Goal: Communication & Community: Answer question/provide support

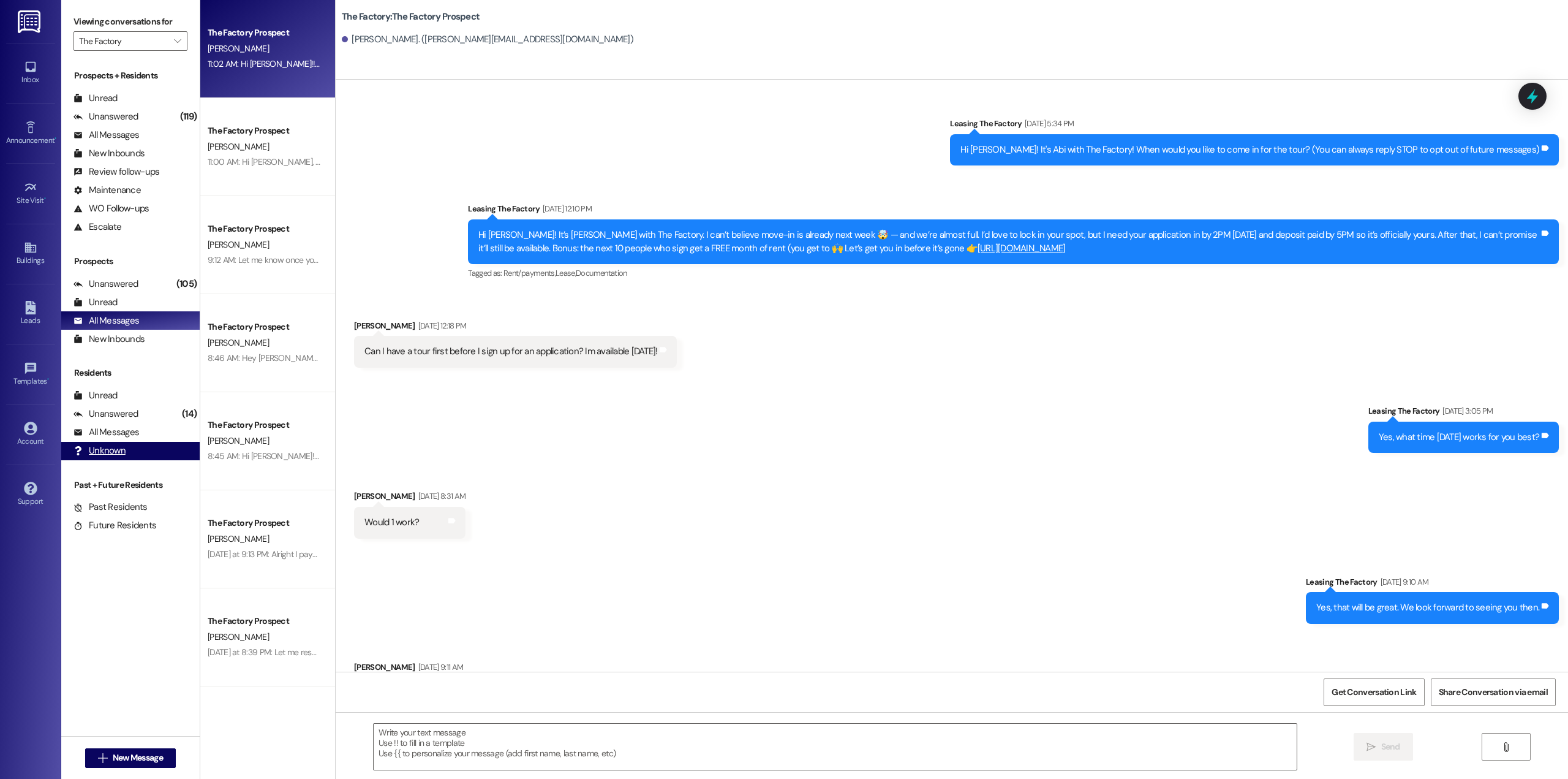
scroll to position [614, 0]
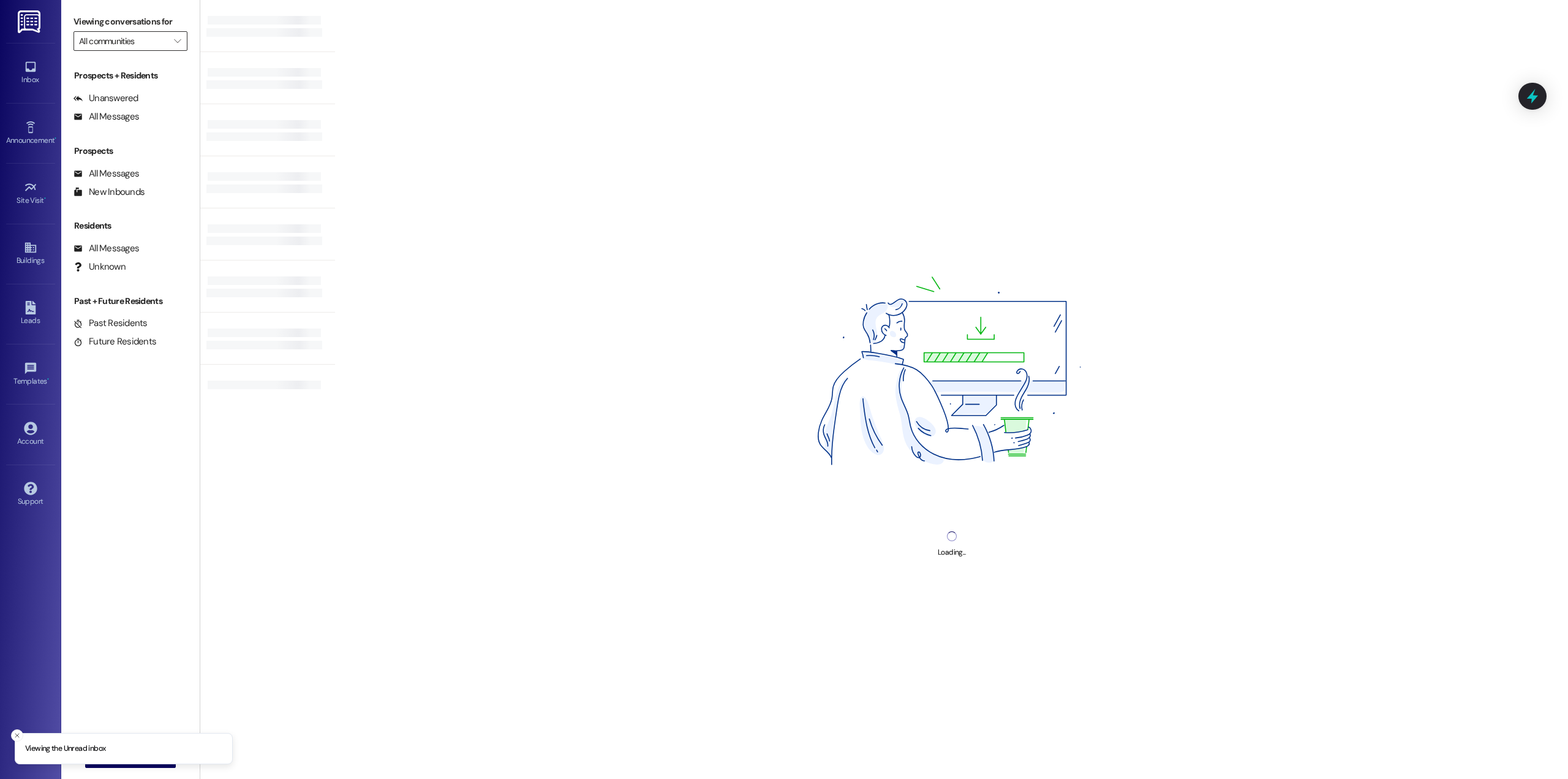
type input "The Factory"
click at [137, 44] on input "The Factory" at bounding box center [123, 41] width 89 height 20
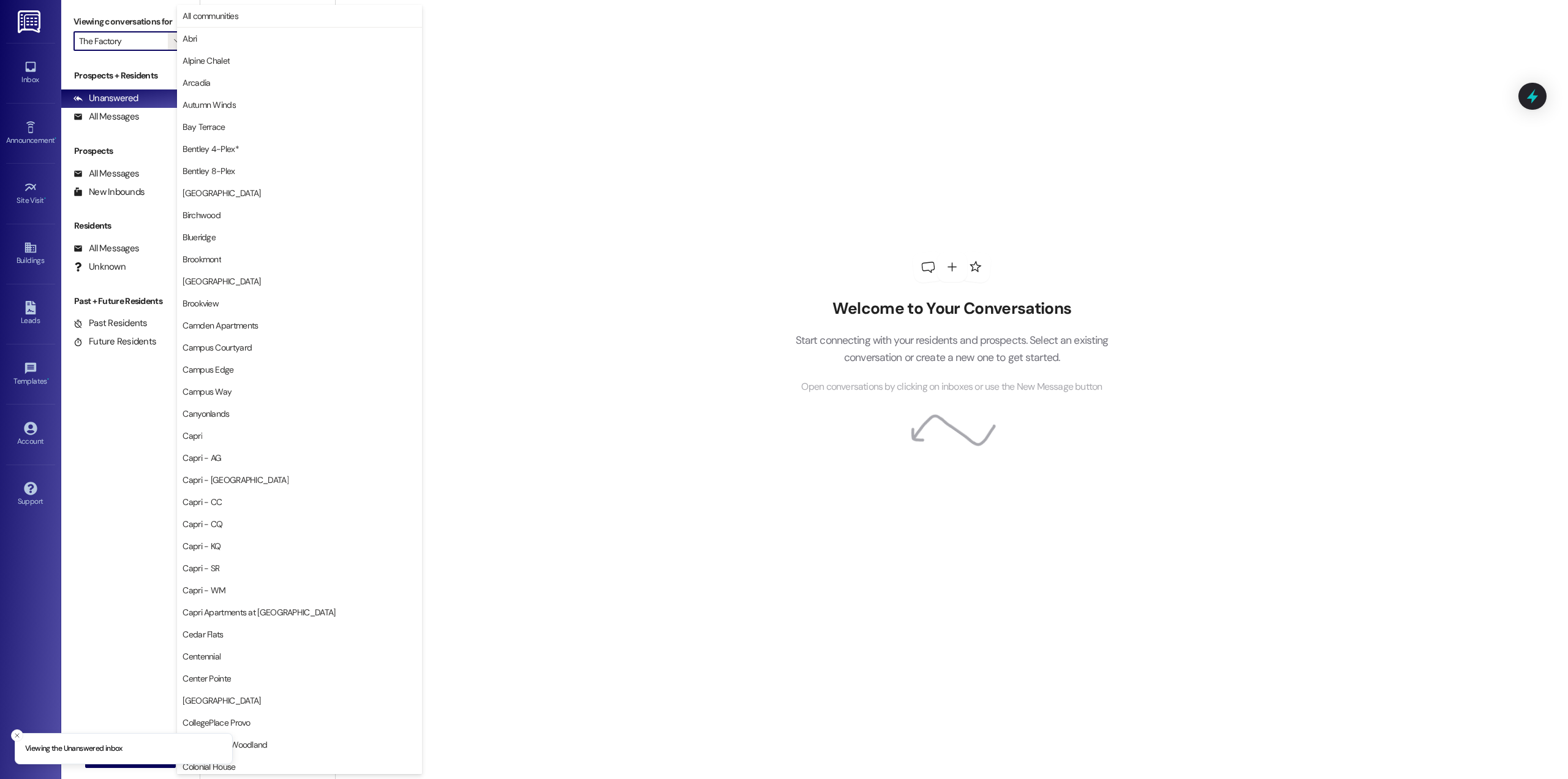
scroll to position [1084, 0]
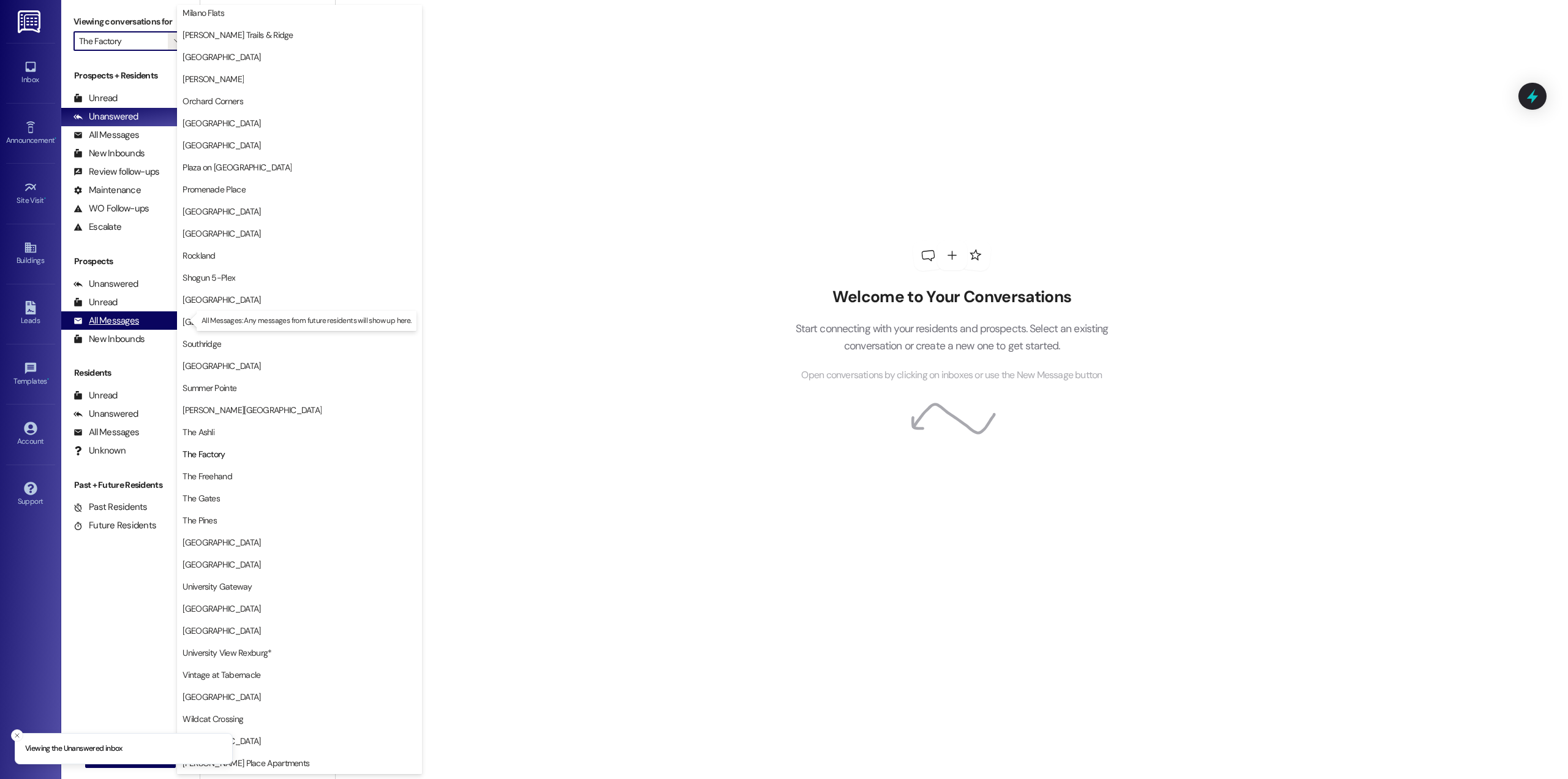
click at [109, 321] on div "All Messages" at bounding box center [106, 320] width 66 height 13
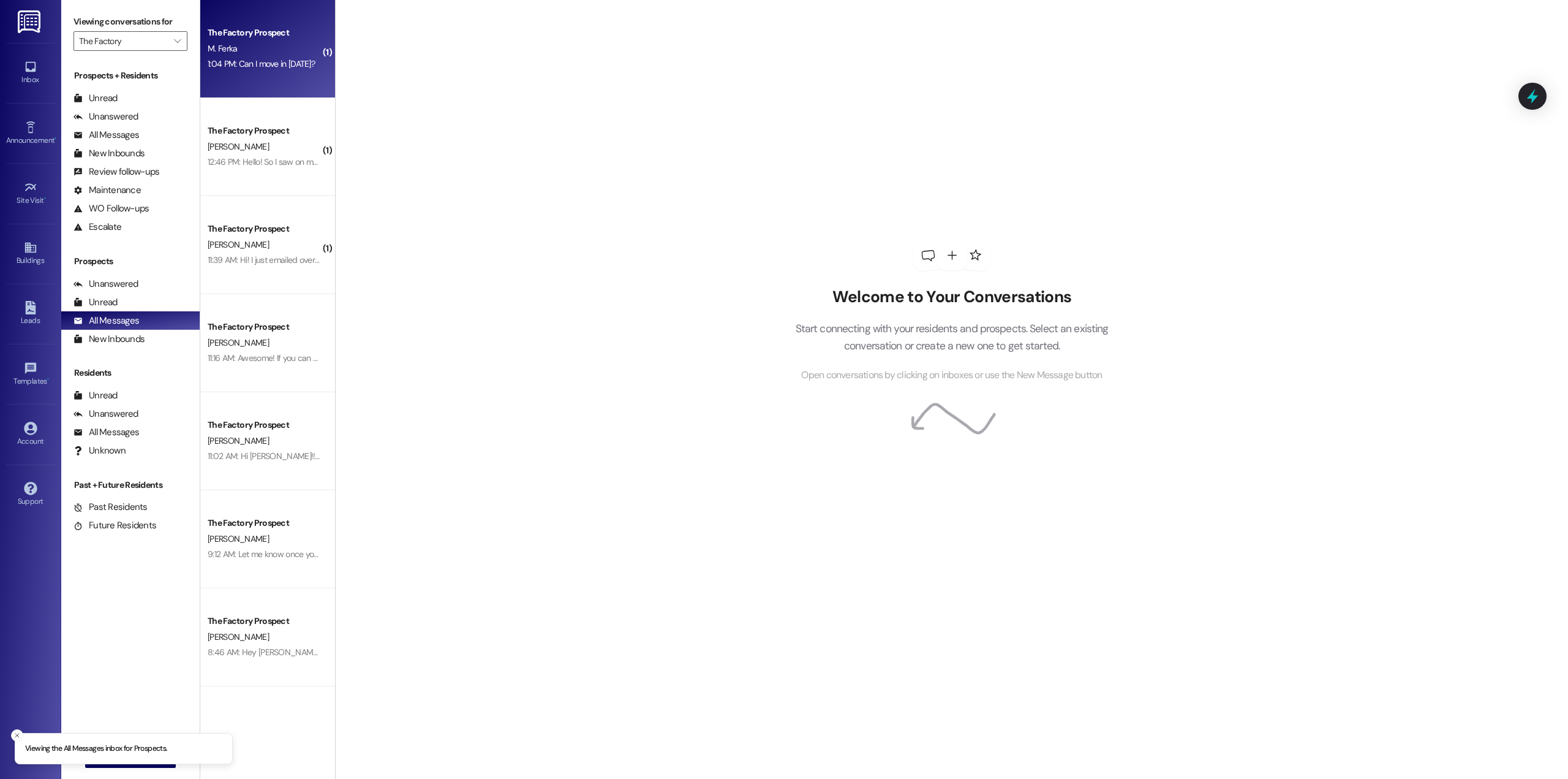
click at [255, 79] on div "The Factory Prospect M. Ferka 1:04 PM: Can I move in tomorrow? 1:04 PM: Can I m…" at bounding box center [267, 49] width 135 height 98
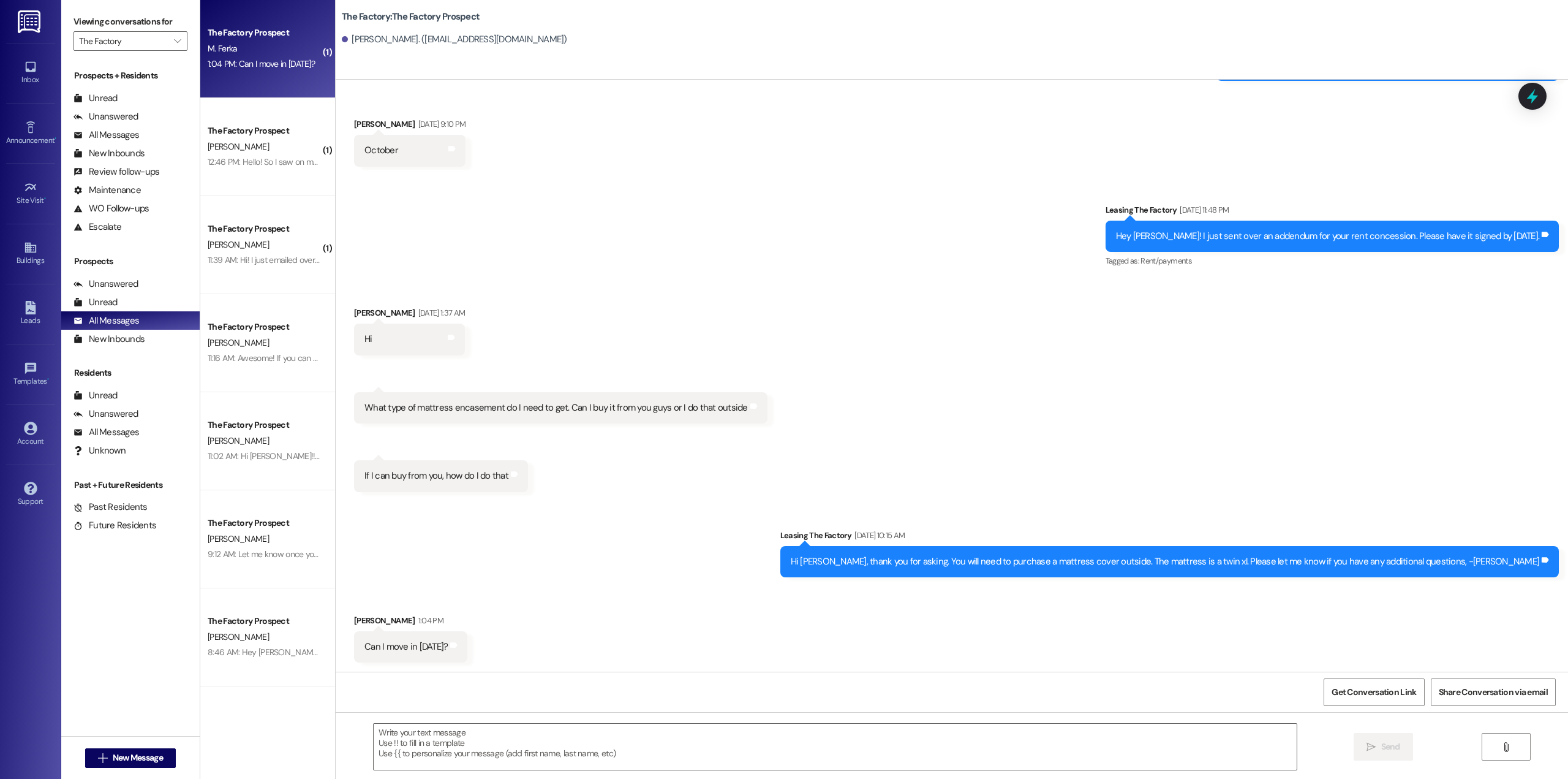
scroll to position [4649, 0]
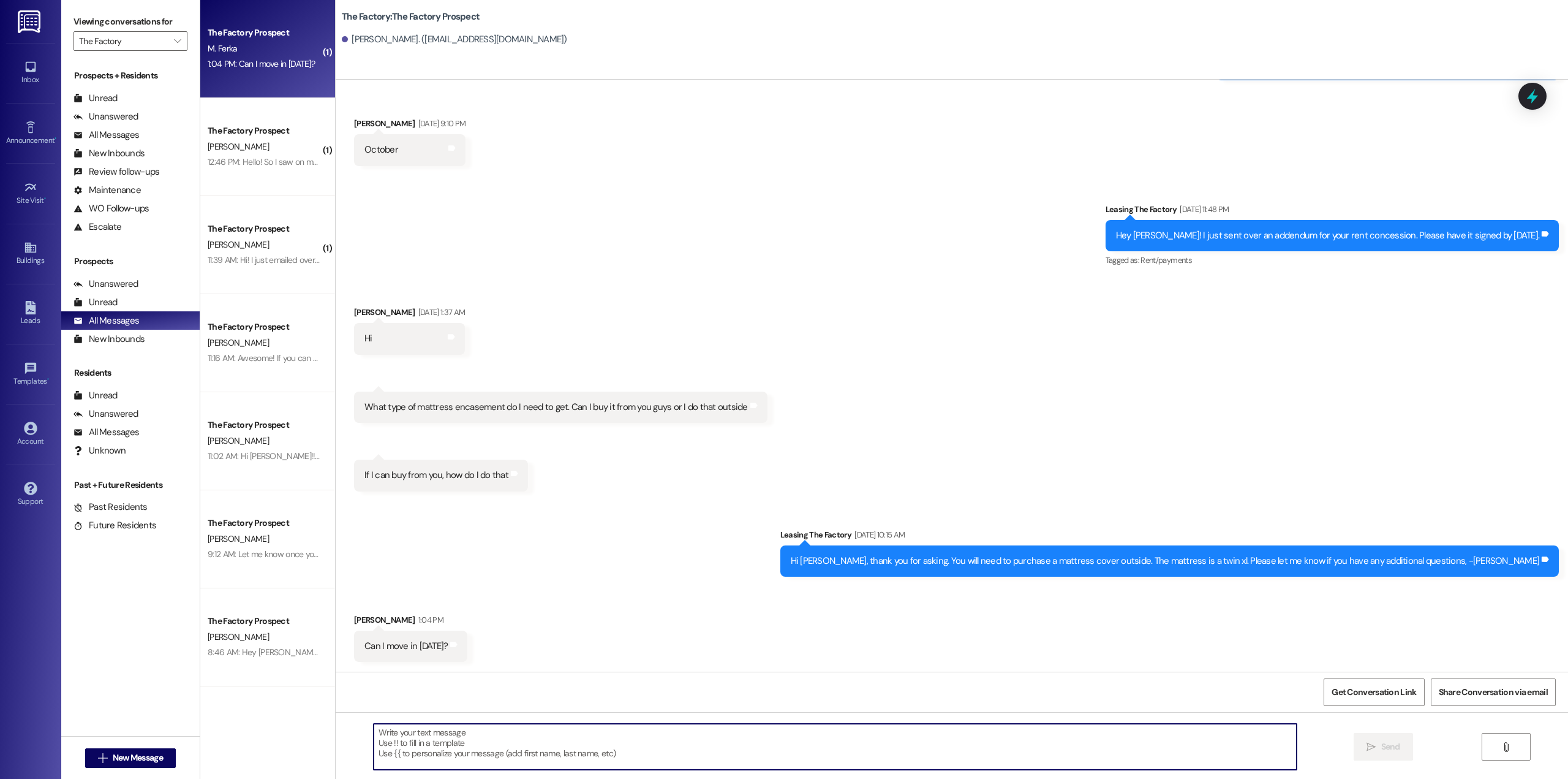
click at [531, 730] on textarea at bounding box center [835, 747] width 923 height 46
type textarea "H"
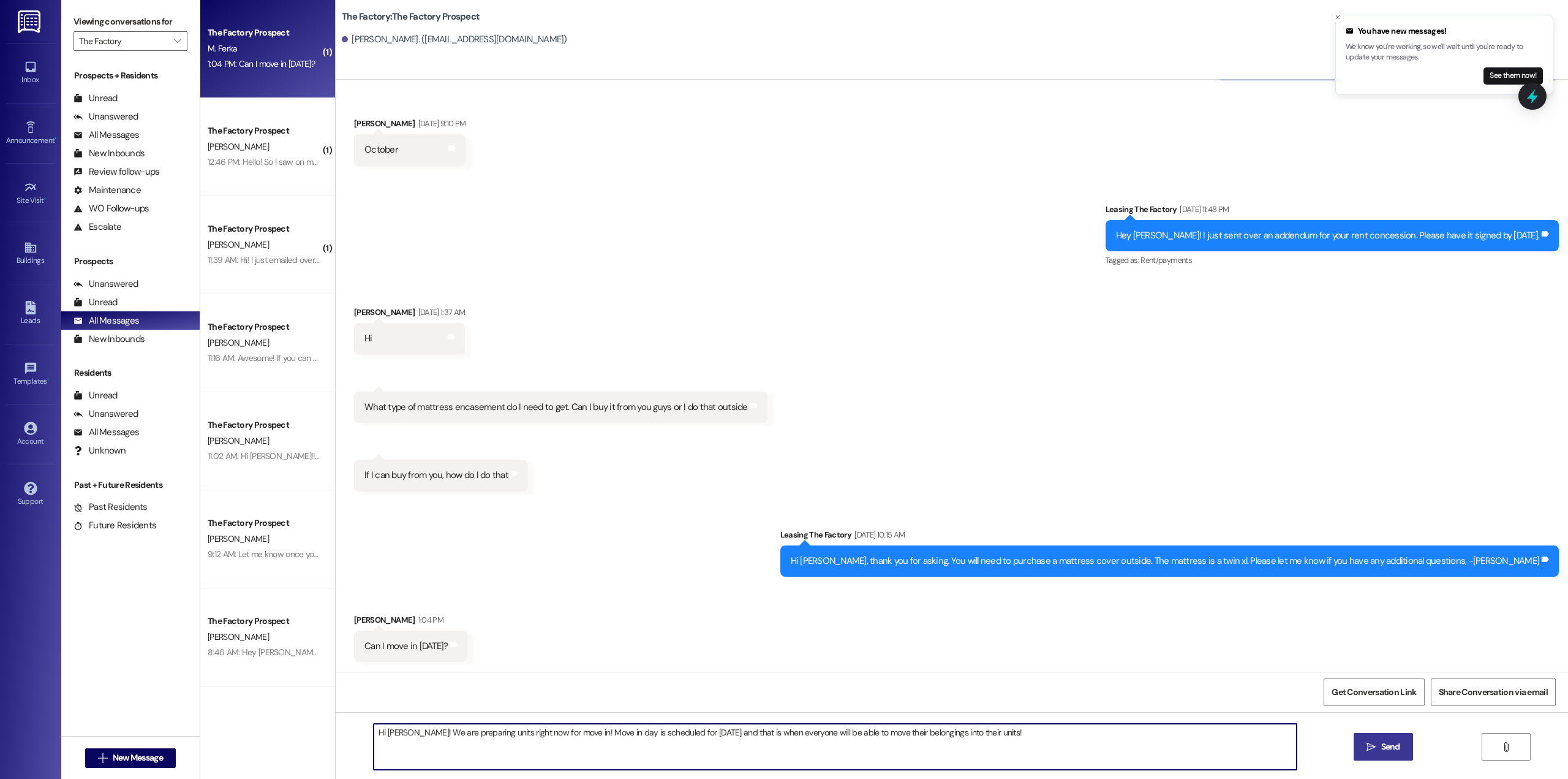
type textarea "Hi Michael! We are preparing units right now for move in! Move in day is schedu…"
click at [1396, 741] on span "Send" at bounding box center [1391, 746] width 19 height 13
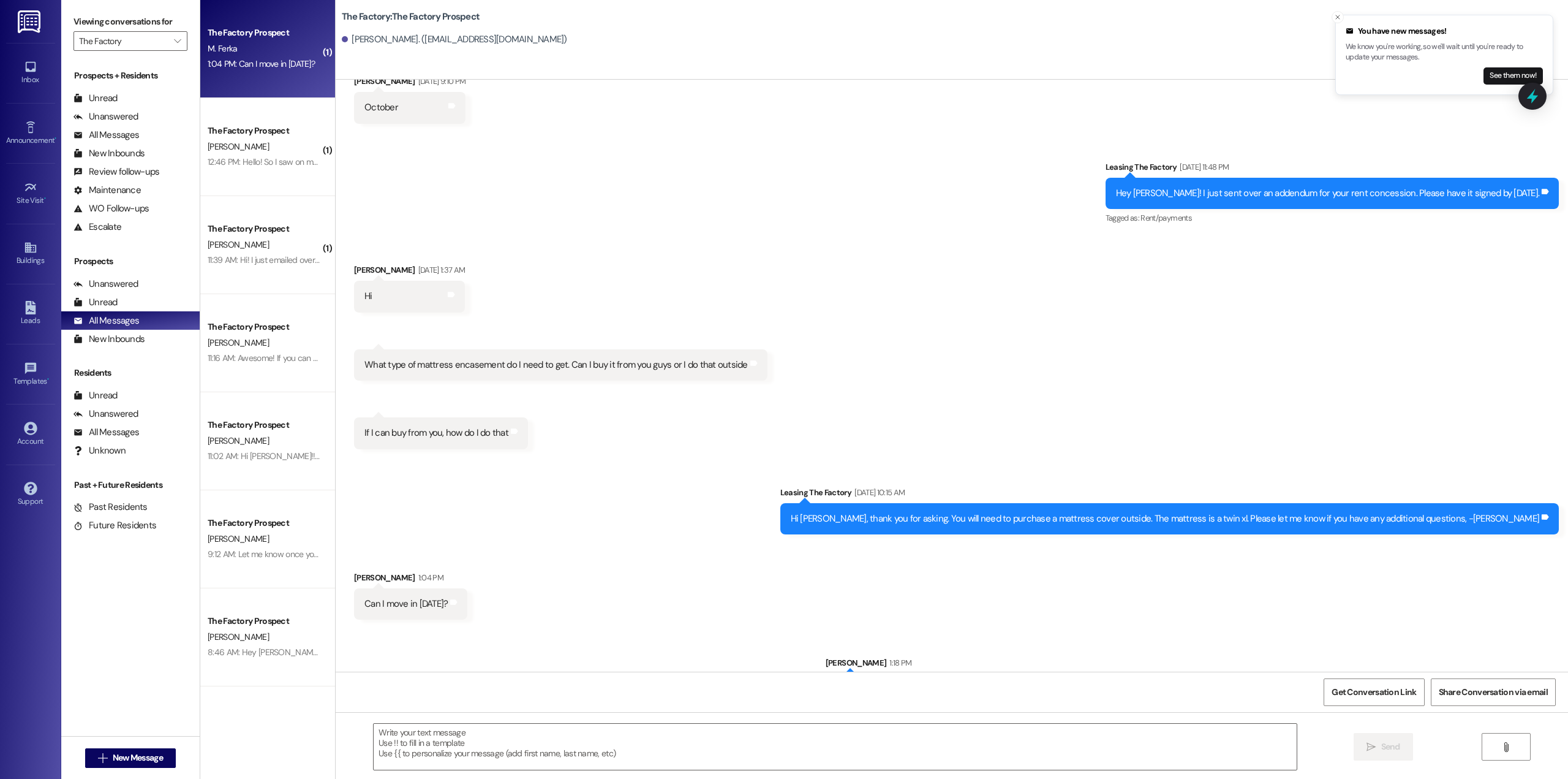
scroll to position [4734, 0]
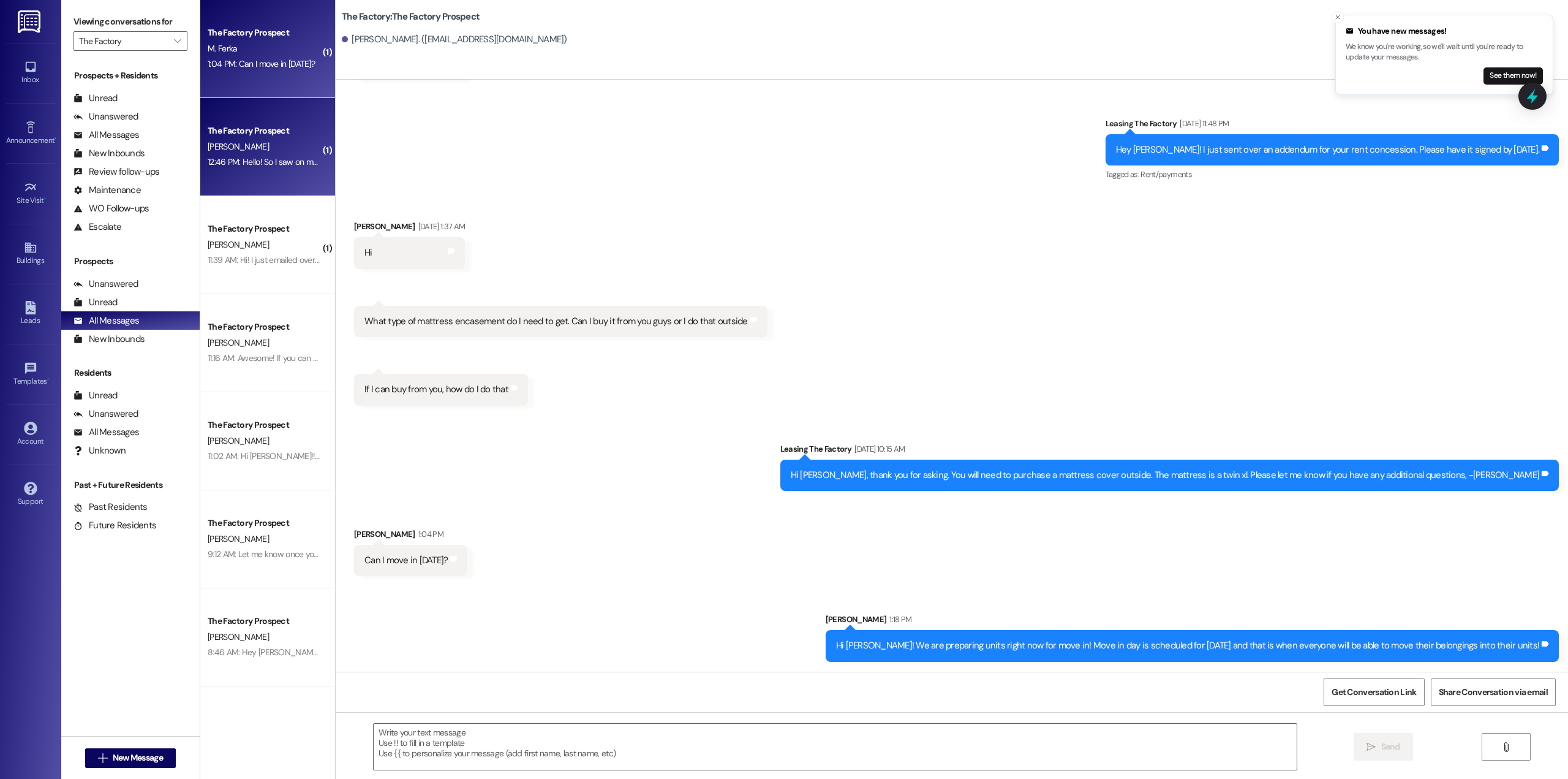
click at [251, 153] on div "[PERSON_NAME]" at bounding box center [264, 146] width 116 height 16
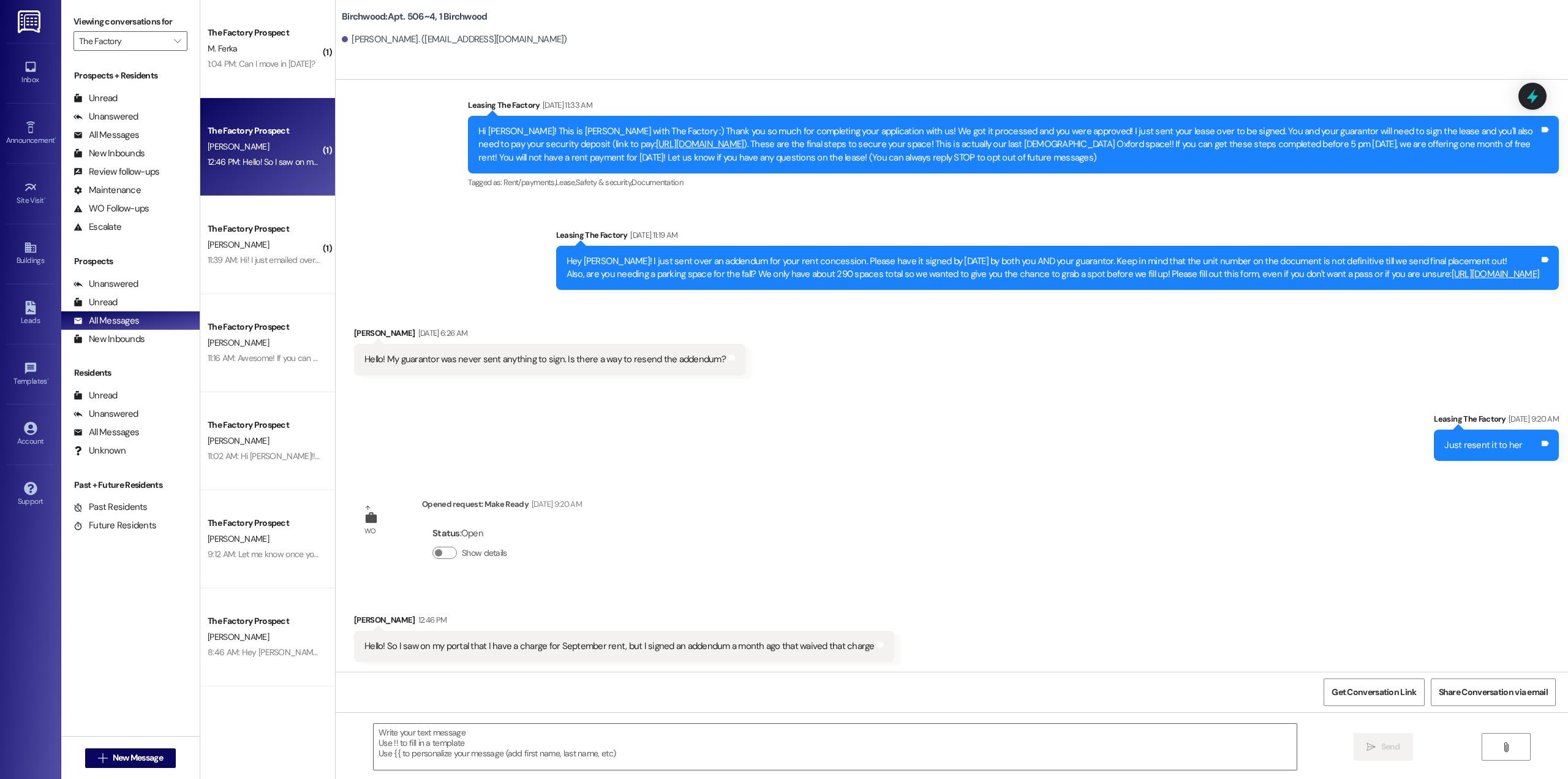
scroll to position [230, 0]
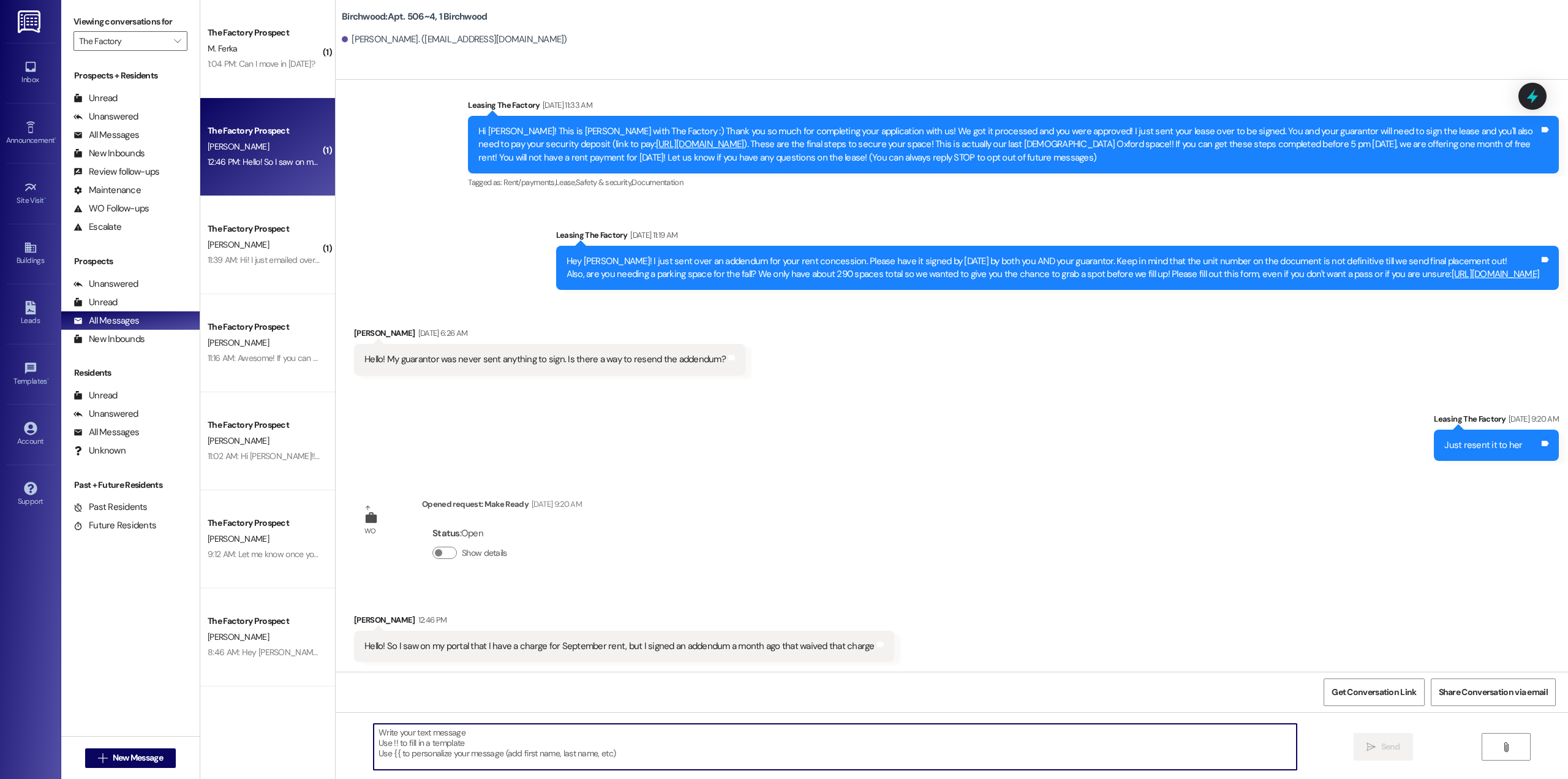
click at [687, 735] on textarea at bounding box center [835, 747] width 923 height 46
type textarea "T"
click at [548, 734] on textarea at bounding box center [835, 747] width 923 height 46
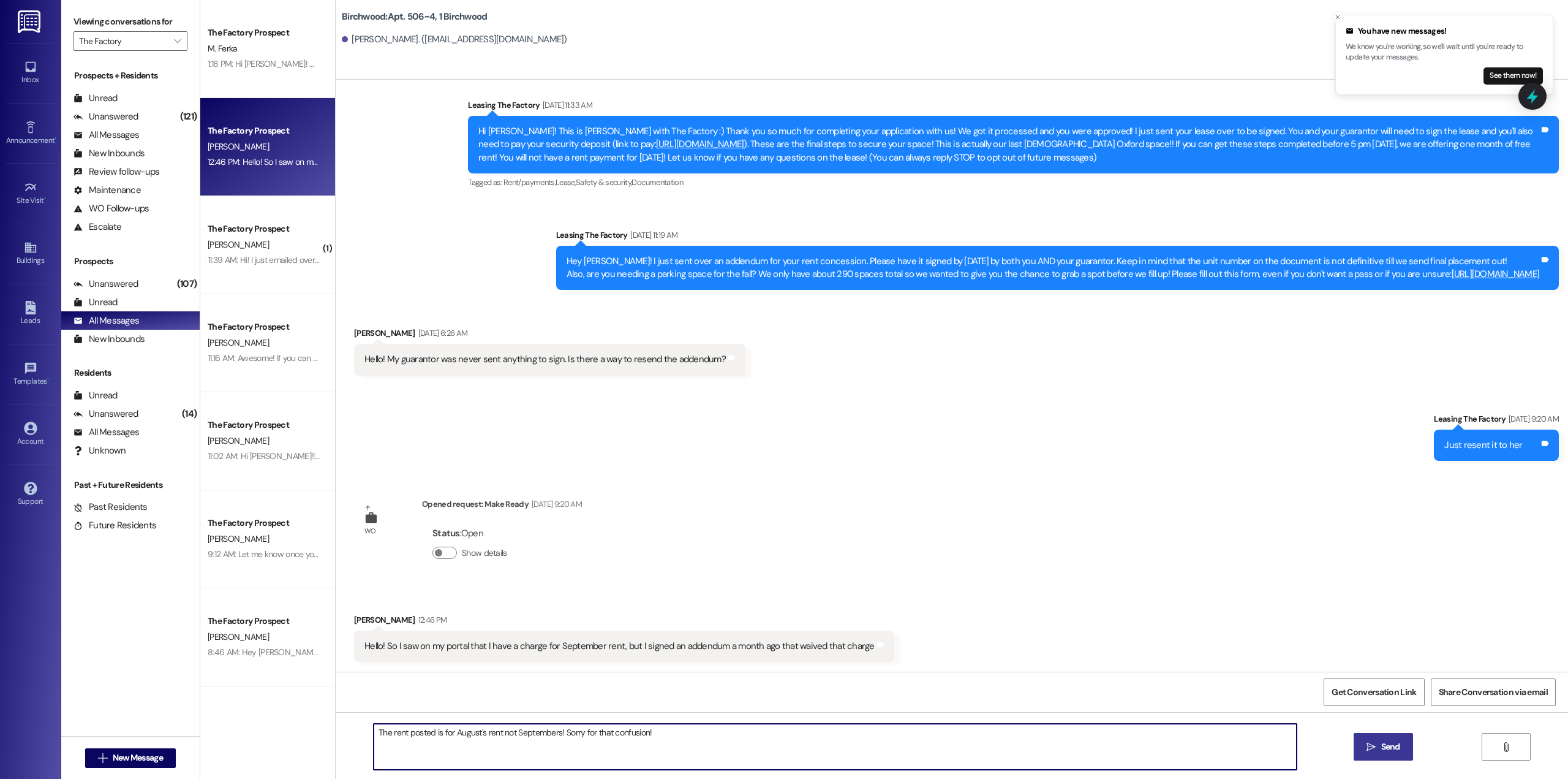
type textarea "The rent posted is for August's rent not Septembers! Sorry for that confusion!"
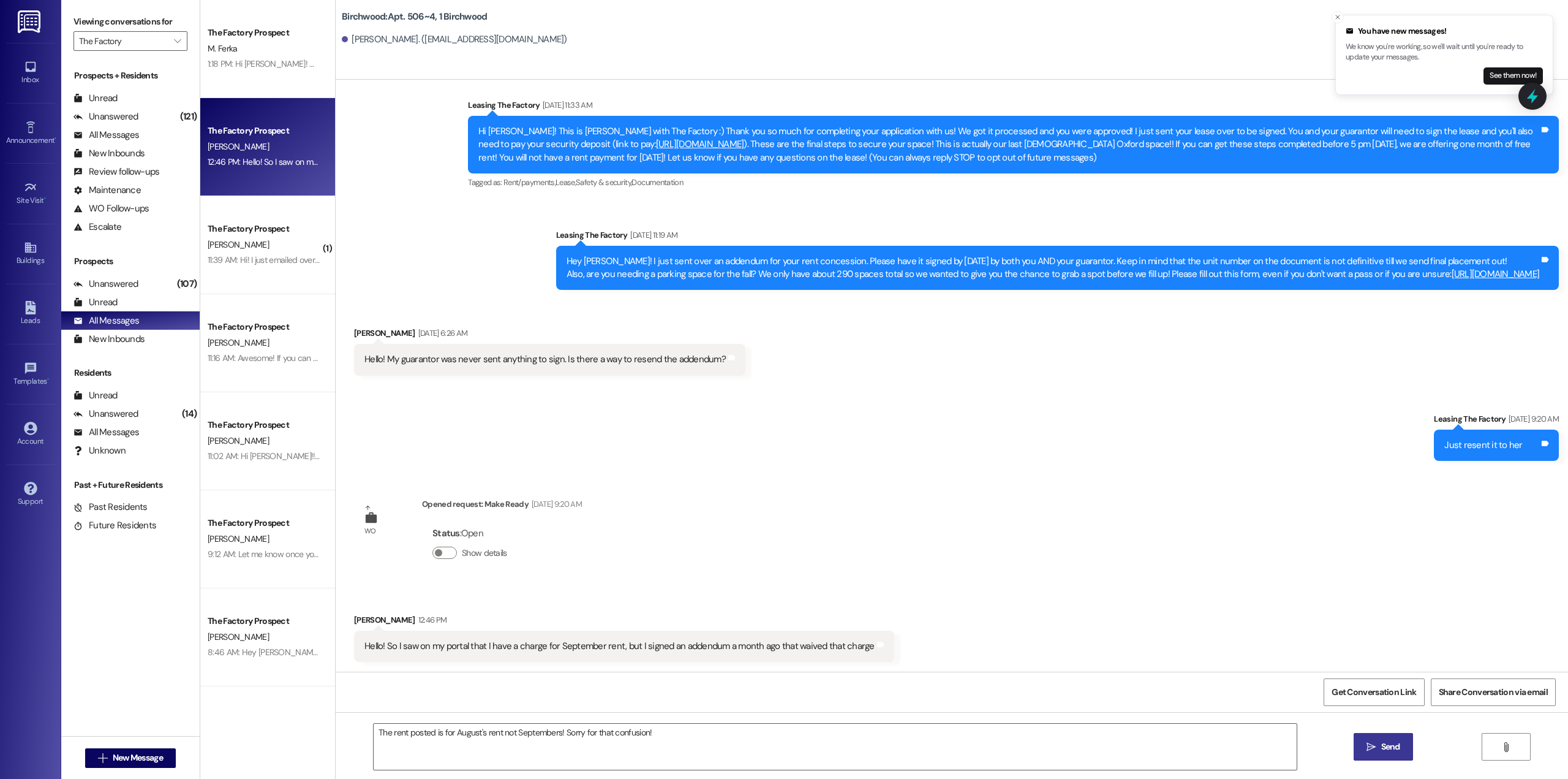
click at [1394, 746] on span "Send" at bounding box center [1391, 746] width 19 height 13
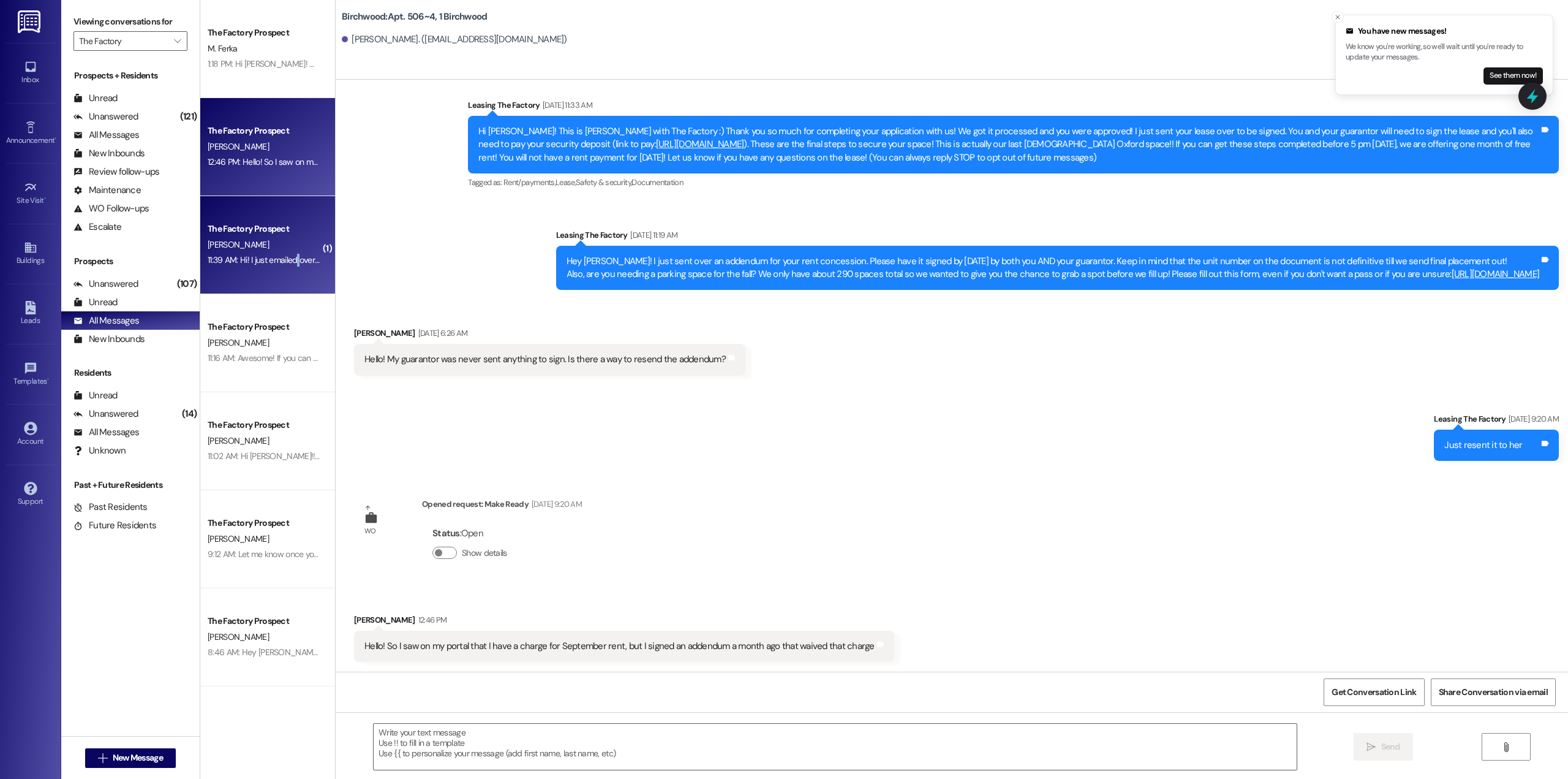
click at [291, 261] on div "11:39 AM: Hi! I just emailed over my ESA letter. Is there anything else I need …" at bounding box center [394, 260] width 372 height 11
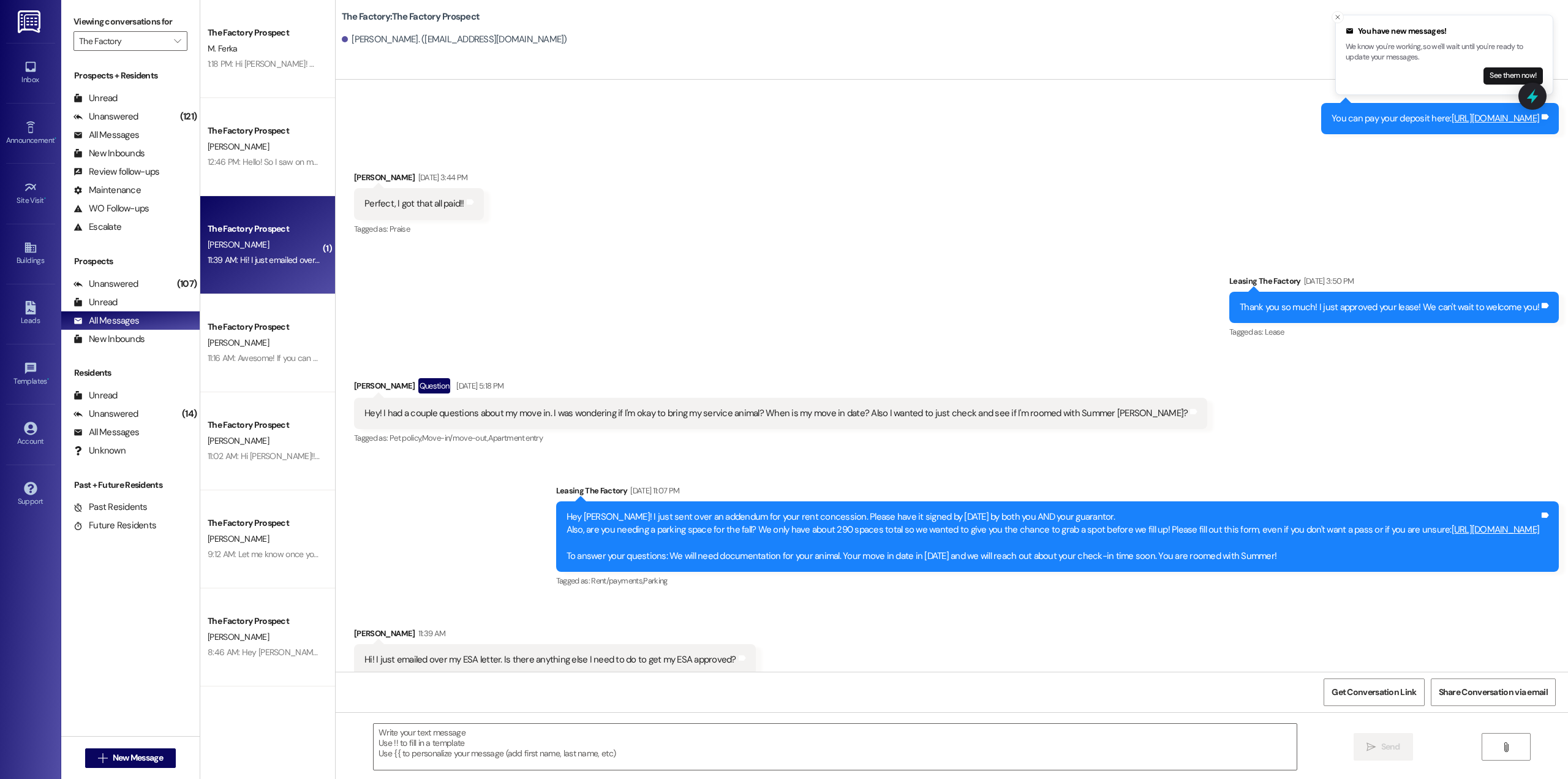
scroll to position [1207, 0]
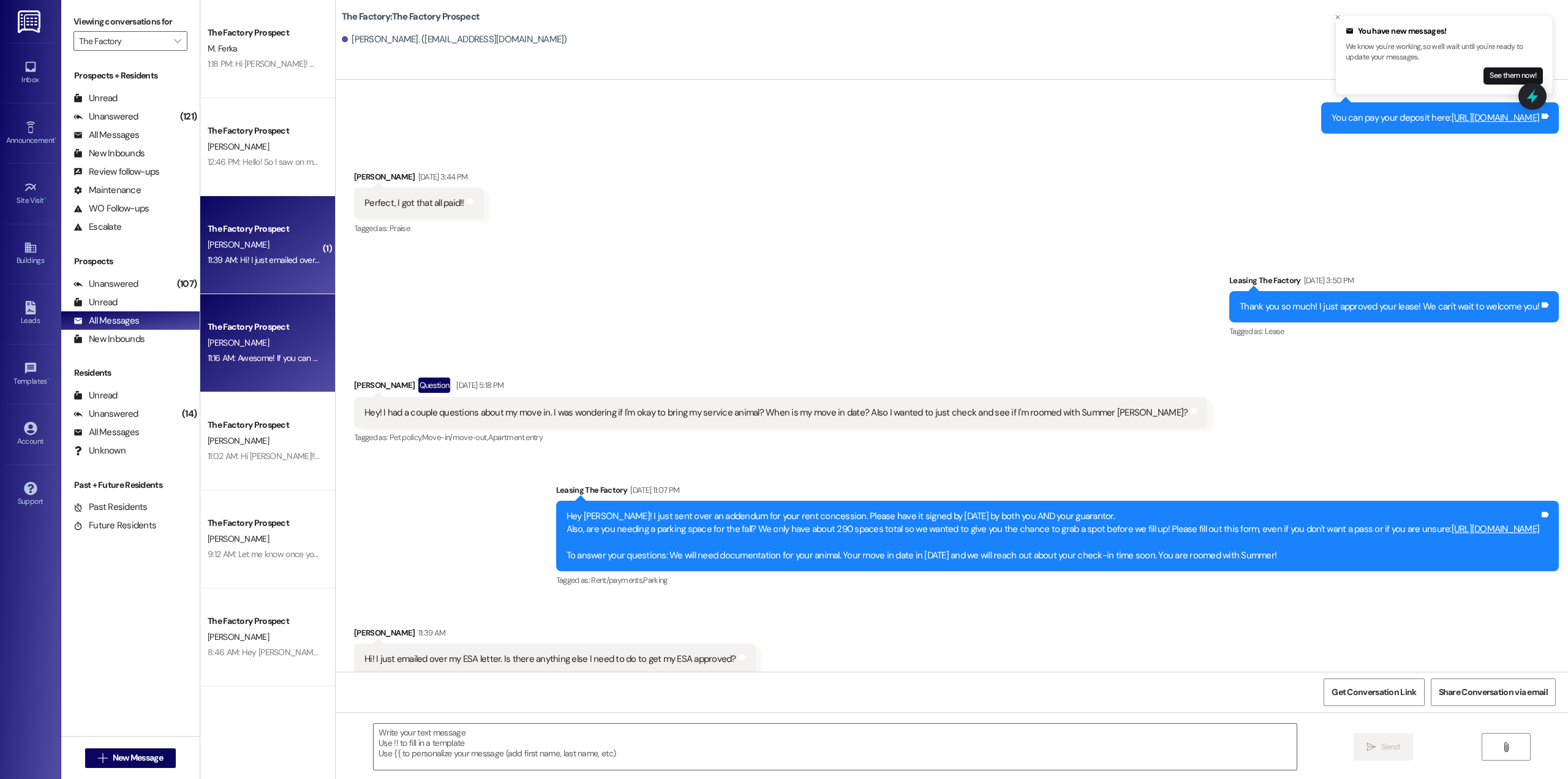
click at [259, 354] on div "11:16 AM: Awesome! If you can sign the lease today we will make sure to add on …" at bounding box center [467, 358] width 518 height 11
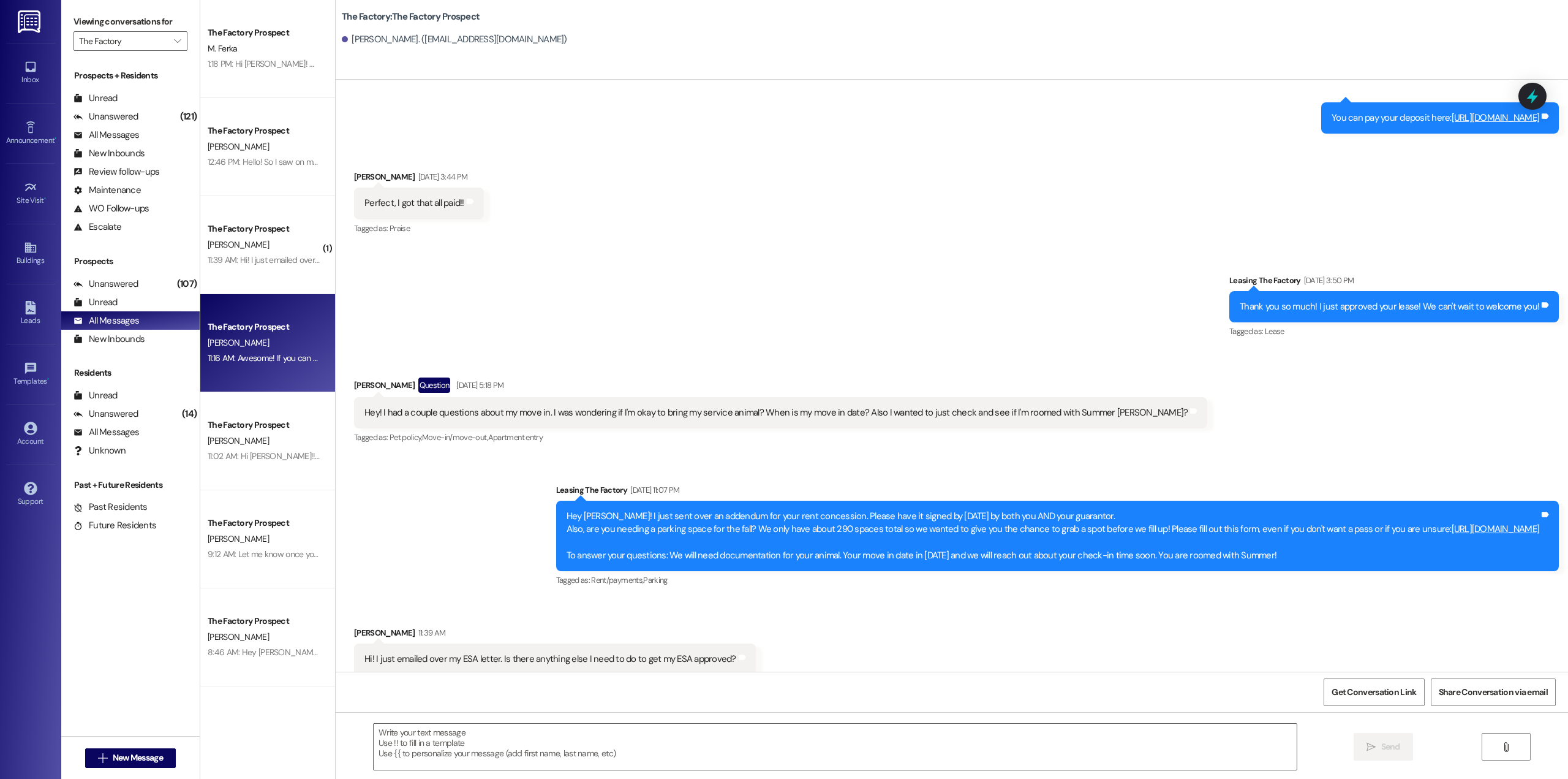
scroll to position [623, 0]
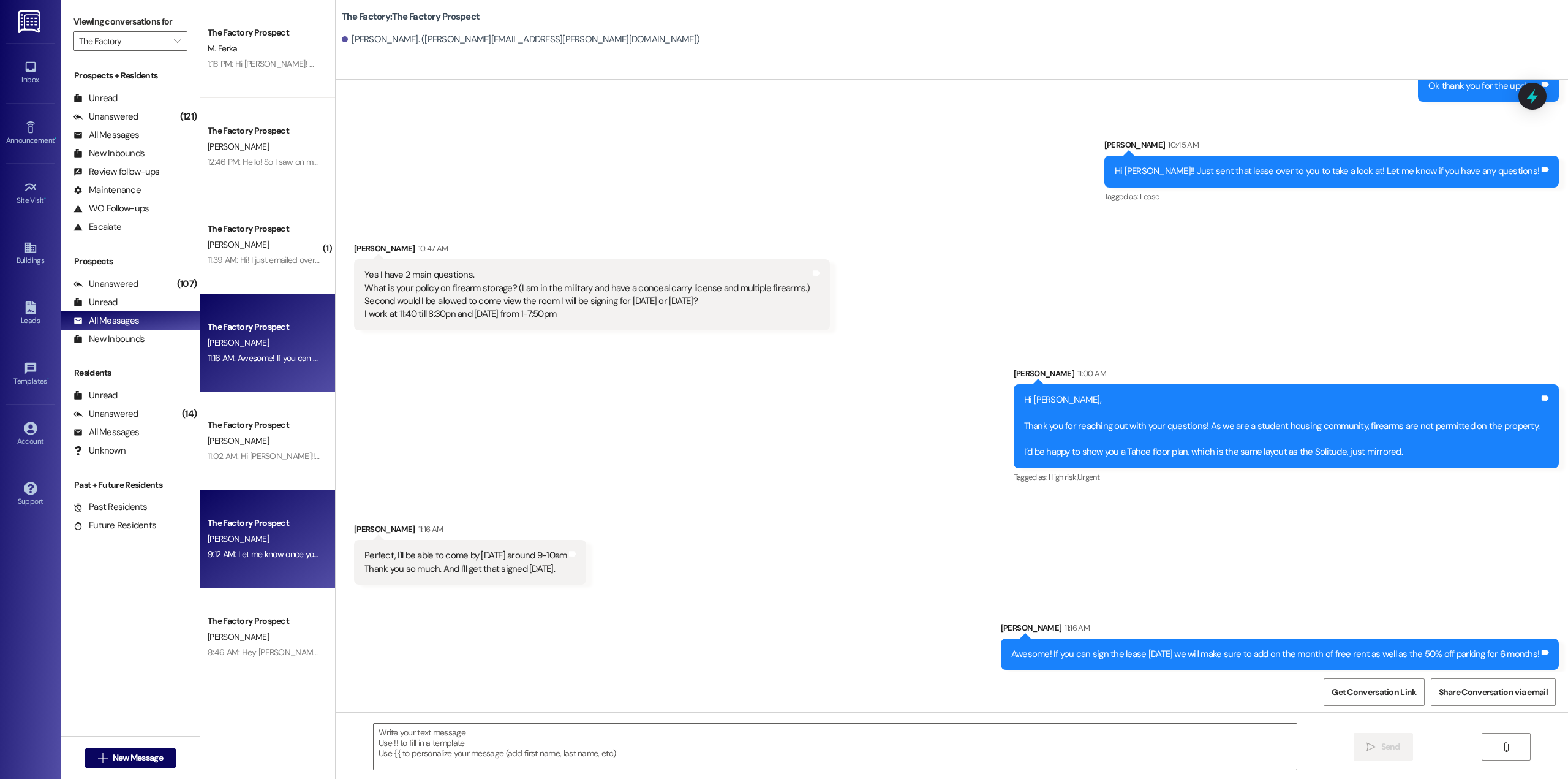
click at [258, 525] on div "The Factory Prospect" at bounding box center [264, 523] width 114 height 13
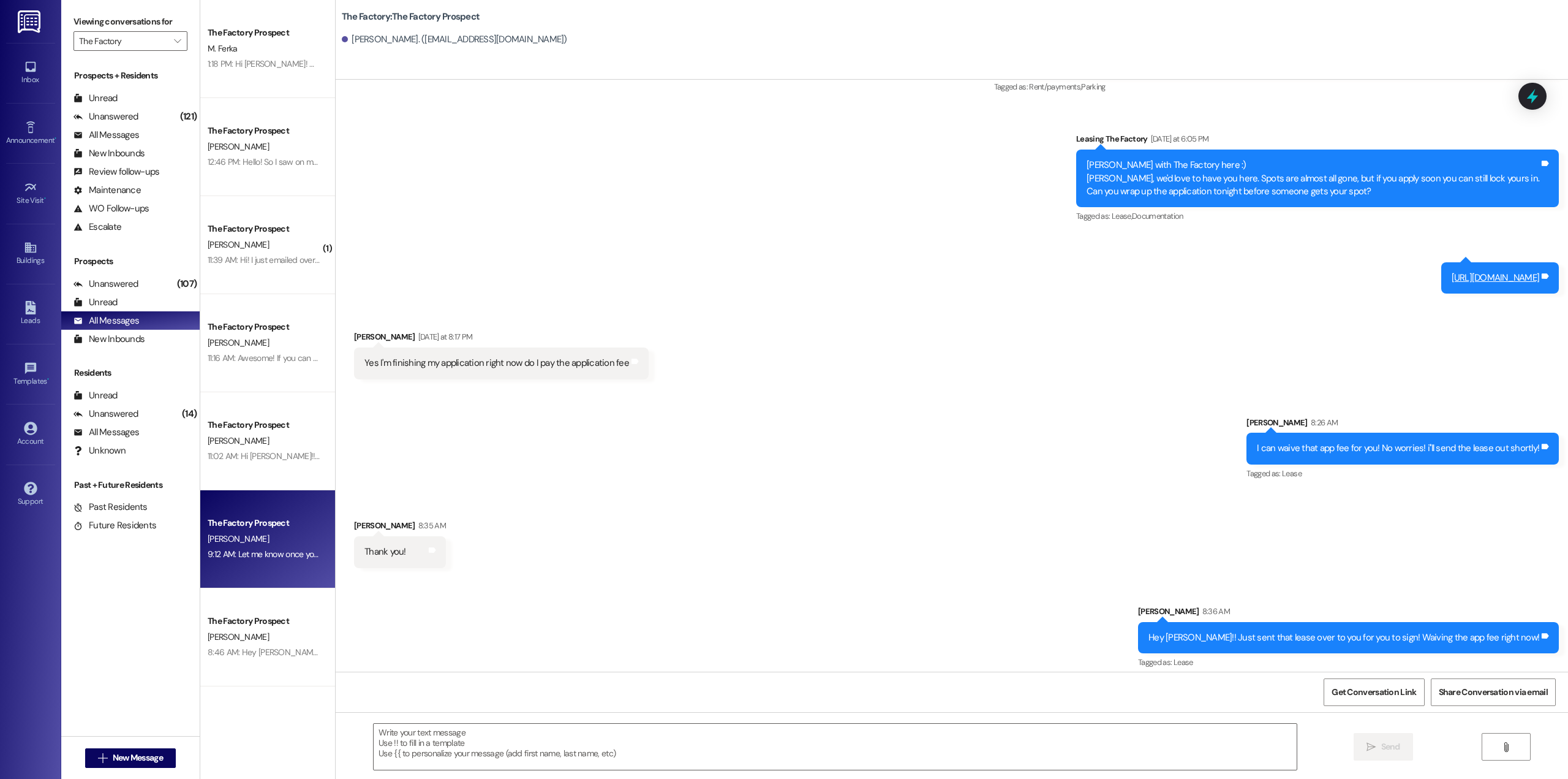
scroll to position [954, 0]
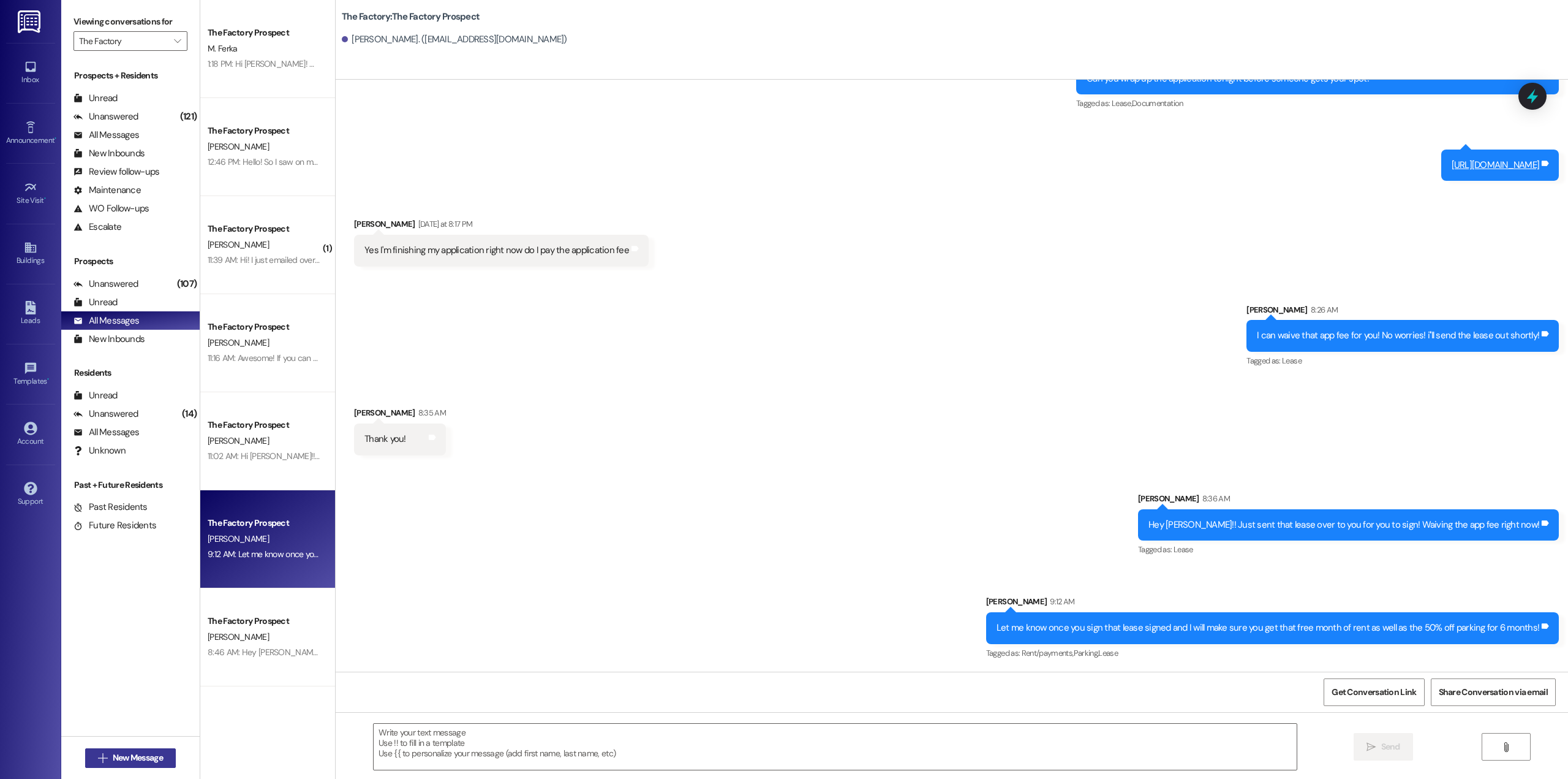
click at [123, 755] on span "New Message" at bounding box center [138, 757] width 50 height 13
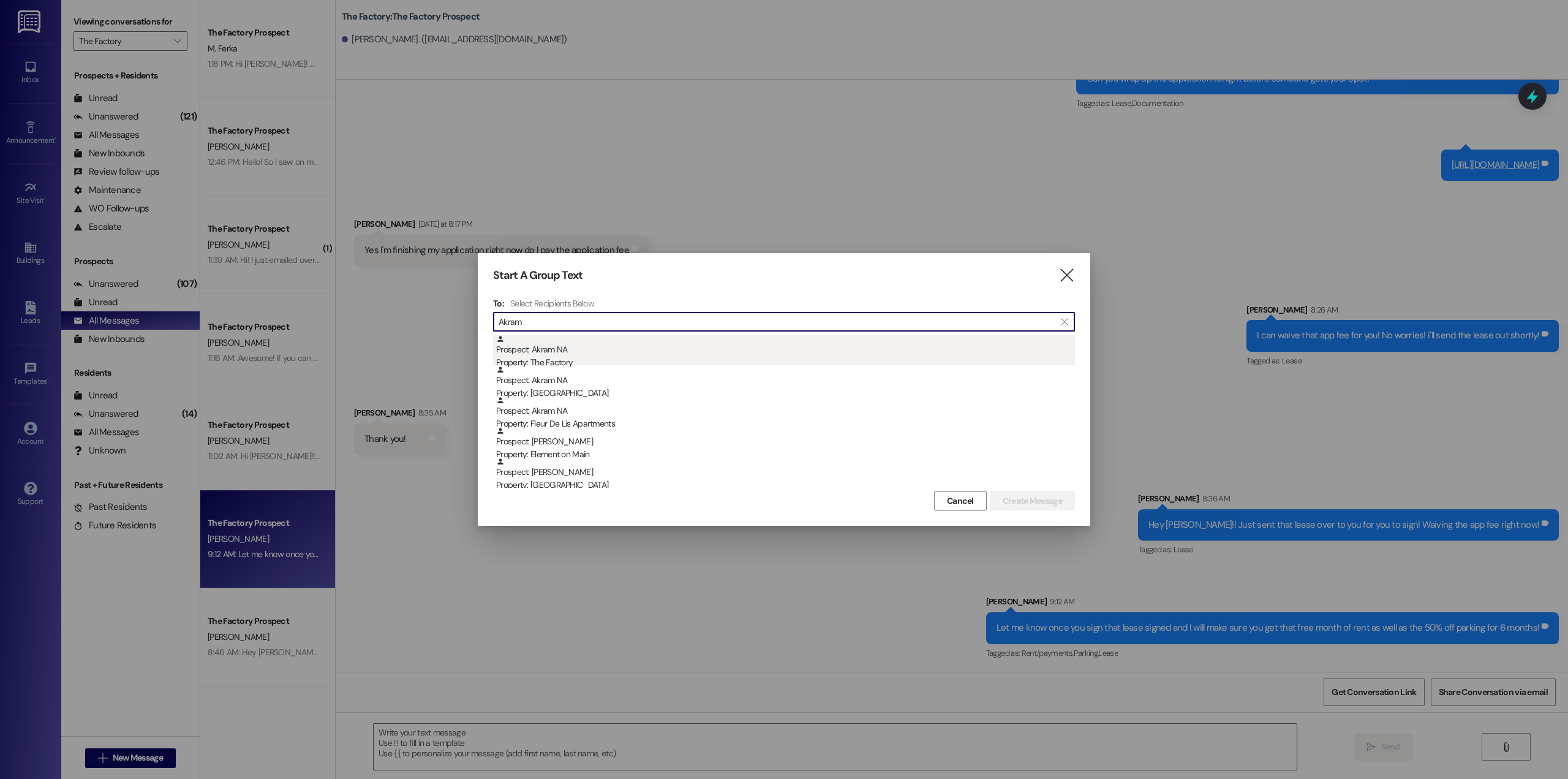
type input "Akram"
click at [593, 360] on div "Property: The Factory" at bounding box center [786, 362] width 579 height 13
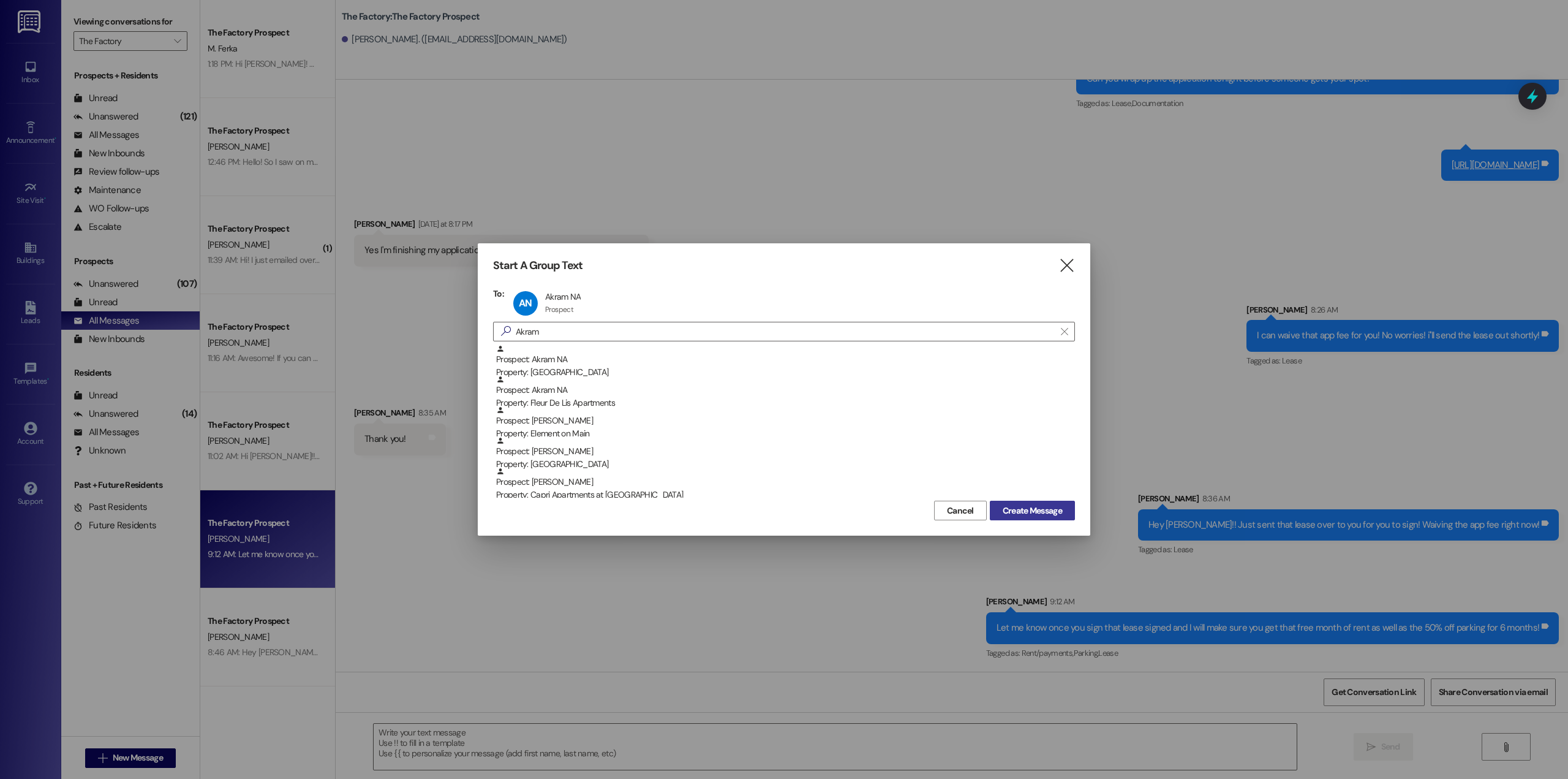
click at [1024, 508] on span "Create Message" at bounding box center [1033, 510] width 60 height 13
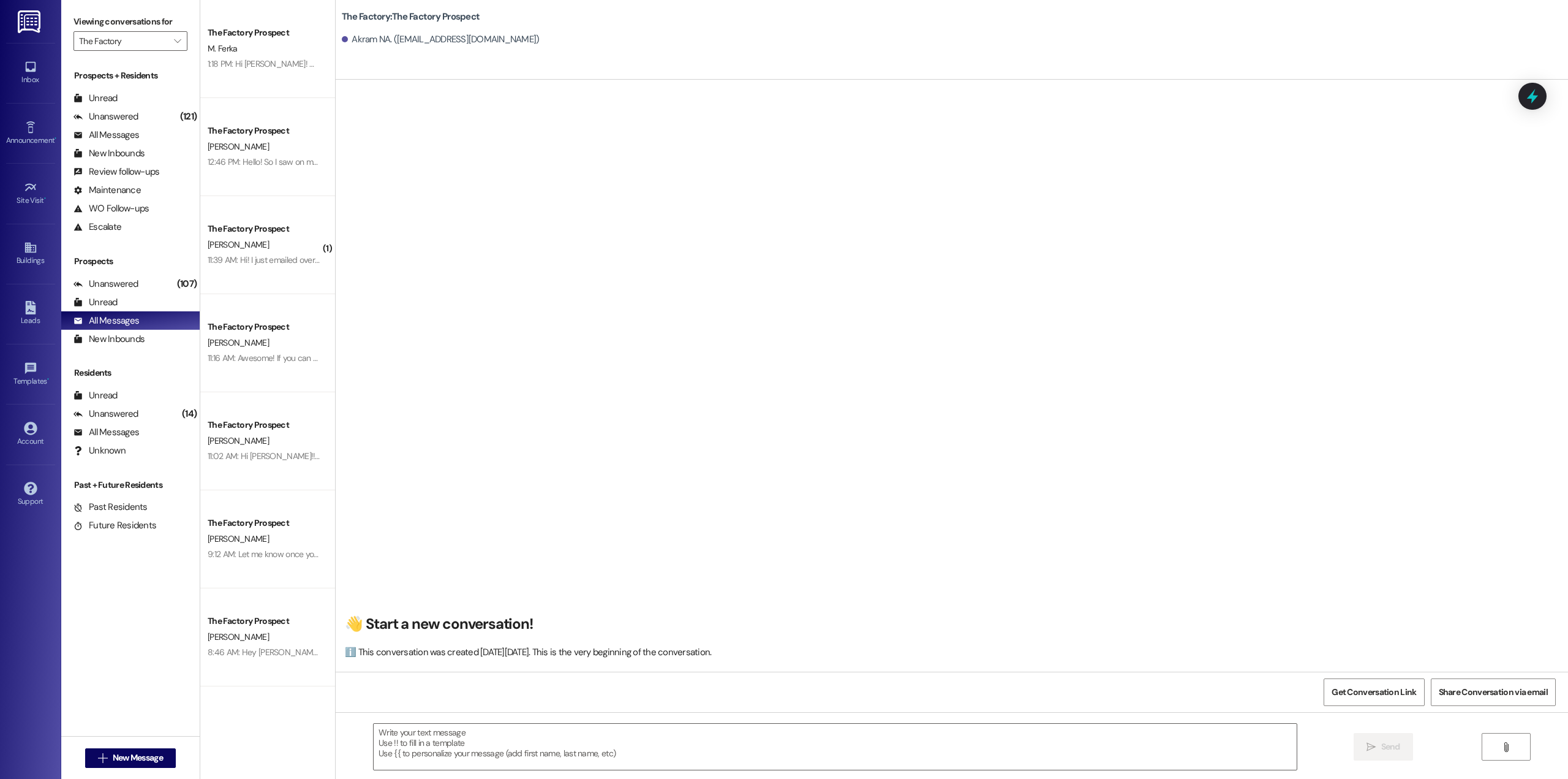
scroll to position [1, 0]
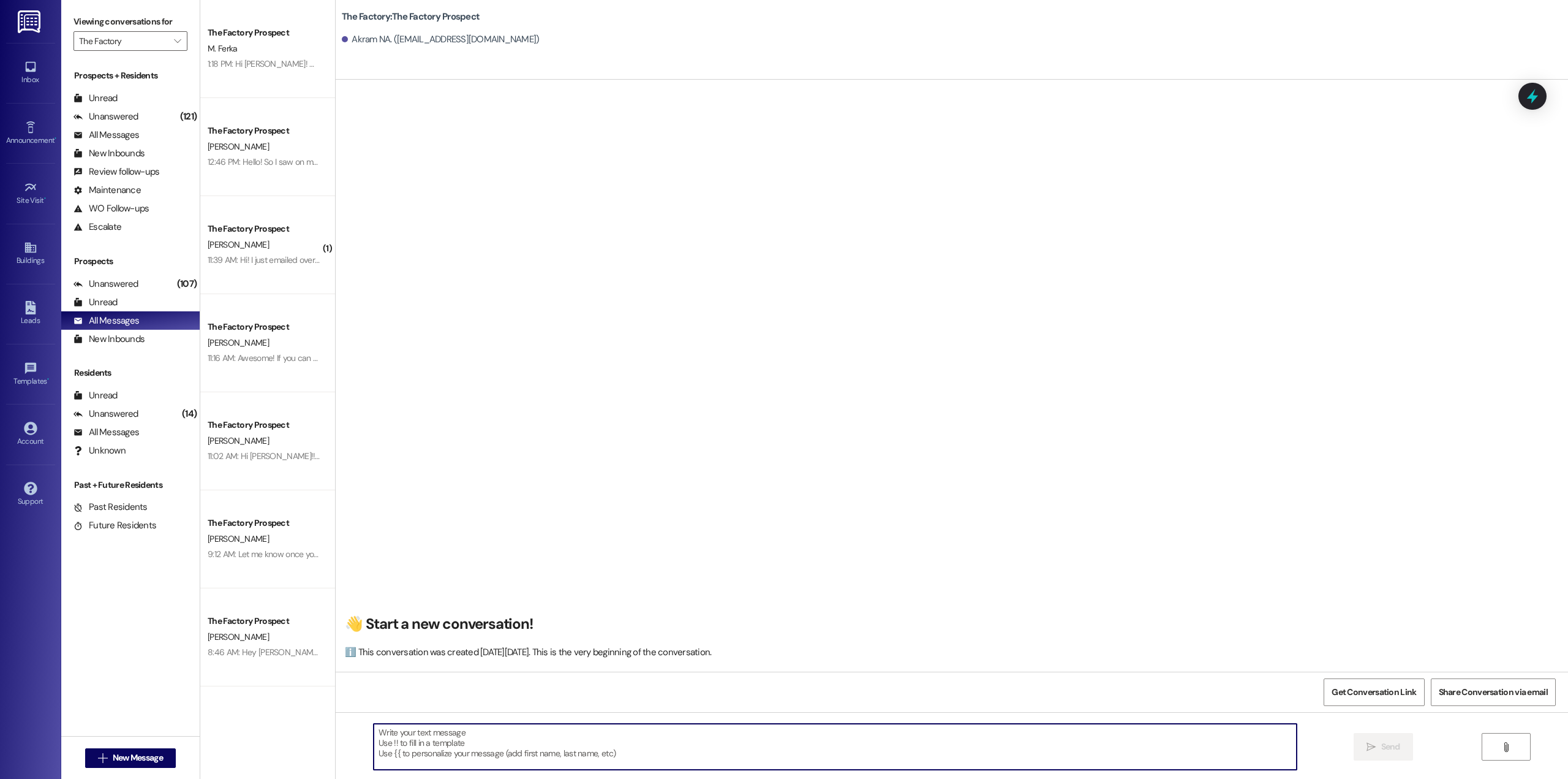
click at [633, 756] on textarea at bounding box center [835, 747] width 923 height 46
type textarea "Hi Akram! I see that you started an application for the Factory Student living!…"
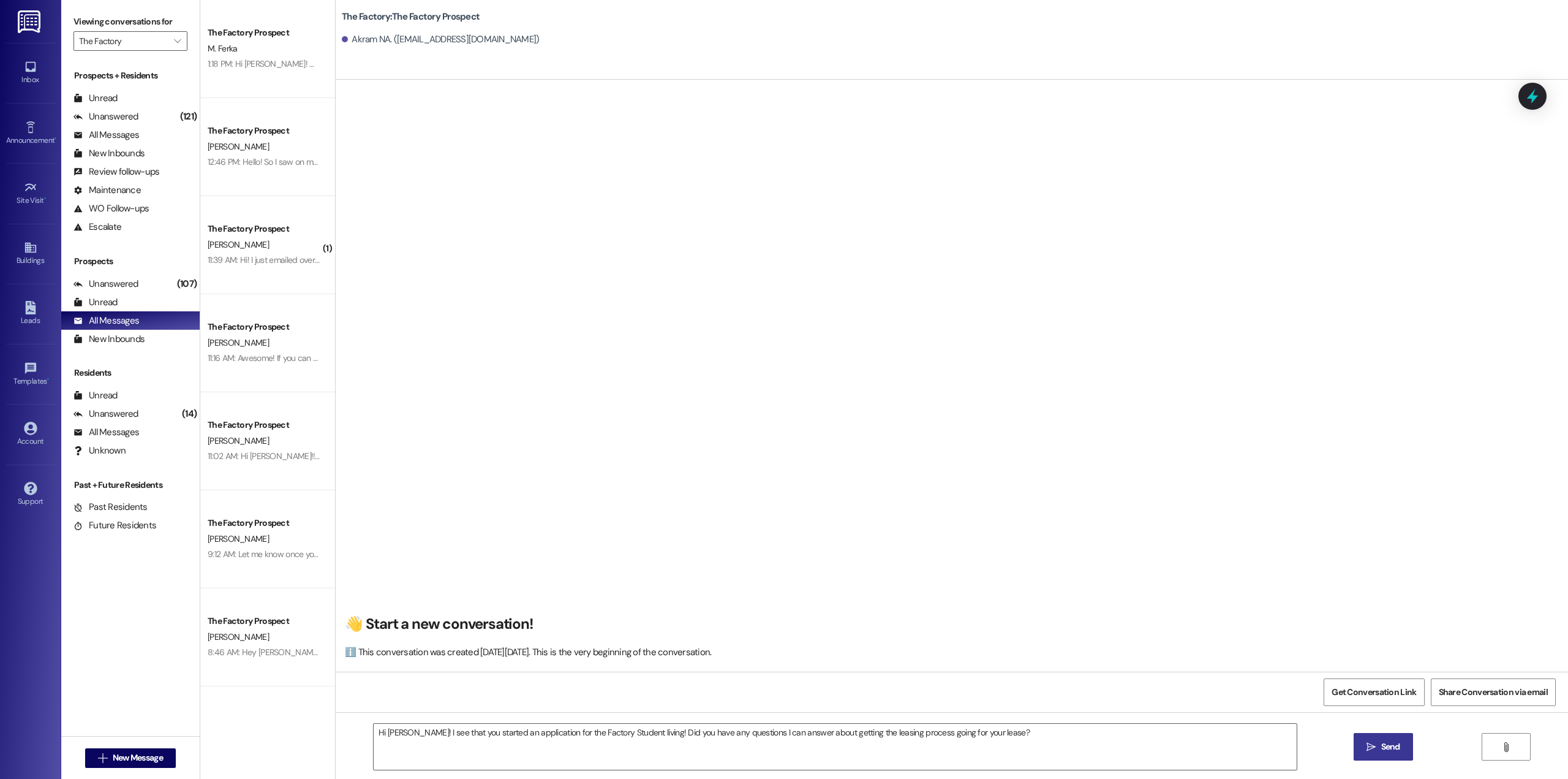
click at [1400, 752] on span "Send" at bounding box center [1391, 746] width 24 height 13
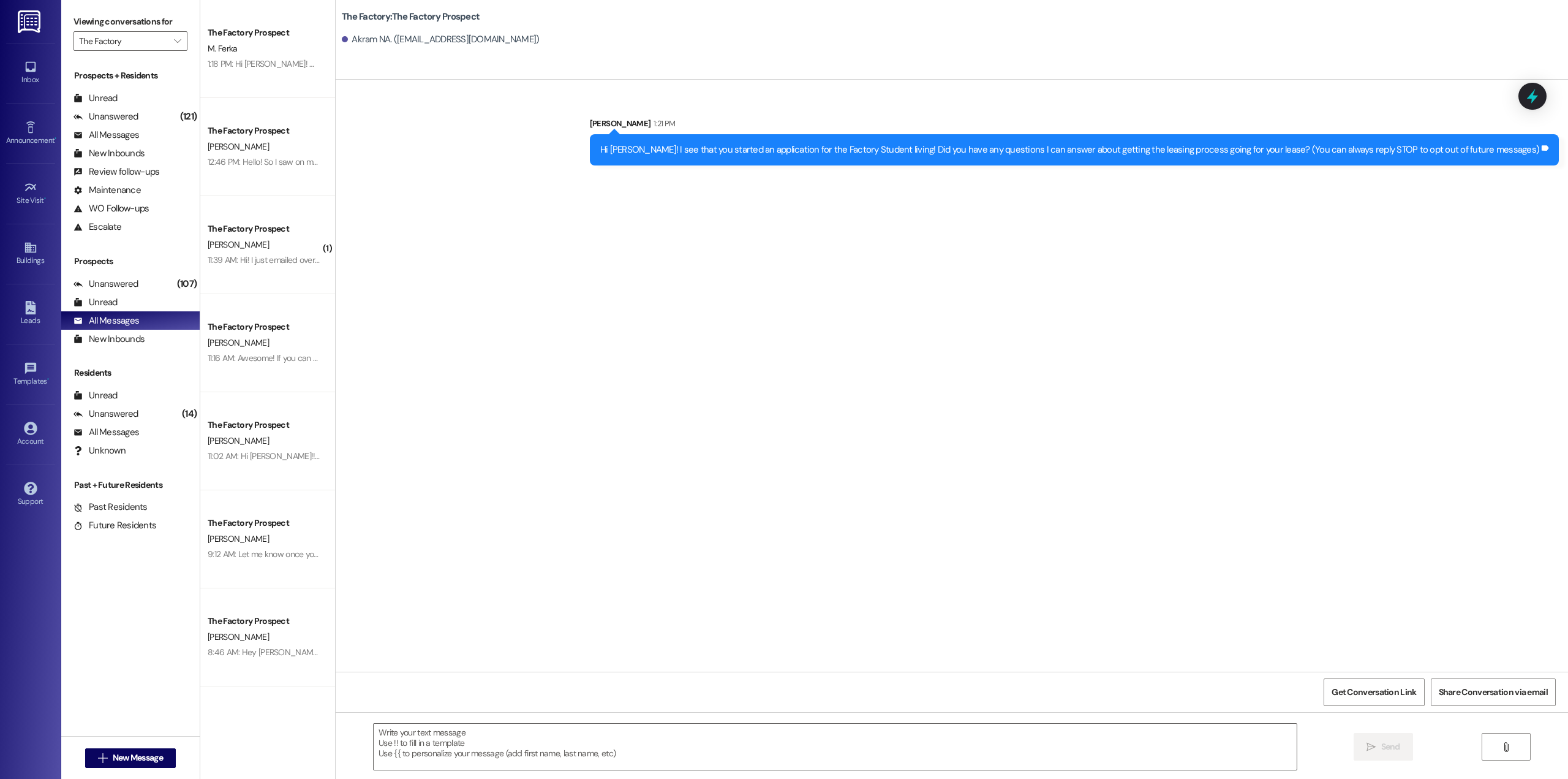
scroll to position [0, 0]
click at [816, 148] on div "Hi [PERSON_NAME]! I see that you started an application for the Factory Student…" at bounding box center [1069, 150] width 939 height 13
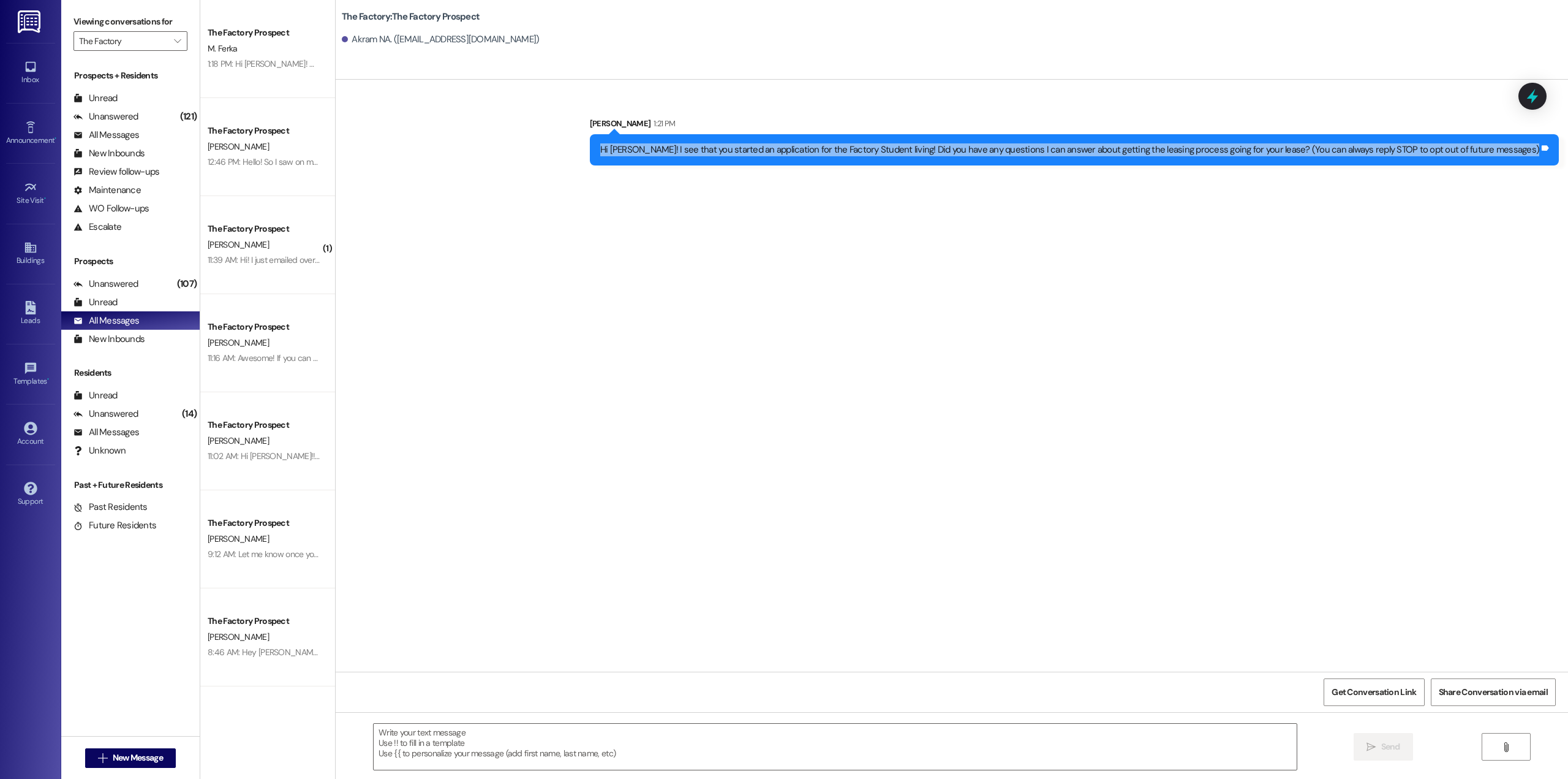
click at [816, 148] on div "Hi [PERSON_NAME]! I see that you started an application for the Factory Student…" at bounding box center [1069, 150] width 939 height 13
copy div "Hi Akram! I see that you started an application for the Factory Student living!…"
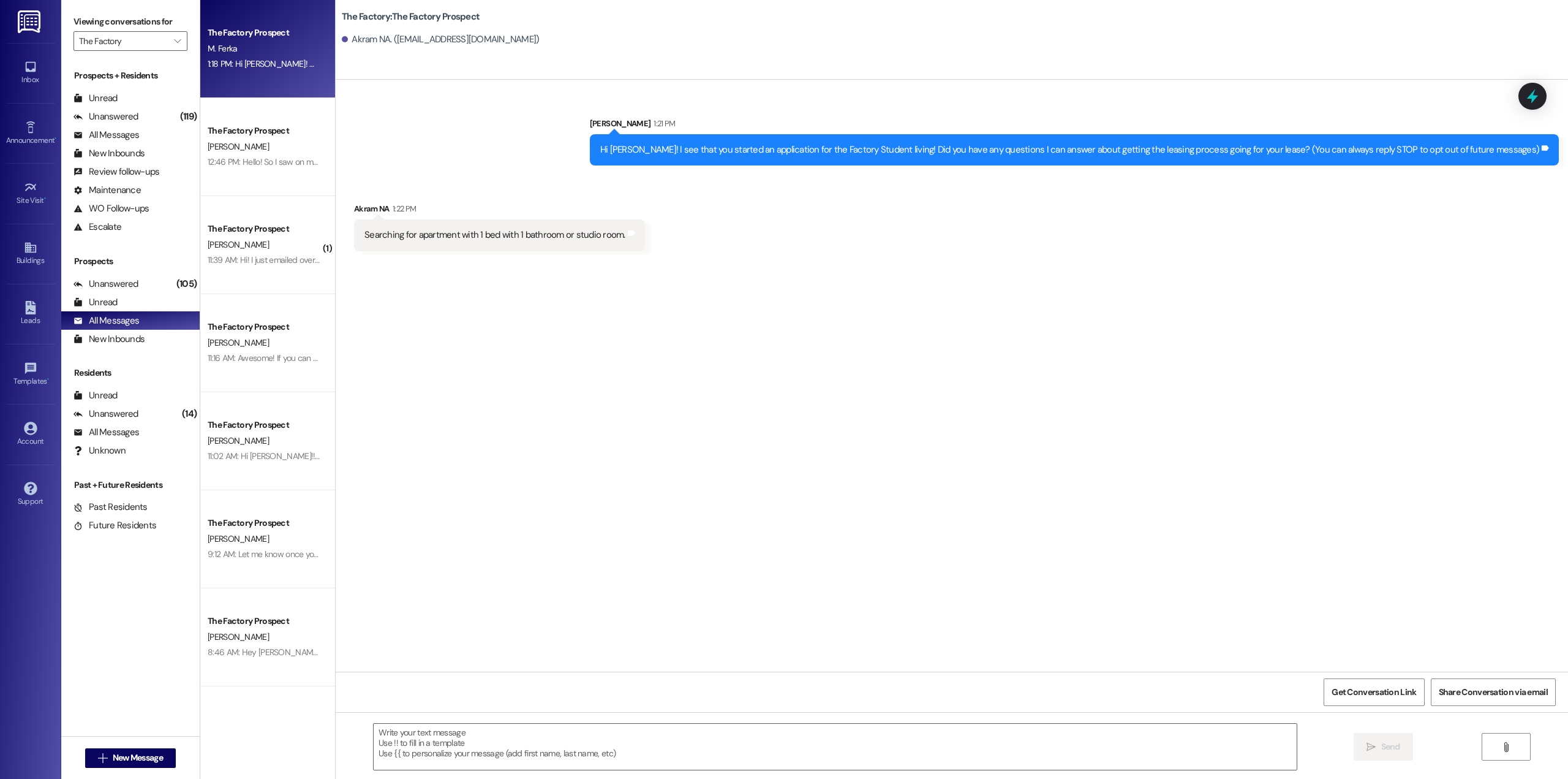
click at [225, 79] on div "The Factory Prospect M. Ferka 1:18 PM: Hi Michael! We are preparing units right…" at bounding box center [267, 49] width 135 height 98
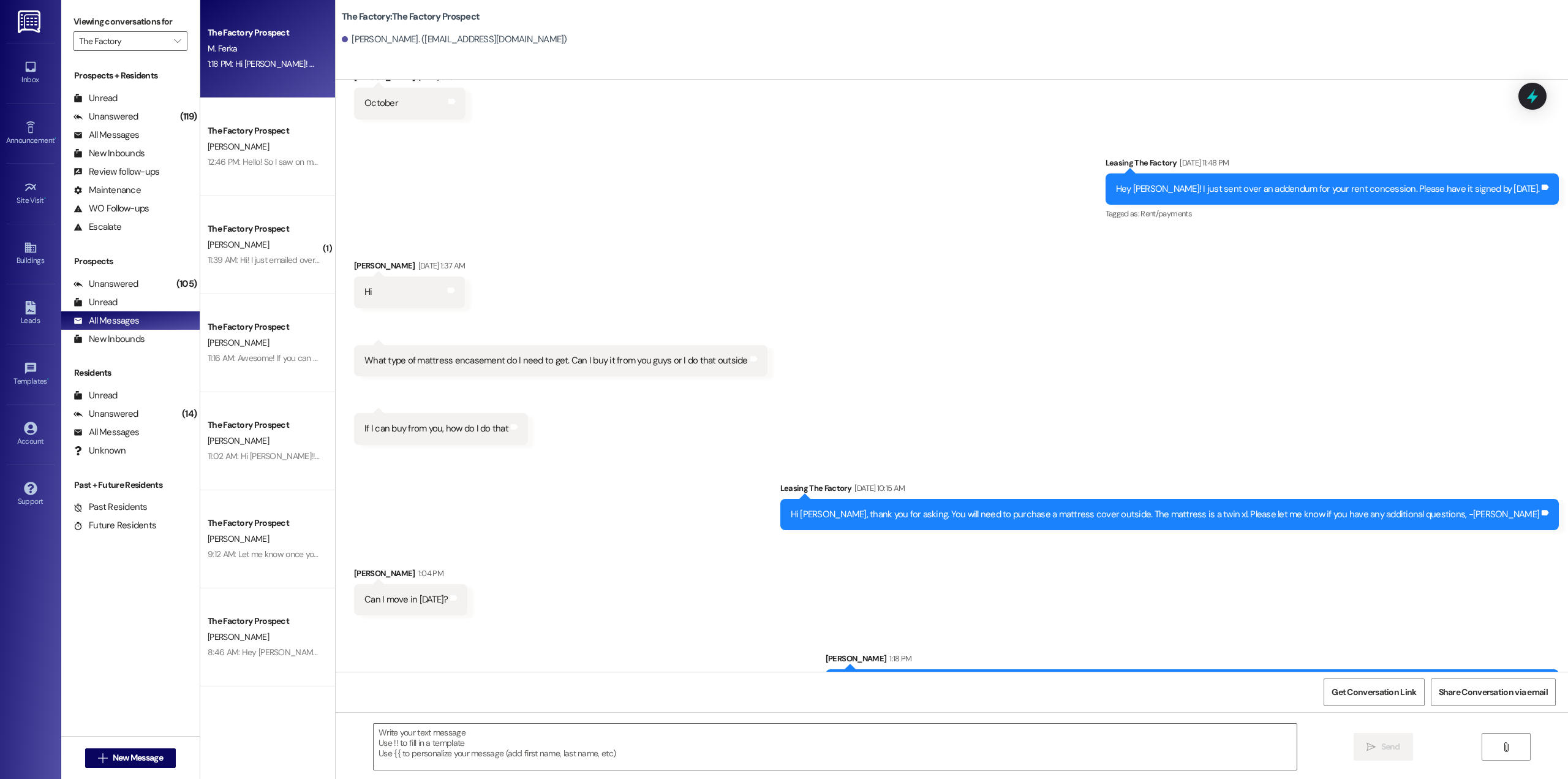
scroll to position [4734, 0]
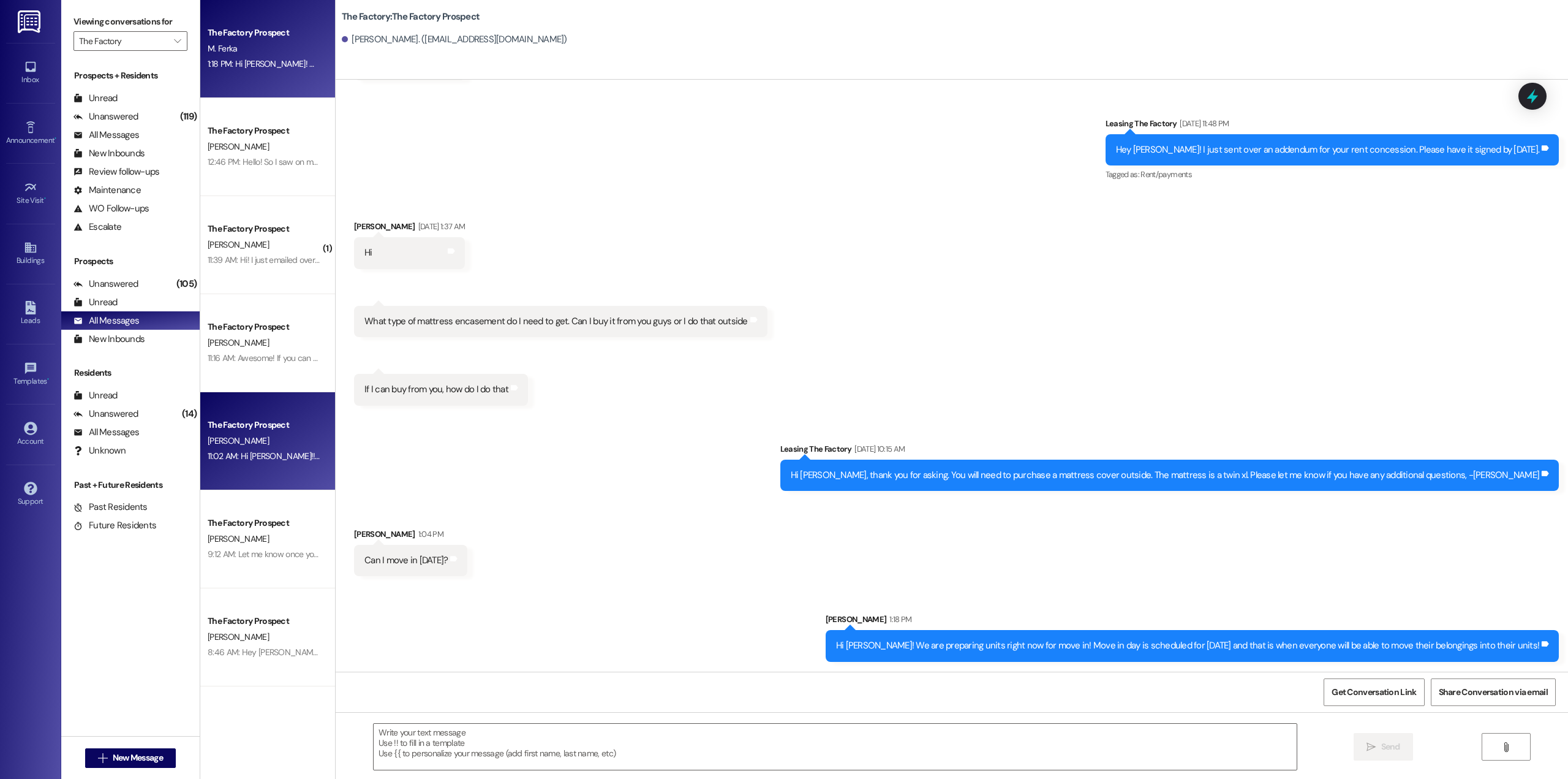
click at [269, 442] on div "[PERSON_NAME]" at bounding box center [264, 441] width 116 height 16
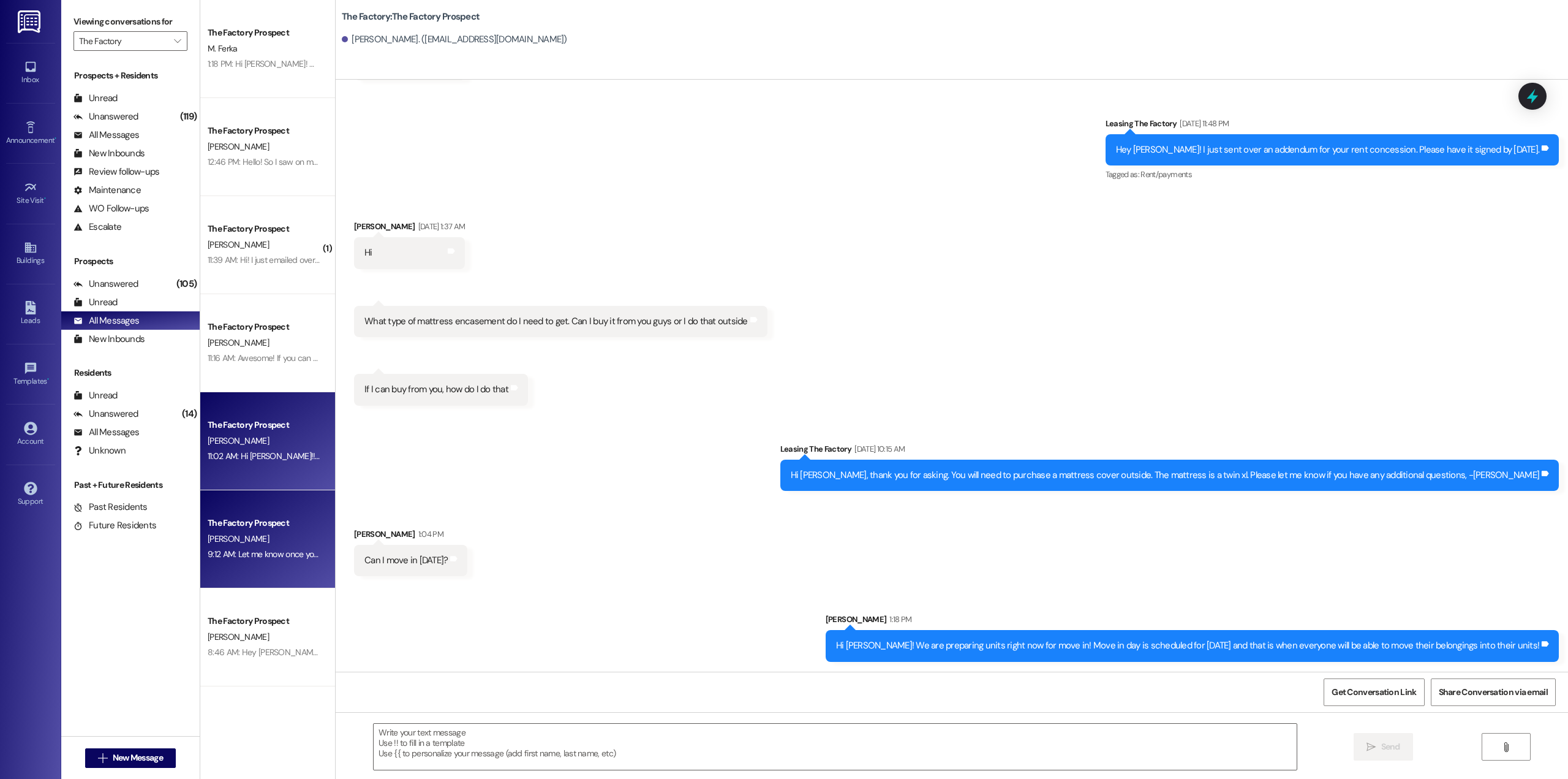
scroll to position [614, 0]
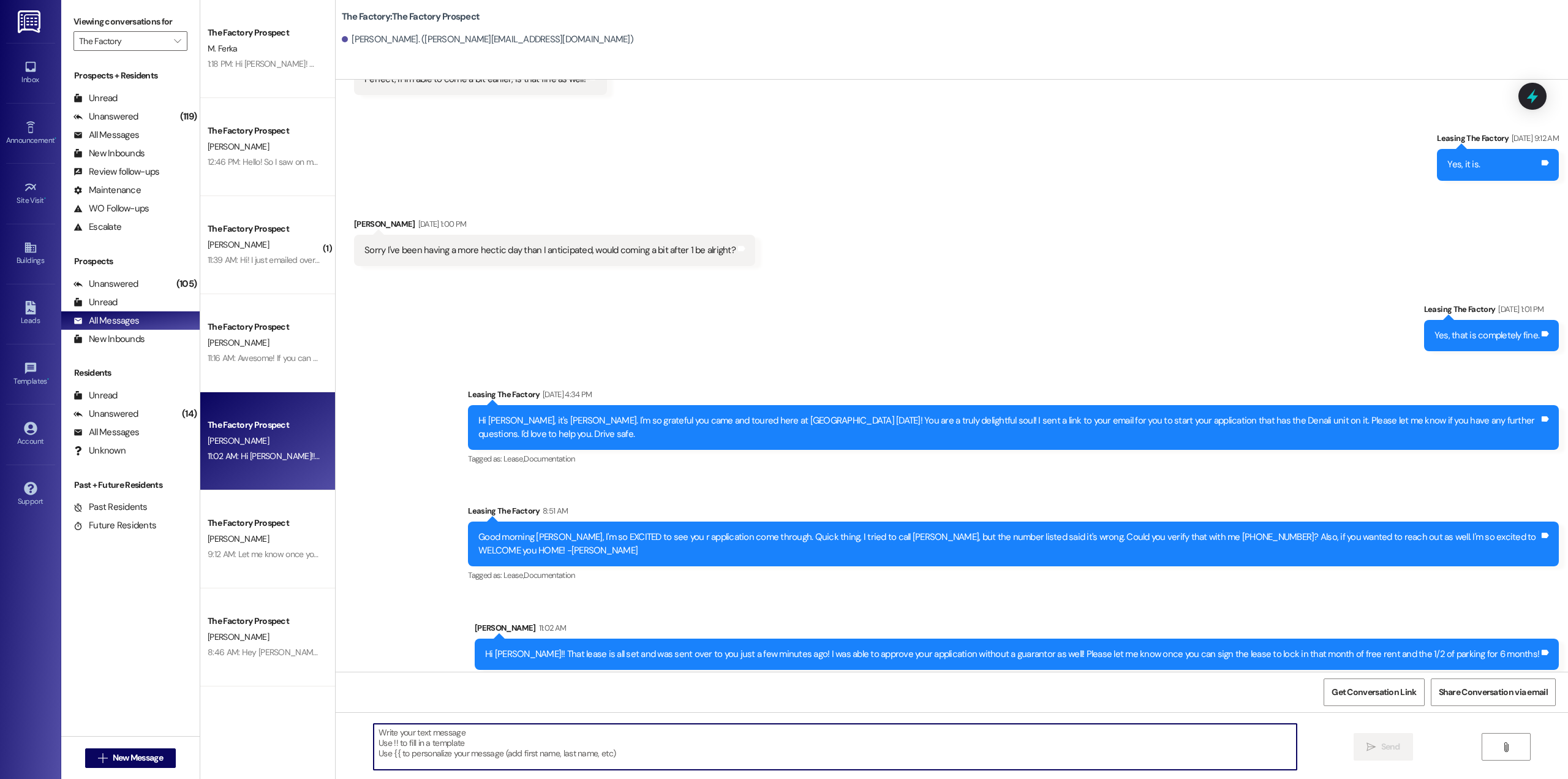
click at [565, 739] on textarea at bounding box center [835, 747] width 923 height 46
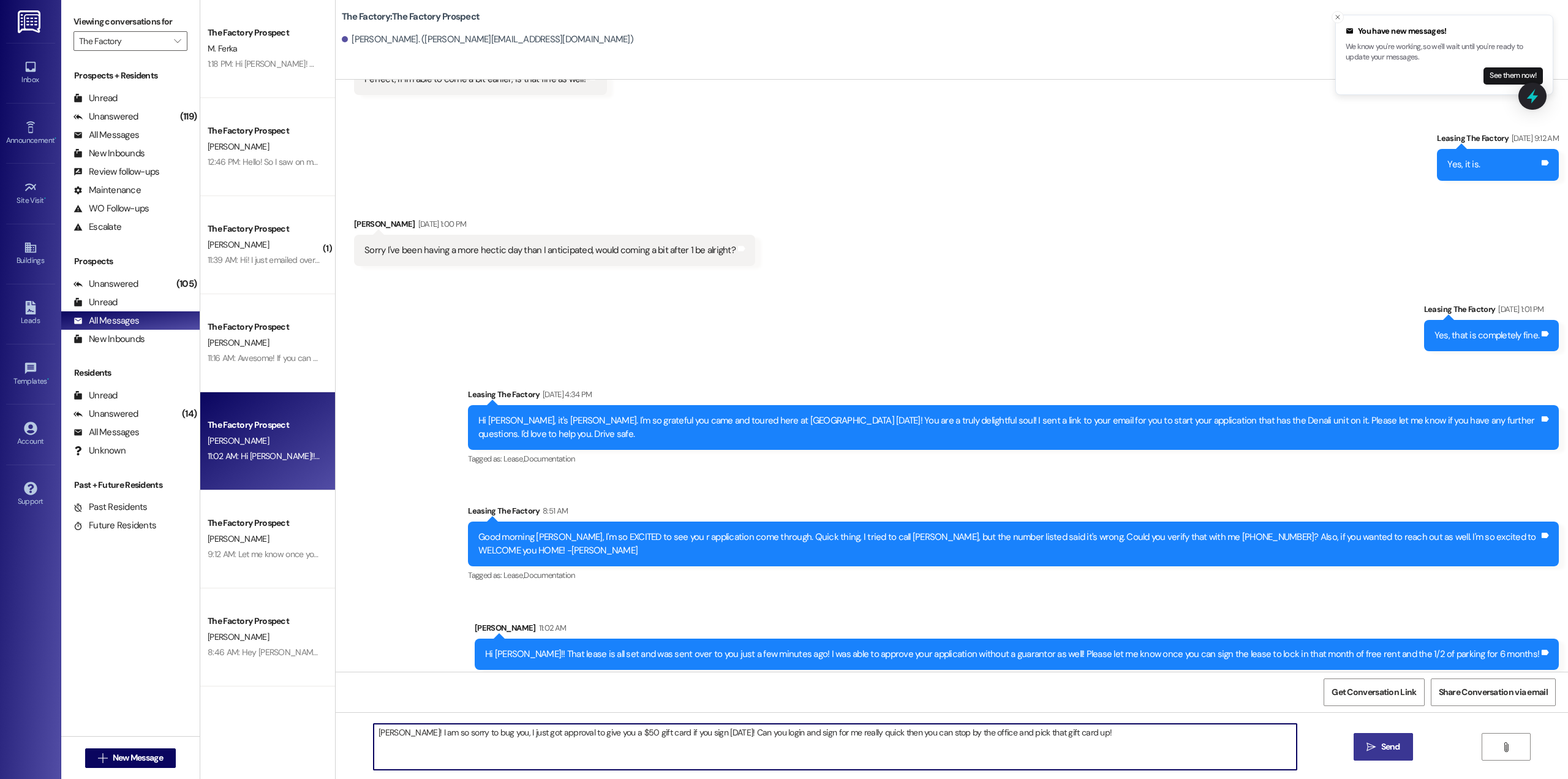
type textarea "[PERSON_NAME]! I am so sorry to bug you, I just got approval to give you a $50 …"
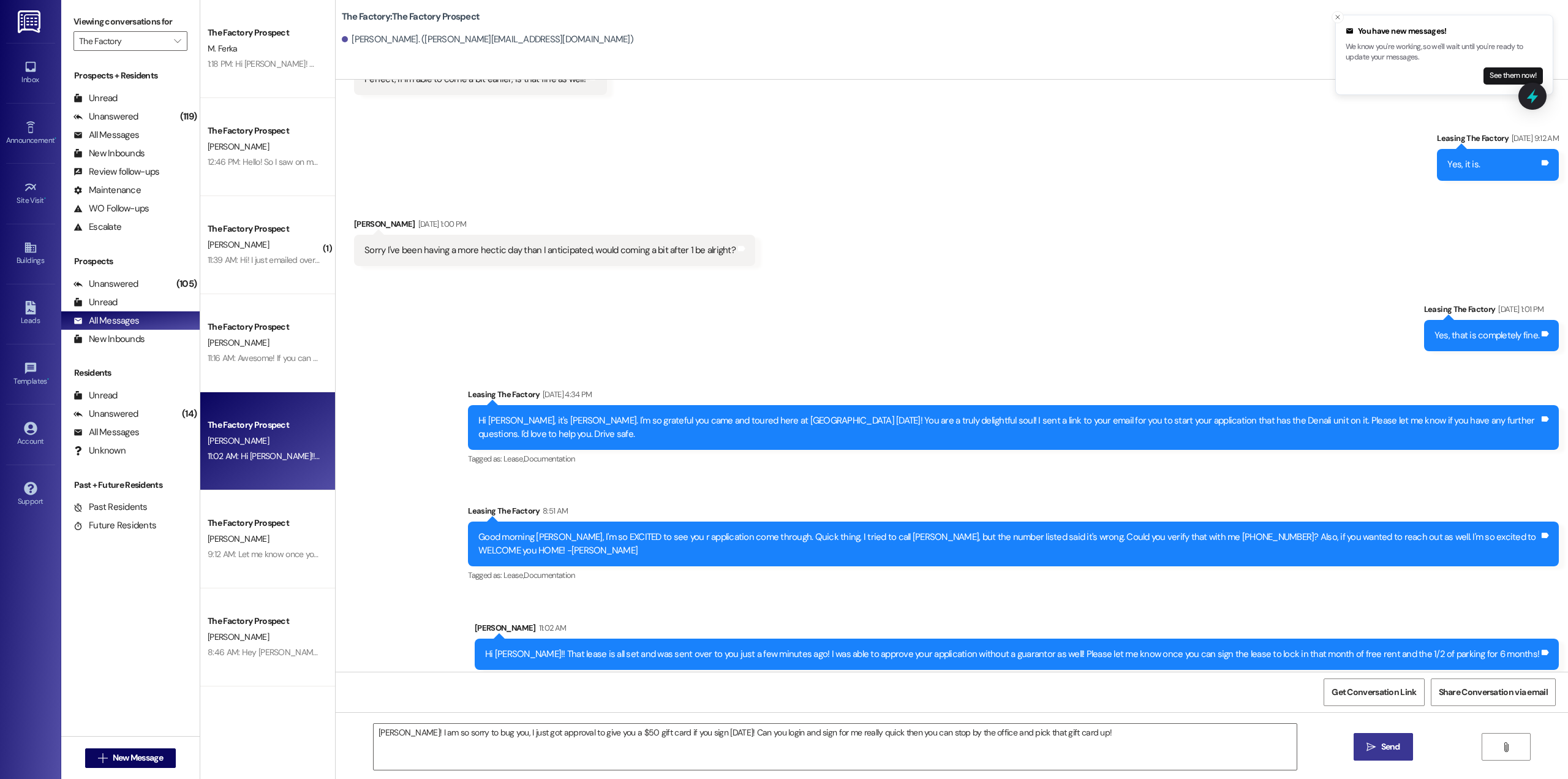
click at [1388, 750] on span "Send" at bounding box center [1391, 746] width 19 height 13
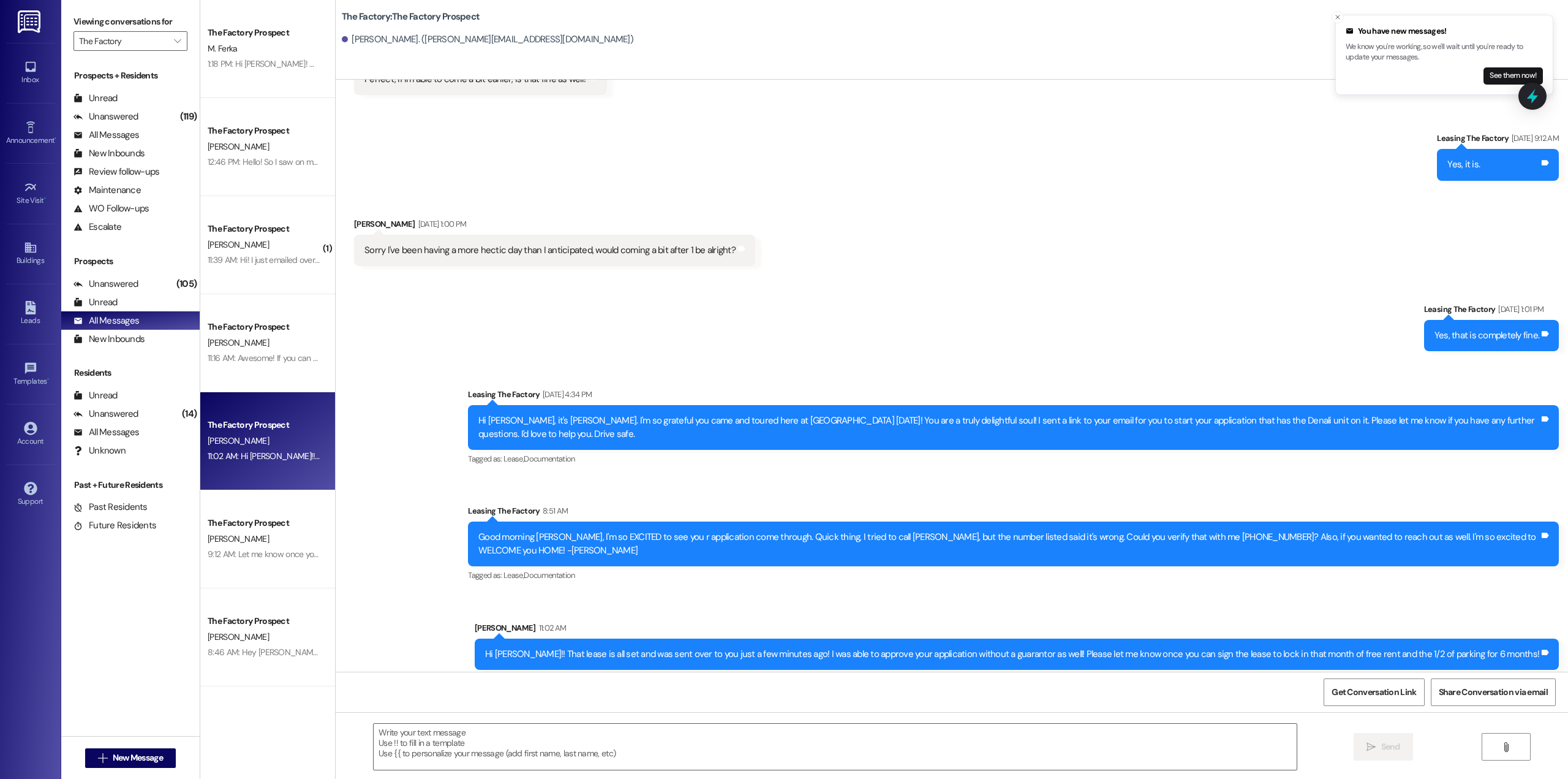
click at [652, 647] on div "Hi [PERSON_NAME]!! That lease is all set and was sent over to you just a few mi…" at bounding box center [1012, 654] width 1054 height 13
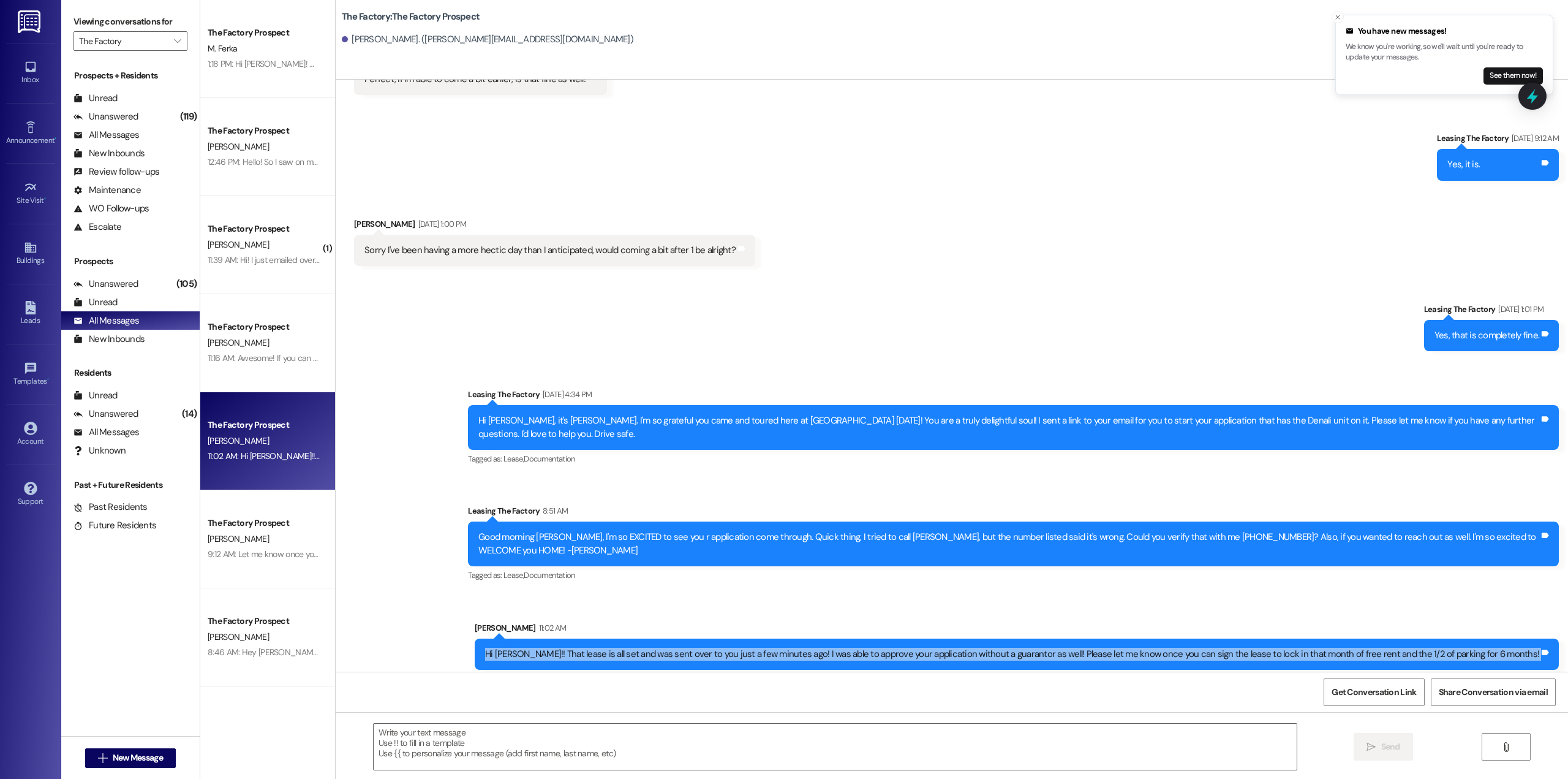
click at [652, 647] on div "Hi [PERSON_NAME]!! That lease is all set and was sent over to you just a few mi…" at bounding box center [1012, 654] width 1054 height 13
copy div "Hi Julia!! That lease is all set and was sent over to you just a few minutes ag…"
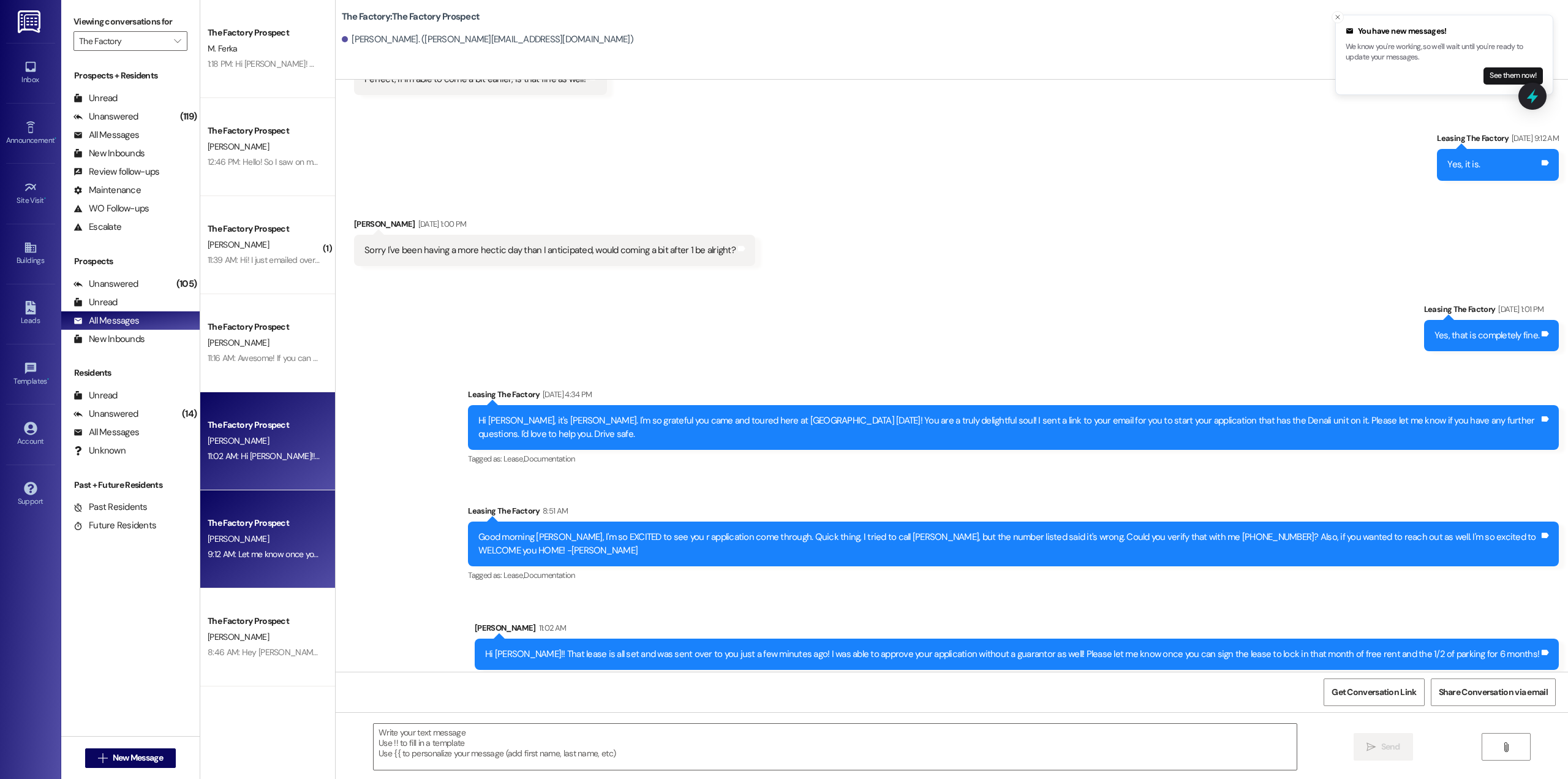
click at [249, 537] on div "[PERSON_NAME]" at bounding box center [264, 539] width 116 height 16
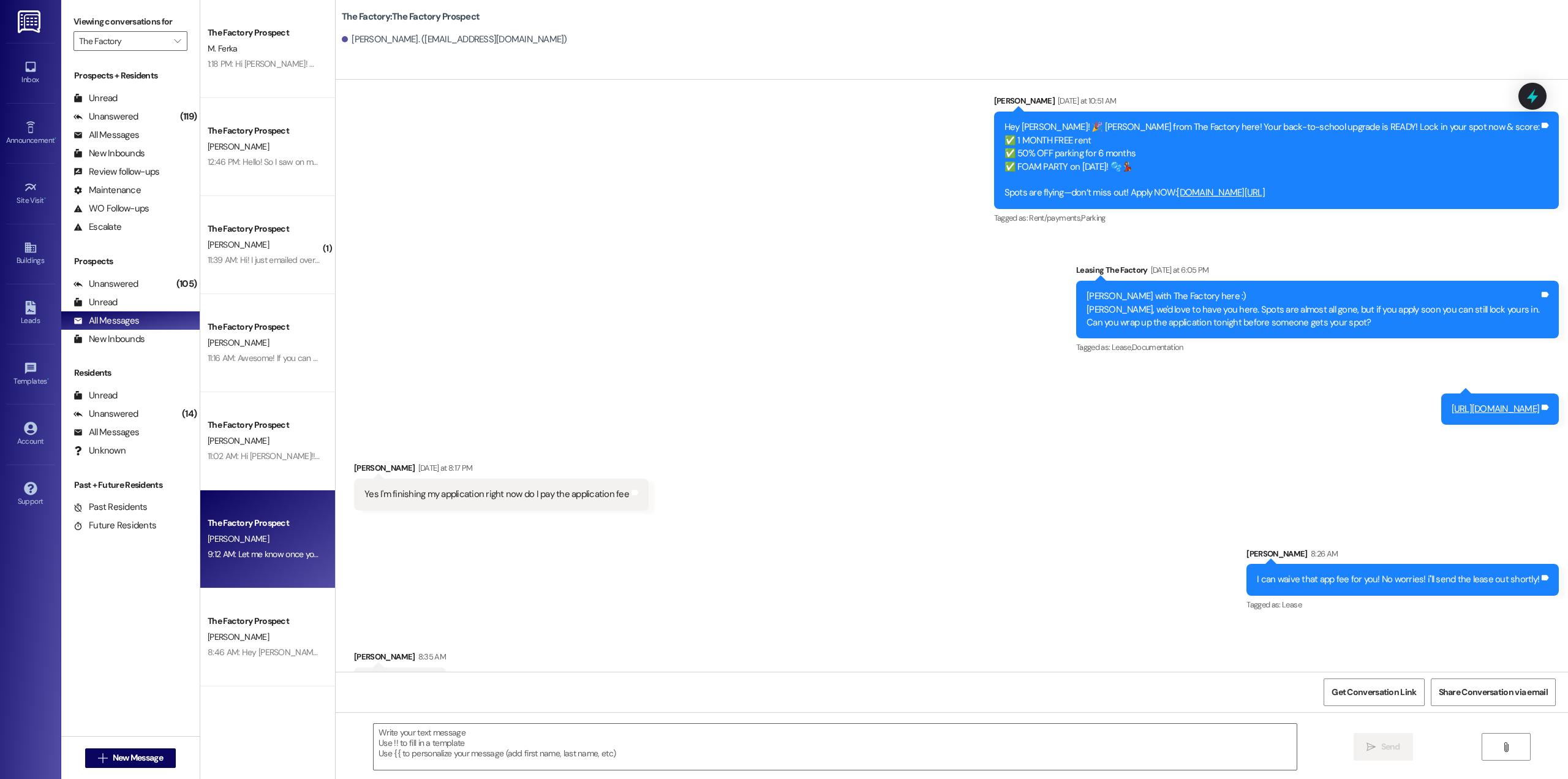
scroll to position [954, 0]
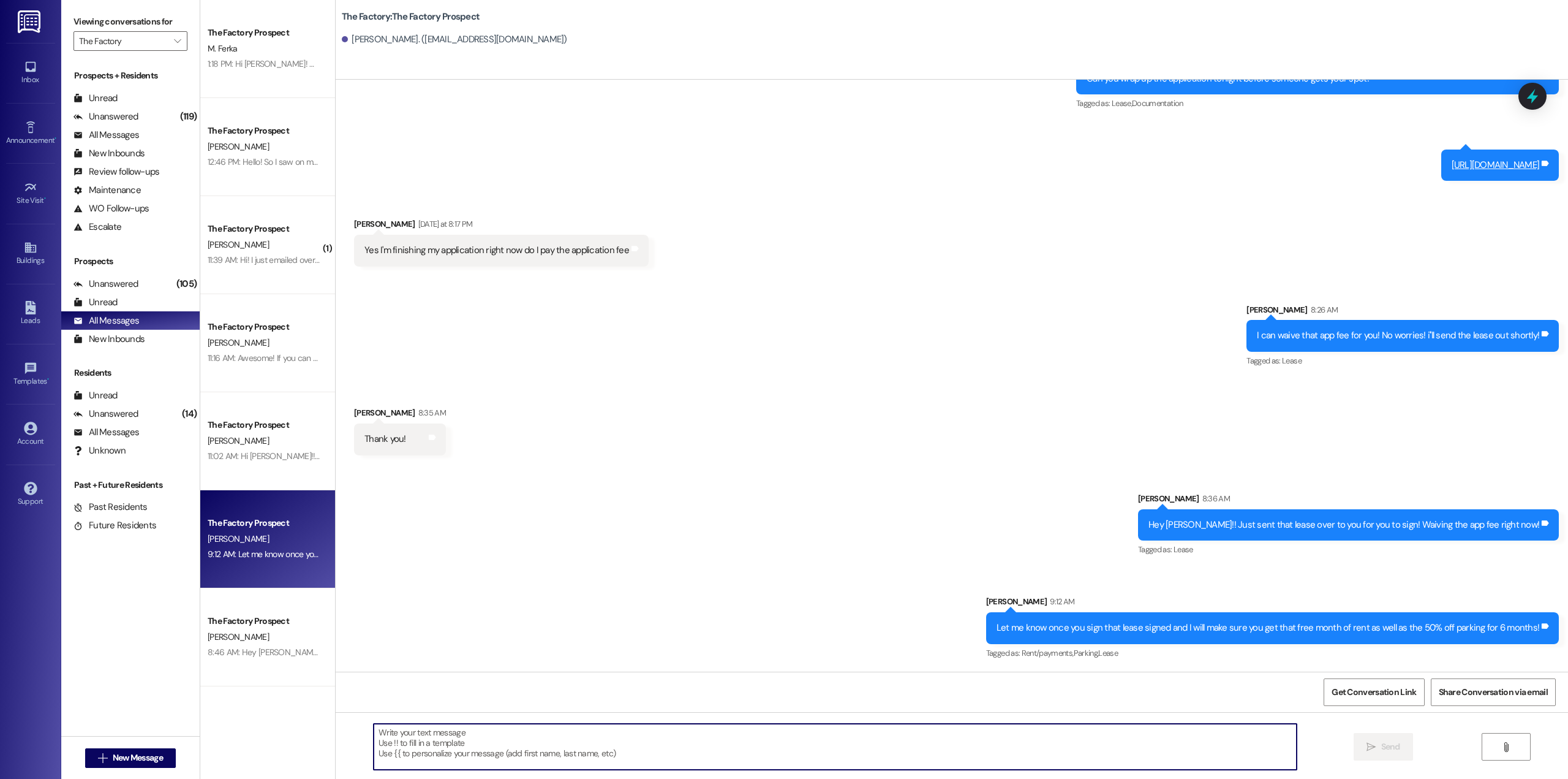
click at [691, 744] on textarea at bounding box center [835, 747] width 923 height 46
paste textarea "Hi [PERSON_NAME]!! That lease is all set and was sent over to you just a few mi…"
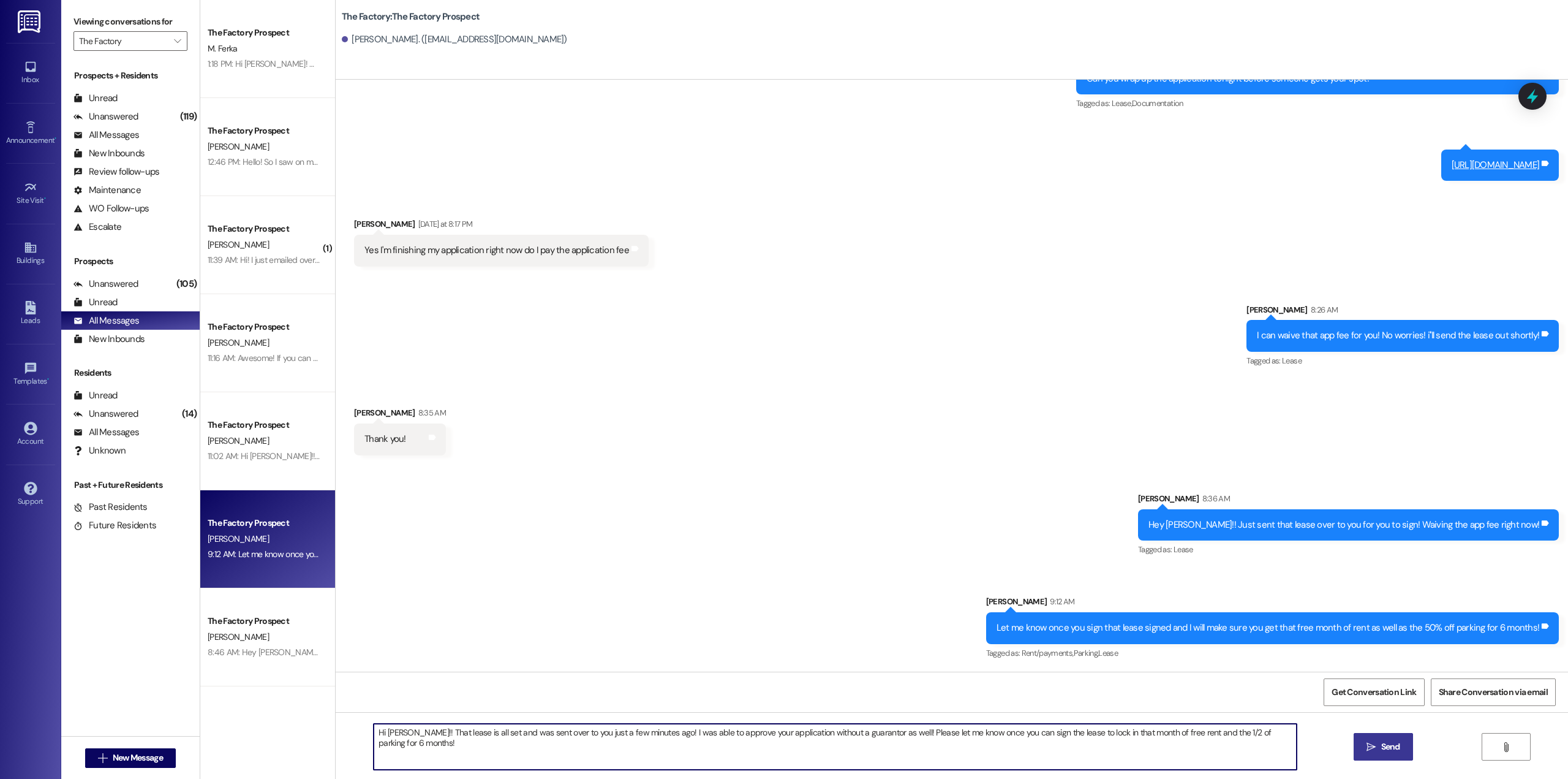
click at [395, 733] on textarea "Hi [PERSON_NAME]!! That lease is all set and was sent over to you just a few mi…" at bounding box center [835, 747] width 923 height 46
type textarea "Hi [PERSON_NAME]! That lease is all set and was sent over to you just a few min…"
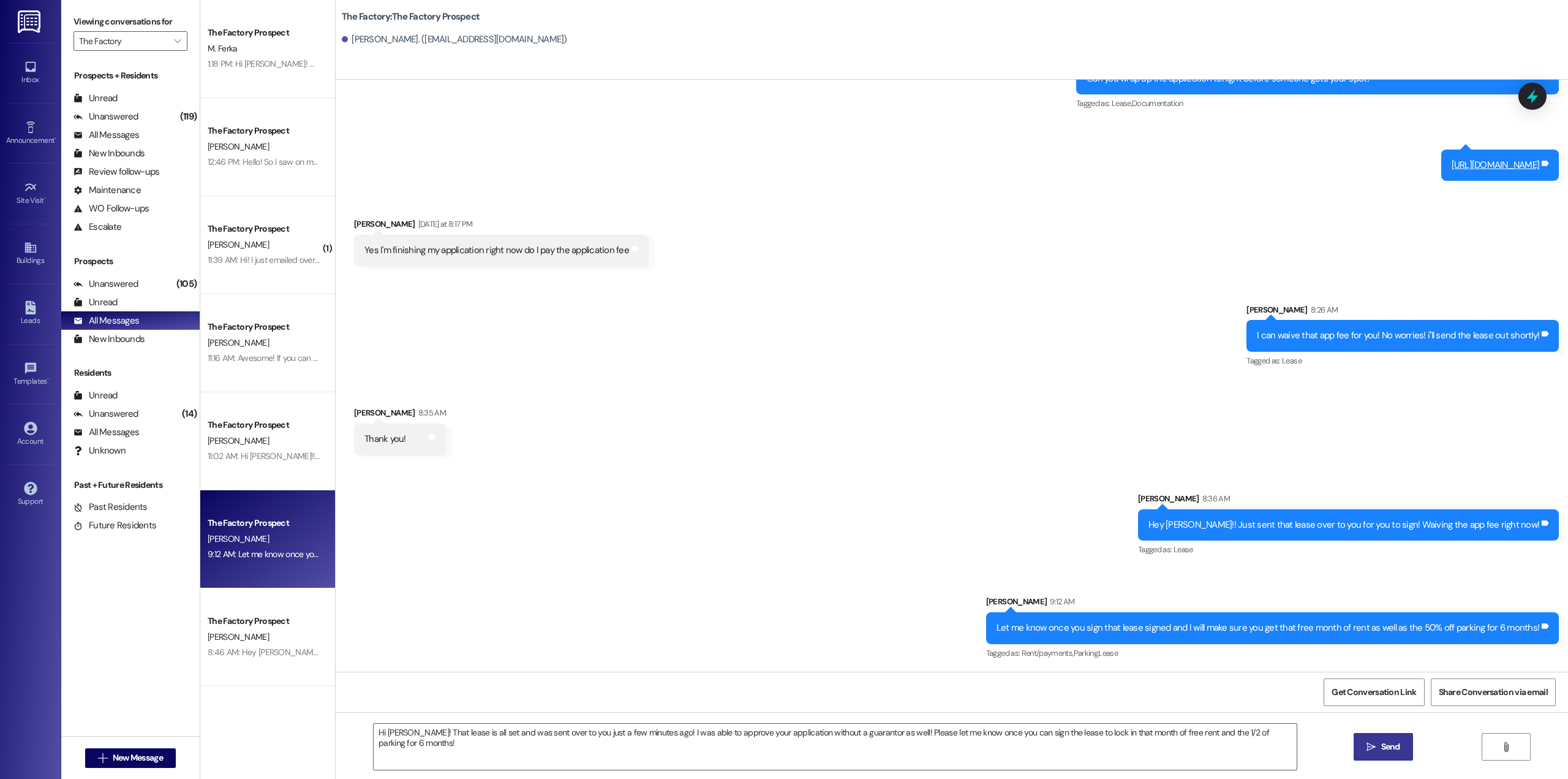
click at [1370, 754] on button " Send" at bounding box center [1383, 747] width 60 height 27
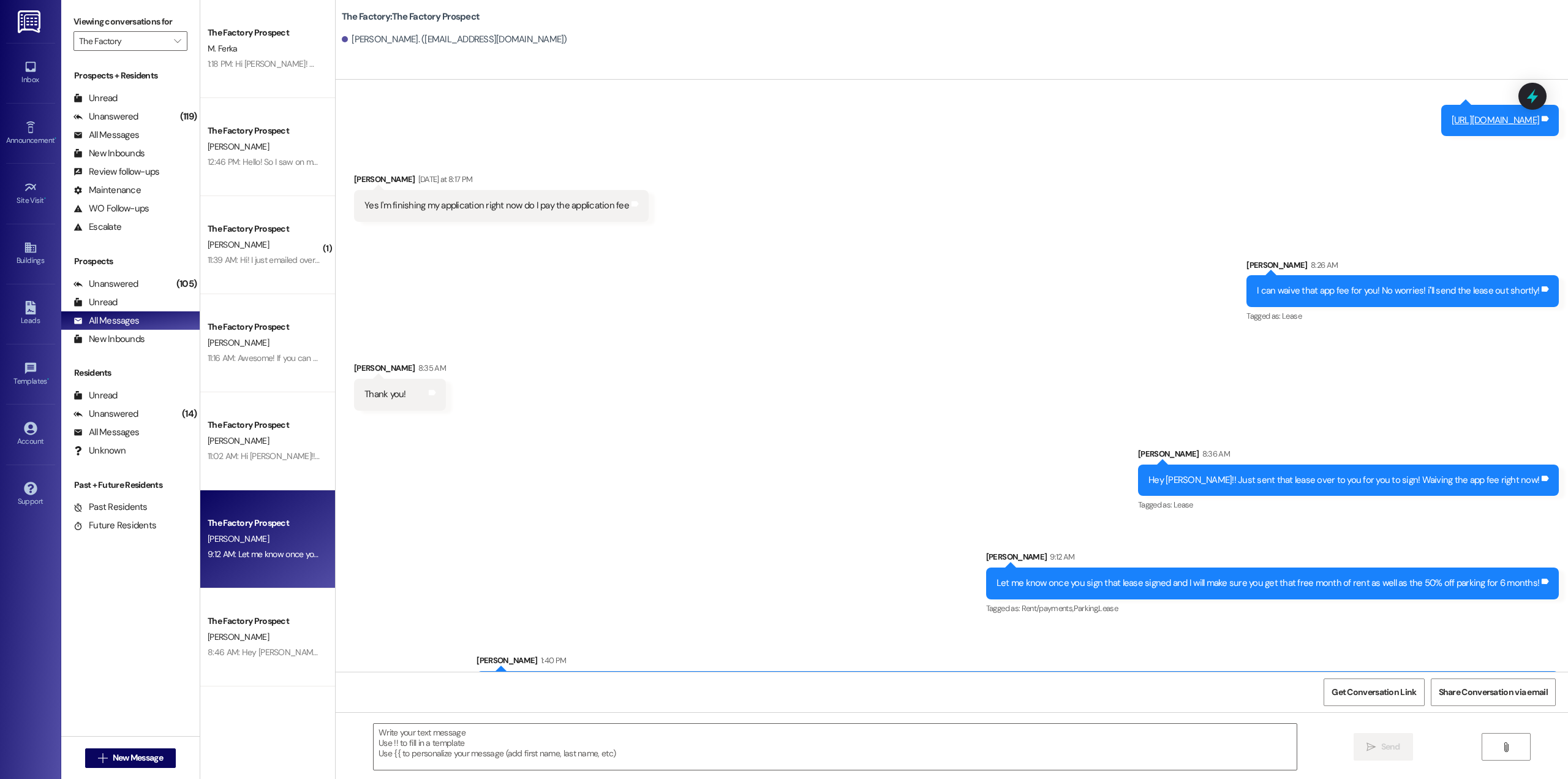
scroll to position [1040, 0]
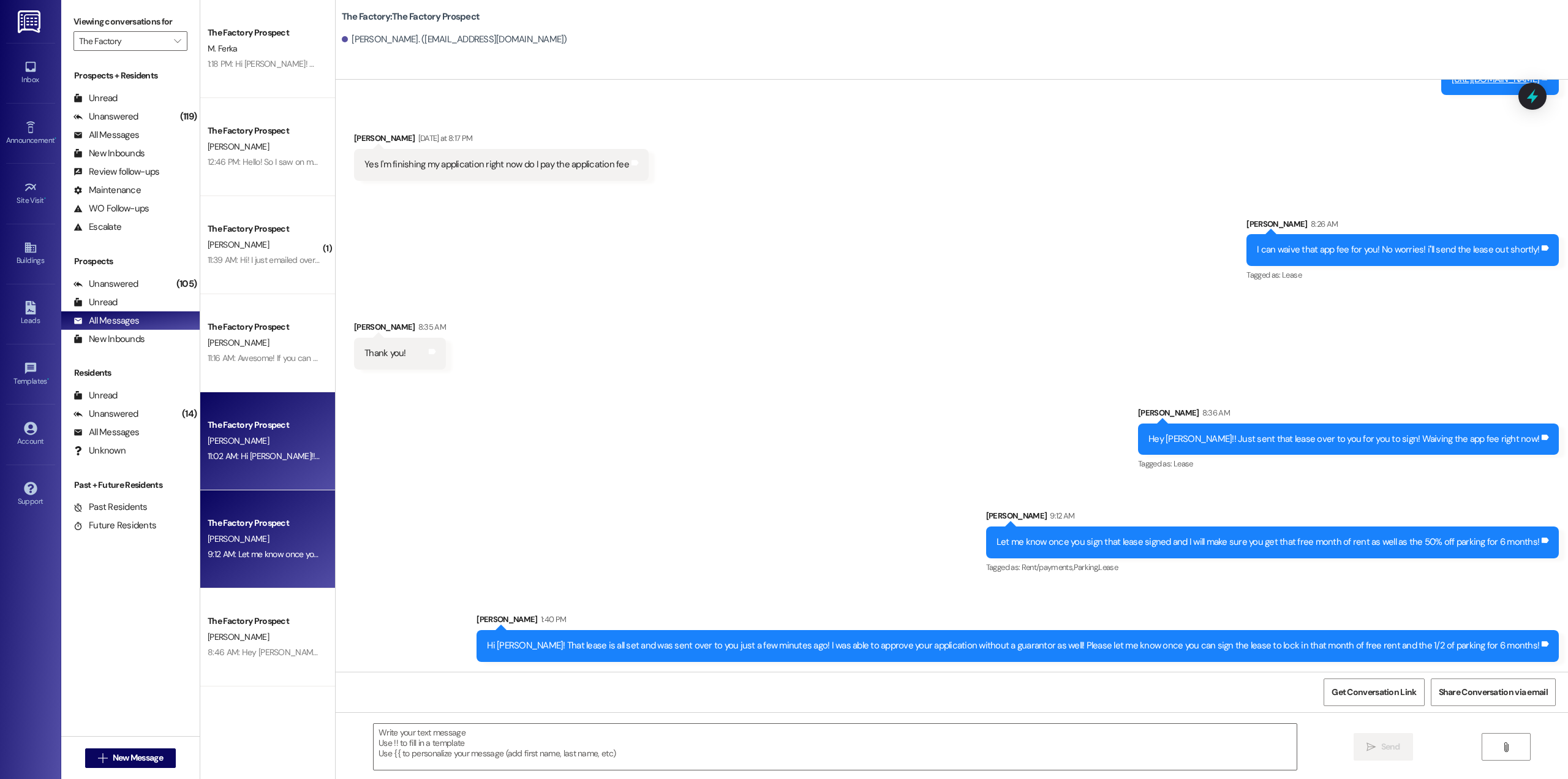
click at [223, 441] on div "[PERSON_NAME]" at bounding box center [264, 441] width 116 height 16
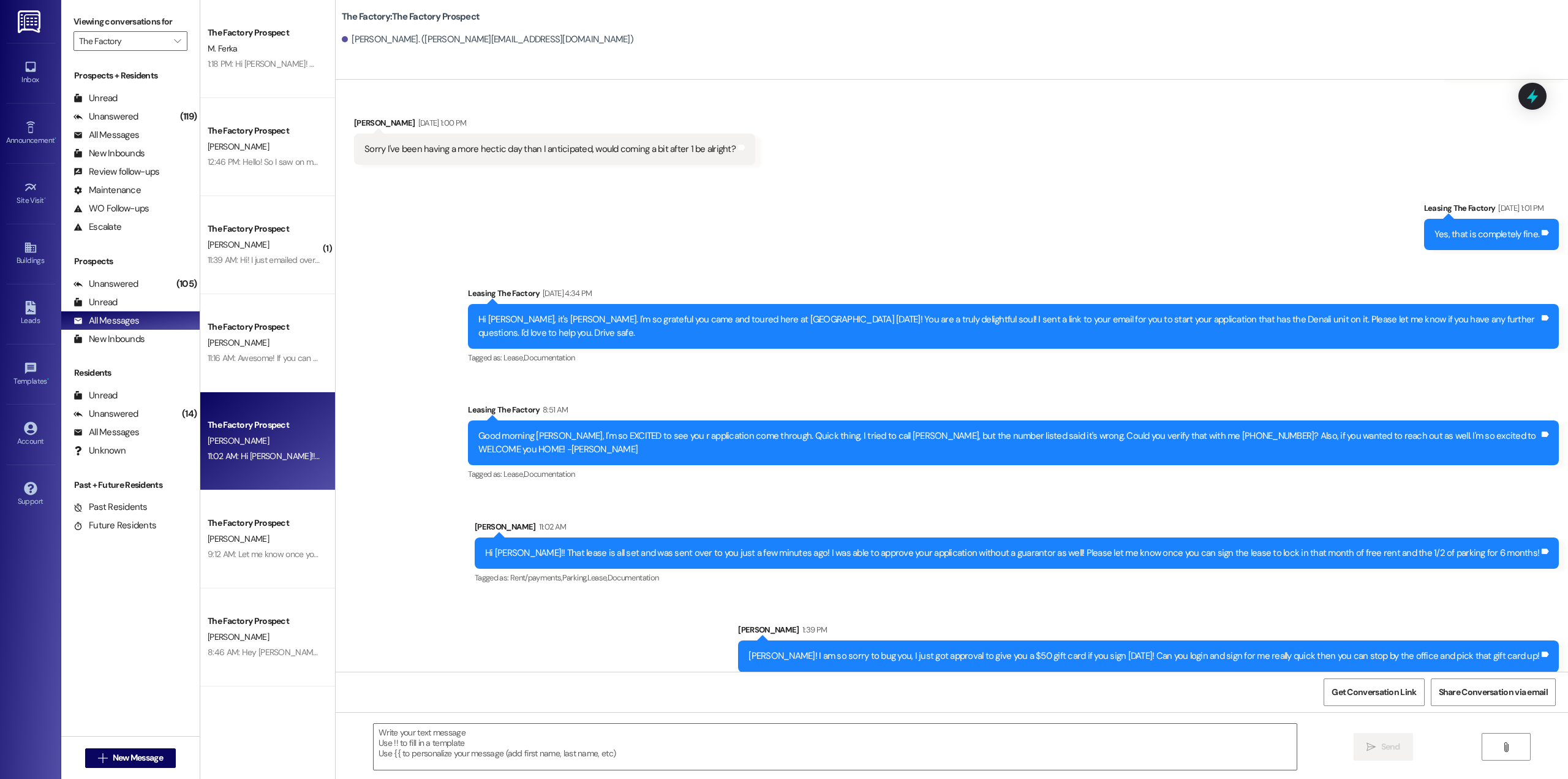
scroll to position [717, 0]
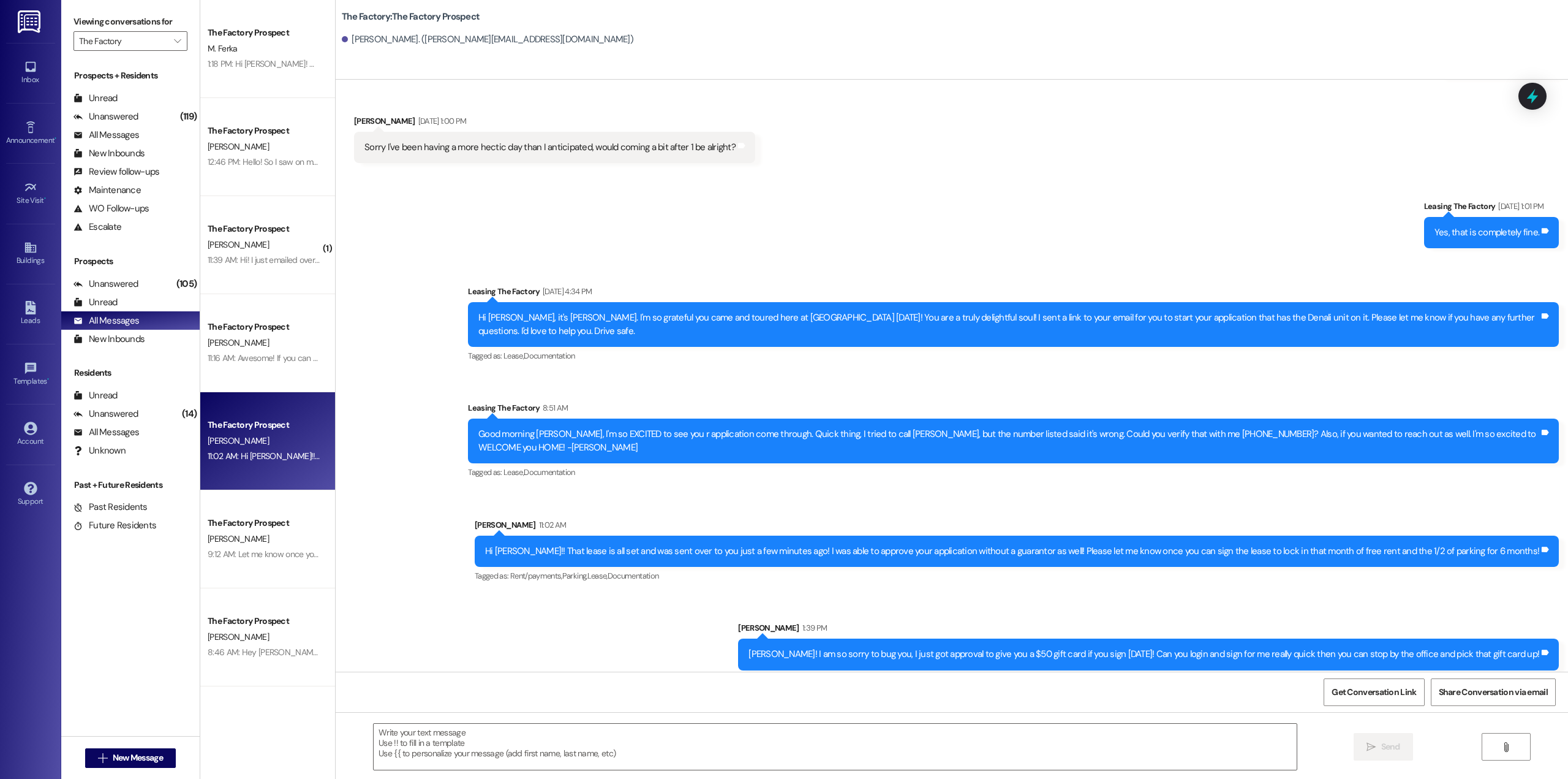
click at [1062, 647] on div "[PERSON_NAME]! I am so sorry to bug you, I just got approval to give you a $50 …" at bounding box center [1144, 654] width 791 height 13
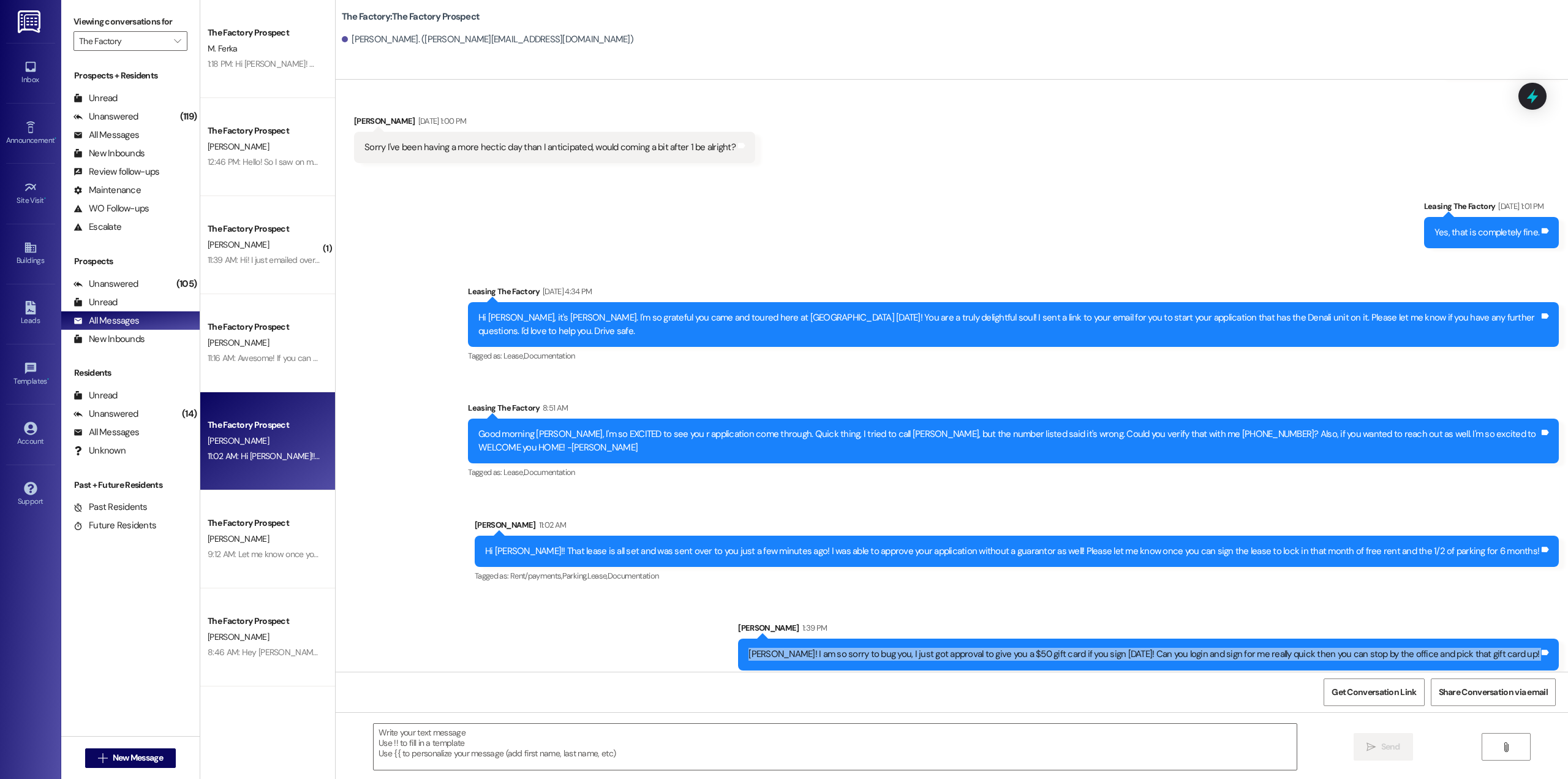
click at [1062, 647] on div "[PERSON_NAME]! I am so sorry to bug you, I just got approval to give you a $50 …" at bounding box center [1144, 654] width 791 height 13
copy div "Julia! I am so sorry to bug you, I just got approval to give you a $50 gift car…"
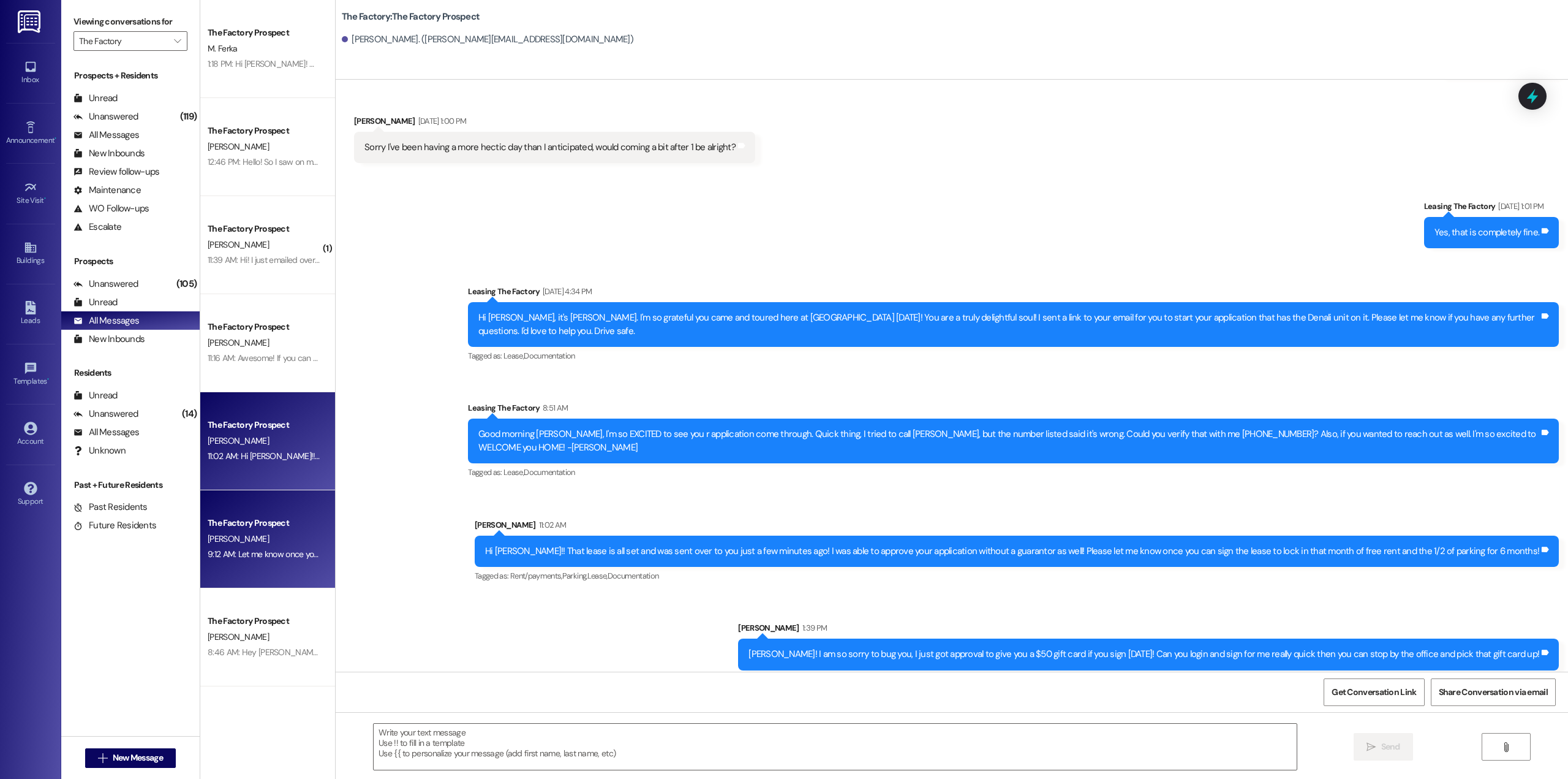
click at [251, 524] on div "The Factory Prospect" at bounding box center [264, 523] width 114 height 13
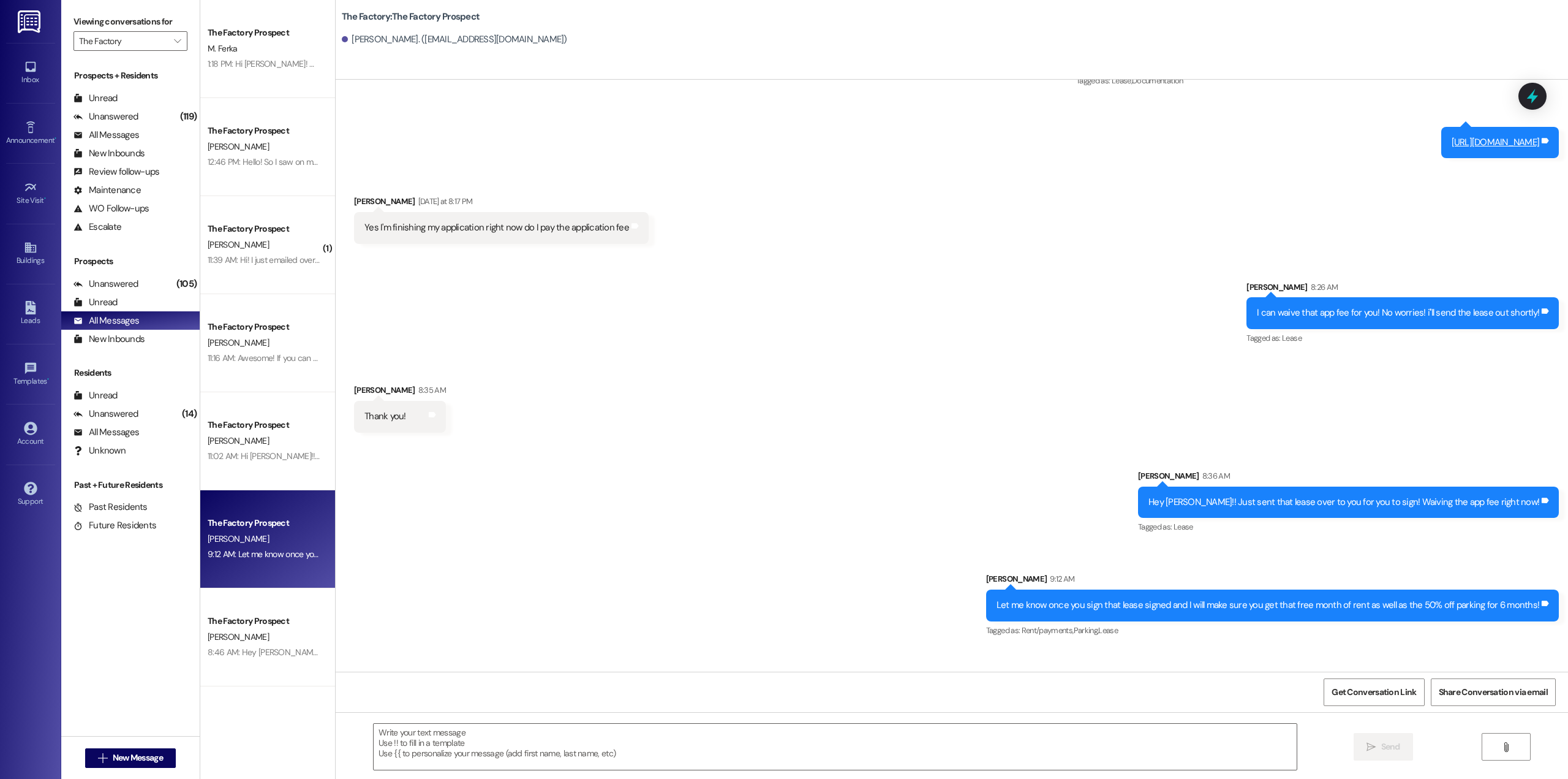
scroll to position [1058, 0]
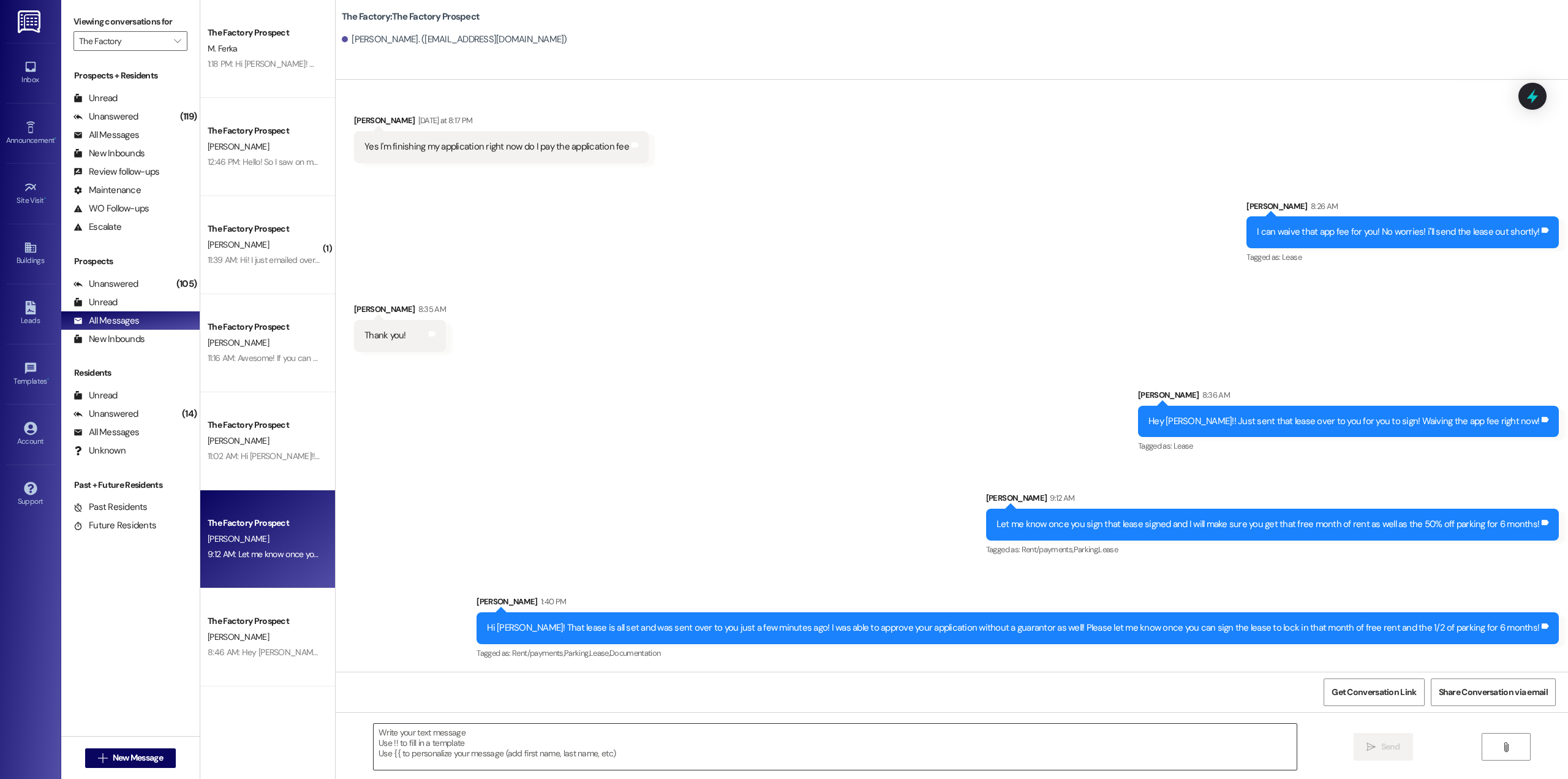
click at [732, 751] on textarea at bounding box center [835, 747] width 923 height 46
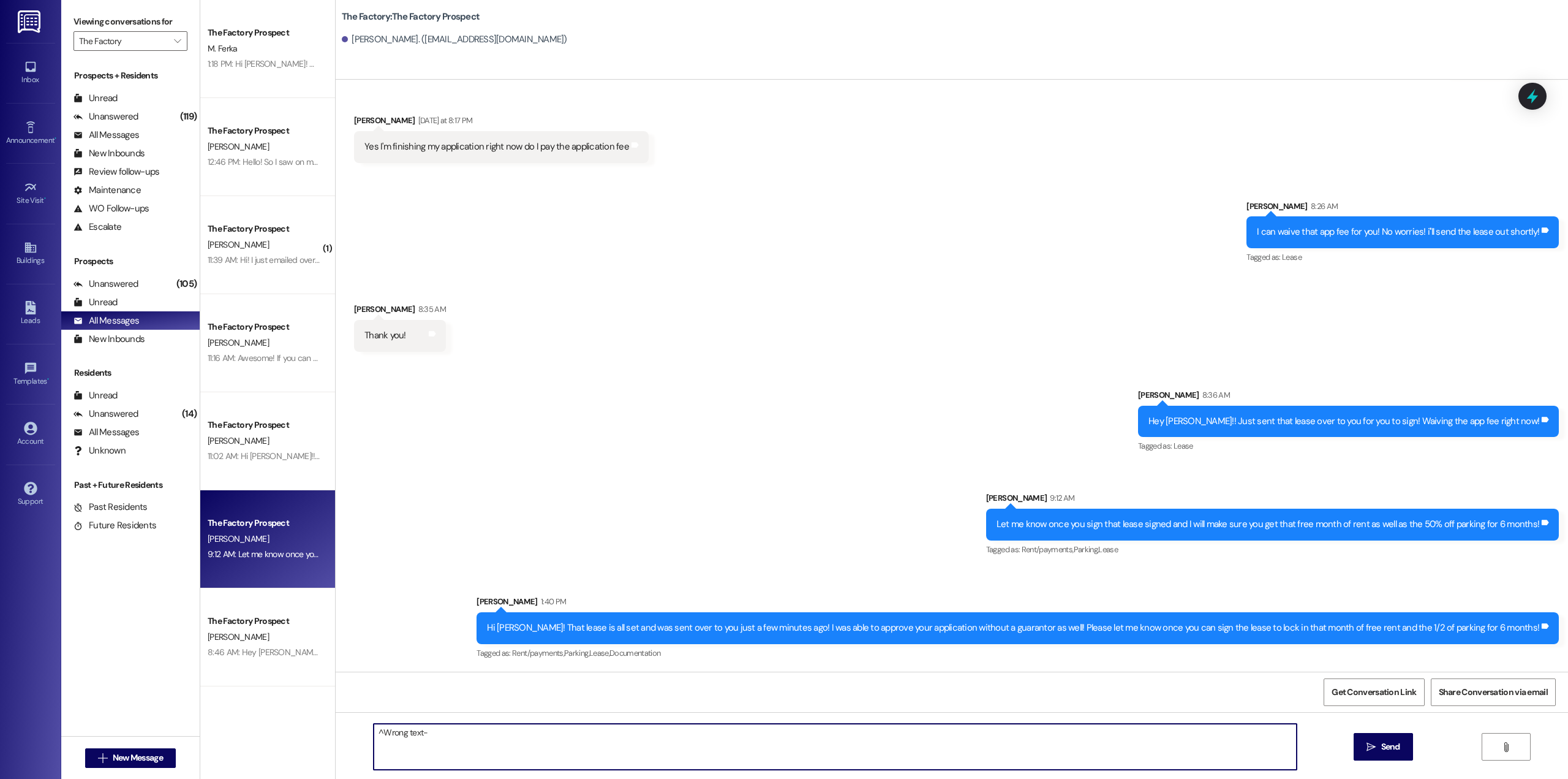
paste textarea "[PERSON_NAME]! I am so sorry to bug you, I just got approval to give you a $50 …"
click at [432, 734] on textarea "^Wrong text-Julia! I am so sorry to bug you, I just got approval to give you a …" at bounding box center [835, 747] width 923 height 46
type textarea "^Wrong text-[PERSON_NAME]! I am so sorry to bug you, I just got approval to giv…"
click at [1387, 741] on span "Send" at bounding box center [1391, 746] width 19 height 13
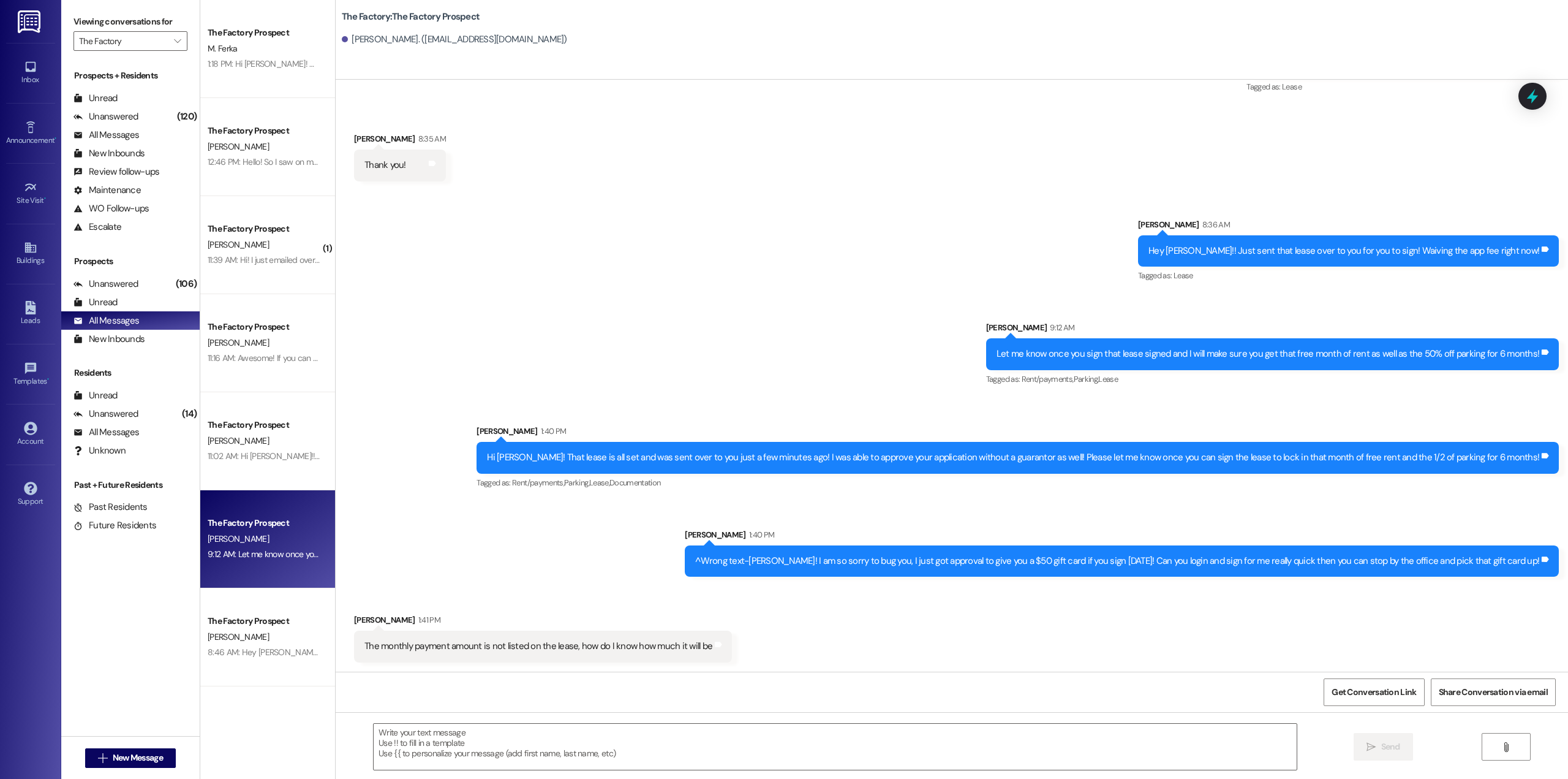
scroll to position [1228, 0]
click at [591, 751] on textarea at bounding box center [835, 747] width 923 height 46
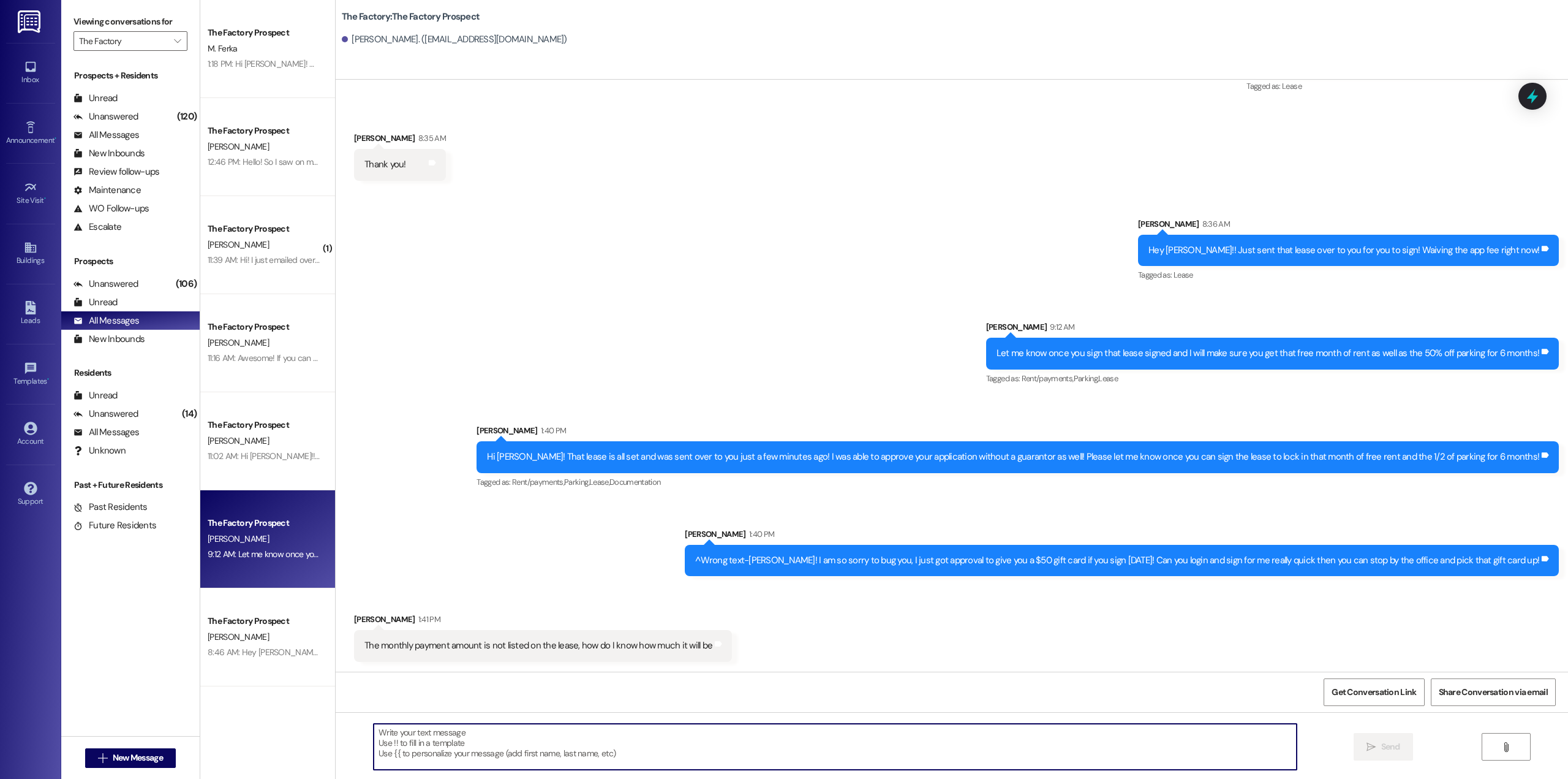
click at [565, 746] on textarea at bounding box center [835, 747] width 923 height 46
click at [1505, 746] on icon "" at bounding box center [1505, 747] width 9 height 10
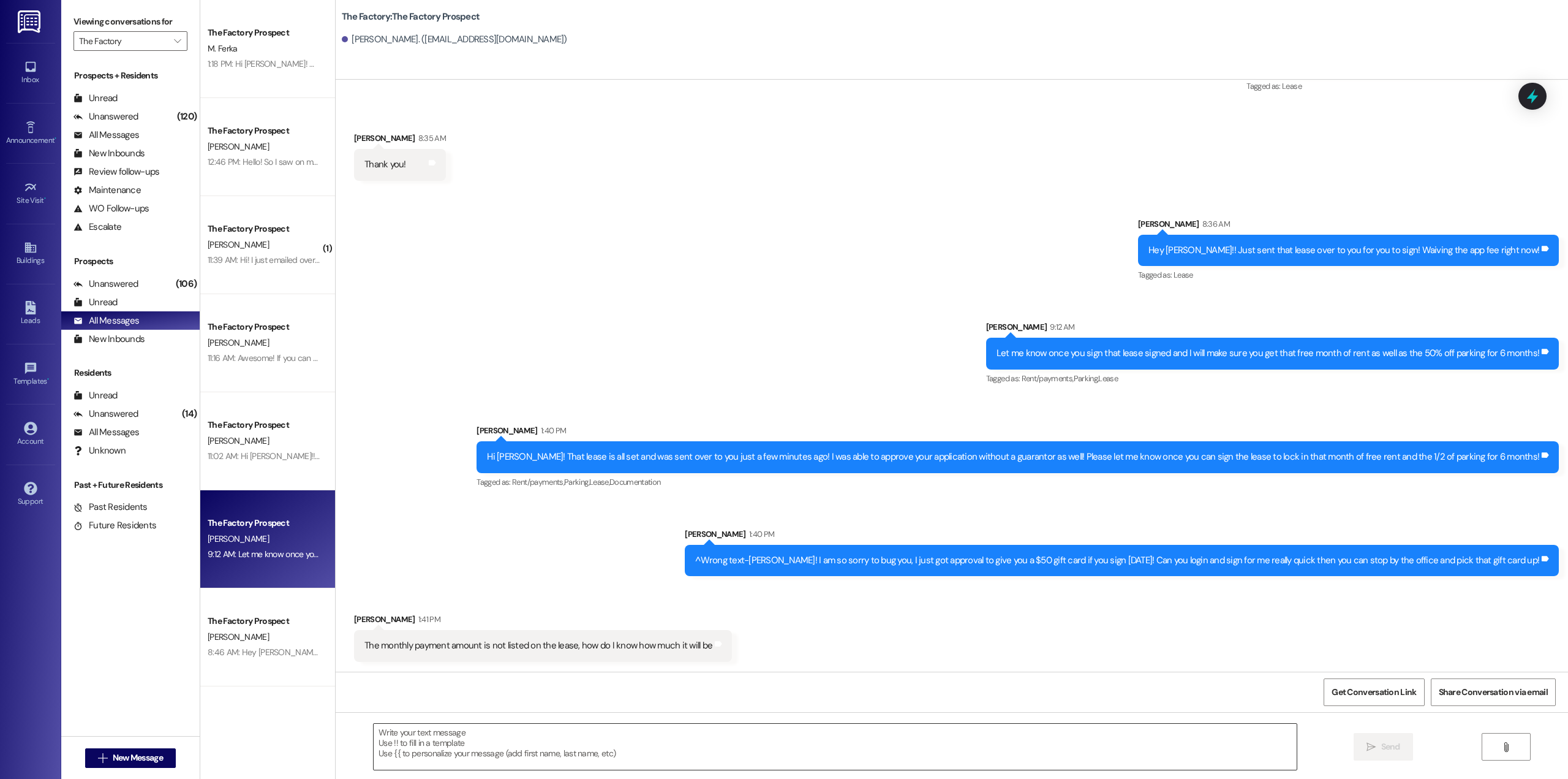
click at [455, 729] on textarea at bounding box center [835, 747] width 923 height 46
click at [1269, 229] on div "Joey Garza 8:36 AM" at bounding box center [1348, 226] width 421 height 17
click at [1516, 745] on button "" at bounding box center [1506, 747] width 49 height 27
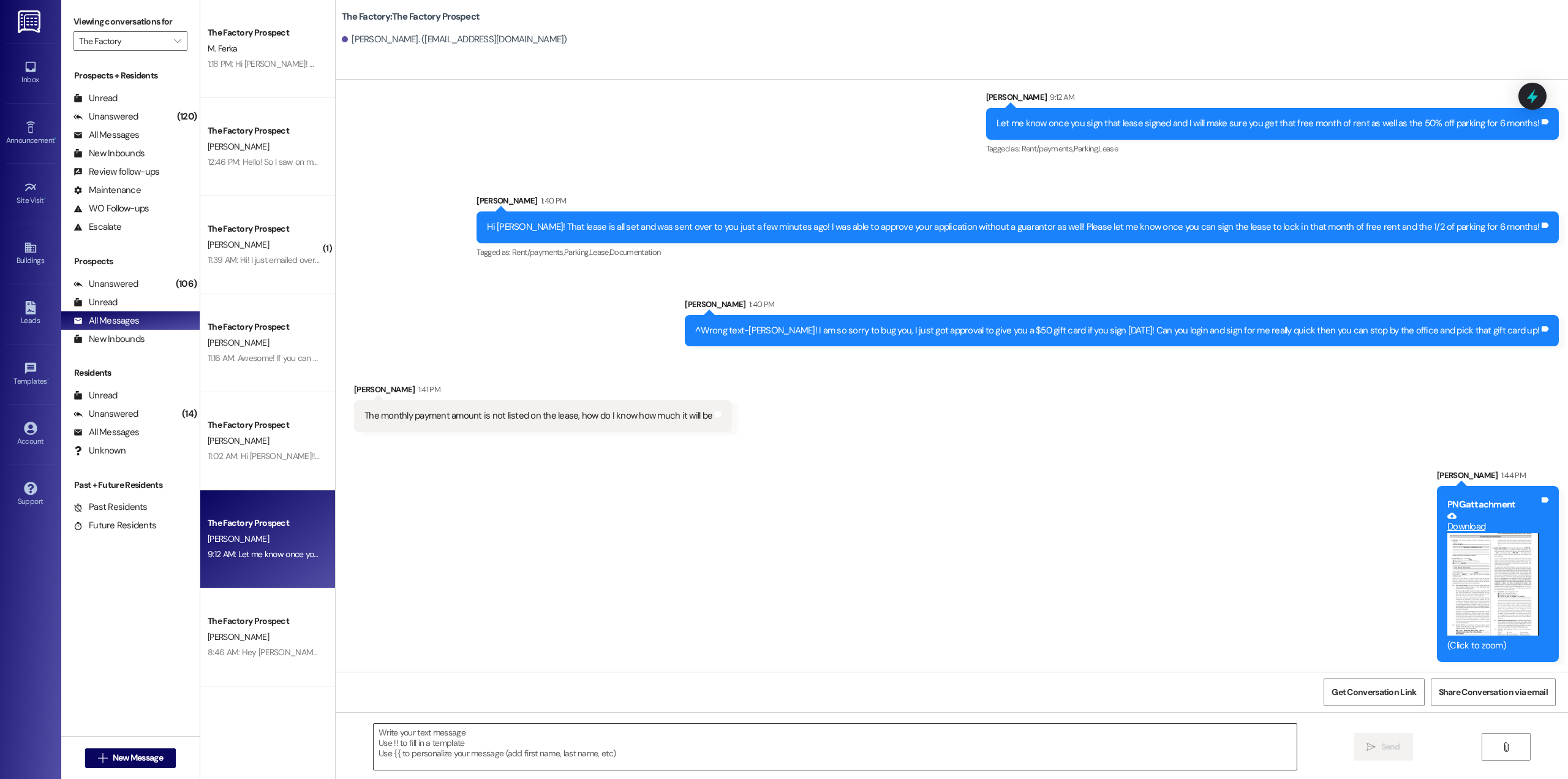
click at [1047, 757] on textarea at bounding box center [835, 747] width 923 height 46
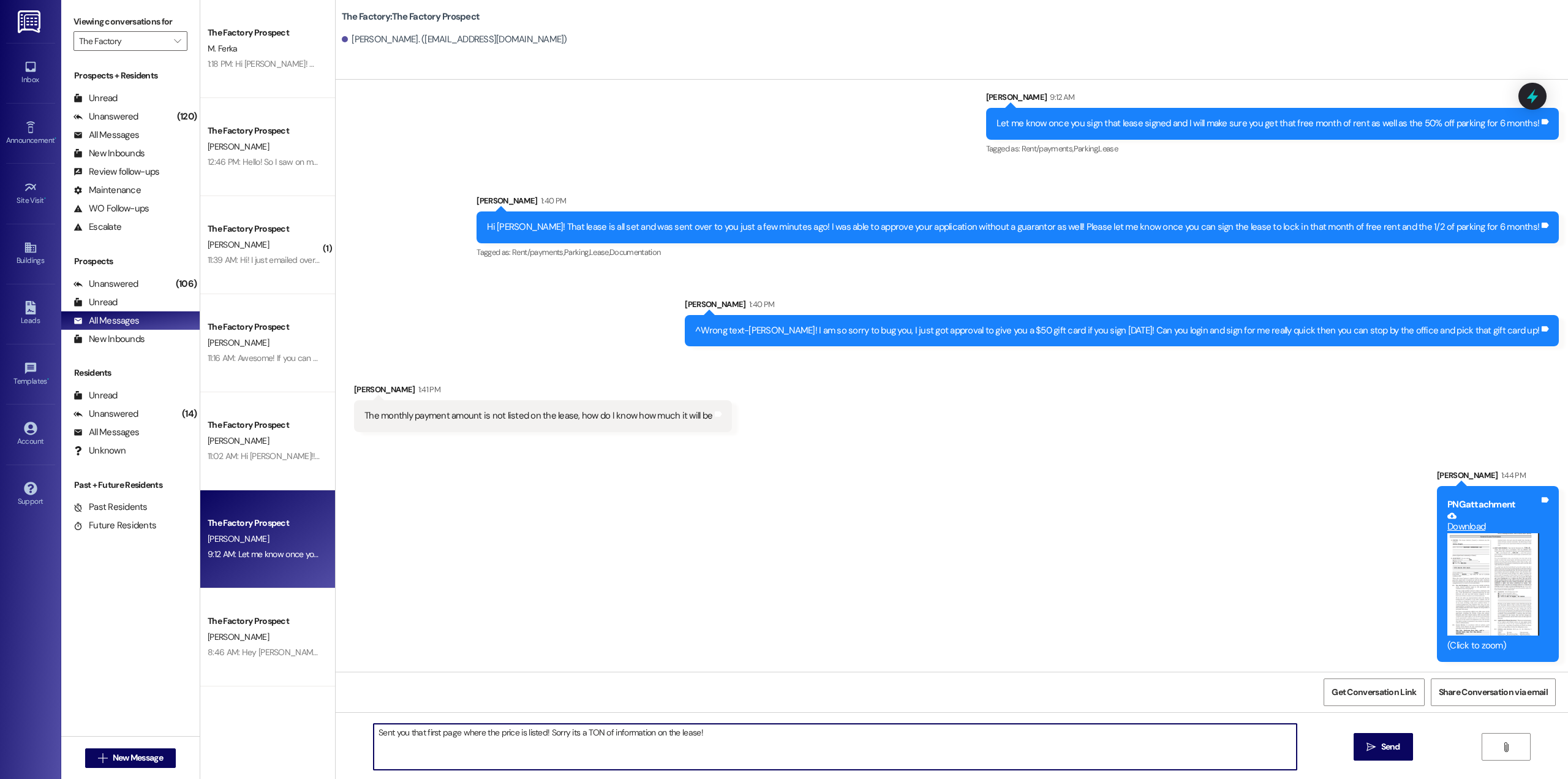
type textarea "Sent you that first page where the price is listed! Sorry its a TON of informat…"
click at [1393, 746] on span "Send" at bounding box center [1391, 746] width 19 height 13
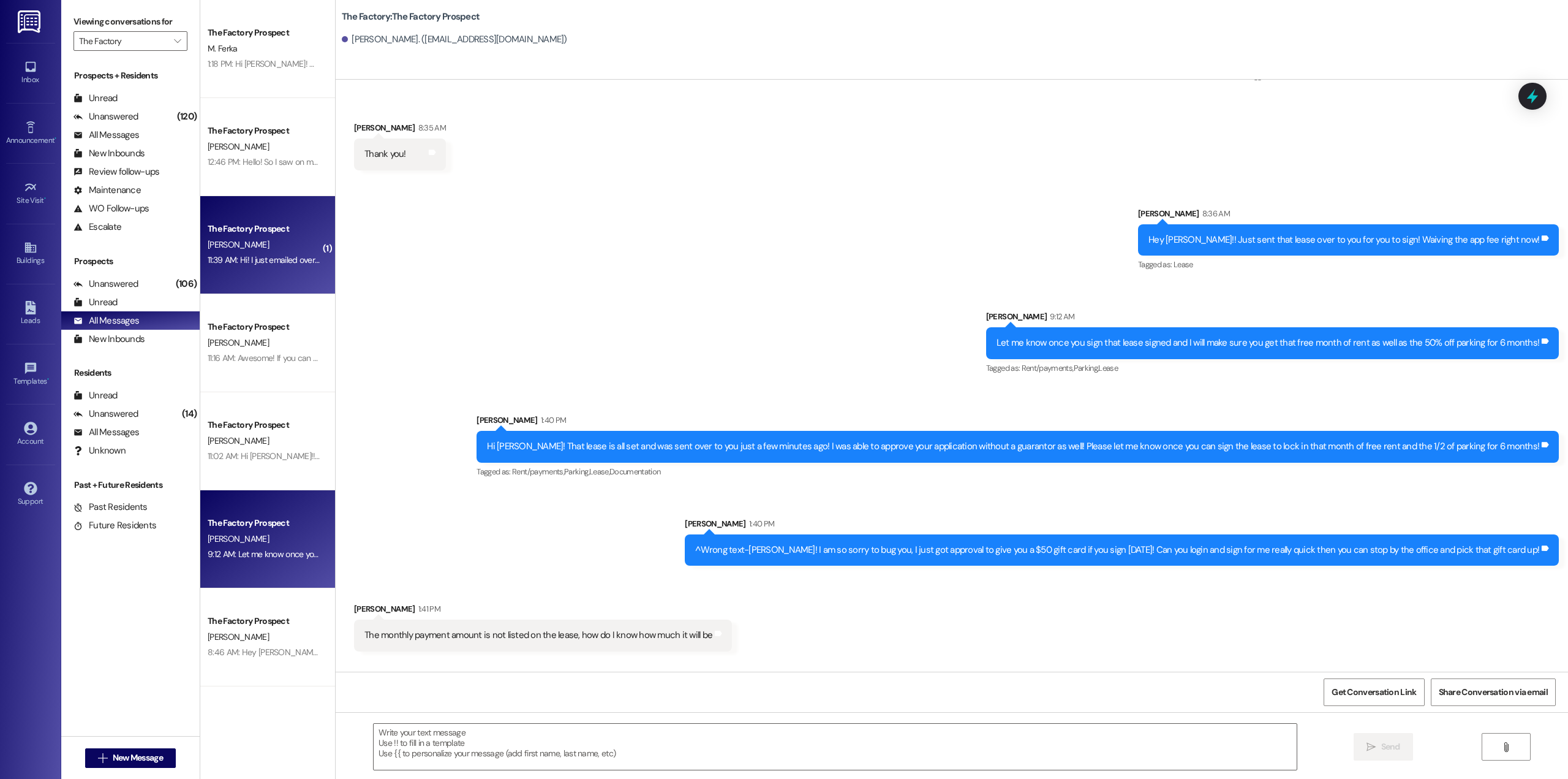
scroll to position [1228, 0]
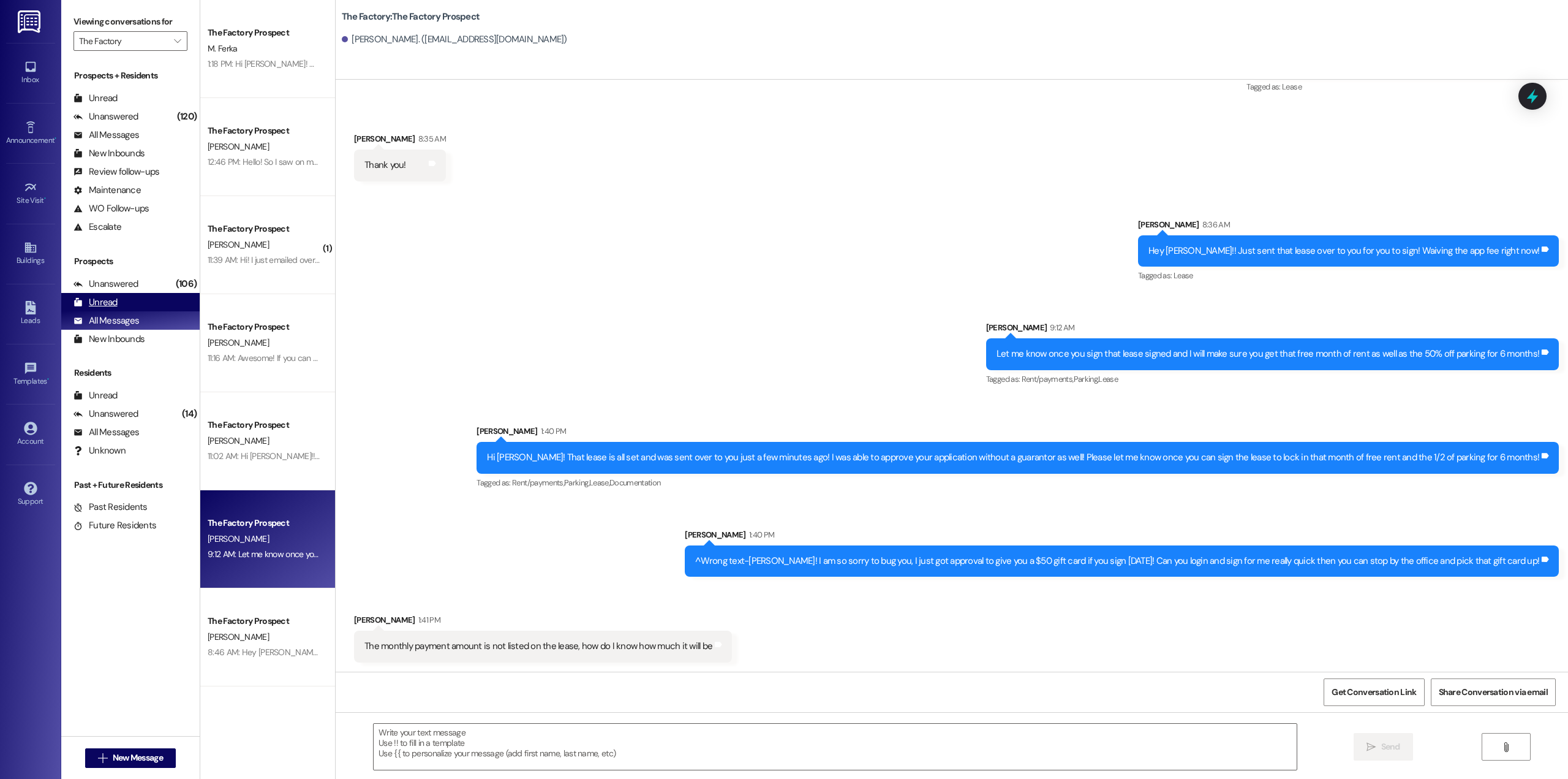
click at [120, 300] on div "Unread (0)" at bounding box center [130, 302] width 138 height 19
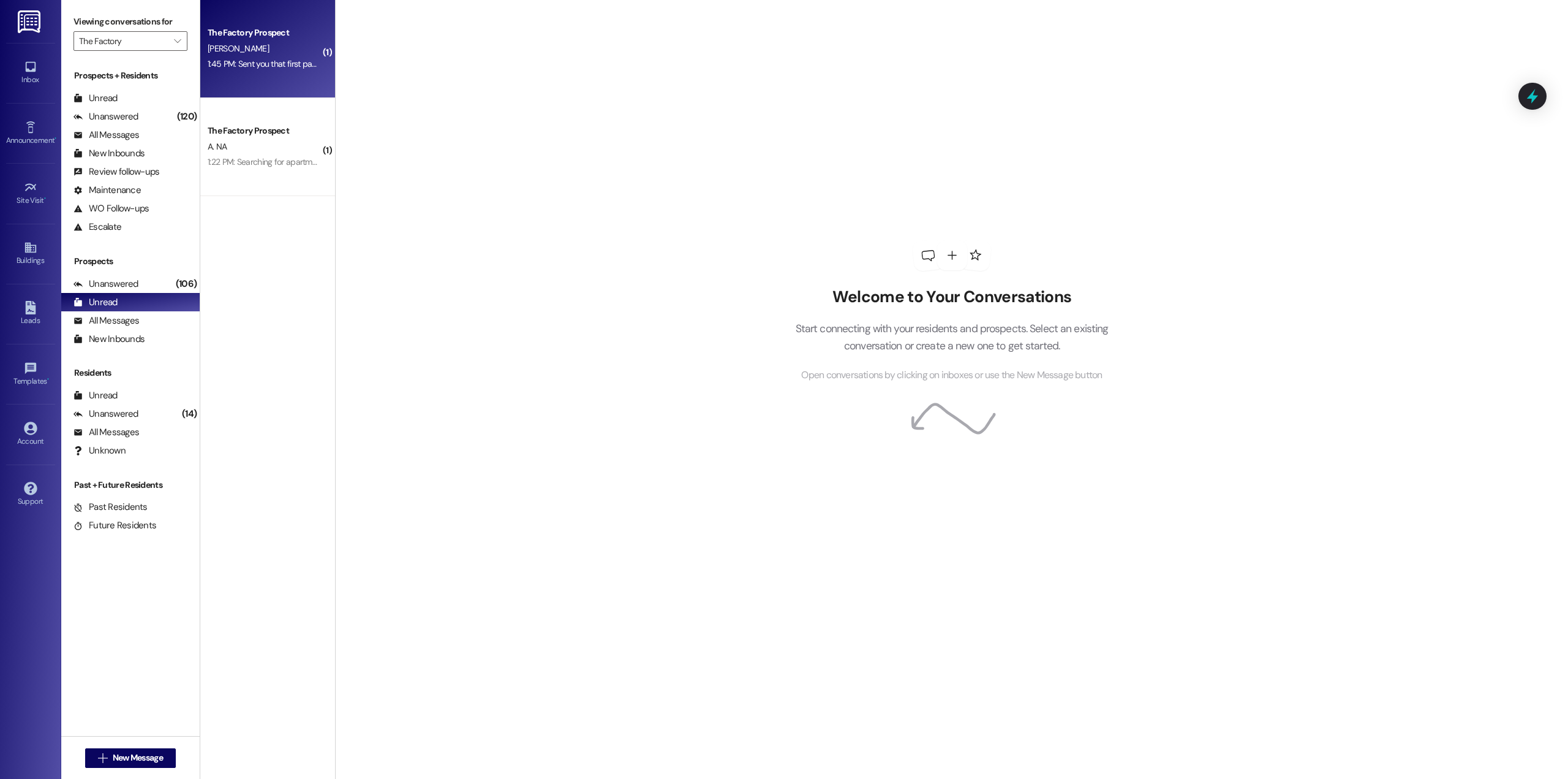
click at [261, 56] on div "[PERSON_NAME]" at bounding box center [264, 48] width 116 height 16
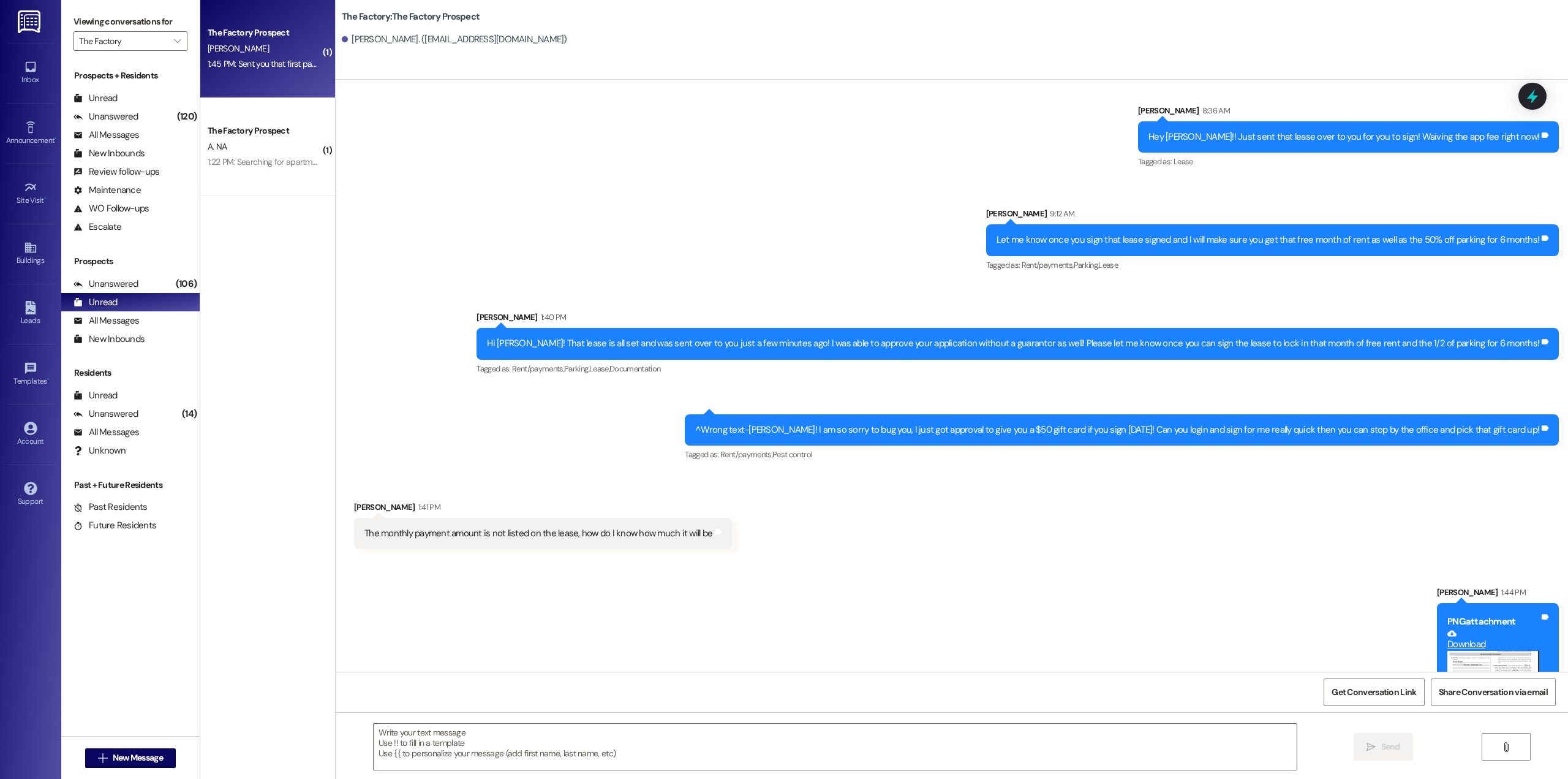
scroll to position [1545, 0]
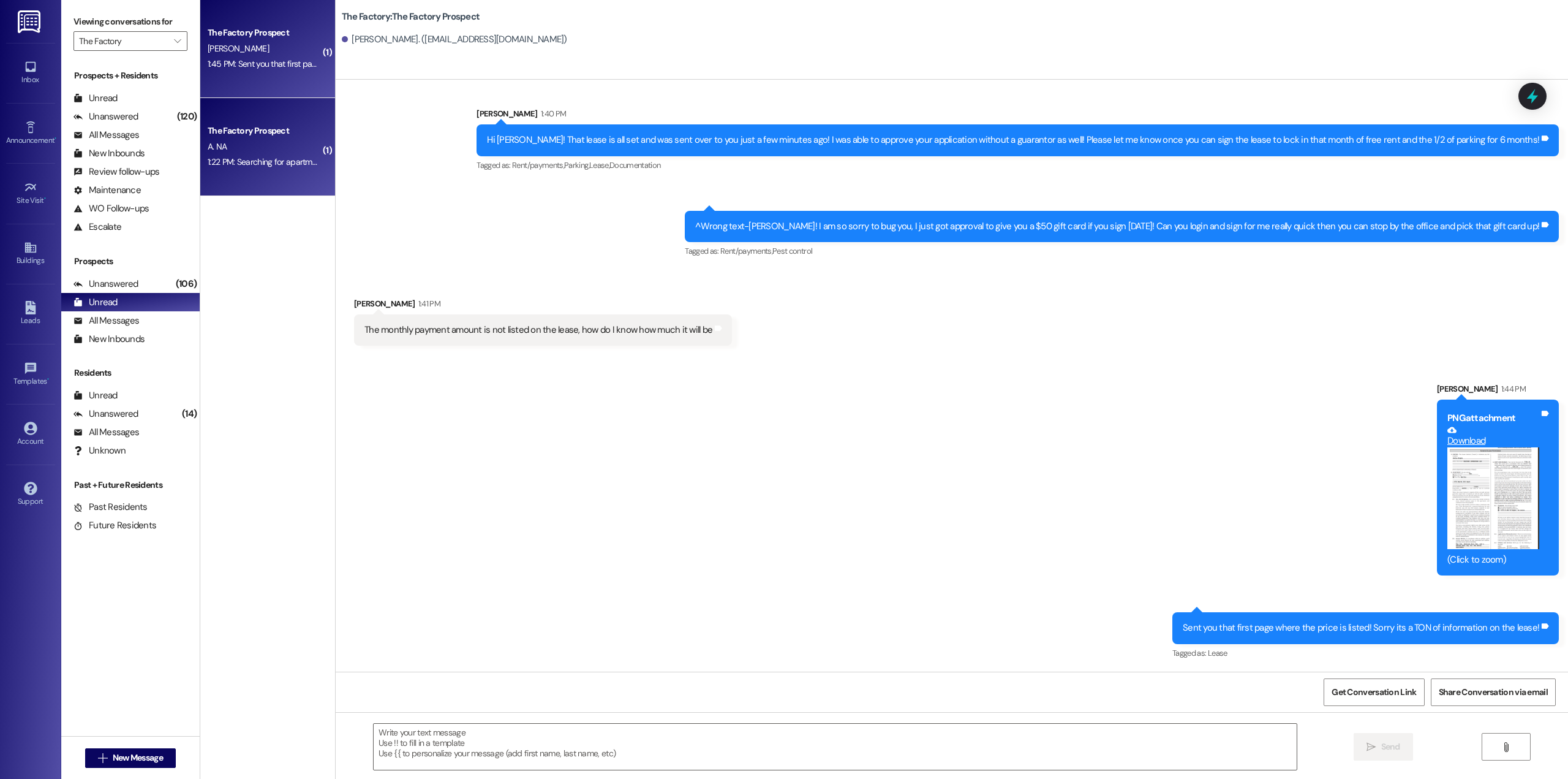
click at [246, 171] on div "The Factory Prospect A. NA 1:22 PM: Searching for apartment with 1 bed with 1 b…" at bounding box center [267, 147] width 135 height 98
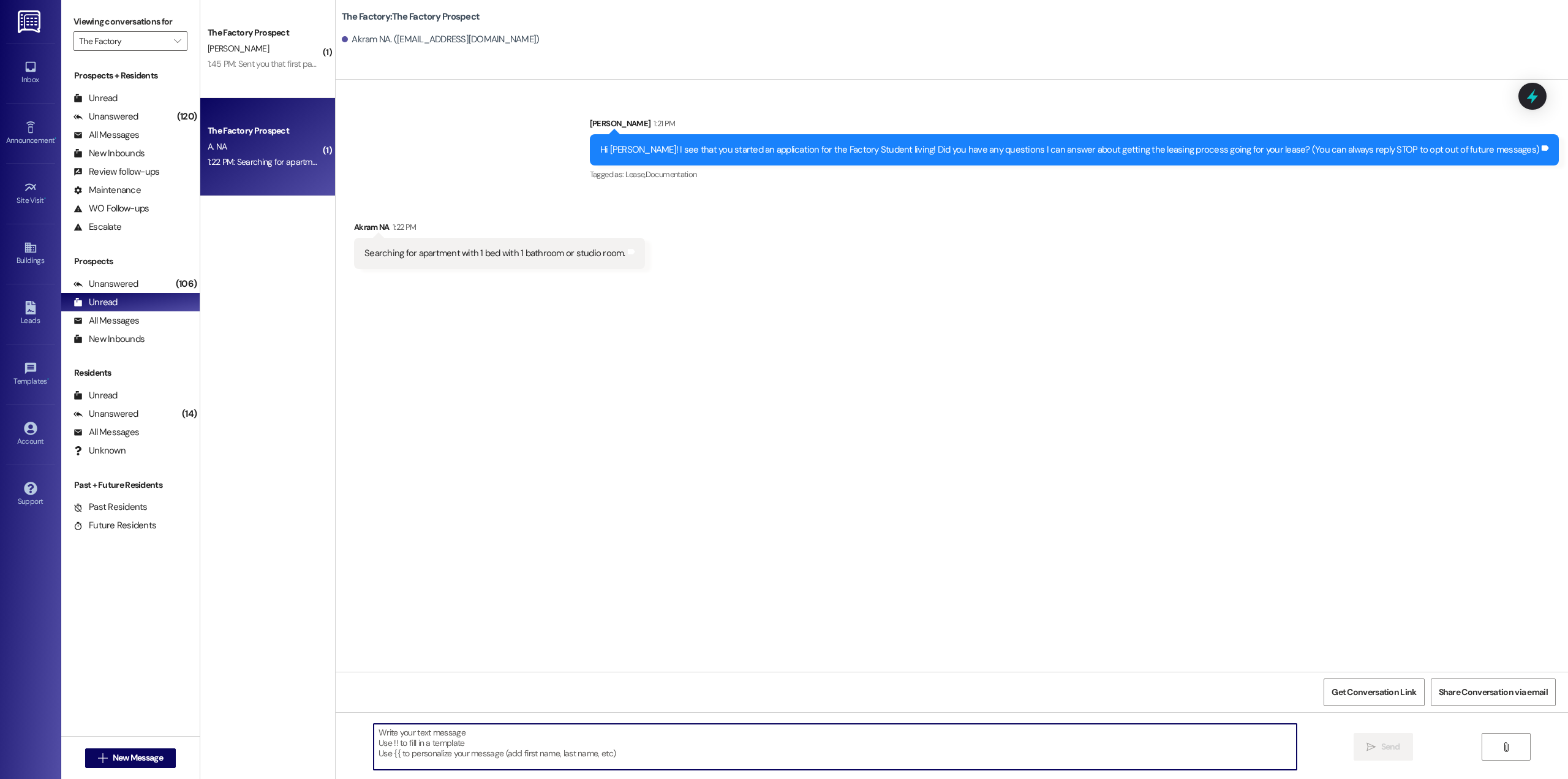
click at [624, 753] on textarea at bounding box center [835, 747] width 923 height 46
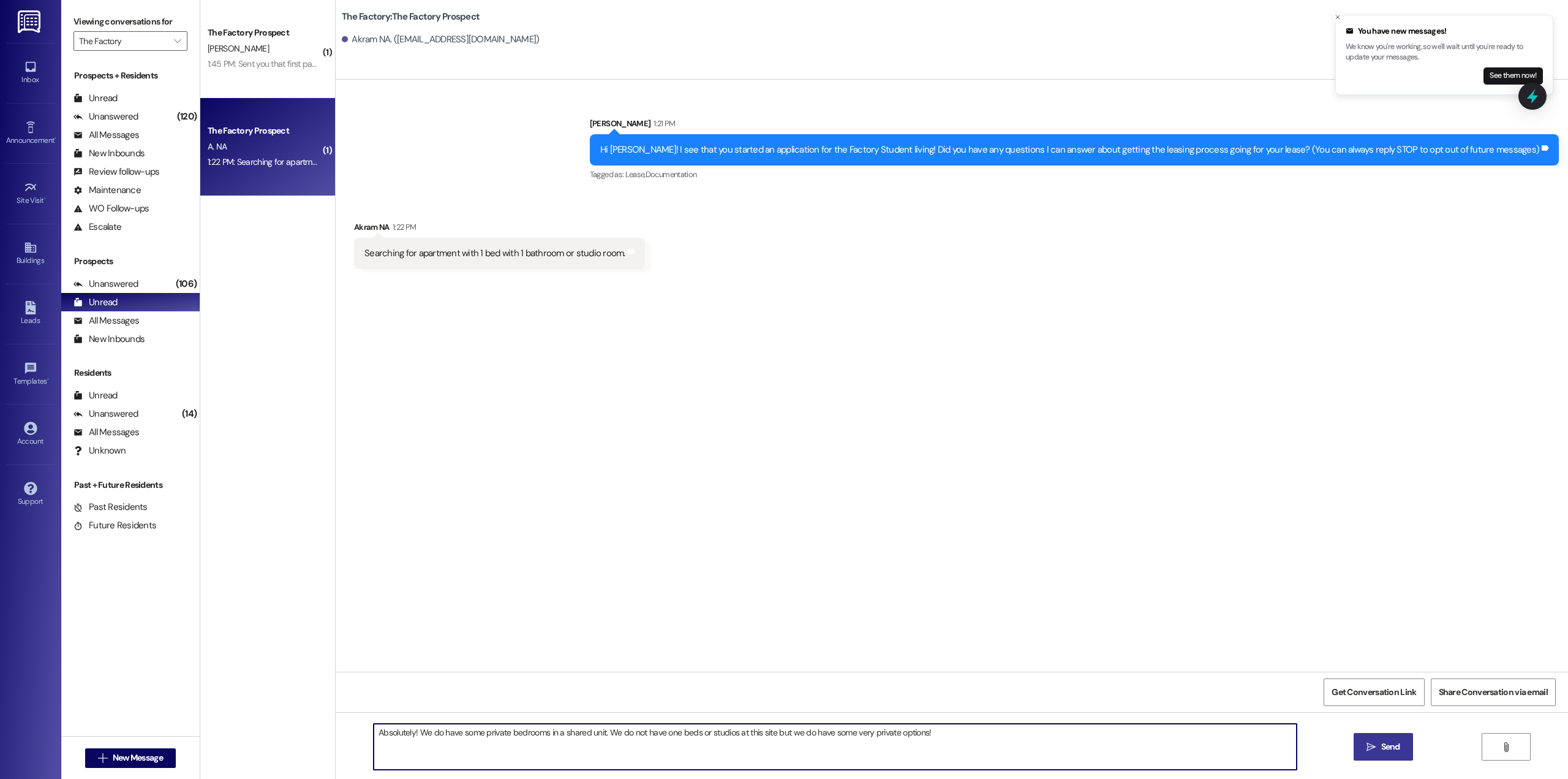
type textarea "Absolutely! We do have some private bedrooms in a shared unit. We do not have o…"
click at [1394, 750] on span "Send" at bounding box center [1391, 746] width 19 height 13
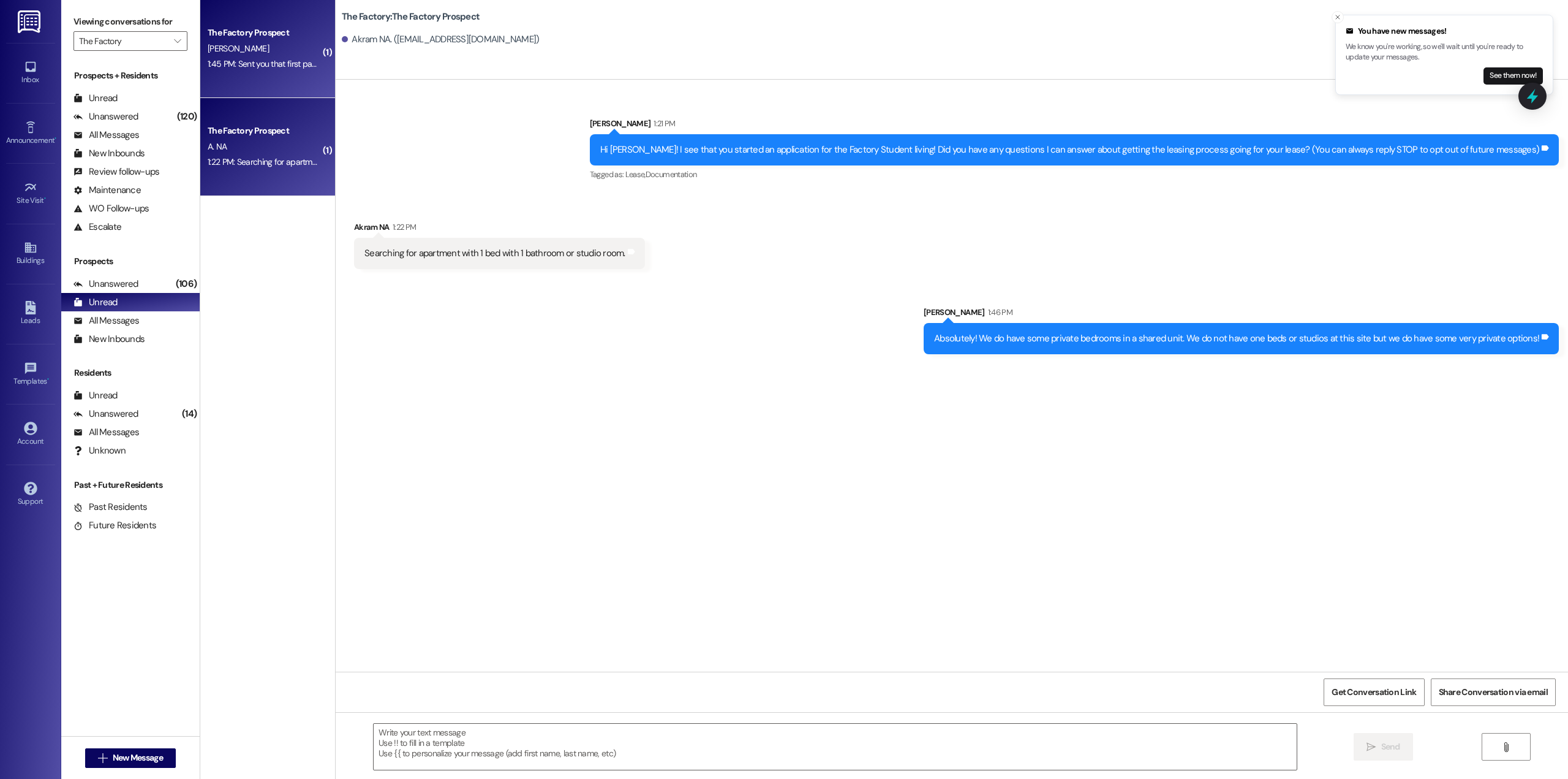
click at [274, 56] on div "[PERSON_NAME]" at bounding box center [264, 48] width 116 height 16
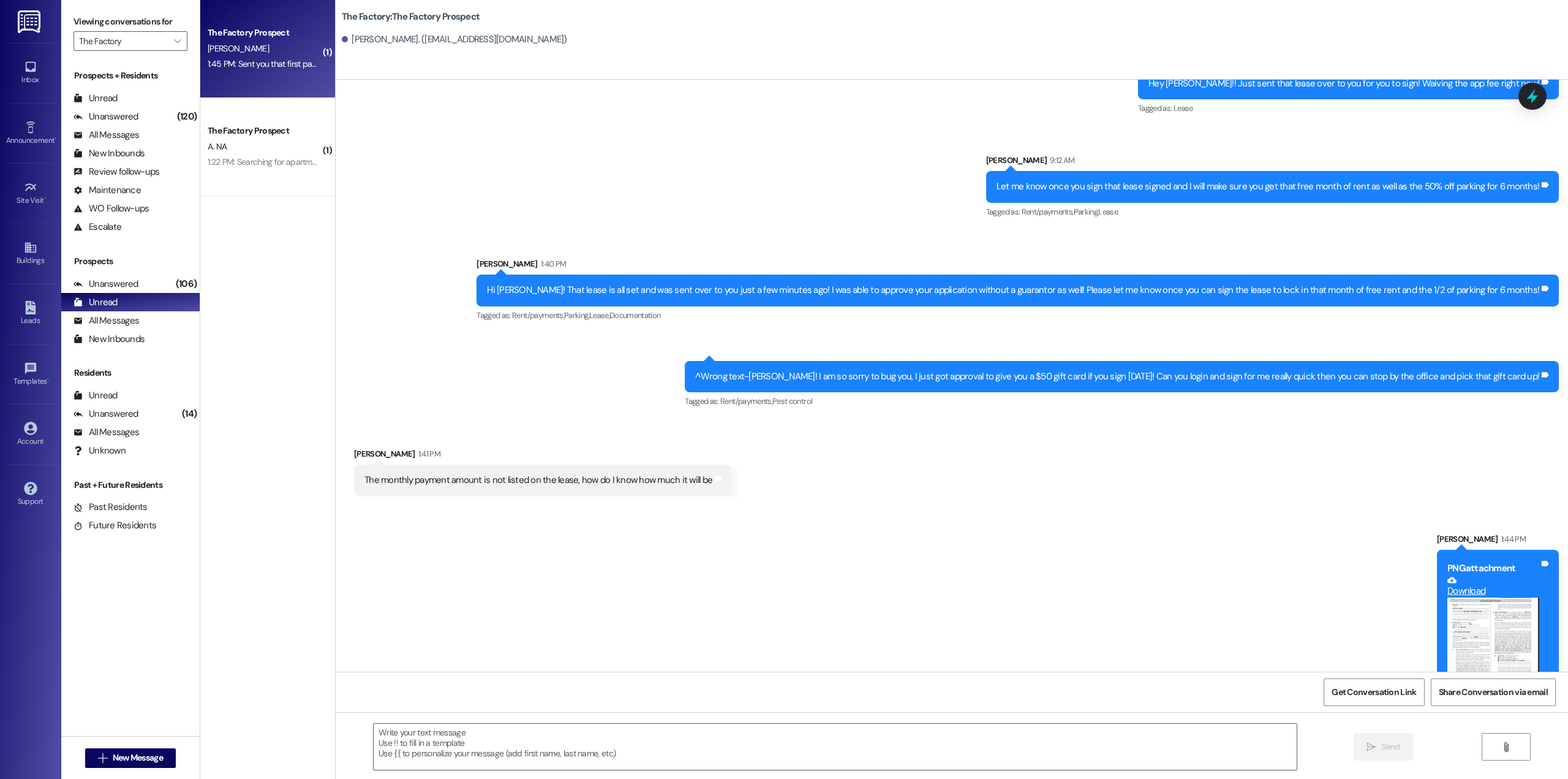
scroll to position [1545, 0]
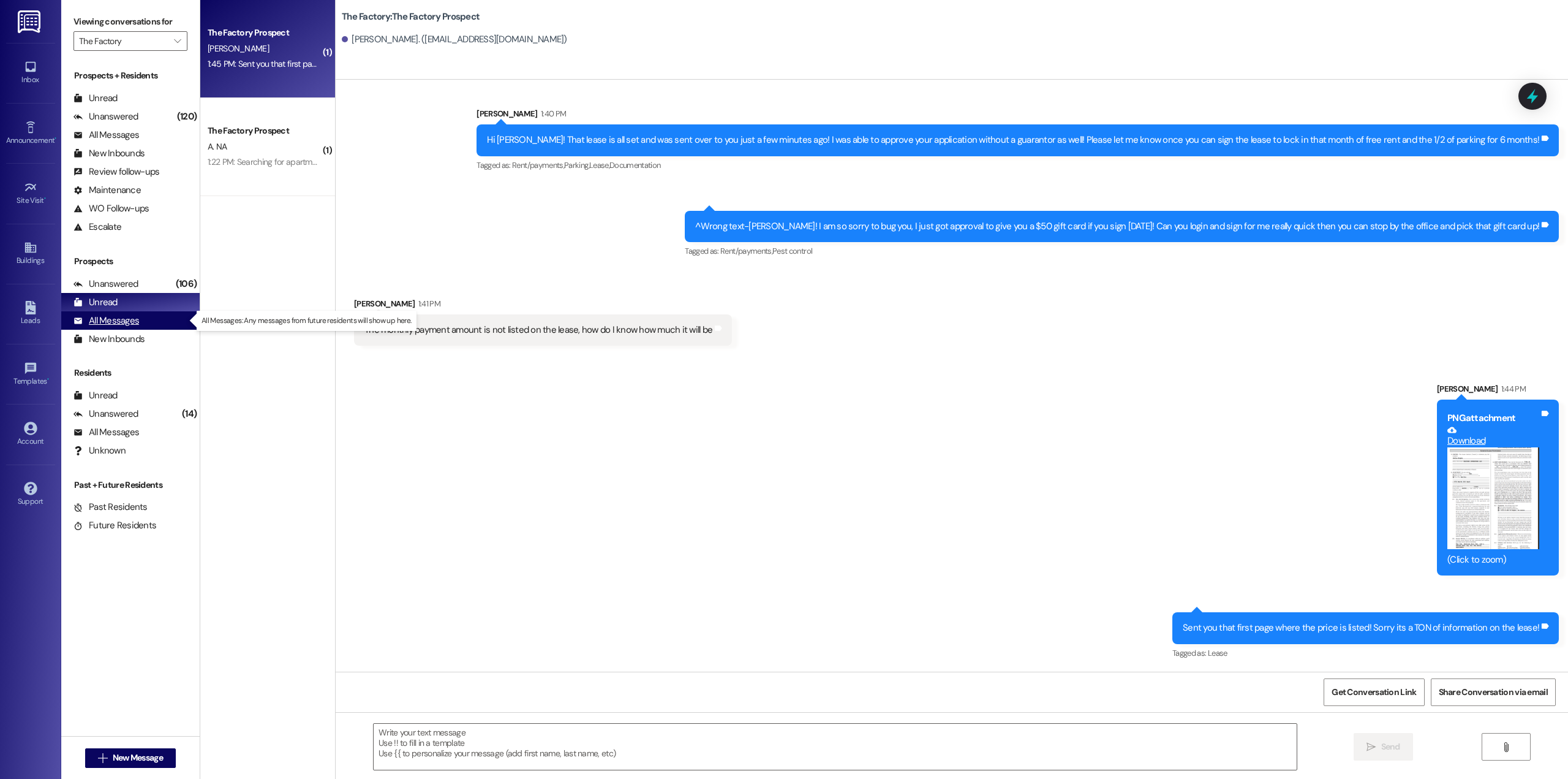
click at [149, 323] on div "All Messages (undefined)" at bounding box center [130, 320] width 138 height 19
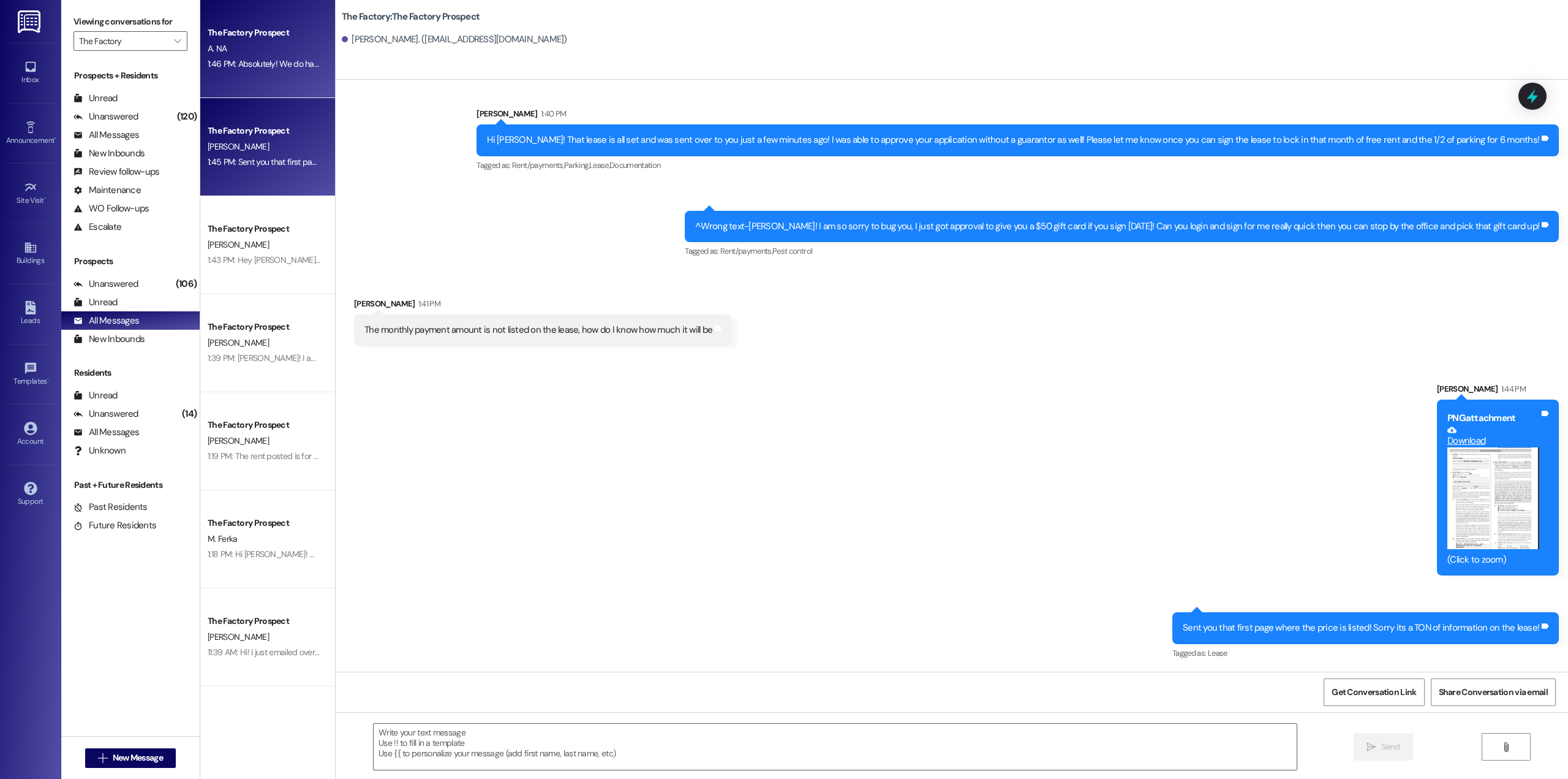
click at [274, 83] on div "The Factory Prospect A. NA 1:46 PM: Absolutely! We do have some private bedroom…" at bounding box center [267, 49] width 135 height 98
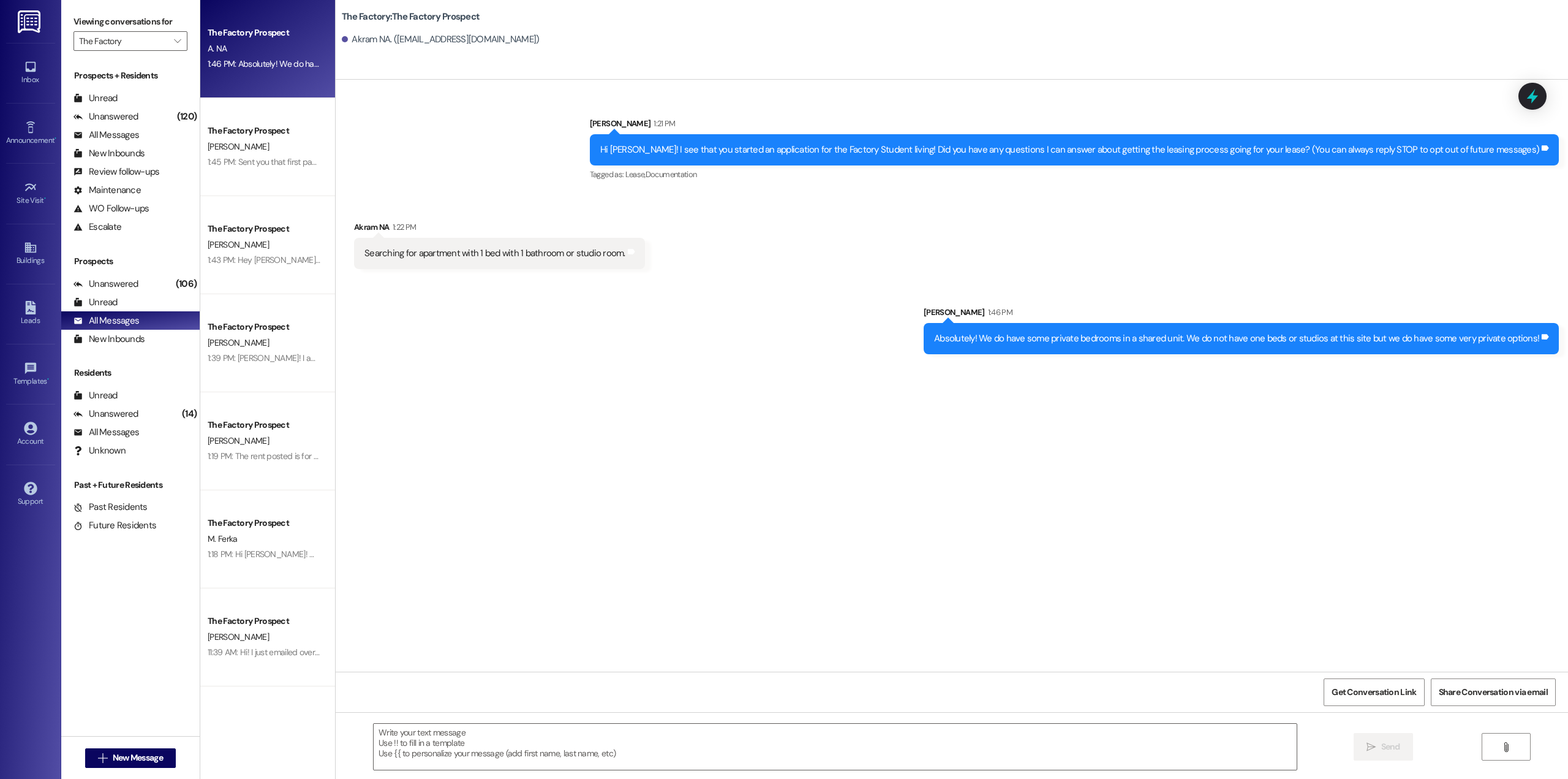
scroll to position [0, 0]
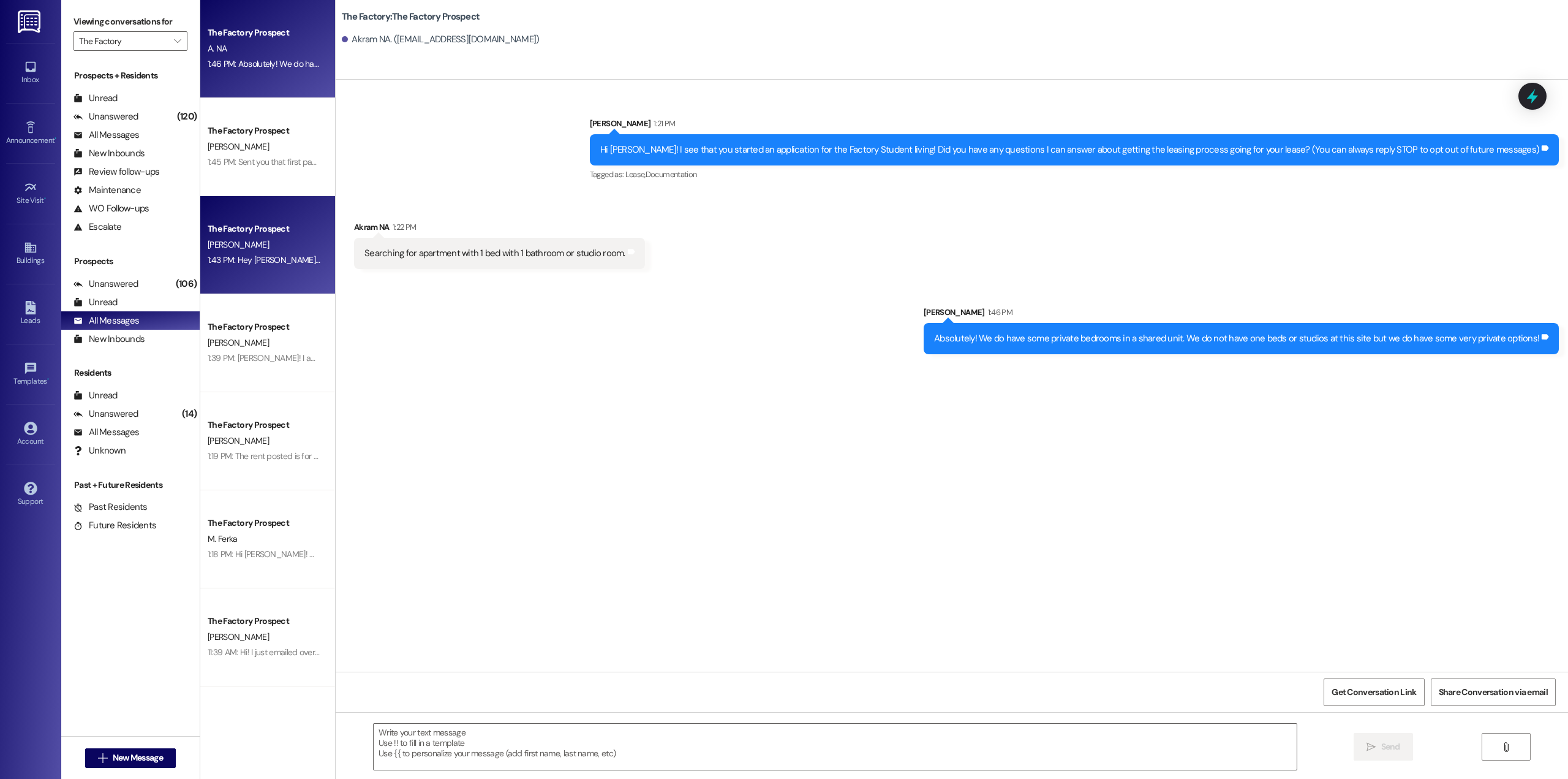
click at [248, 259] on div "1:43 PM: Hey [PERSON_NAME], please sign your animal addendum ASAP! 1:43 PM: Hey…" at bounding box center [338, 260] width 259 height 11
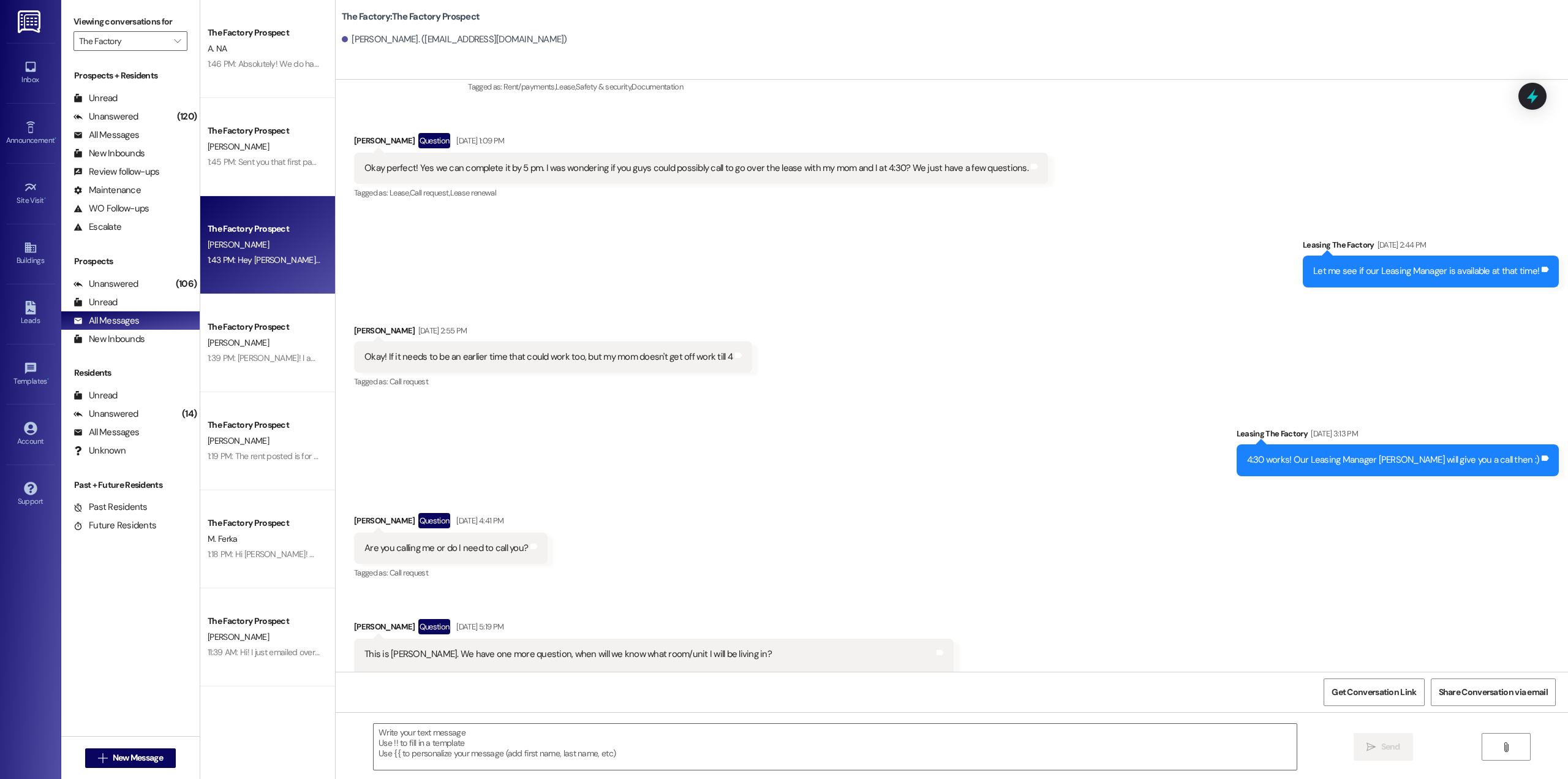
scroll to position [1521, 0]
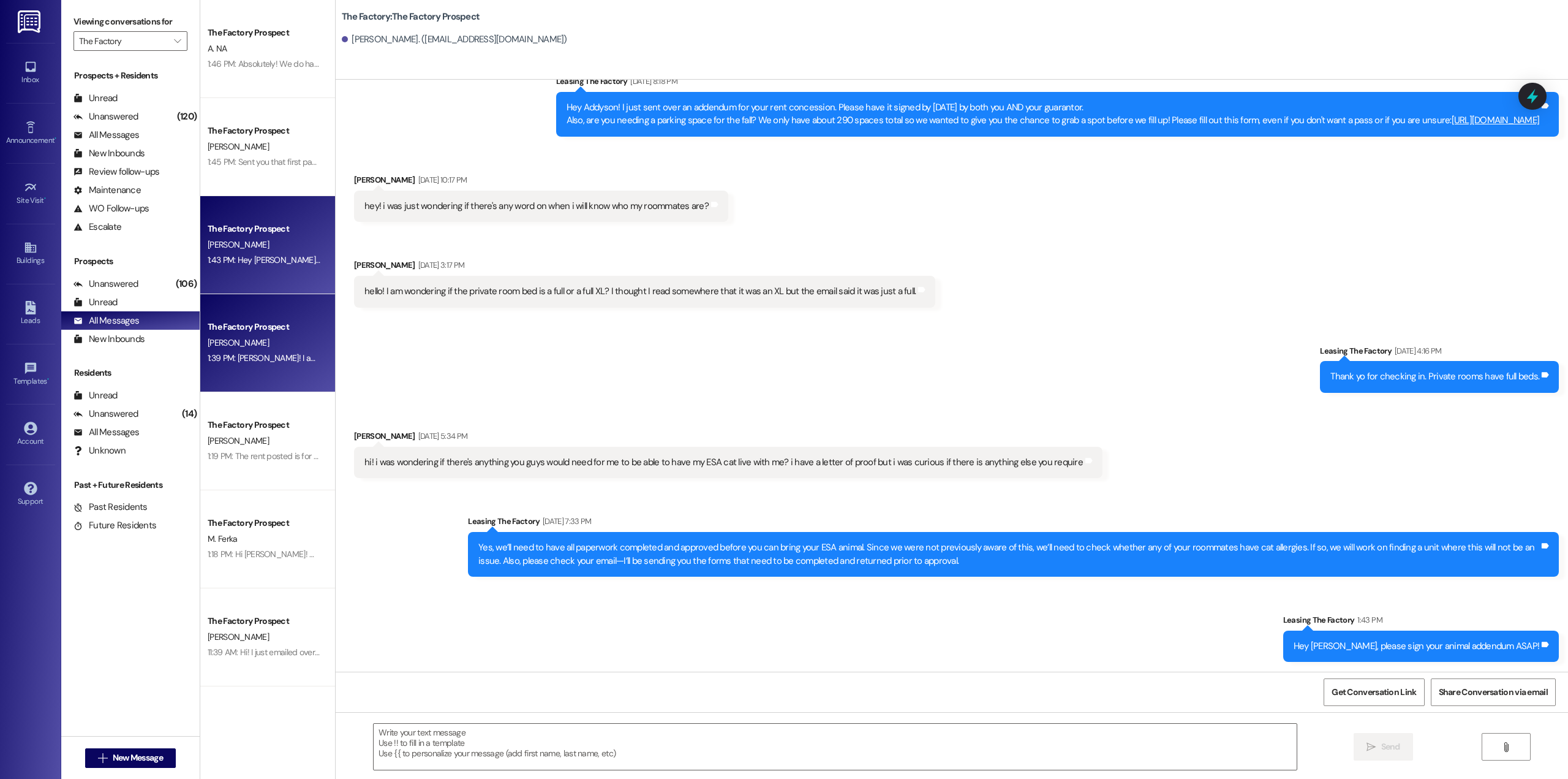
click at [252, 349] on div "[PERSON_NAME]" at bounding box center [264, 343] width 116 height 16
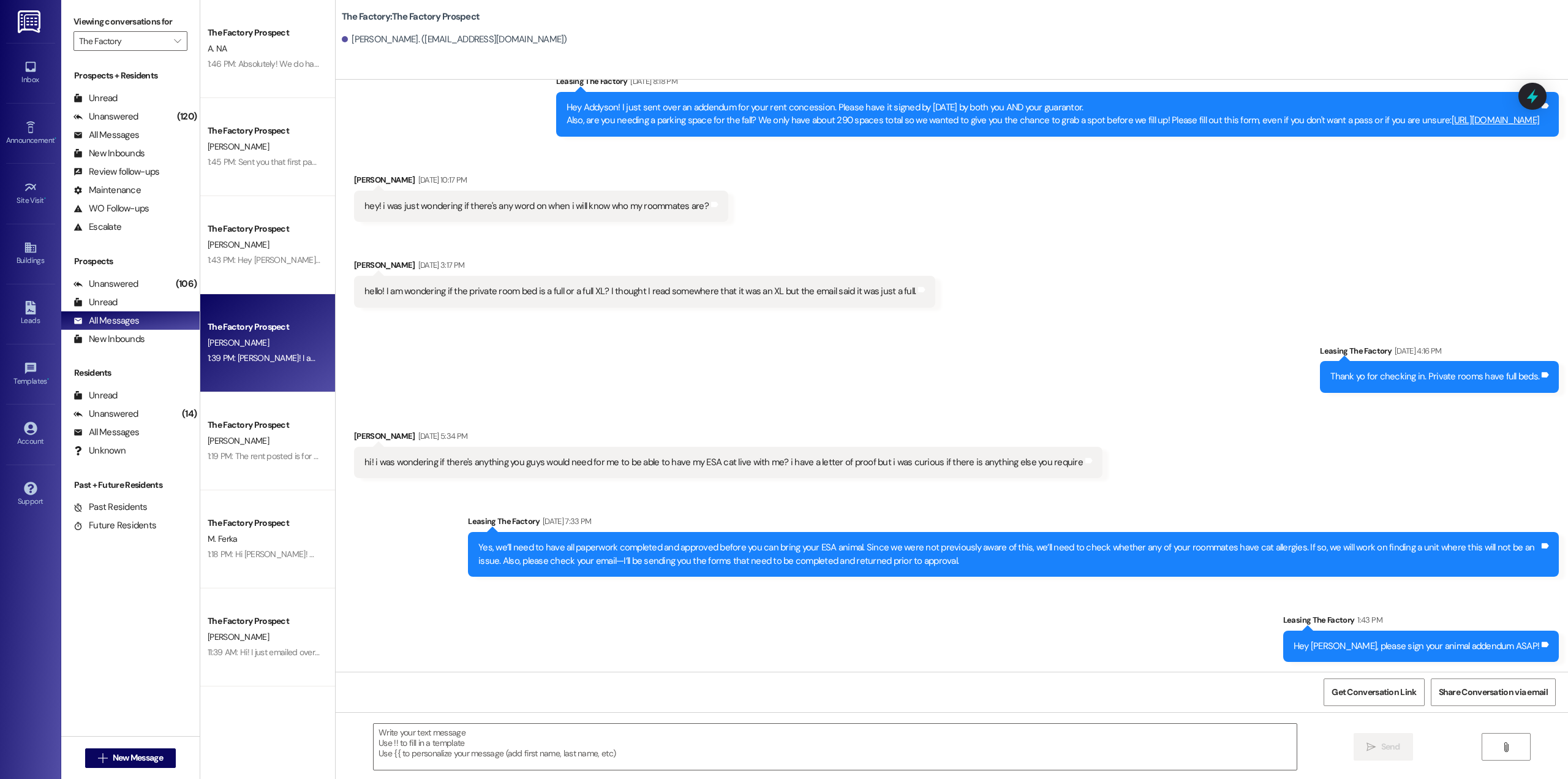
scroll to position [717, 0]
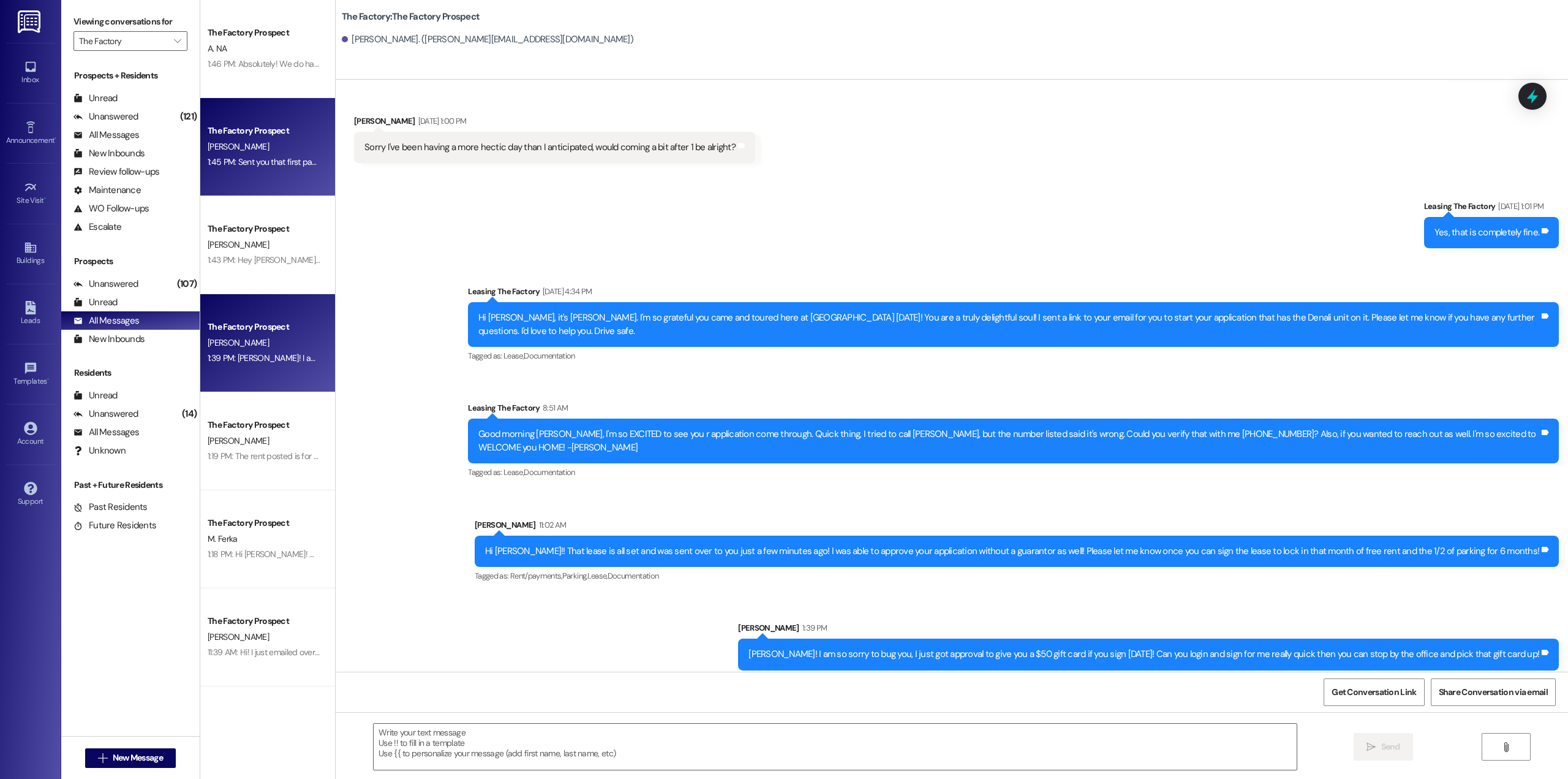
click at [254, 169] on div "1:45 PM: Sent you that first page where the price is listed! Sorry its a TON of…" at bounding box center [264, 162] width 116 height 16
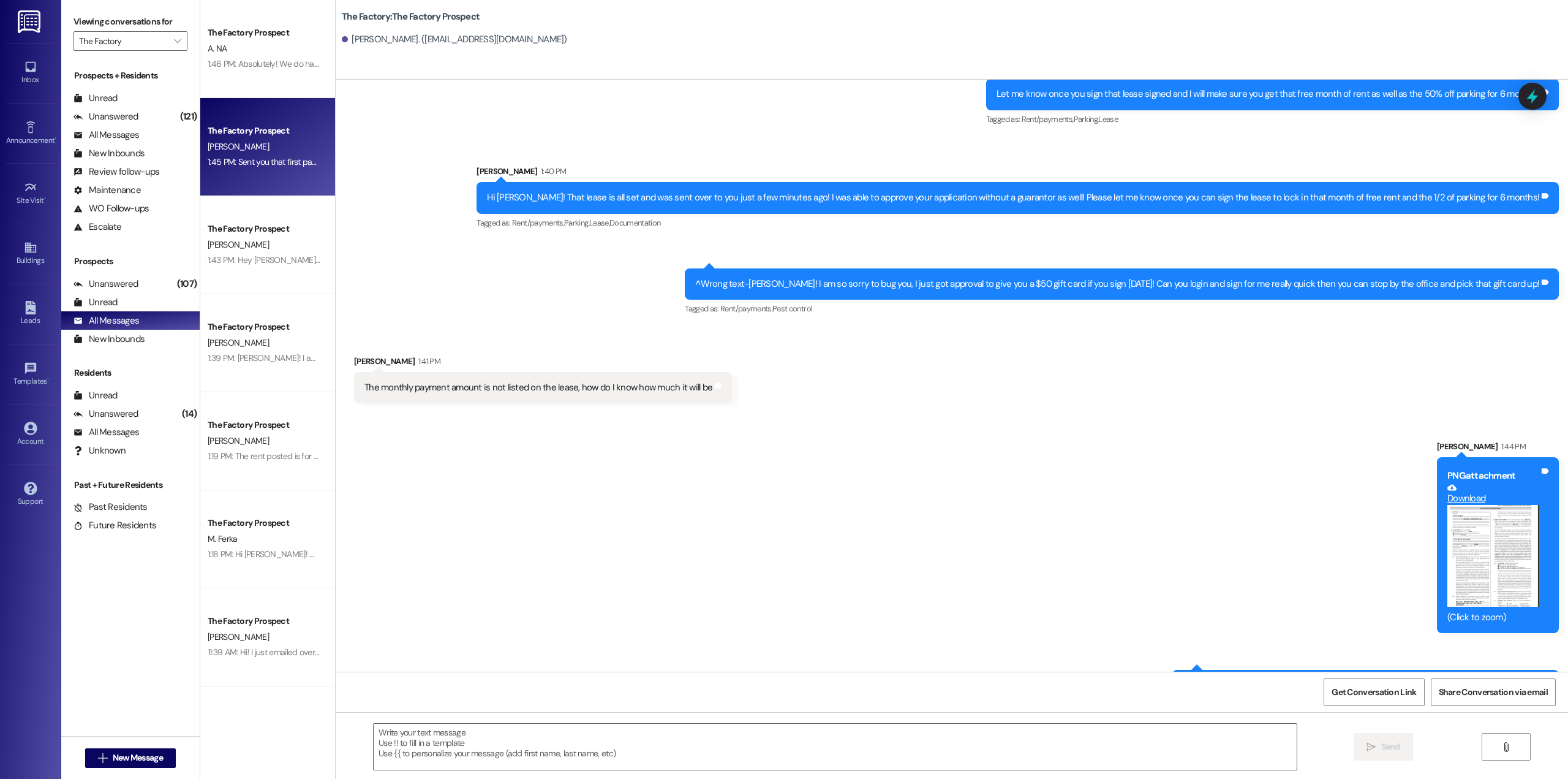
scroll to position [1545, 0]
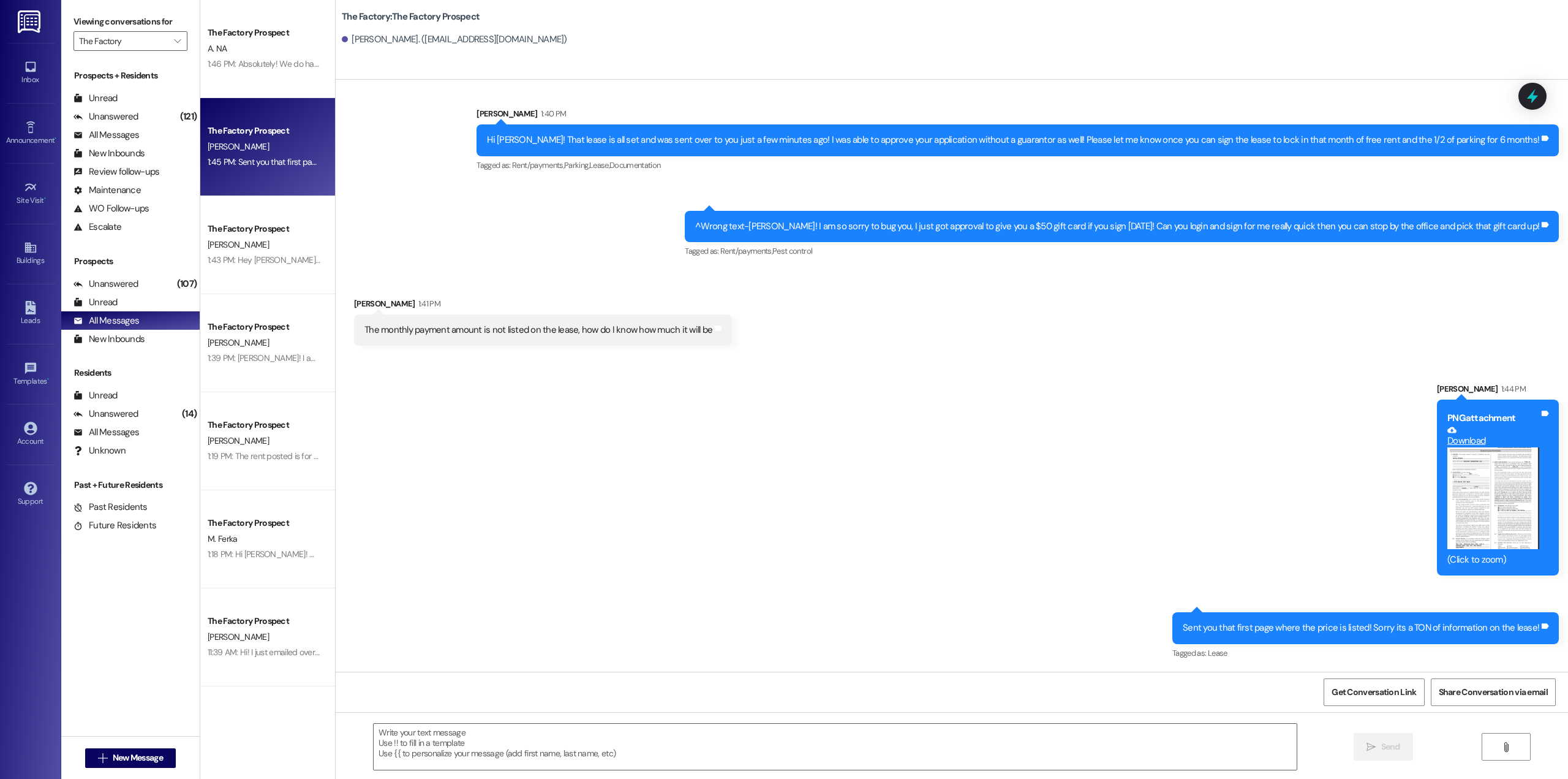
click at [1494, 478] on button "Zoom image" at bounding box center [1493, 498] width 92 height 102
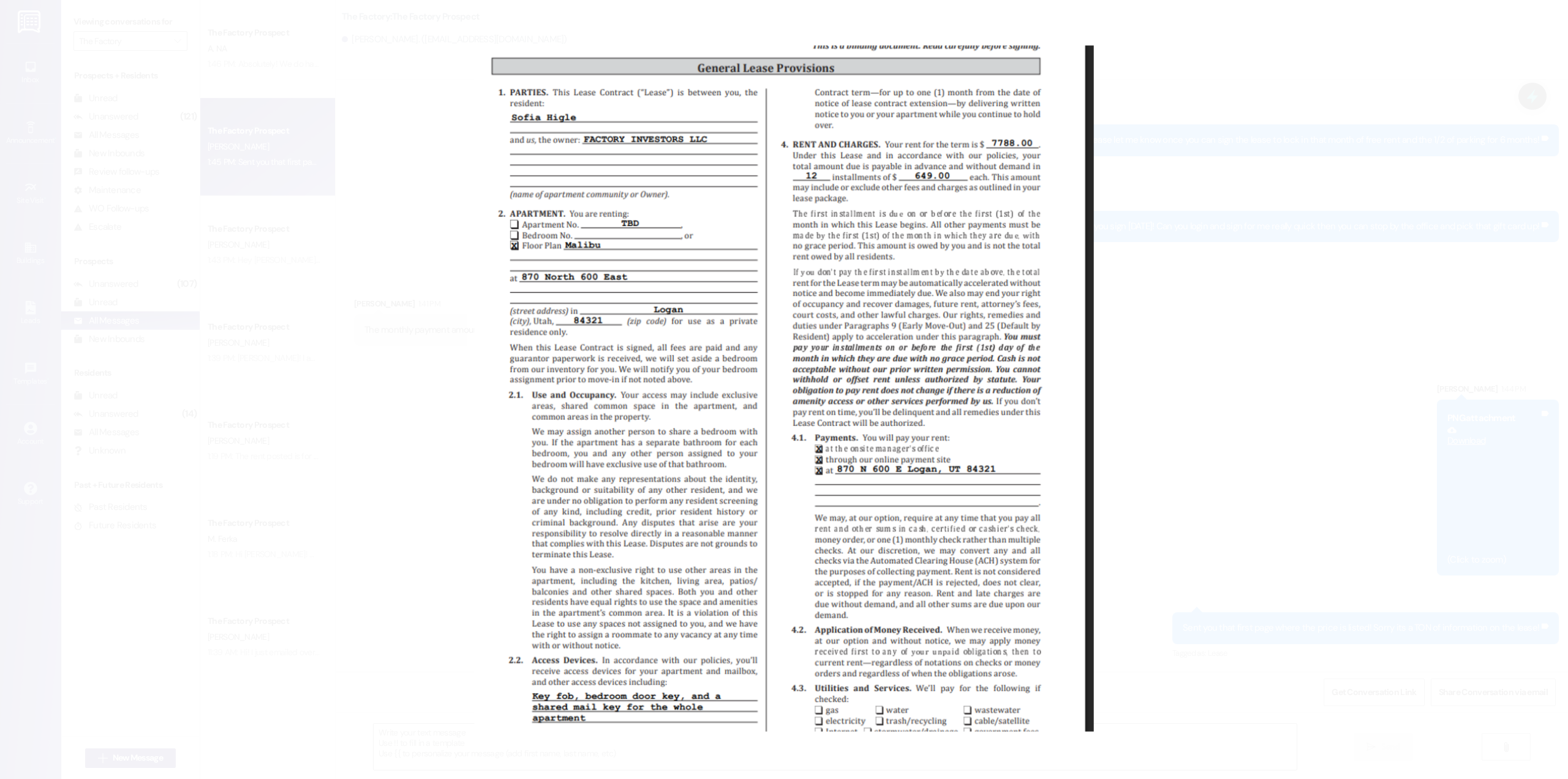
click at [329, 95] on button "Unzoom image" at bounding box center [784, 389] width 1568 height 779
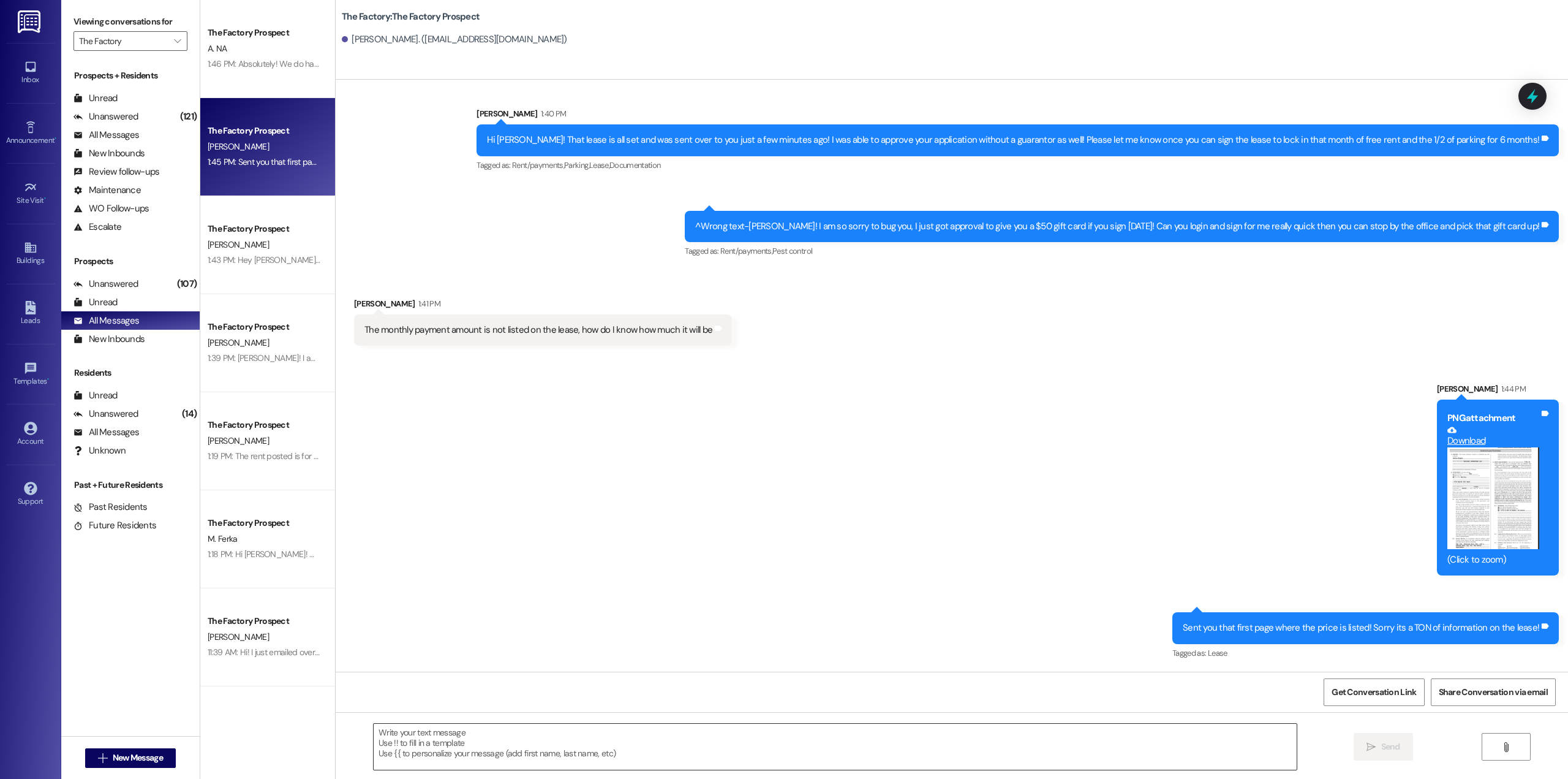
click at [567, 744] on textarea at bounding box center [835, 747] width 923 height 46
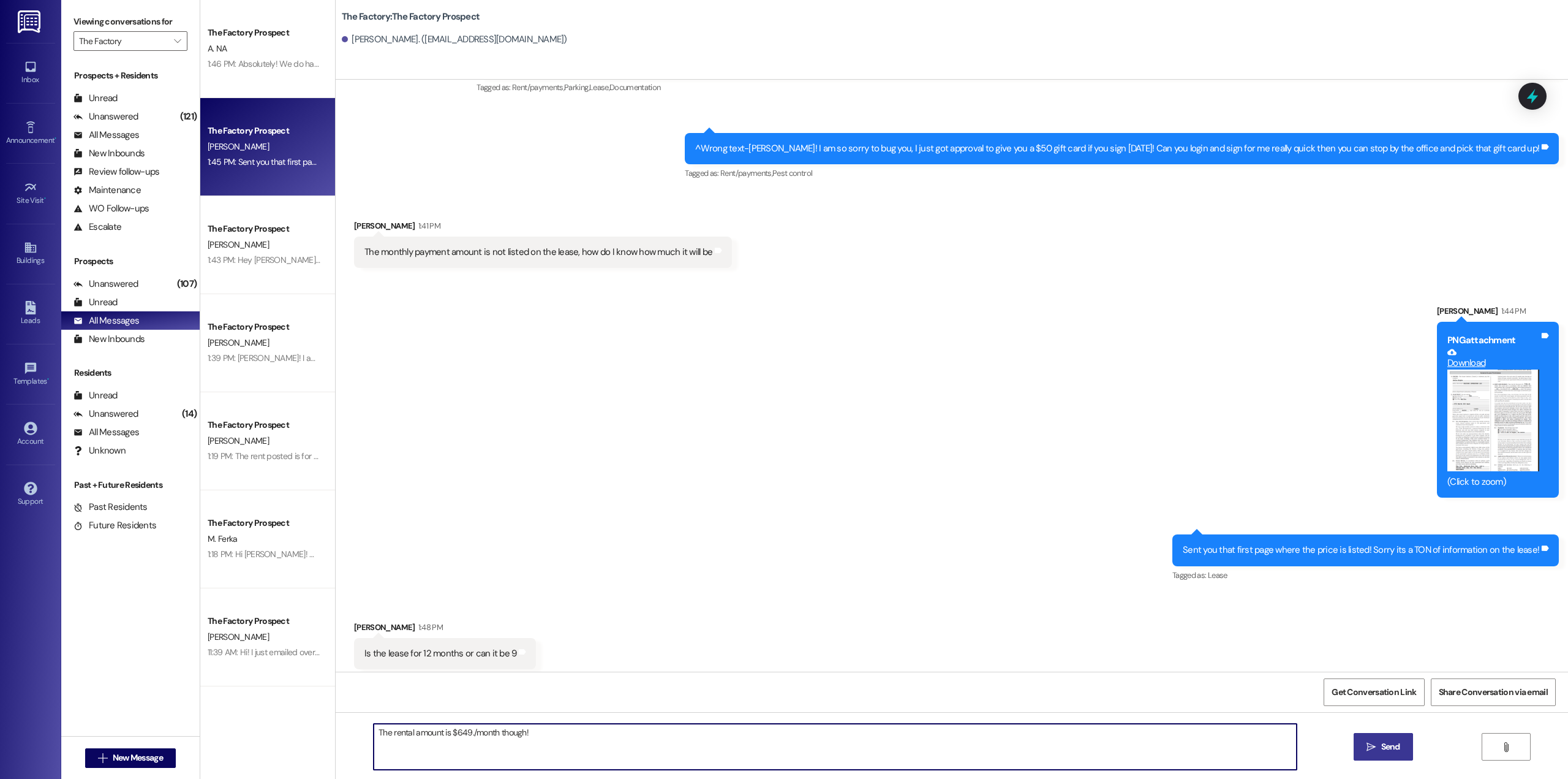
scroll to position [1630, 0]
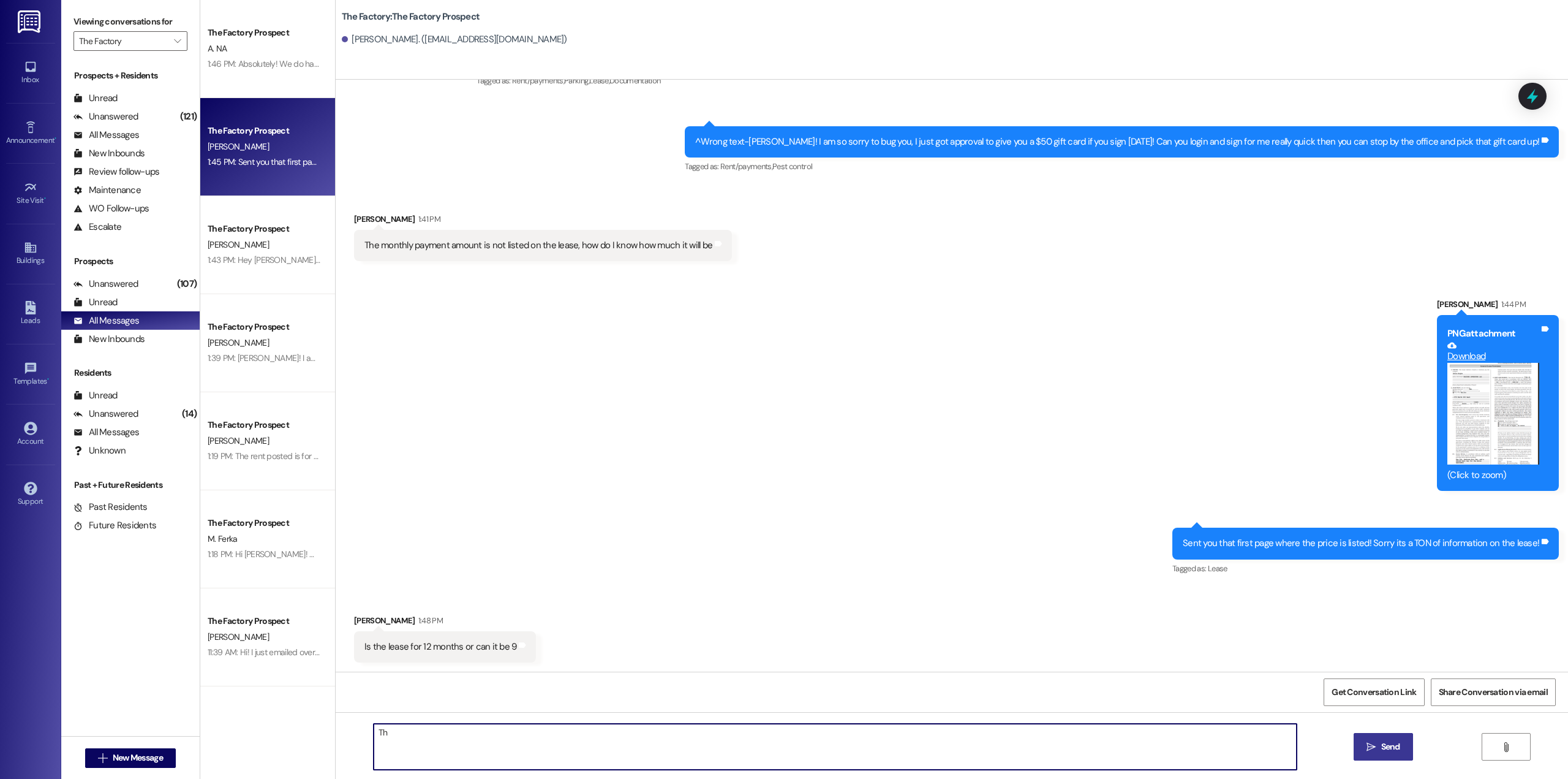
type textarea "T"
type textarea "We do only have 12 month leases in the Malibu floorplan but you can sell your l…"
click at [1387, 740] on span "Send" at bounding box center [1391, 746] width 19 height 13
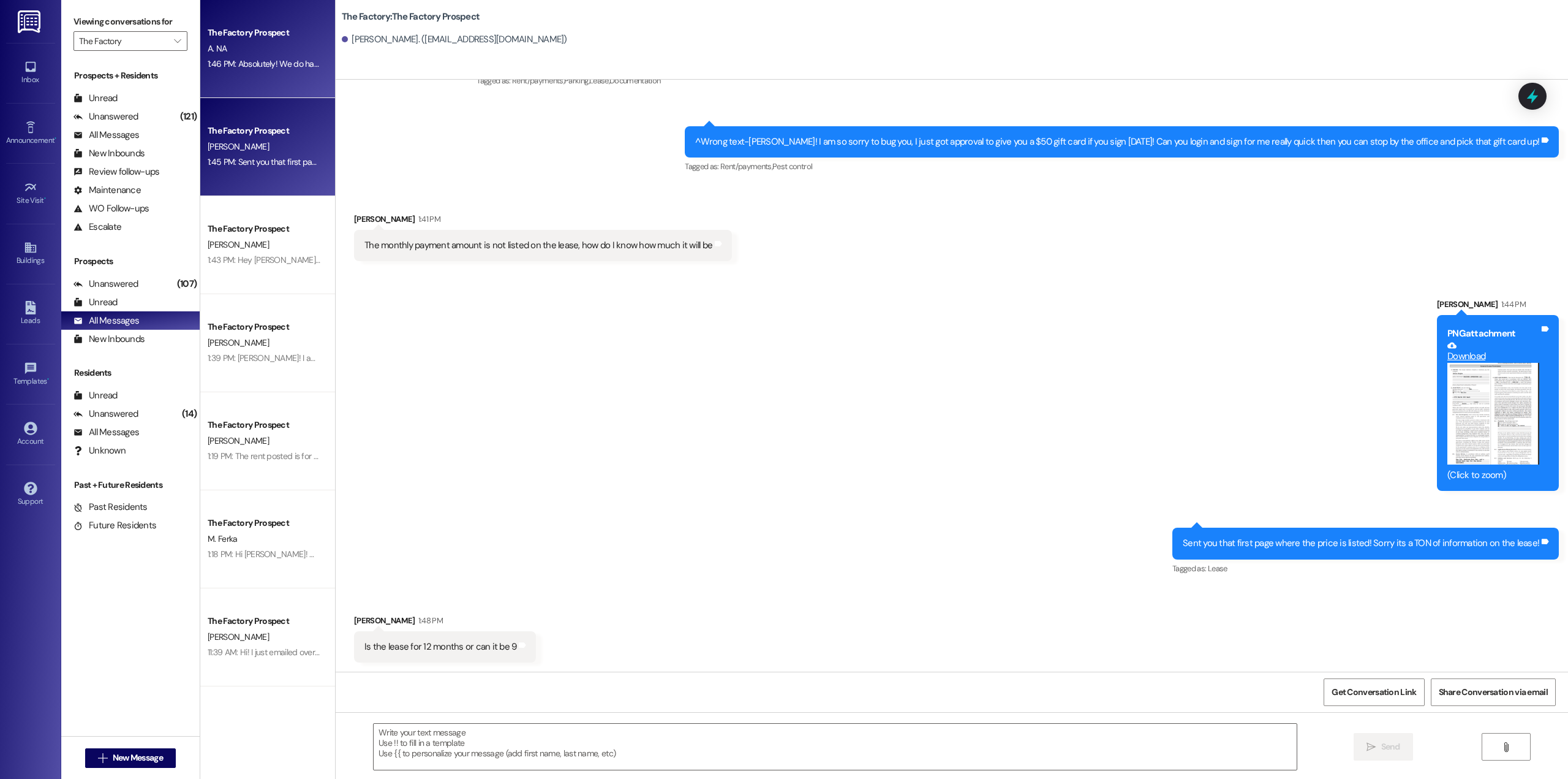
click at [225, 40] on div "The Factory Prospect" at bounding box center [264, 32] width 116 height 16
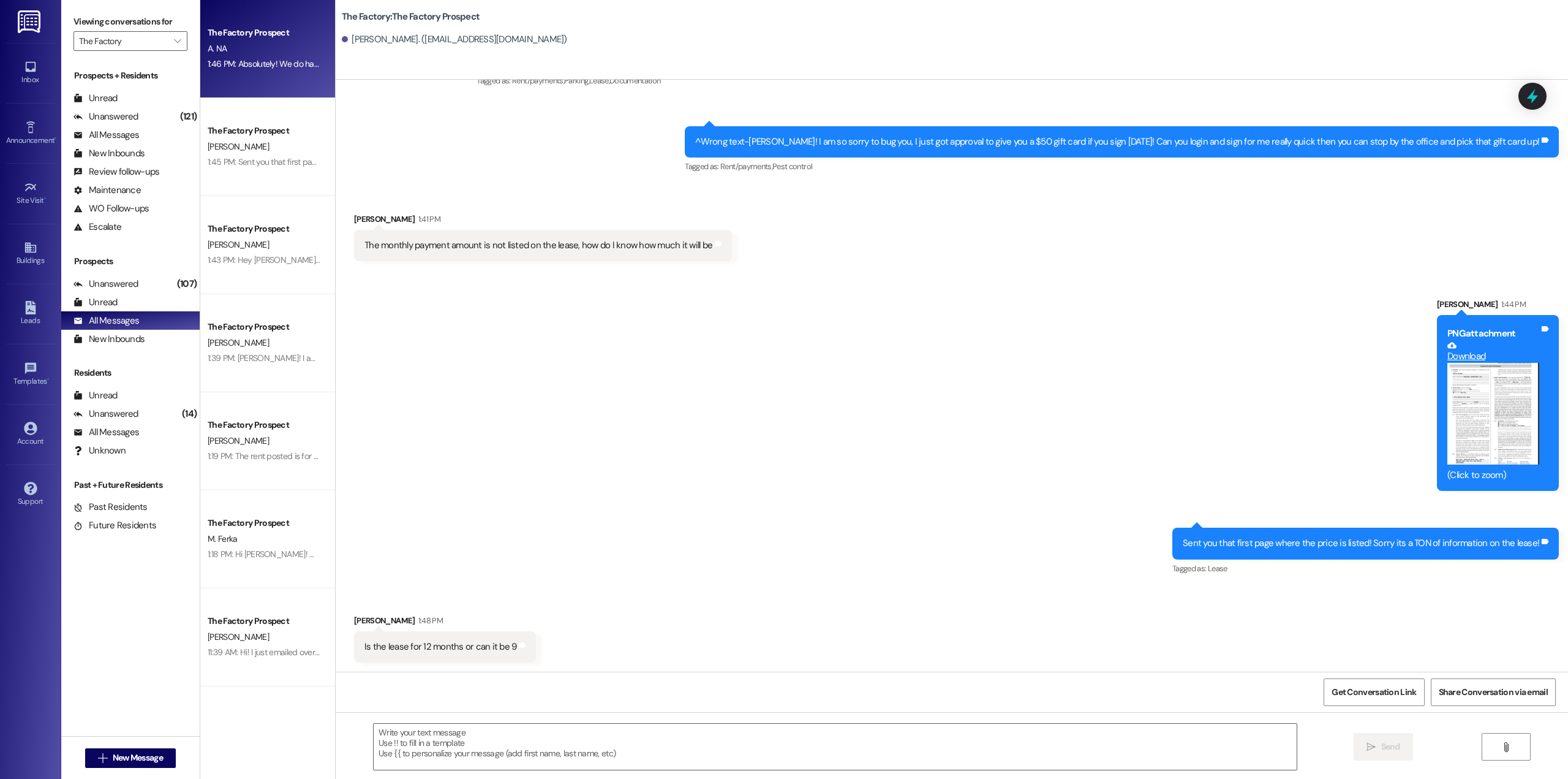
scroll to position [0, 0]
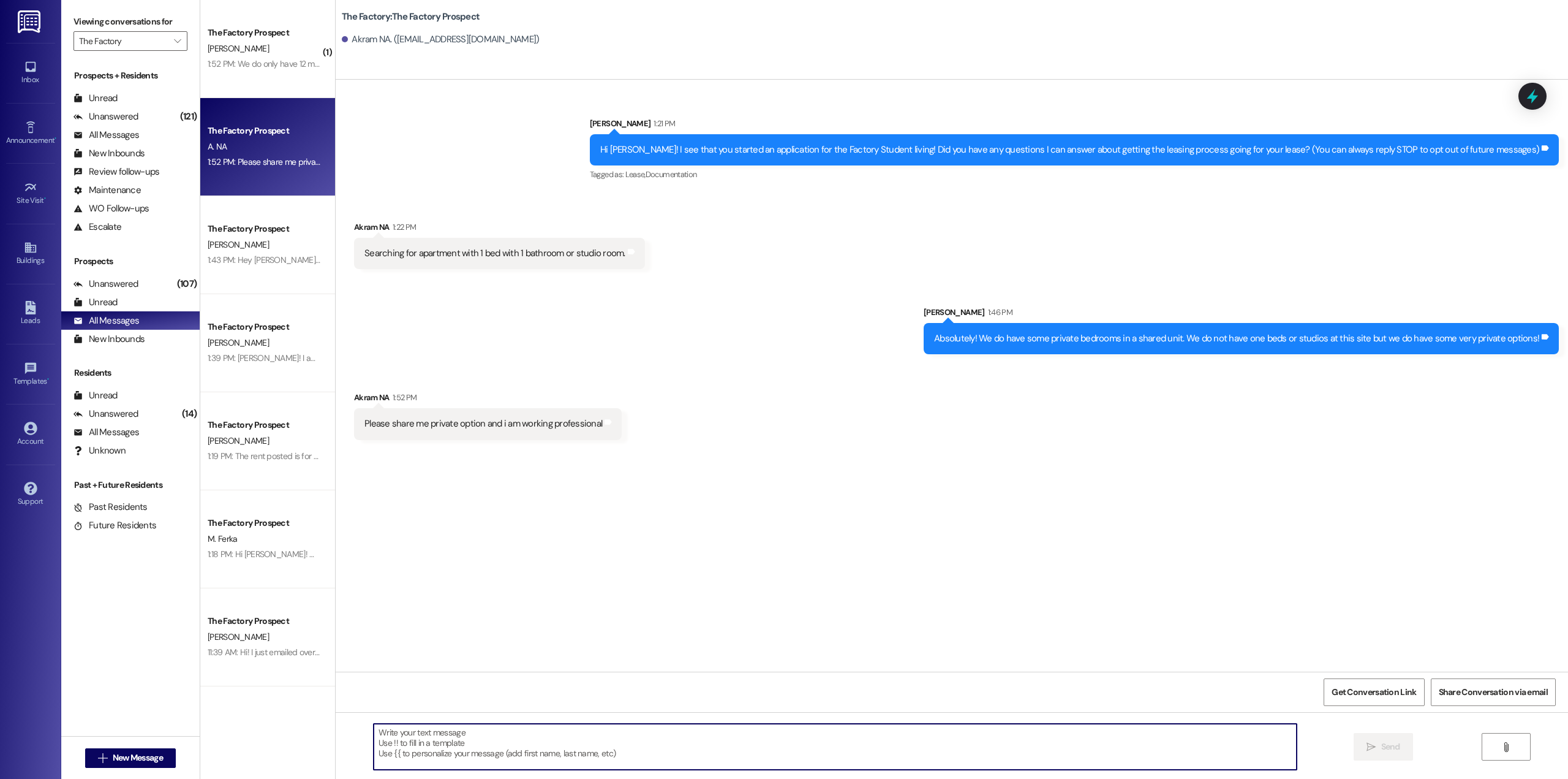
click at [475, 737] on textarea at bounding box center [835, 747] width 923 height 46
paste textarea "[URL][DOMAIN_NAME]"
type textarea "https://900factory.com/floor-plans/ It would be the Malibu floorplan!"
click at [1402, 747] on button " Send" at bounding box center [1383, 747] width 60 height 27
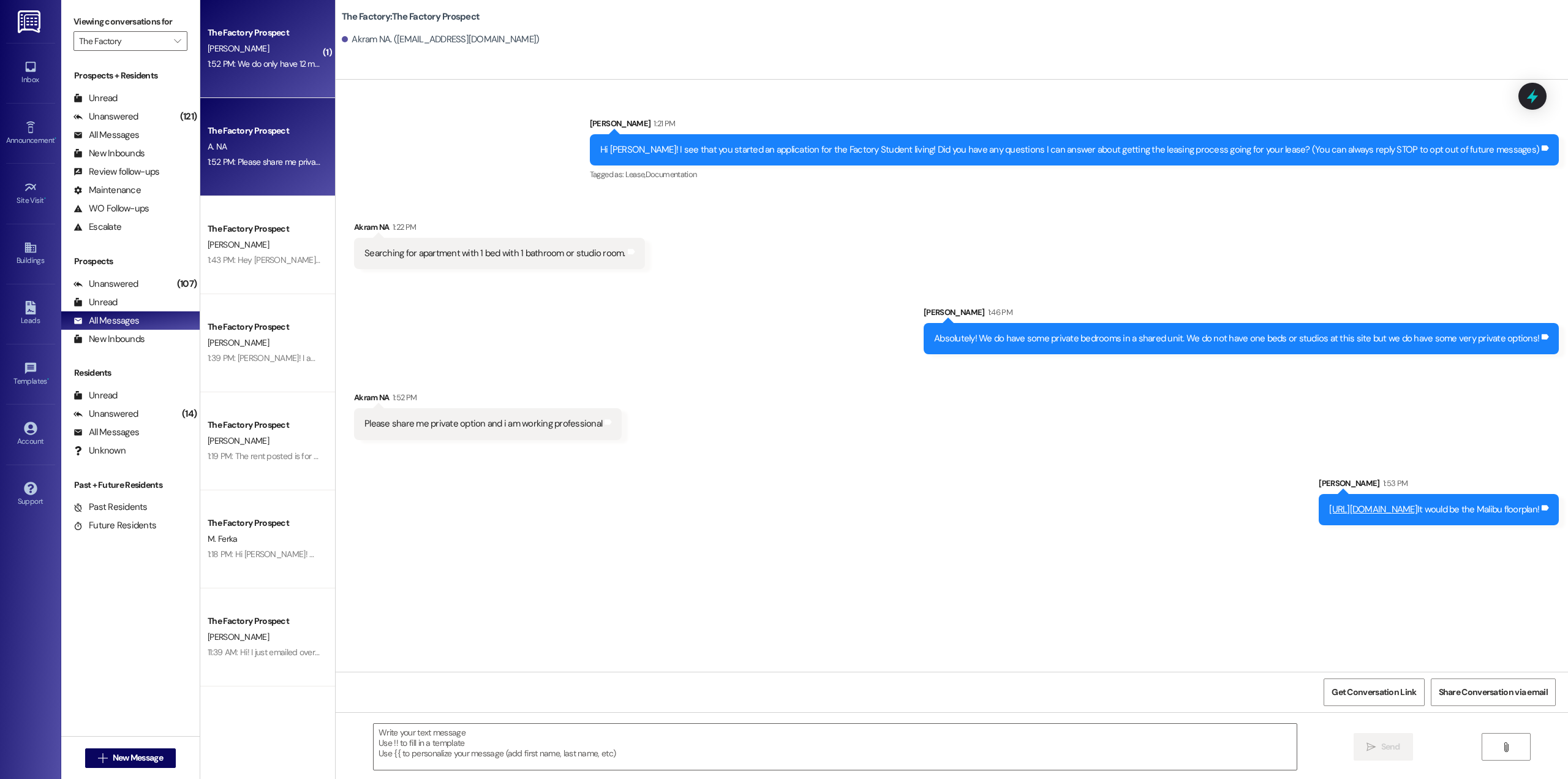
click at [246, 71] on div "1:52 PM: We do only have 12 month leases in the Malibu floorplan but you can se…" at bounding box center [264, 64] width 116 height 16
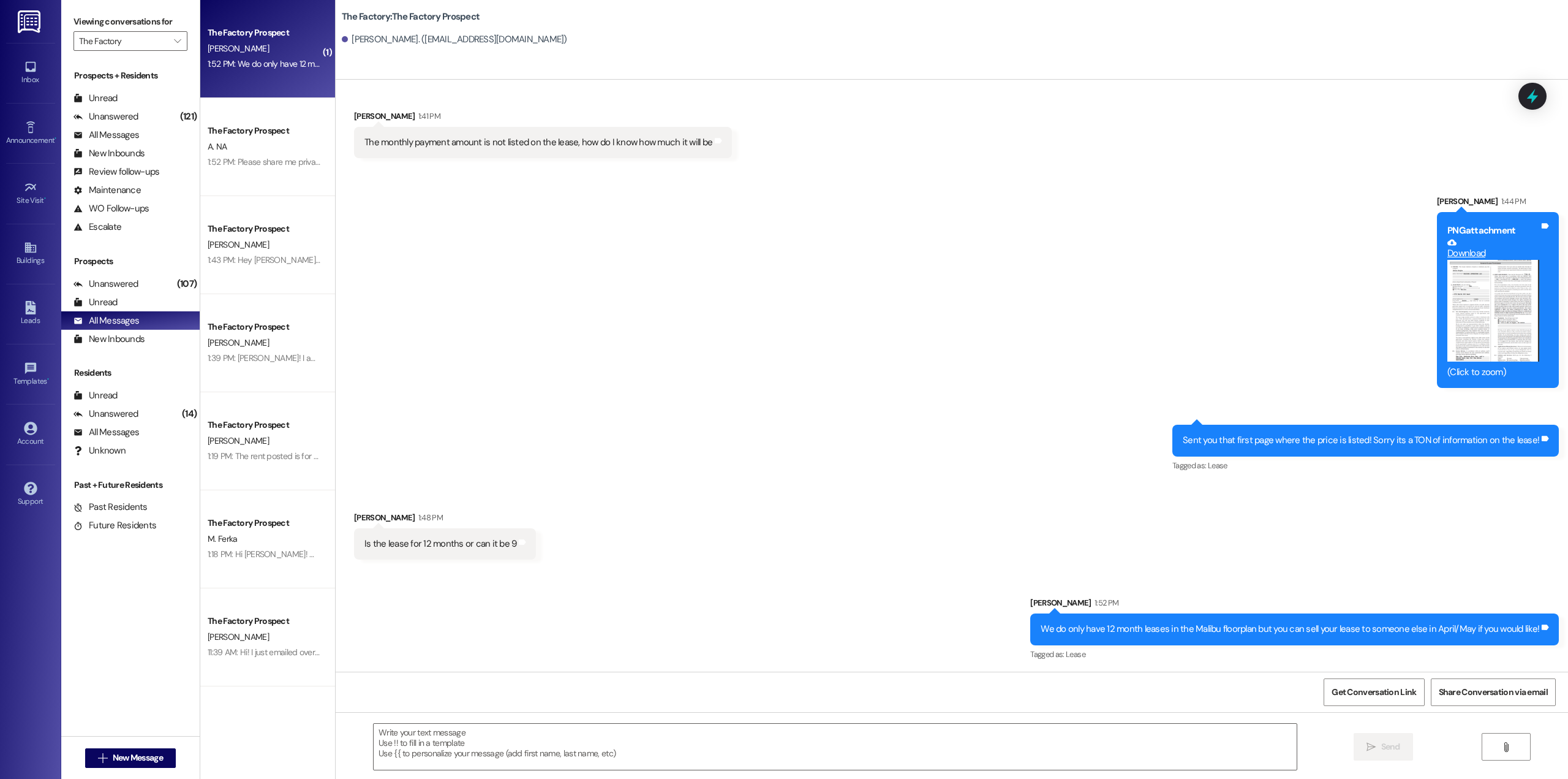
scroll to position [1734, 0]
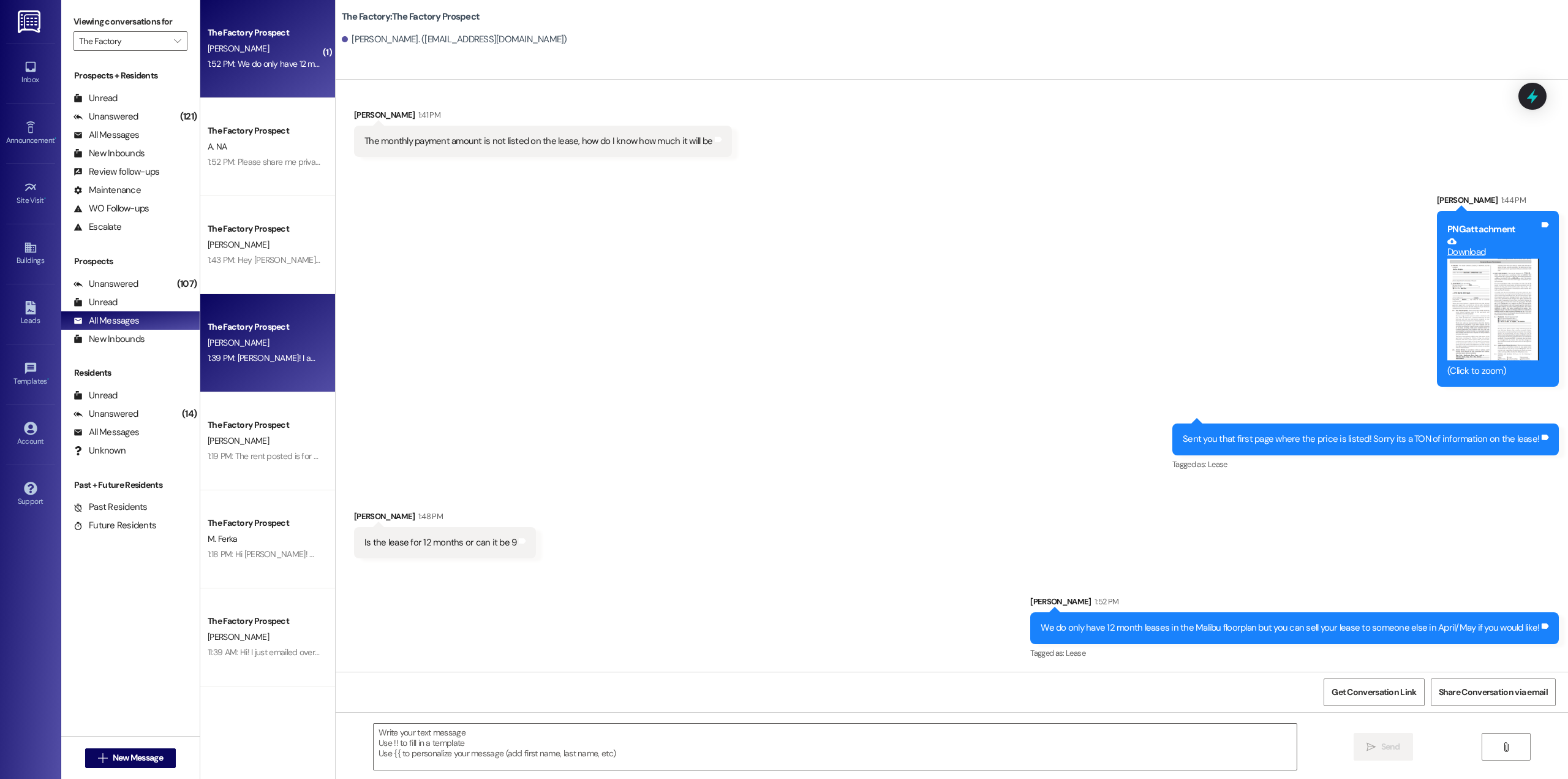
click at [269, 352] on div "1:39 PM: [PERSON_NAME]! I am so sorry to bug you, I just got approval to give y…" at bounding box center [264, 358] width 116 height 16
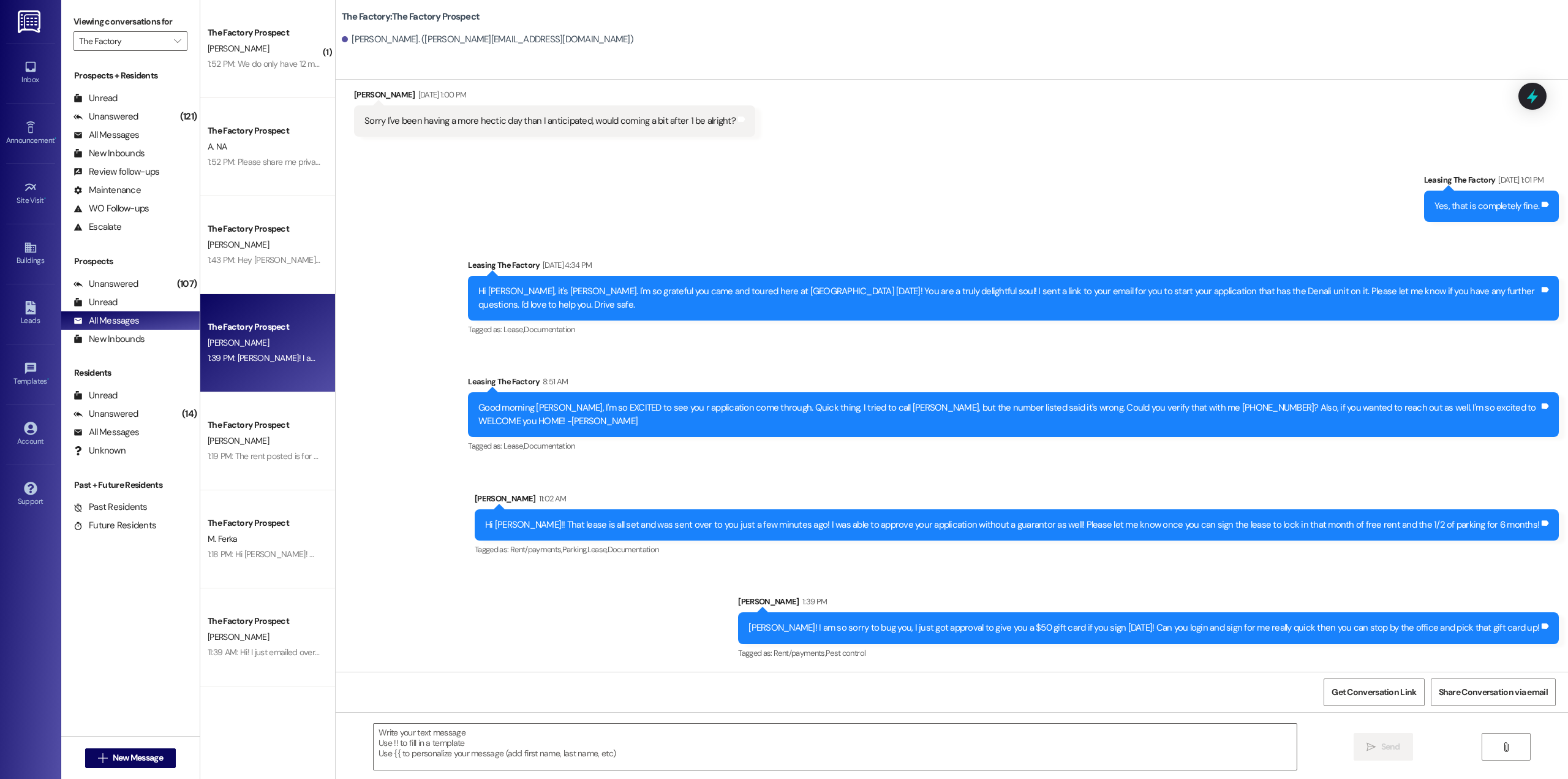
scroll to position [717, 0]
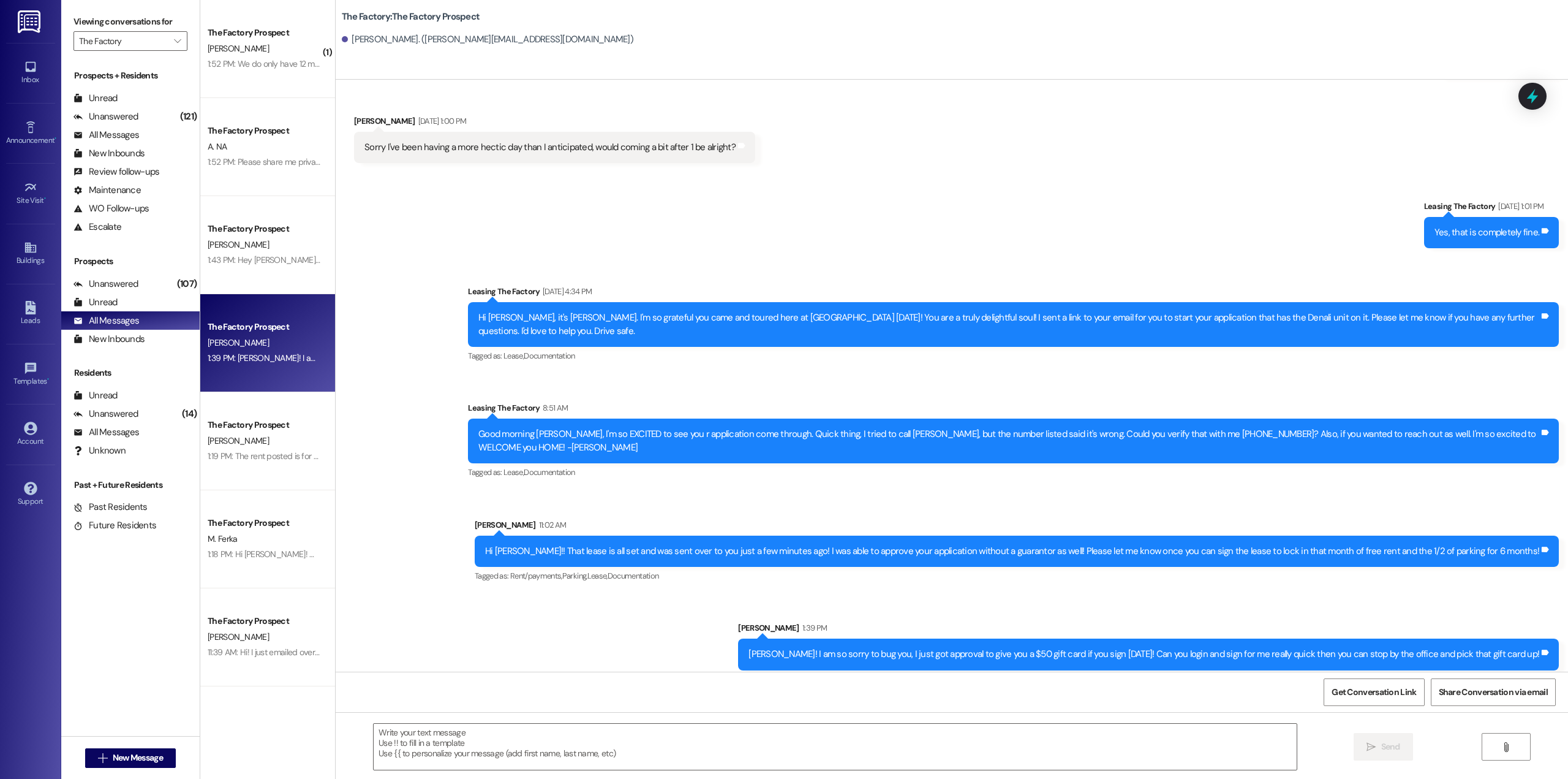
click at [1023, 647] on div "[PERSON_NAME]! I am so sorry to bug you, I just got approval to give you a $50 …" at bounding box center [1144, 654] width 791 height 13
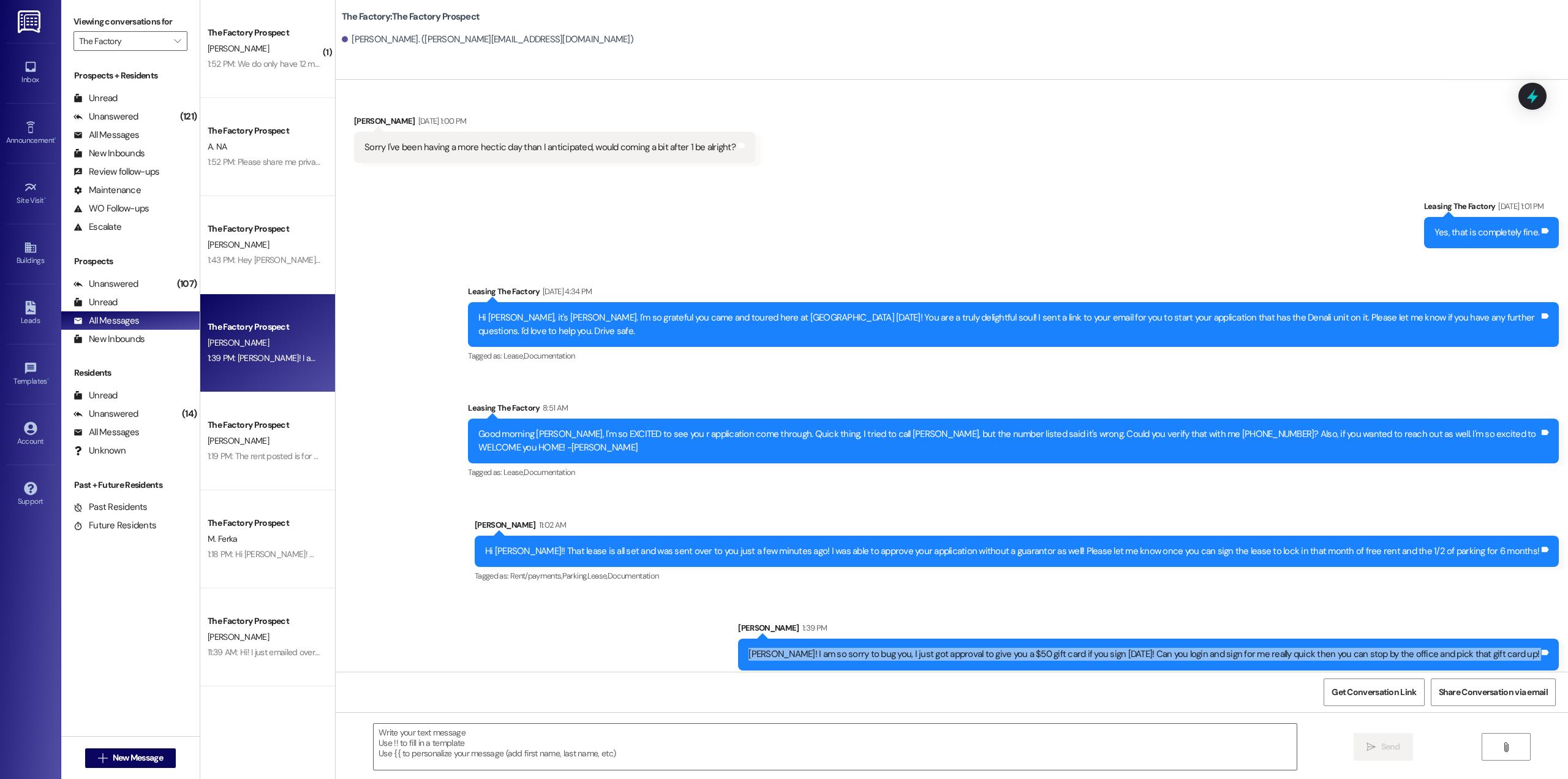
click at [1023, 647] on div "[PERSON_NAME]! I am so sorry to bug you, I just got approval to give you a $50 …" at bounding box center [1144, 654] width 791 height 13
copy div "Julia! I am so sorry to bug you, I just got approval to give you a $50 gift car…"
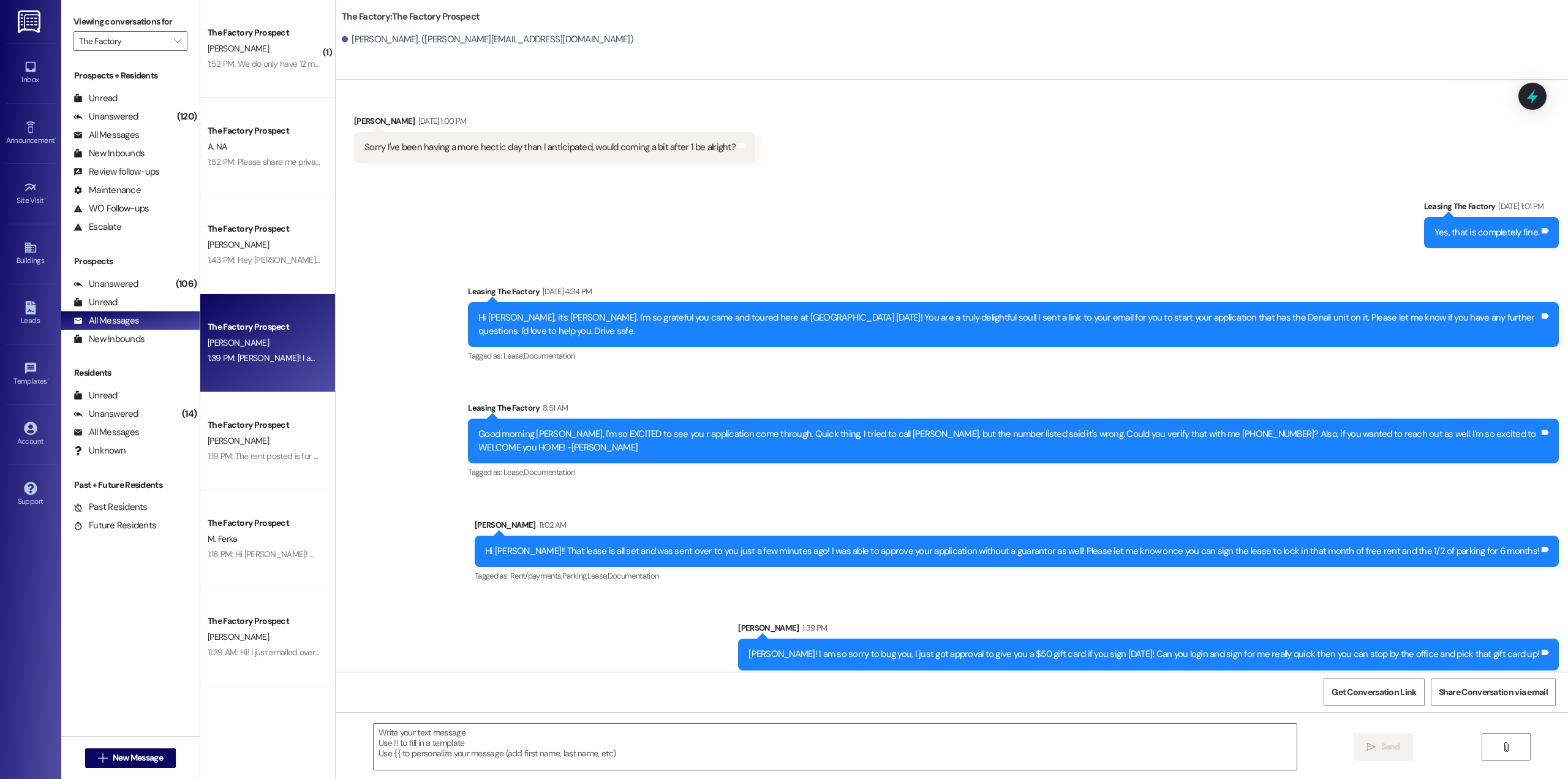
click at [629, 600] on div "Sent via SMS Leasing The Factory Aug 12, 2025 at 1:01 PM Yes, that is completel…" at bounding box center [952, 435] width 1232 height 525
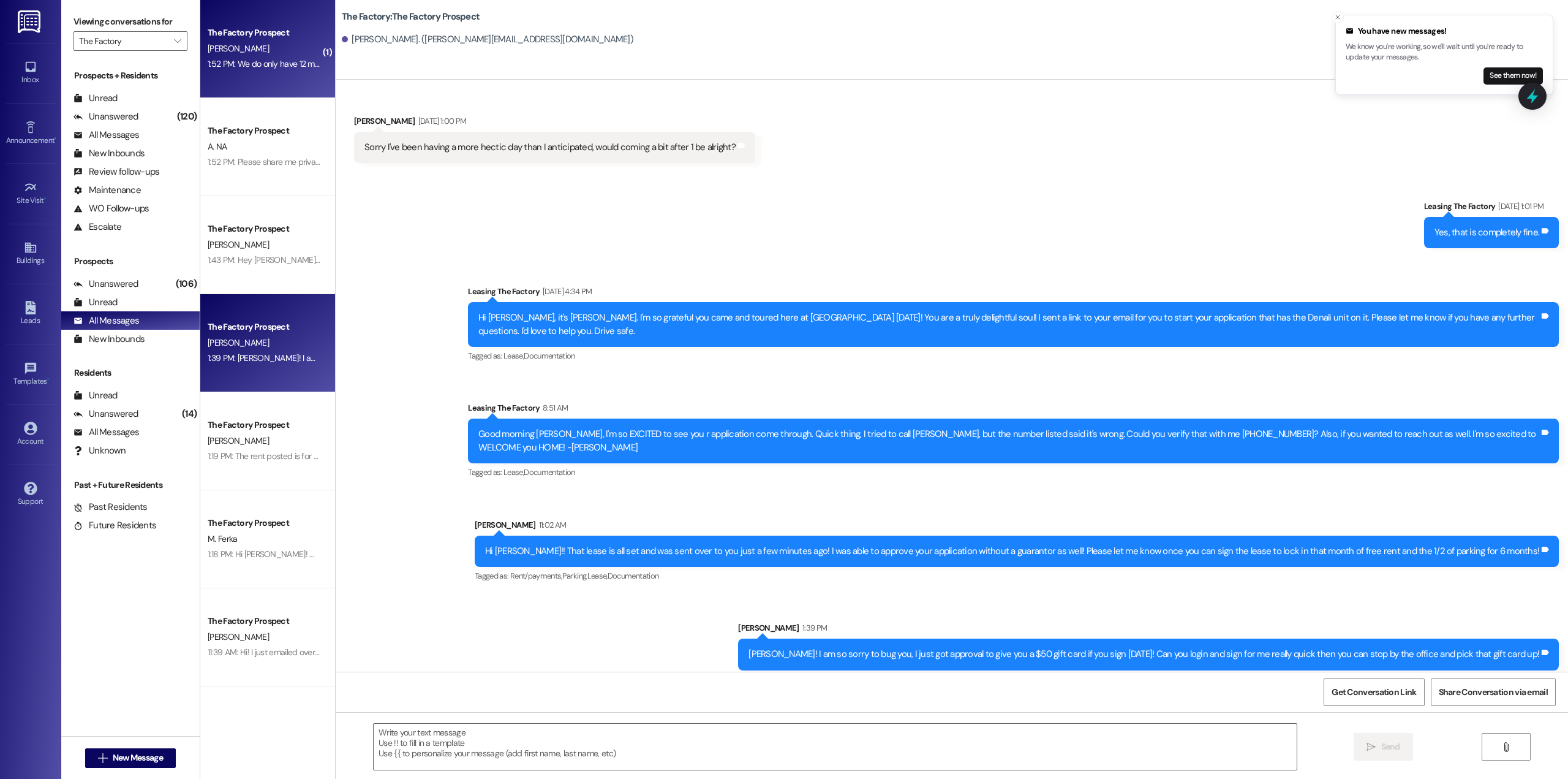
click at [247, 62] on div "1:52 PM: We do only have 12 month leases in the Malibu floorplan but you can se…" at bounding box center [452, 64] width 488 height 11
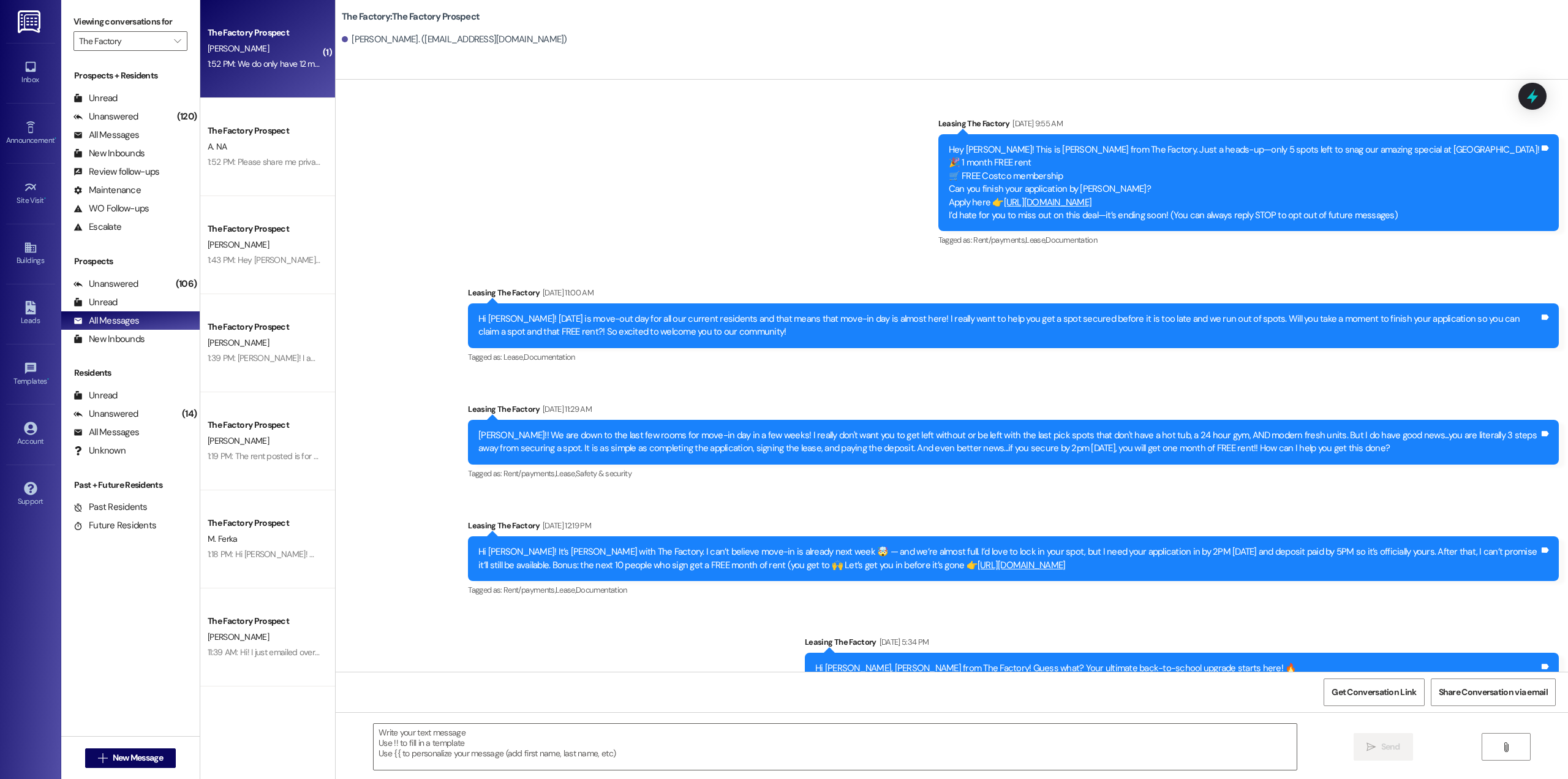
scroll to position [1734, 0]
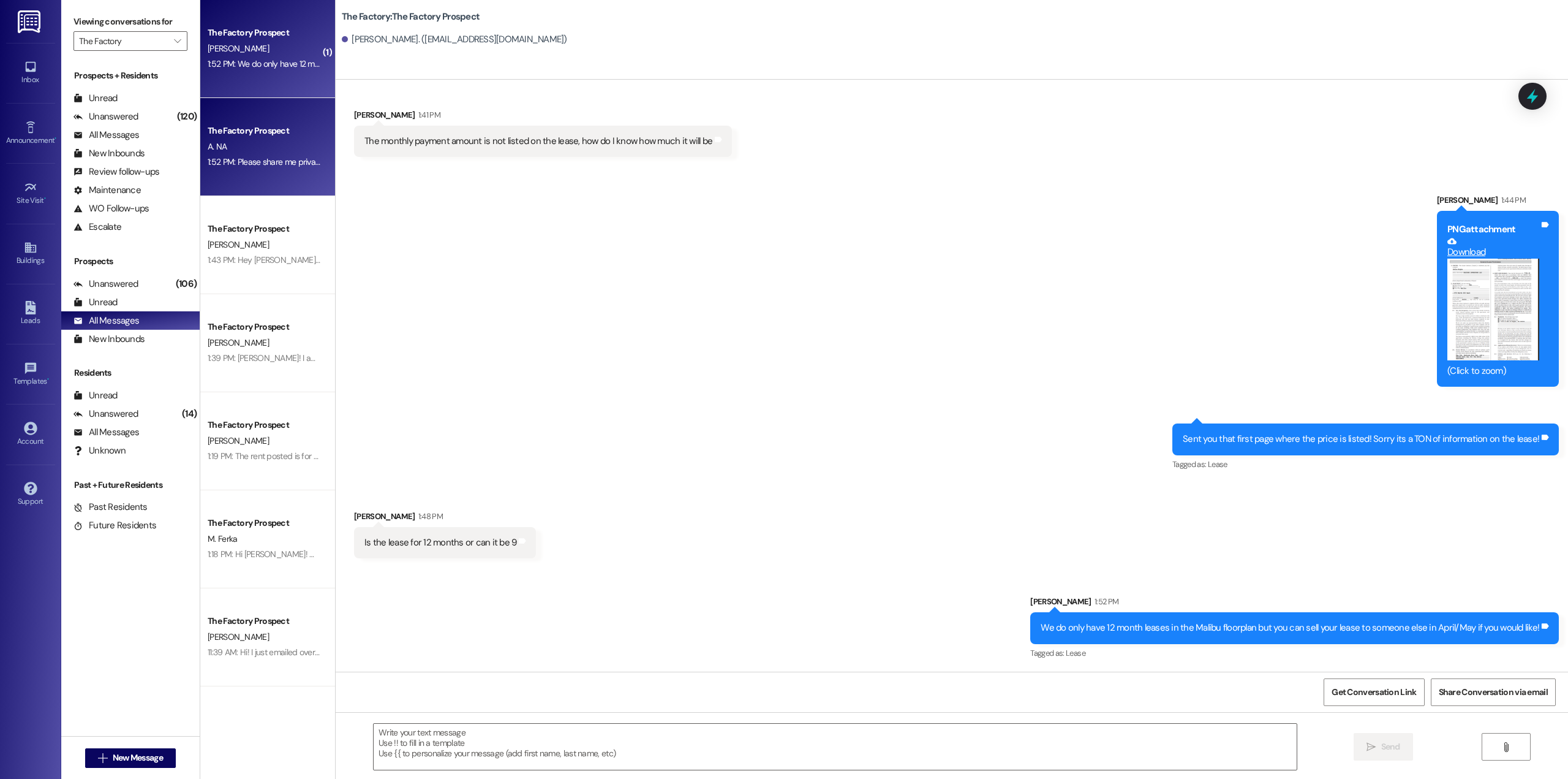
click at [253, 133] on div "The Factory Prospect" at bounding box center [264, 130] width 114 height 13
click at [256, 87] on div "The Factory Prospect S. Higle 1:52 PM: We do only have 12 month leases in the M…" at bounding box center [267, 49] width 135 height 98
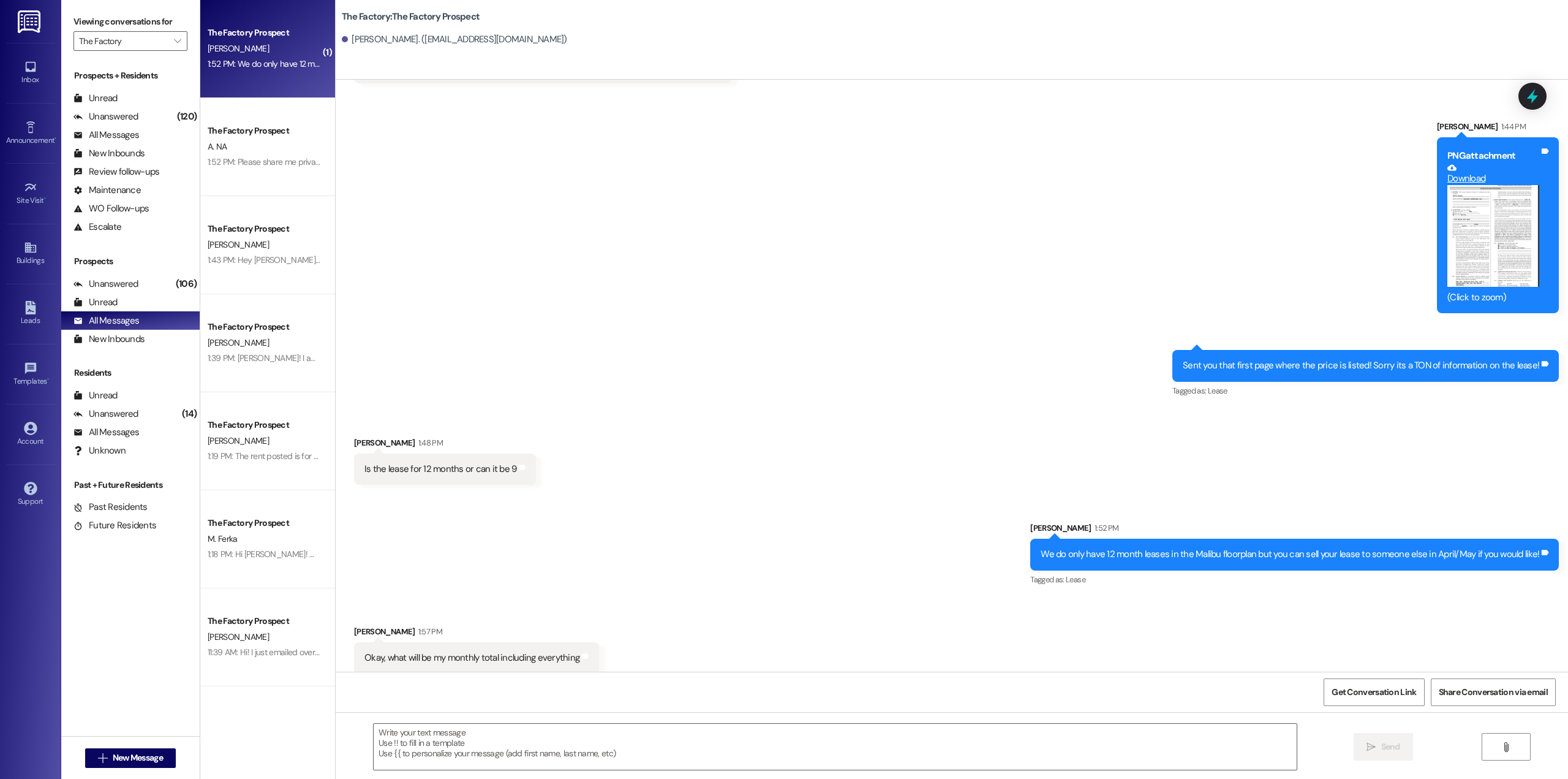
scroll to position [1819, 0]
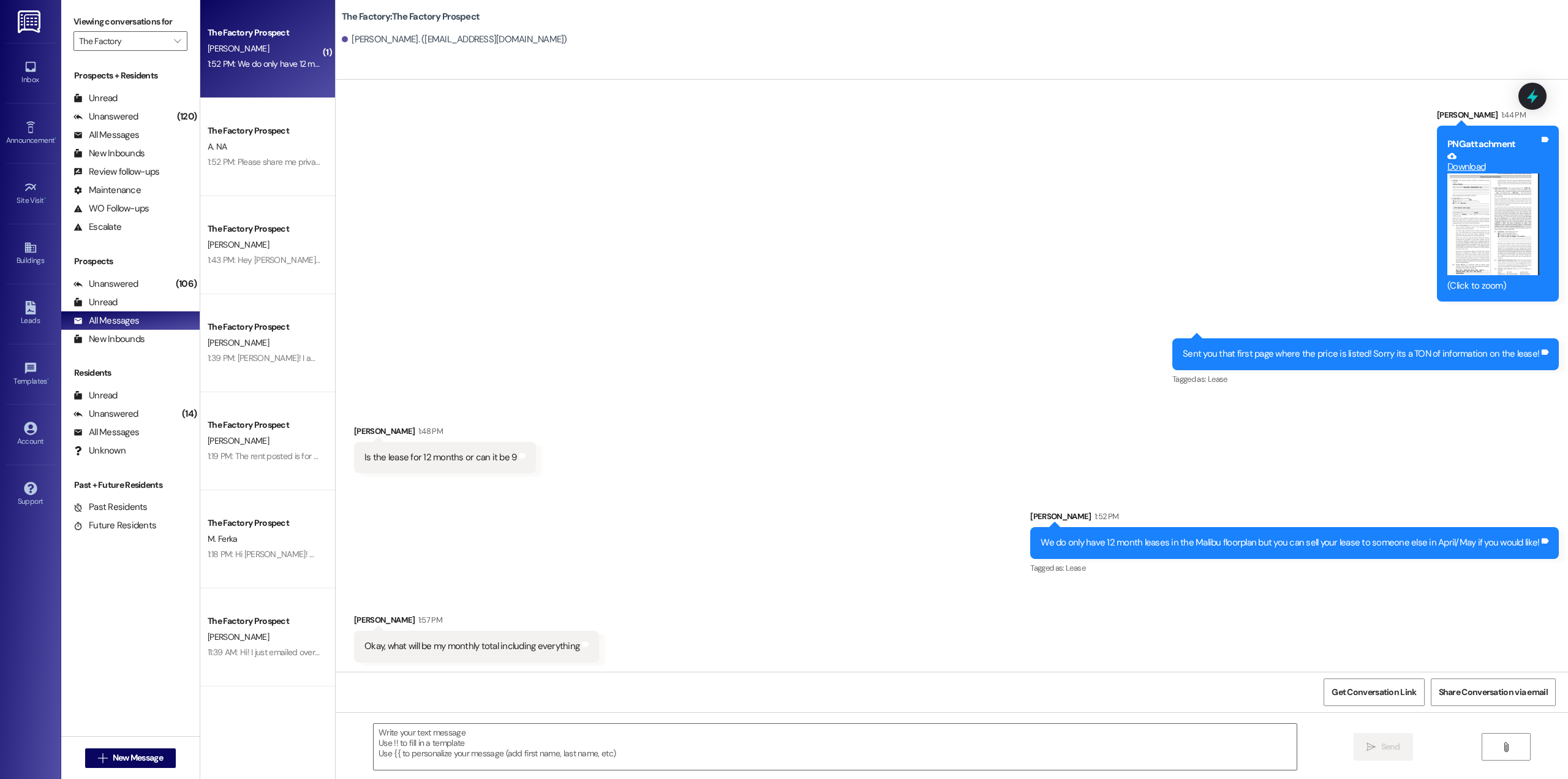
click at [1474, 208] on button "Zoom image" at bounding box center [1493, 224] width 92 height 102
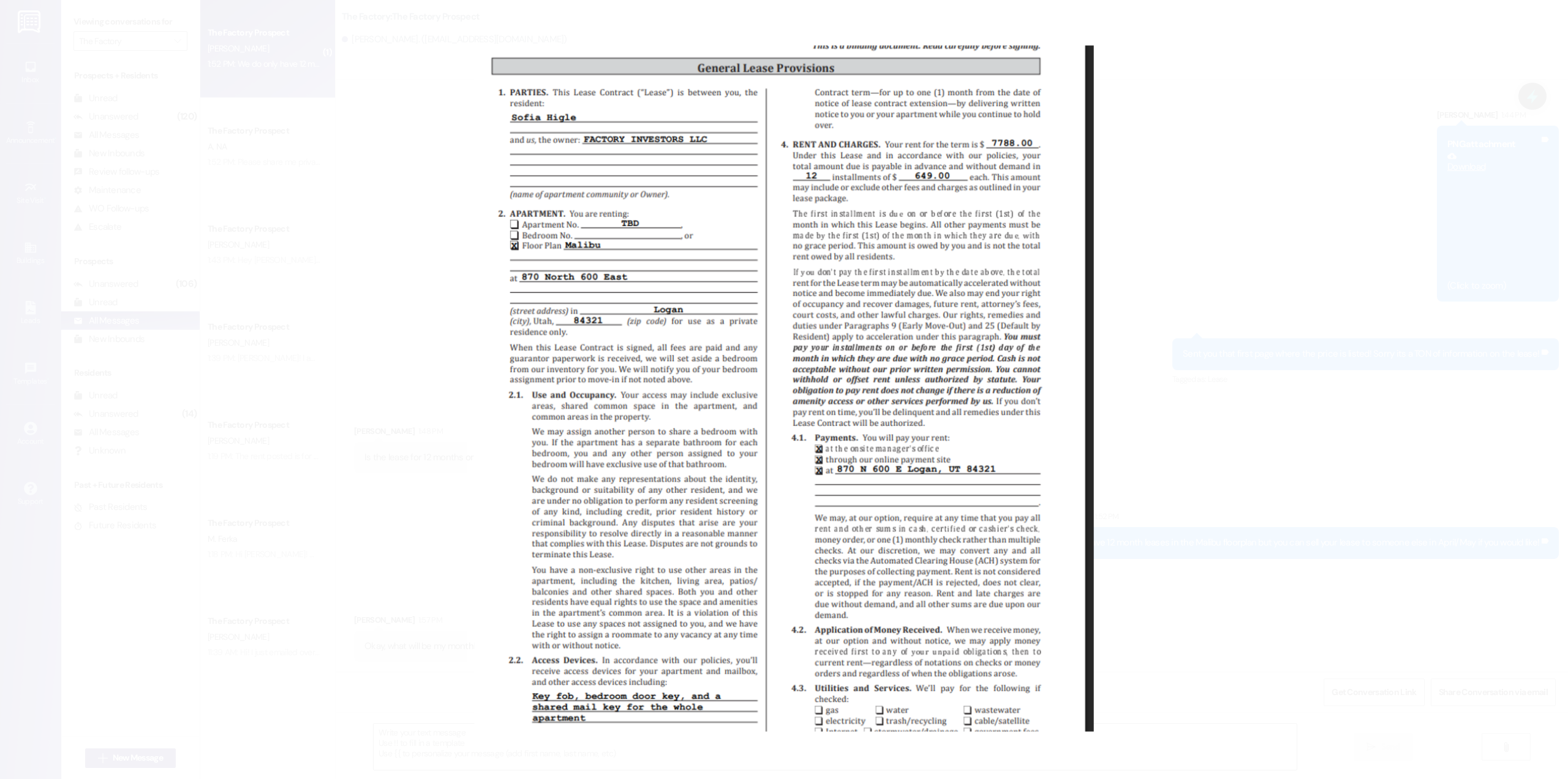
click at [1251, 314] on button "Unzoom image" at bounding box center [784, 389] width 1568 height 779
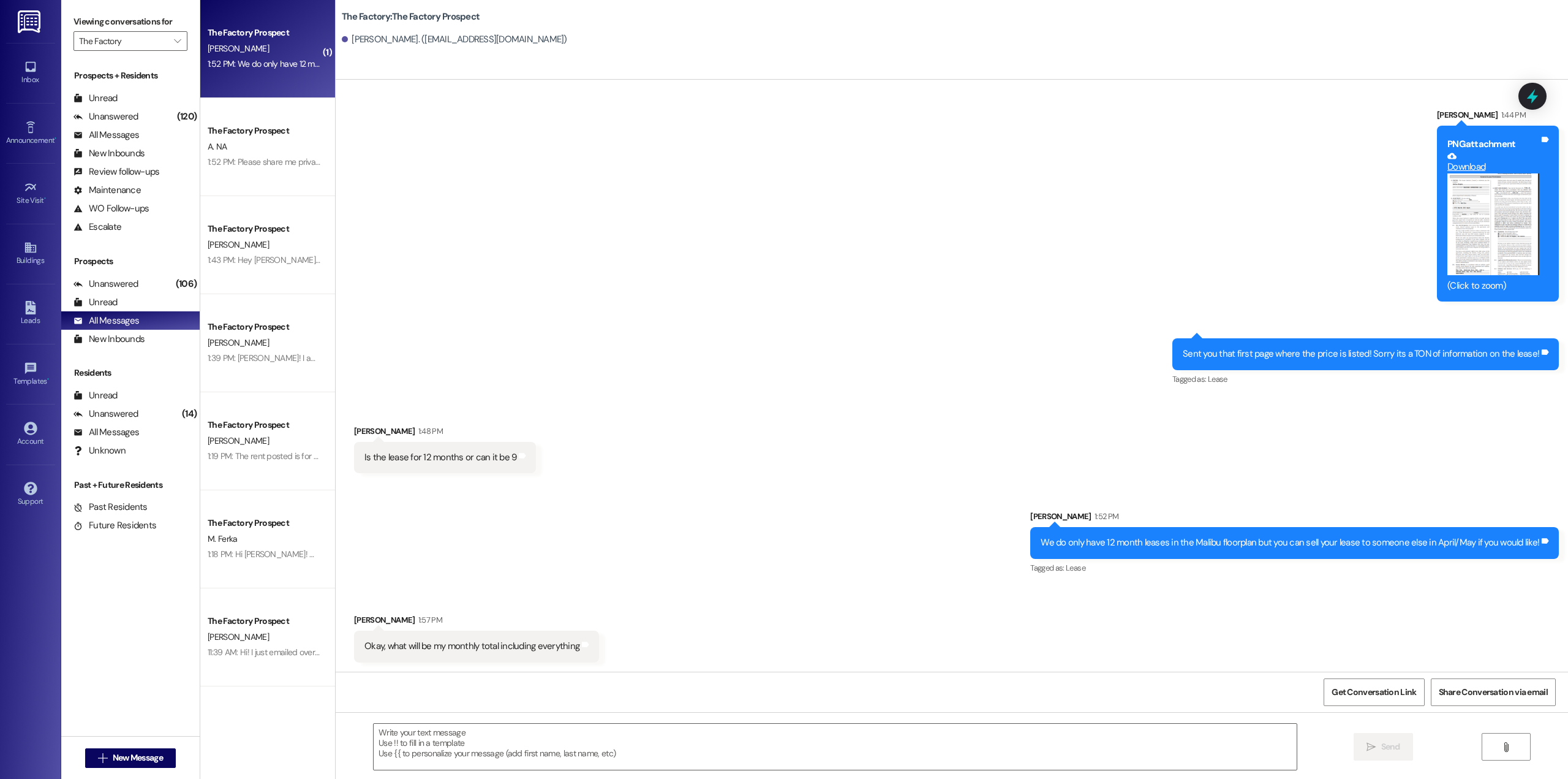
click at [666, 290] on div "Sent via SMS Joey Garza 1:44 PM PNG attachment Download (Click to zoom) Tags an…" at bounding box center [952, 238] width 1232 height 316
click at [641, 749] on textarea at bounding box center [835, 747] width 923 height 46
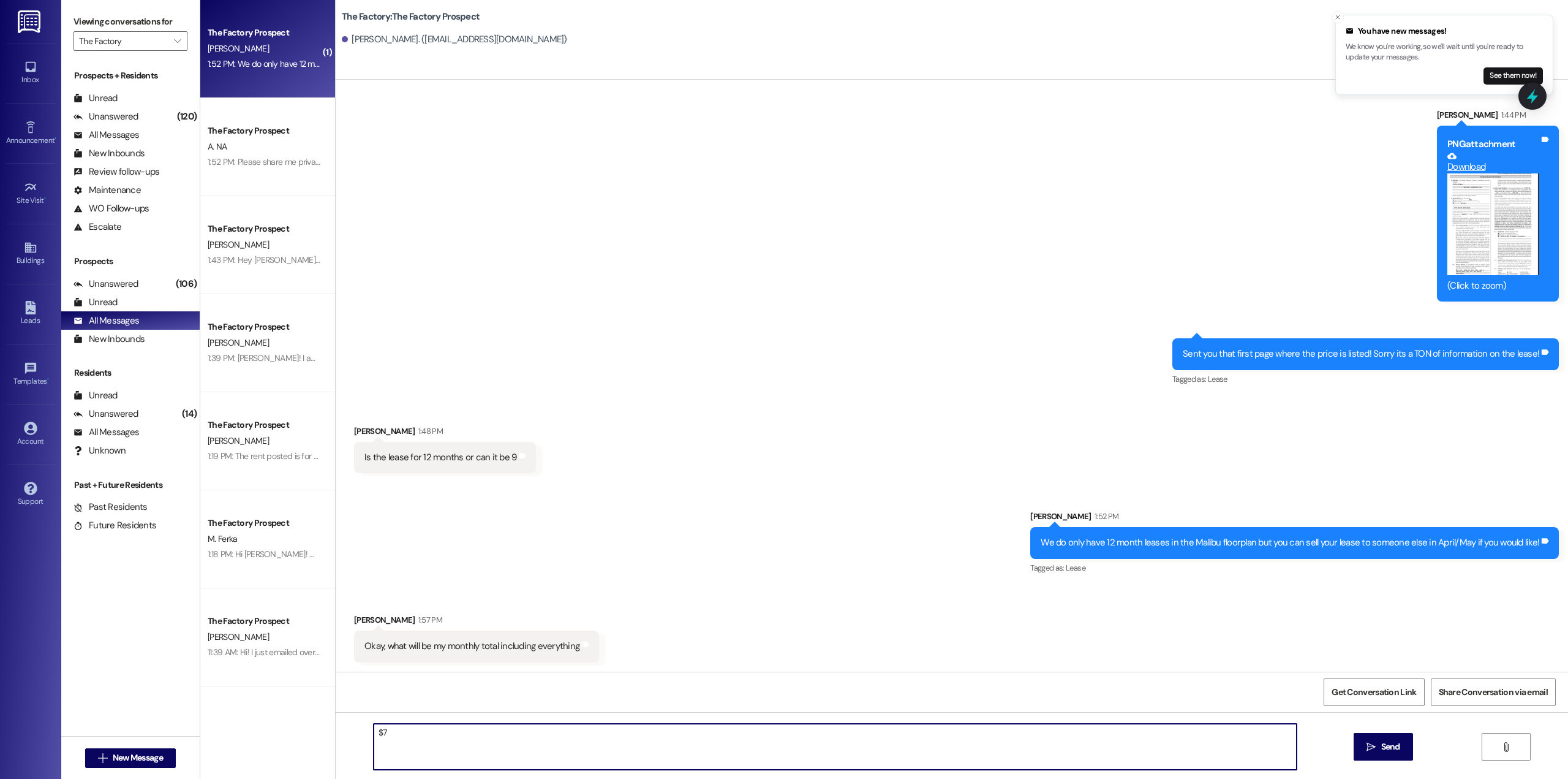
type textarea "$"
type textarea "$649 is the base Rent Optional Parking is $75 Optional Credit Reporting is $10 …"
click at [1376, 742] on span " Send" at bounding box center [1383, 746] width 38 height 13
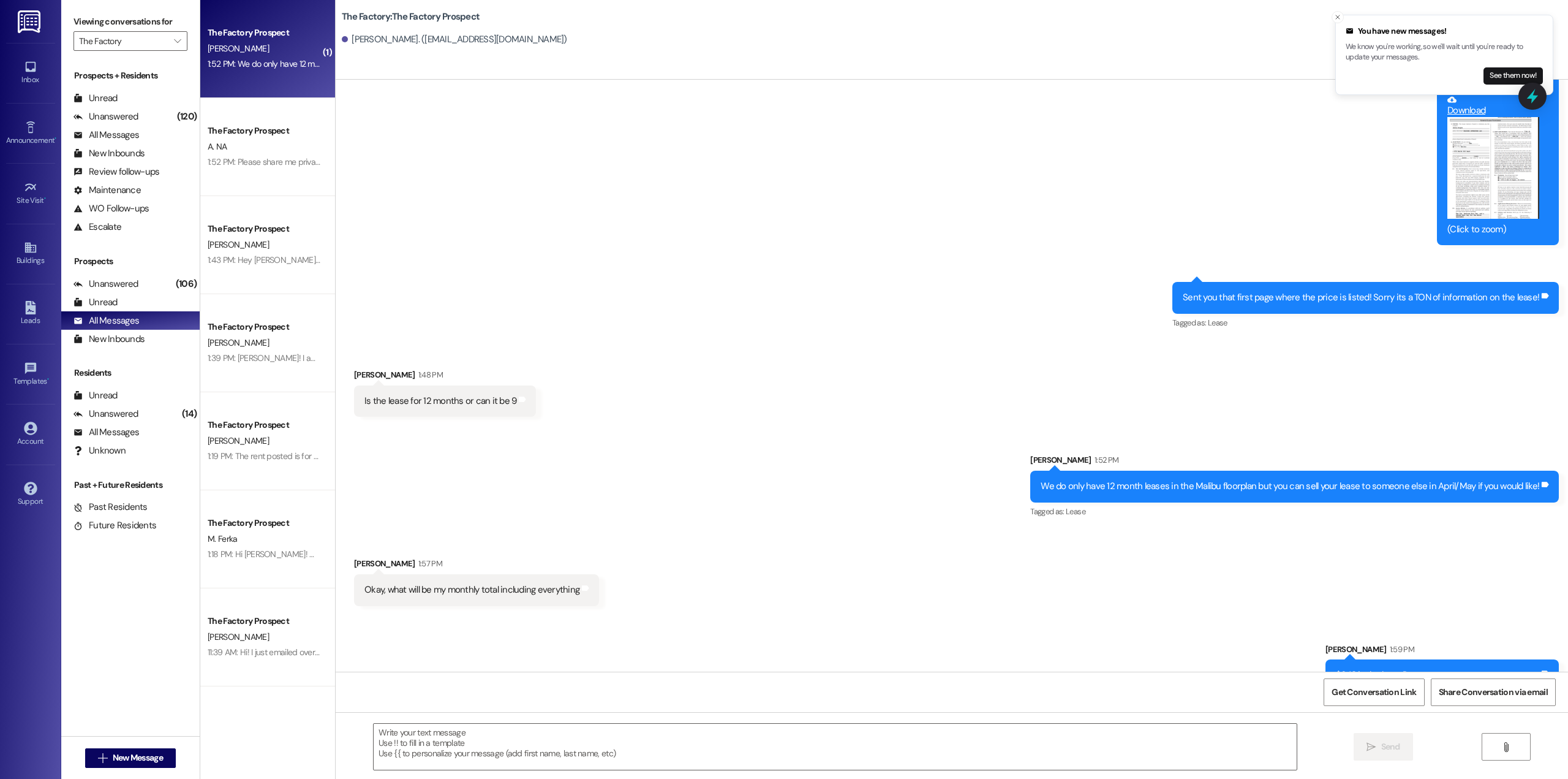
scroll to position [1944, 0]
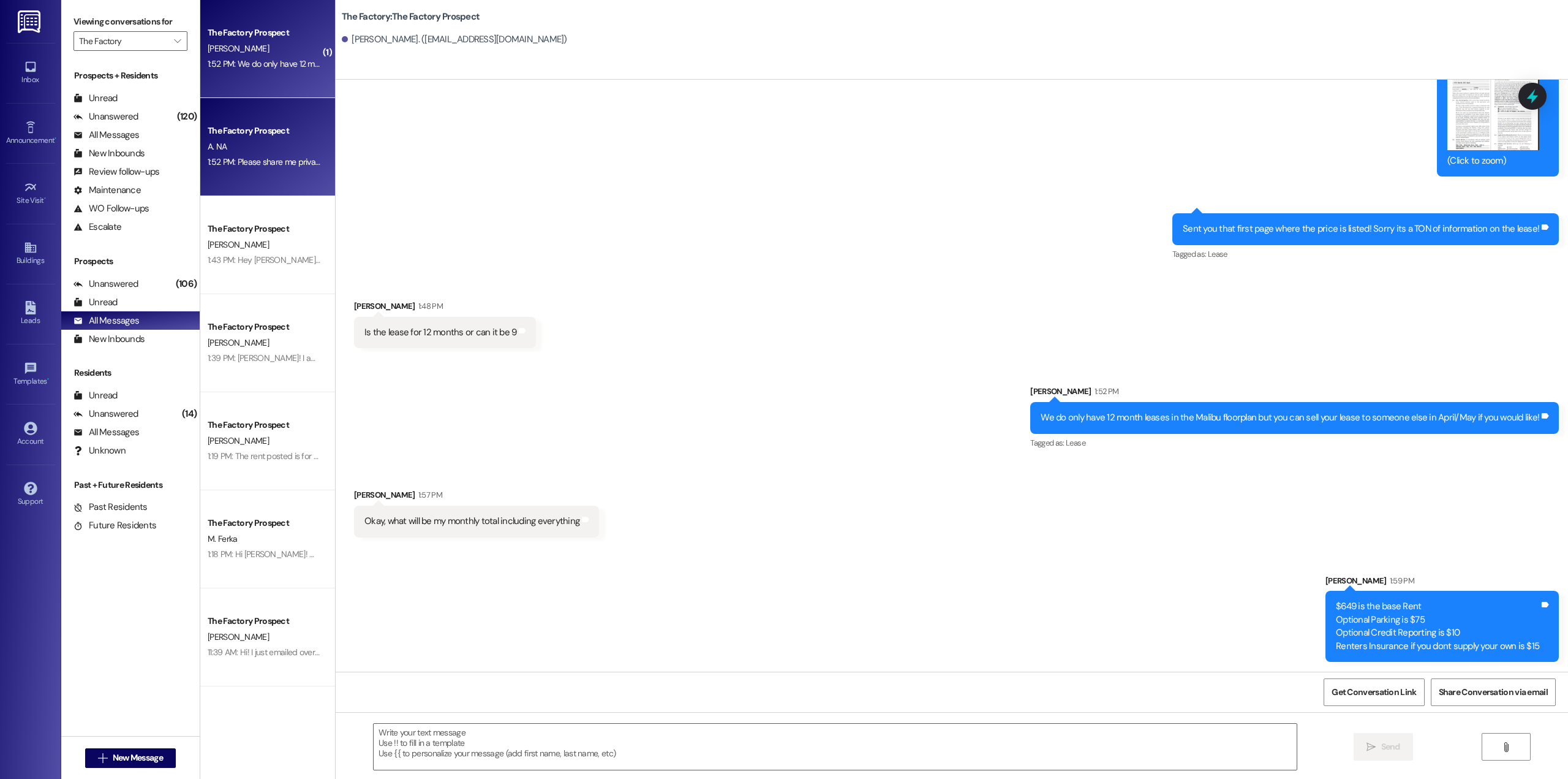
click at [232, 139] on div "A. NA" at bounding box center [264, 146] width 116 height 16
click at [251, 71] on div "1:52 PM: We do only have 12 month leases in the Malibu floorplan but you can se…" at bounding box center [264, 64] width 116 height 16
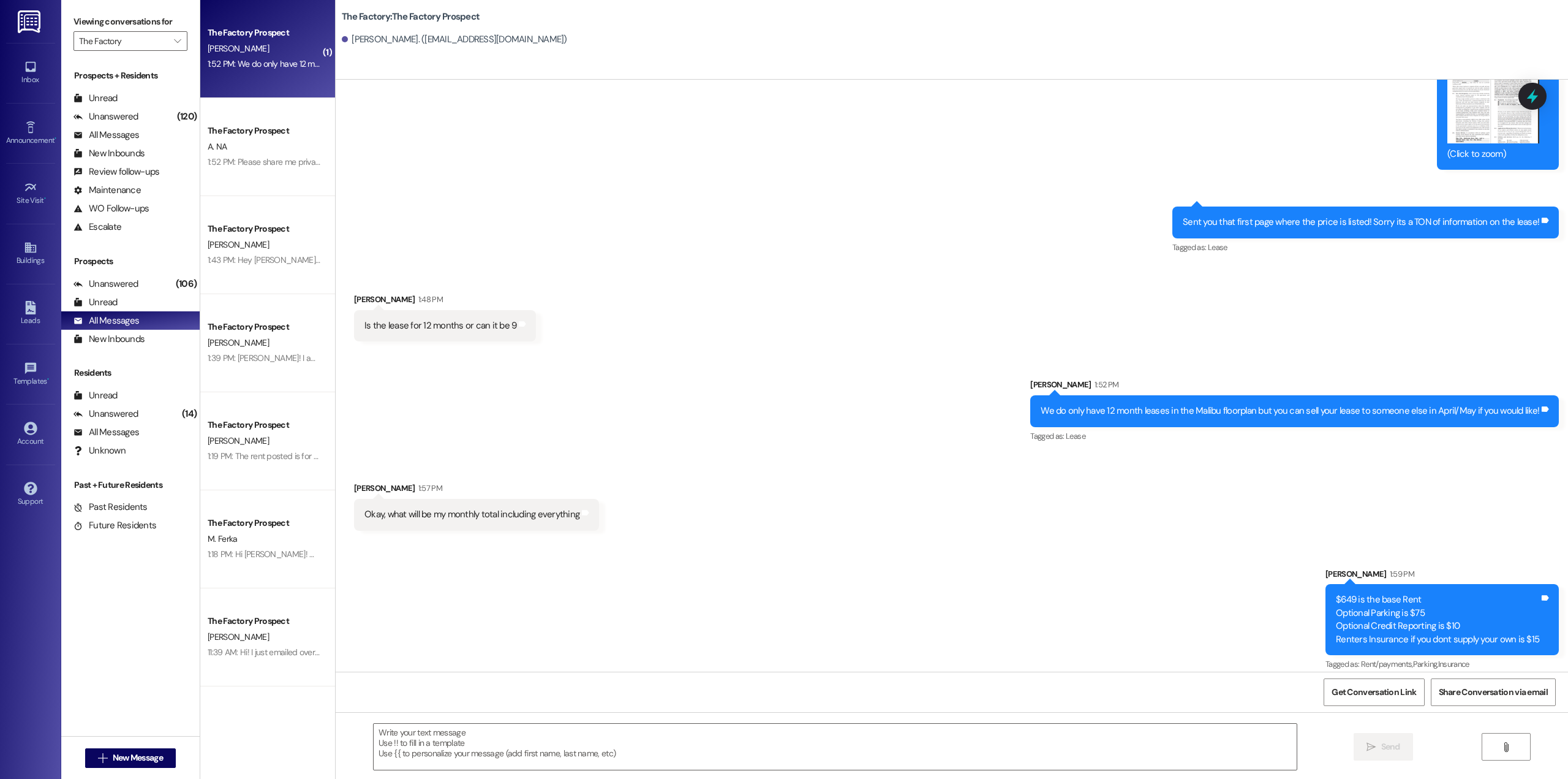
scroll to position [1963, 0]
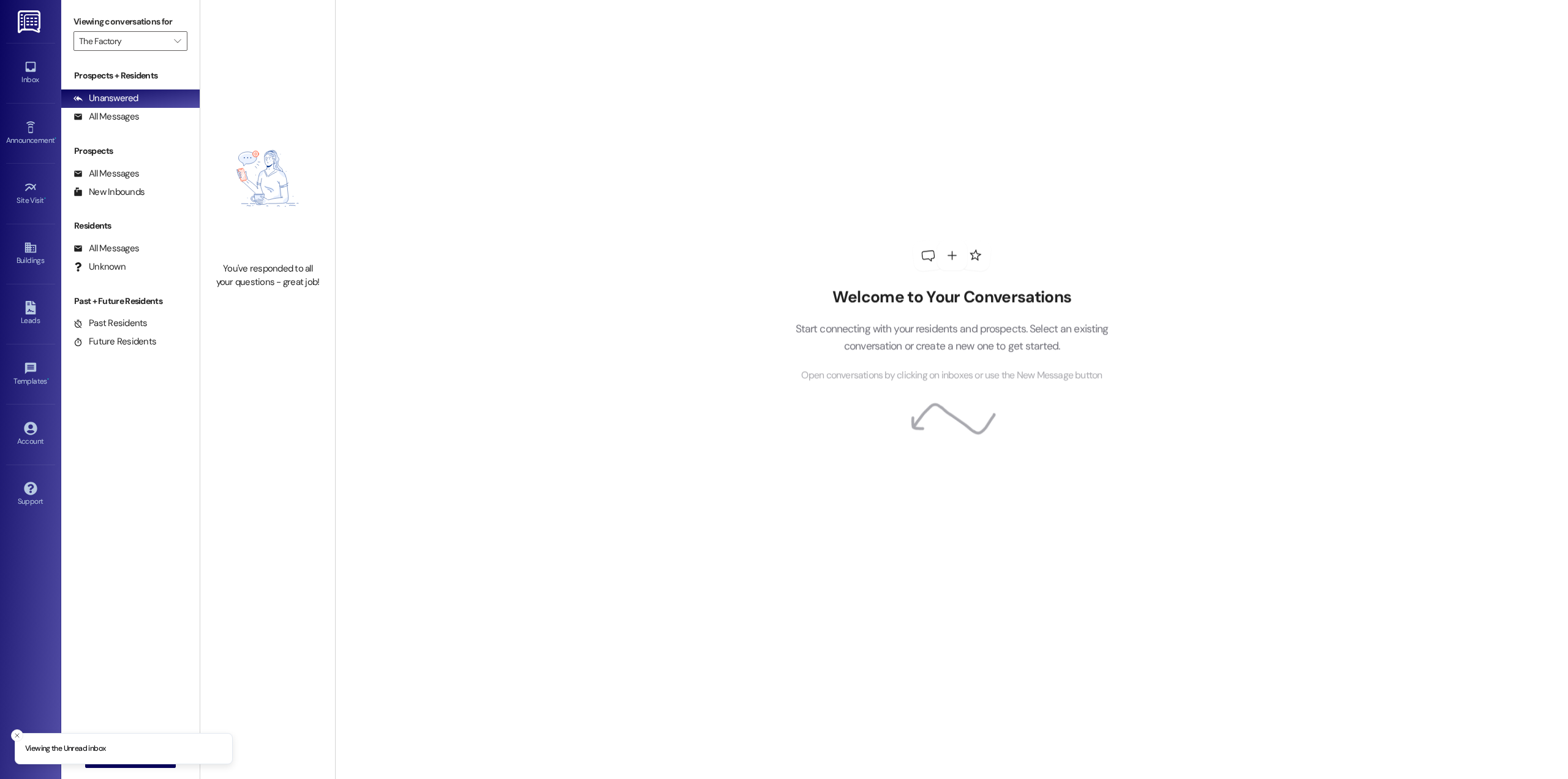
type input "The Factory"
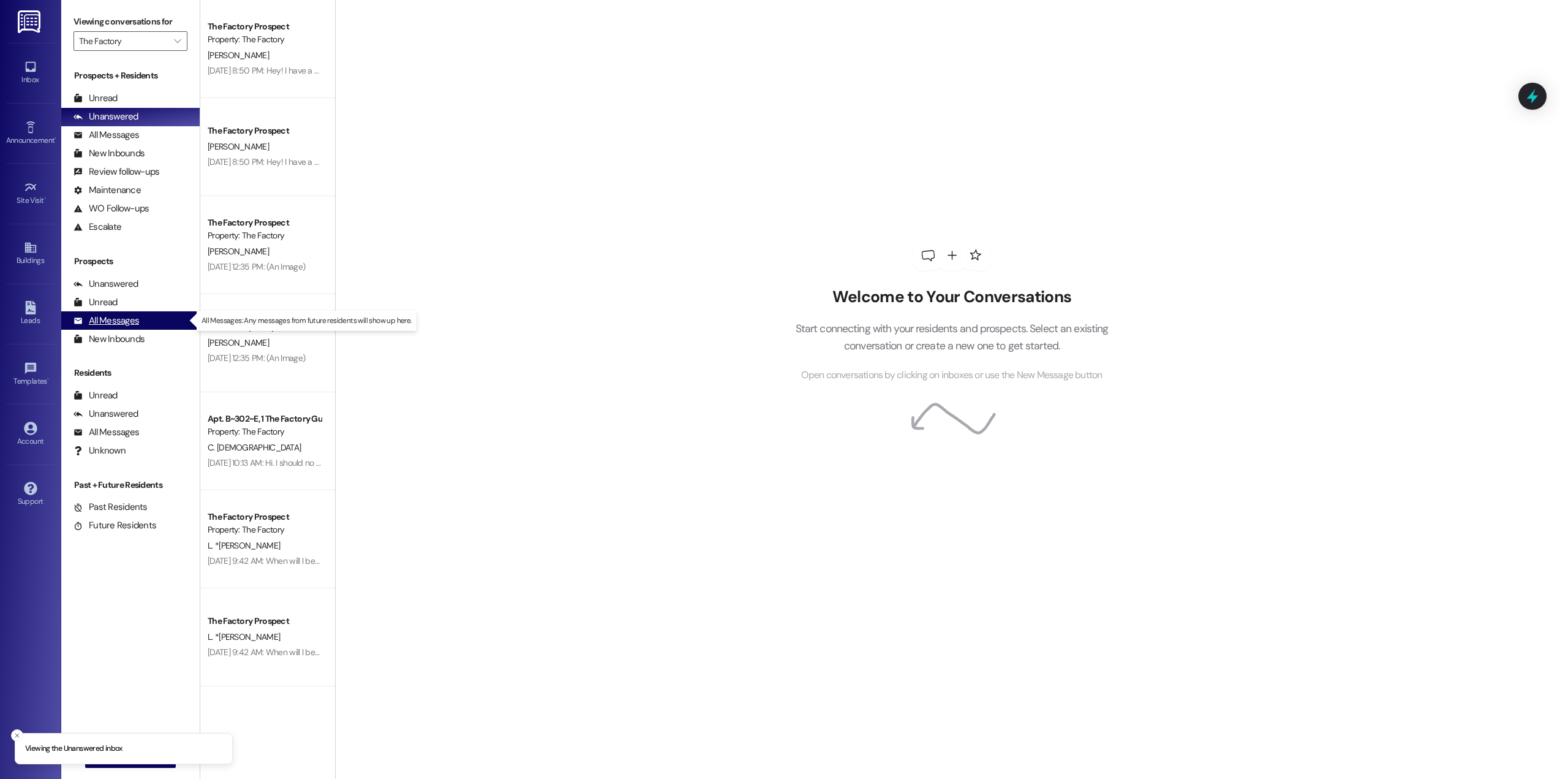
click at [136, 318] on div "All Messages" at bounding box center [106, 320] width 66 height 13
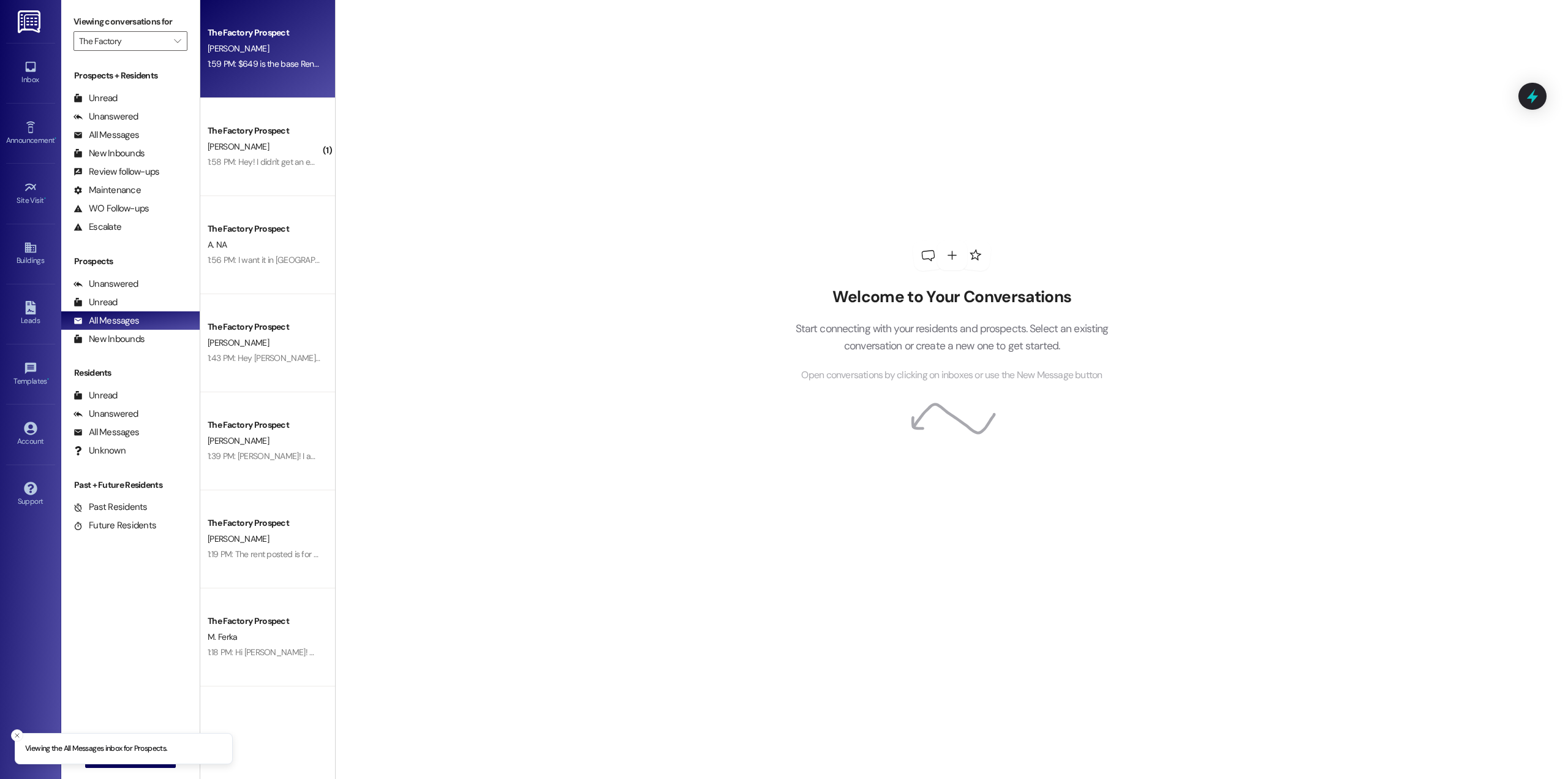
click at [222, 77] on div "The Factory Prospect [PERSON_NAME] 1:59 PM: $649 is the base Rent Optional Park…" at bounding box center [267, 49] width 135 height 98
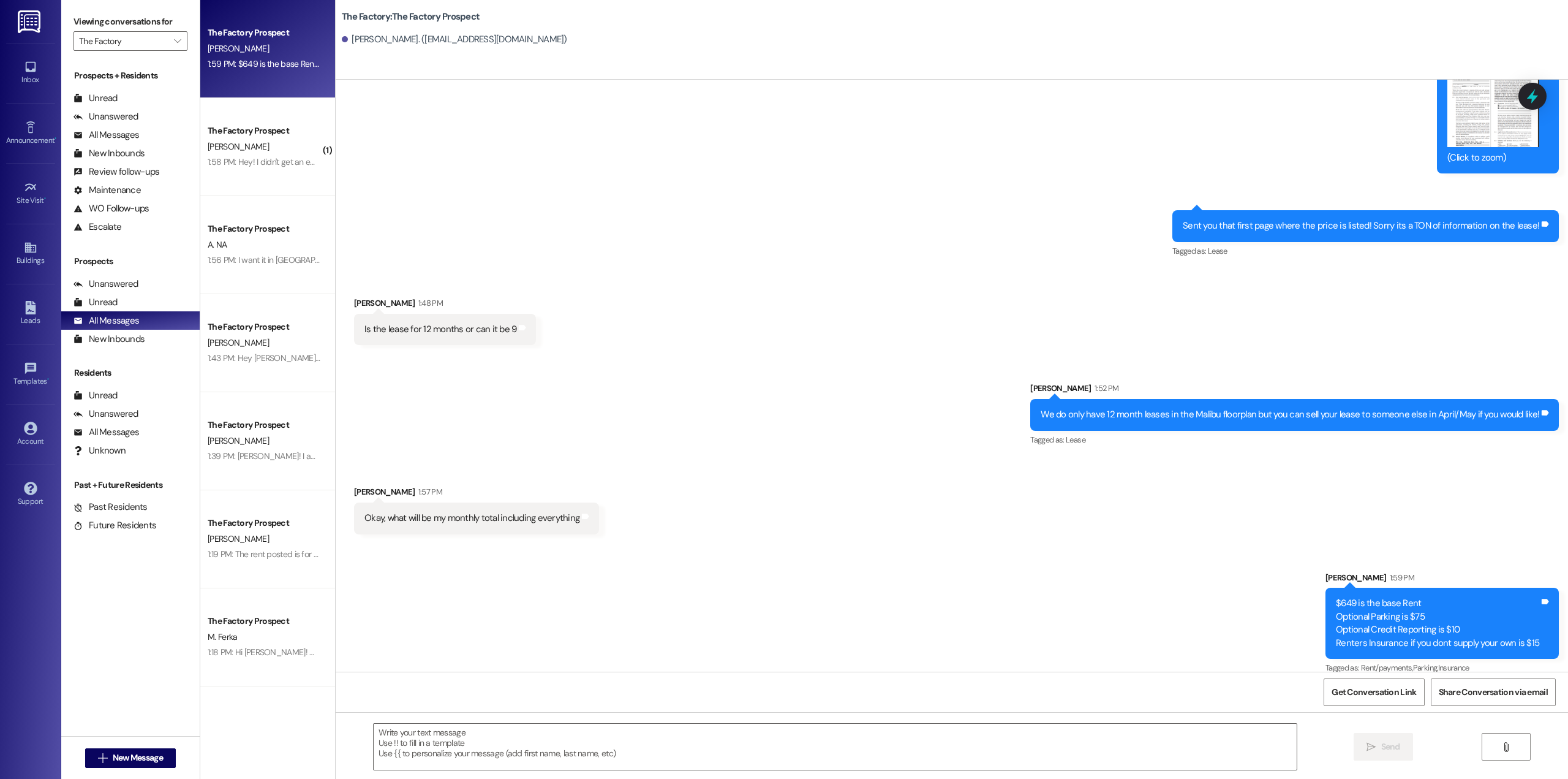
scroll to position [1963, 0]
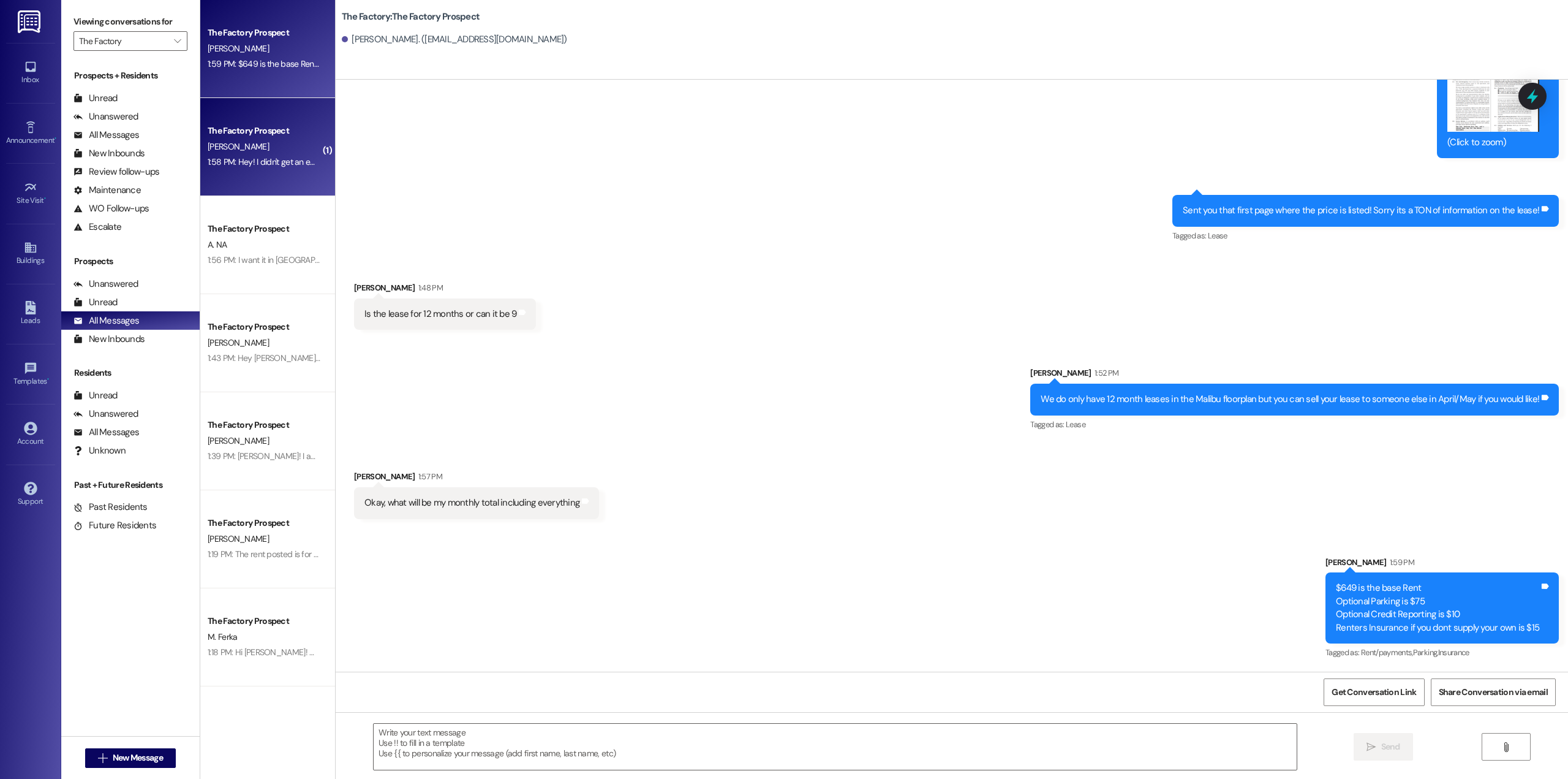
click at [255, 169] on div "1:58 PM: Hey! I didn't get an email about my roommates. Is there a way we can g…" at bounding box center [264, 162] width 116 height 16
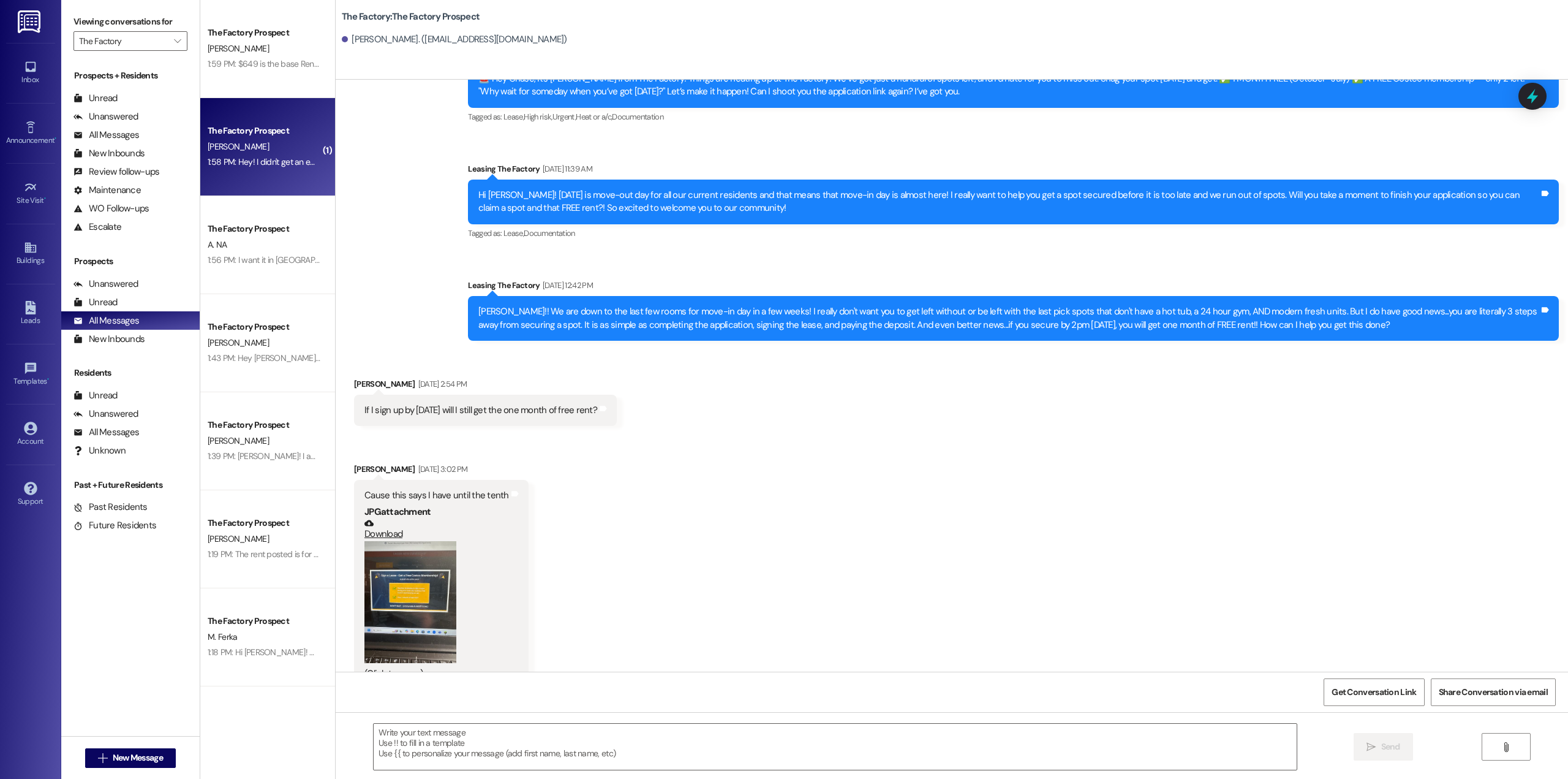
scroll to position [943, 0]
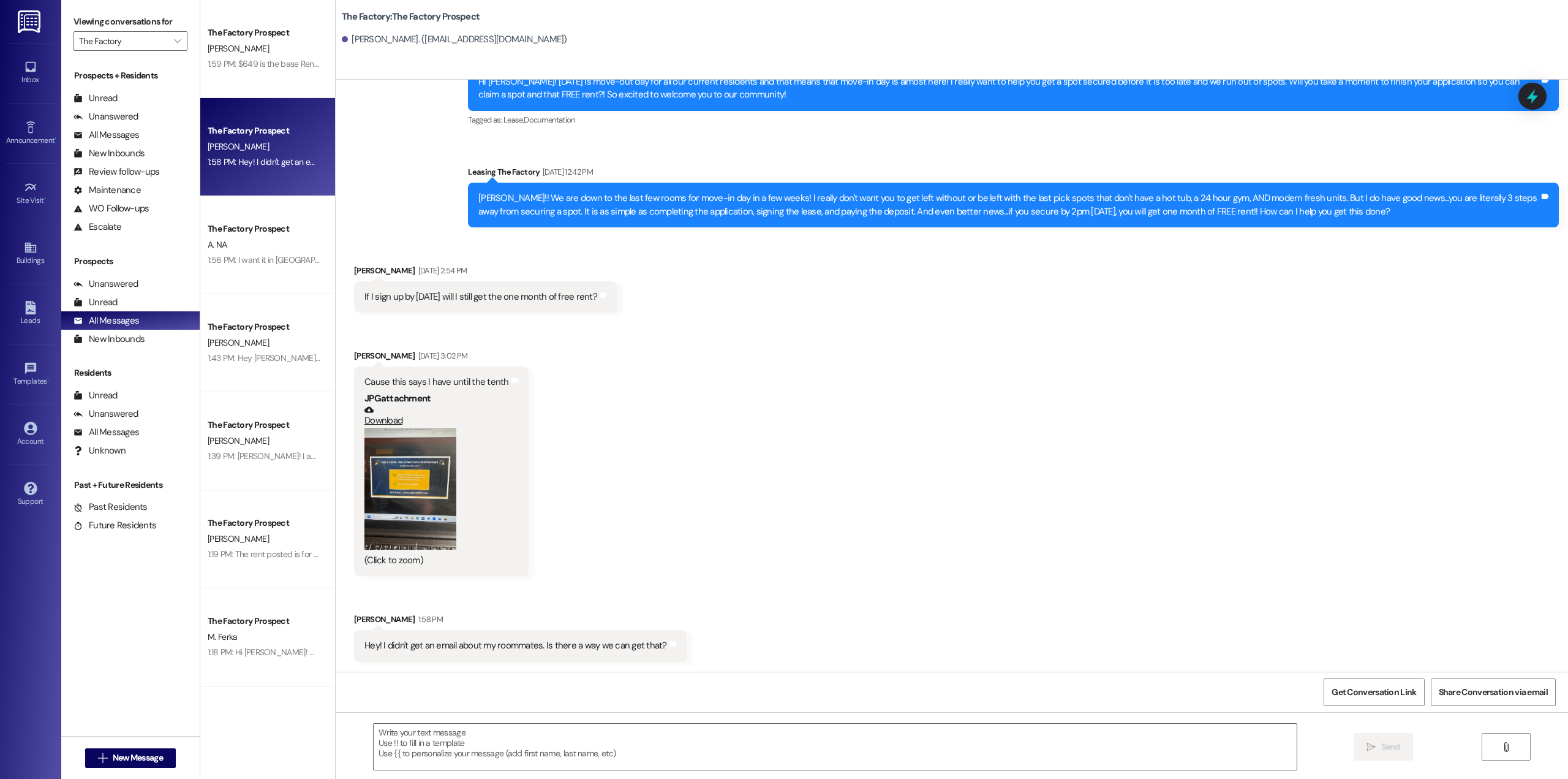
click at [414, 499] on button "Zoom image" at bounding box center [410, 489] width 92 height 122
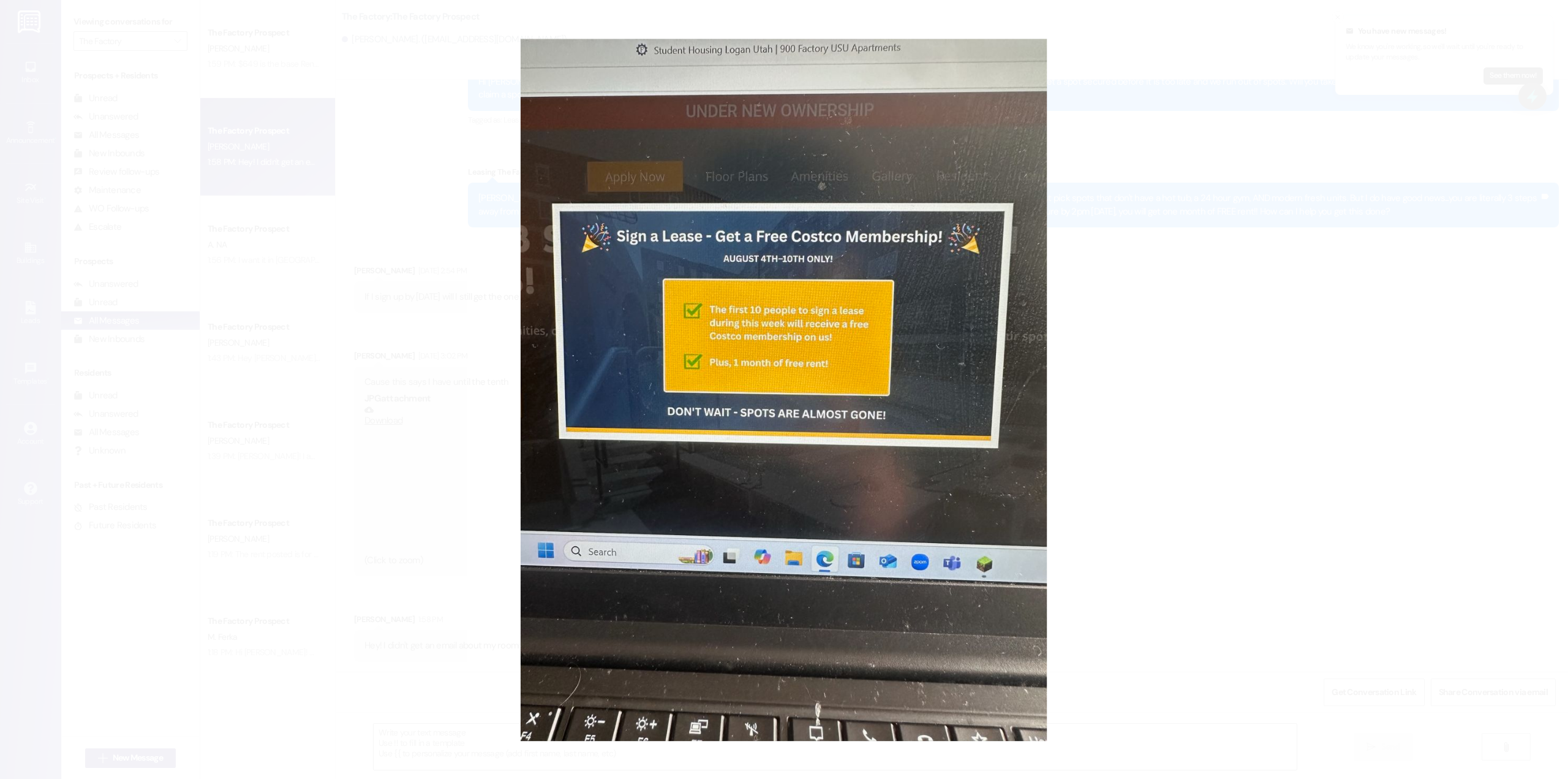
click at [1128, 284] on button "Unzoom image" at bounding box center [784, 389] width 1568 height 779
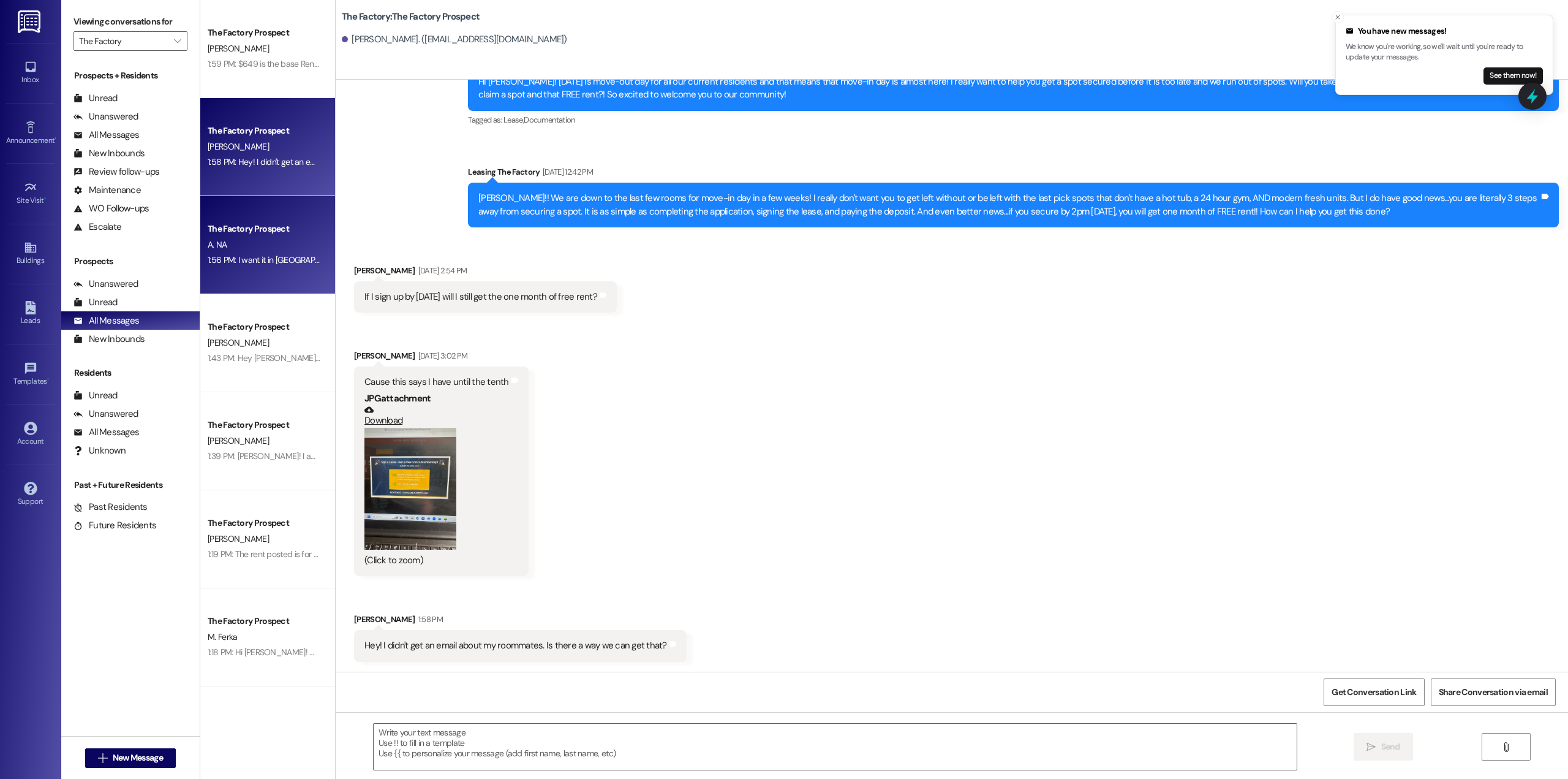
click at [226, 238] on div "A. NA" at bounding box center [264, 245] width 116 height 16
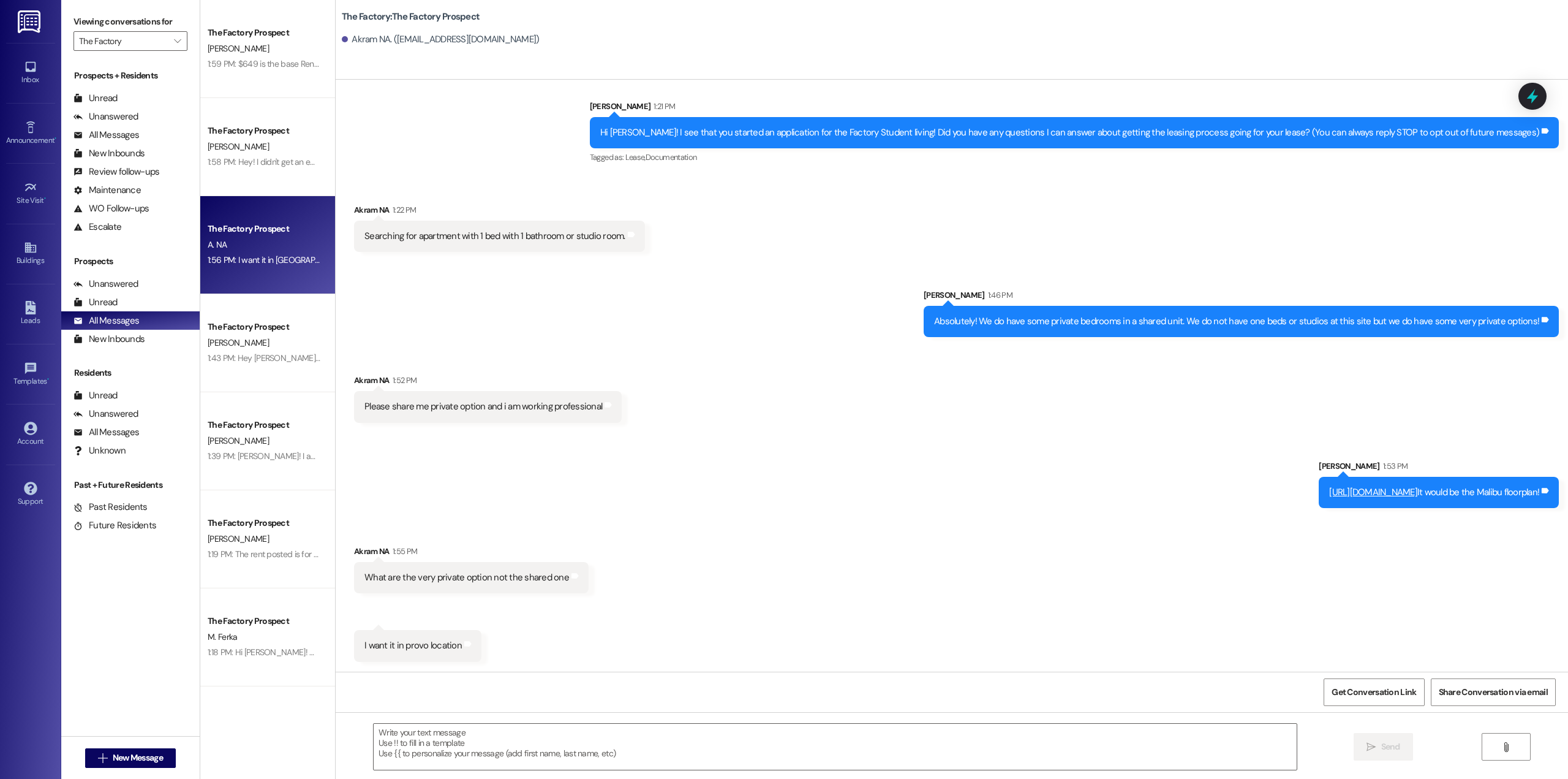
scroll to position [17, 0]
click at [604, 757] on textarea at bounding box center [835, 747] width 923 height 46
drag, startPoint x: 1448, startPoint y: 219, endPoint x: 1454, endPoint y: 224, distance: 7.8
click at [1448, 219] on div "Received via SMS Akram NA 1:22 PM Searching for apartment with 1 bed with 1 bat…" at bounding box center [952, 218] width 1232 height 85
click at [1467, 264] on div "Sent via SMS [PERSON_NAME] 1:46 PM Absolutely! We do have some private bedrooms…" at bounding box center [952, 303] width 1232 height 85
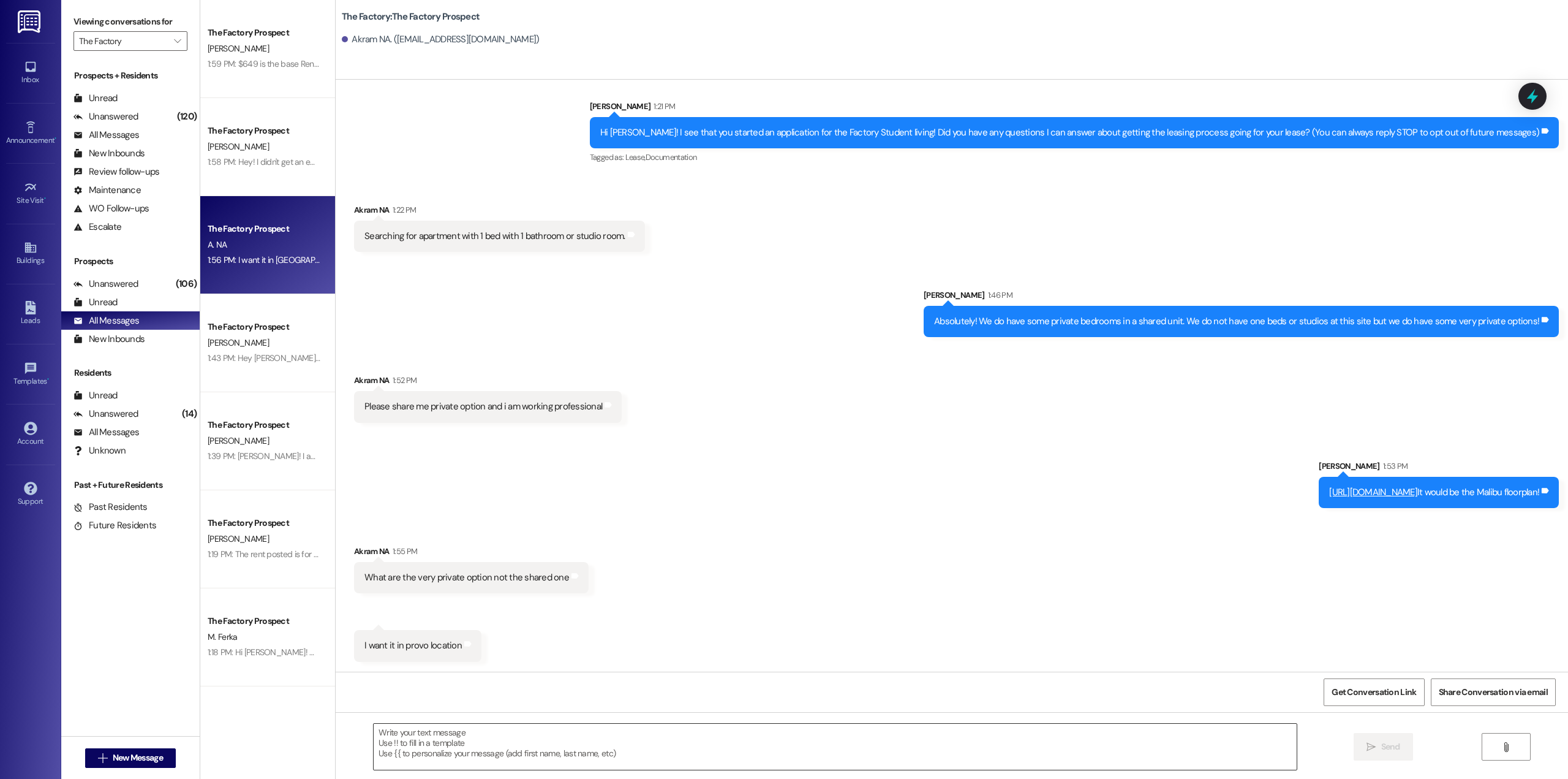
click at [697, 750] on textarea at bounding box center [835, 747] width 923 height 46
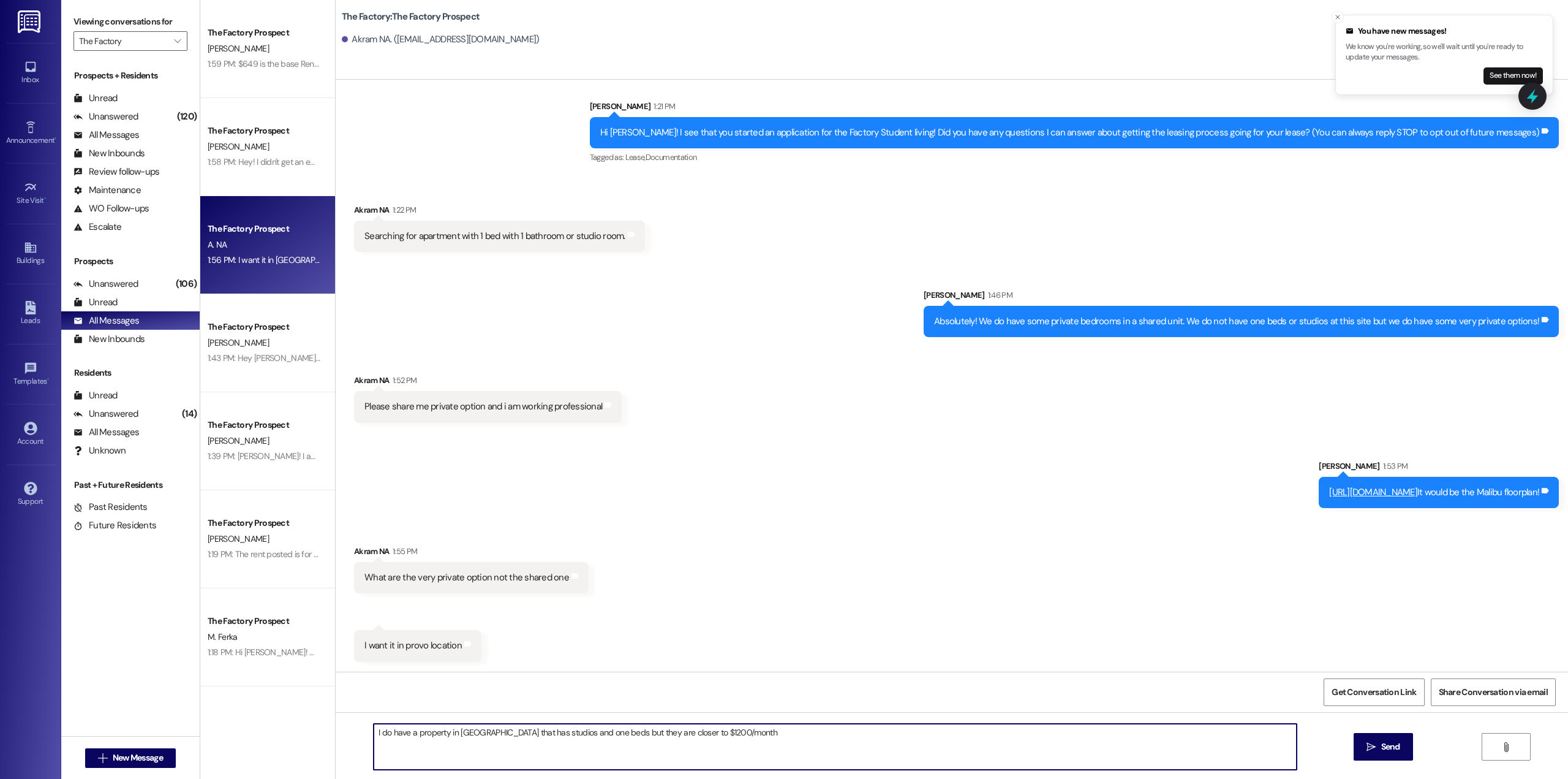
type textarea "I do have a property in [GEOGRAPHIC_DATA] that has studios and one beds but the…"
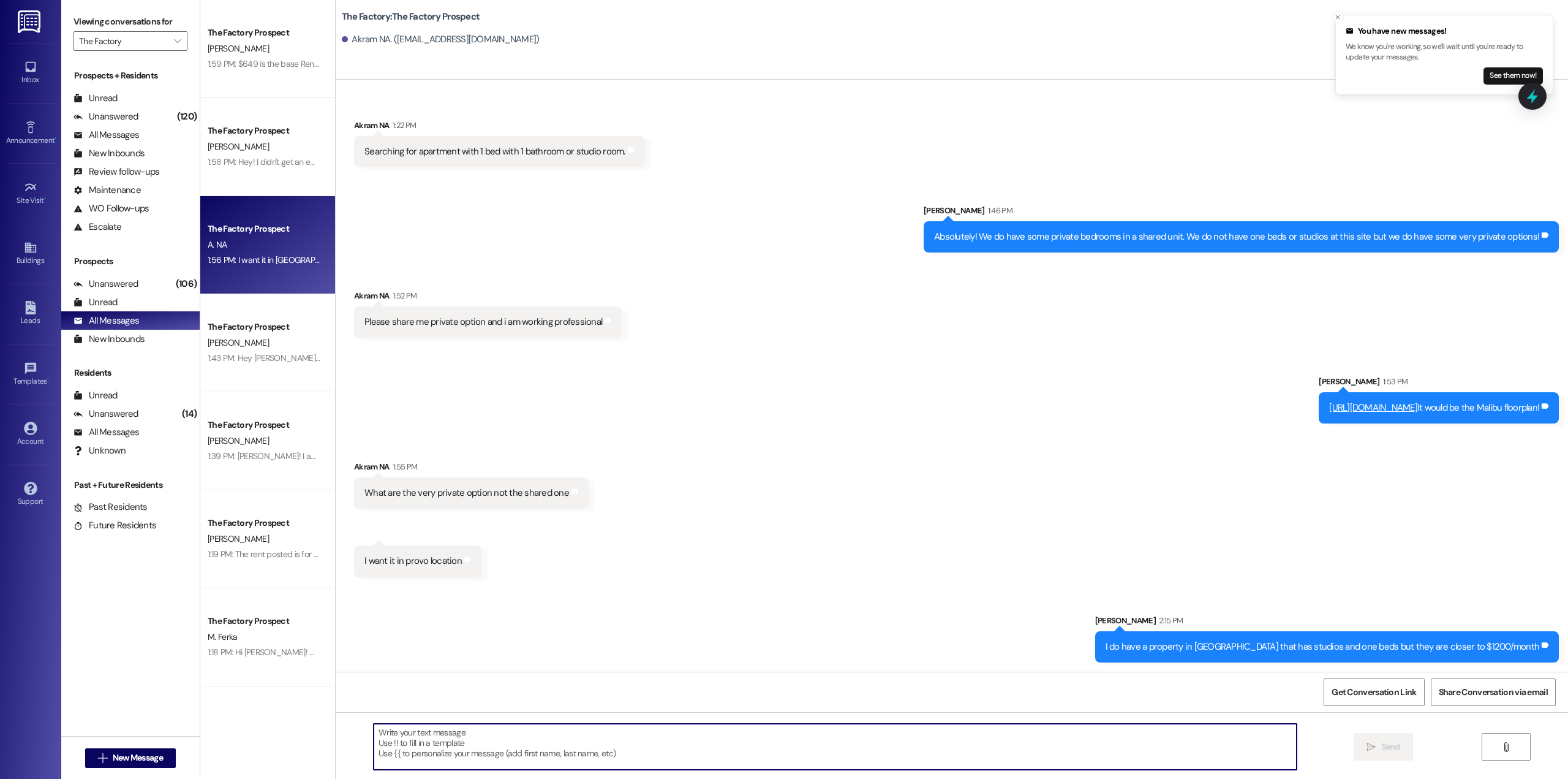
scroll to position [102, 0]
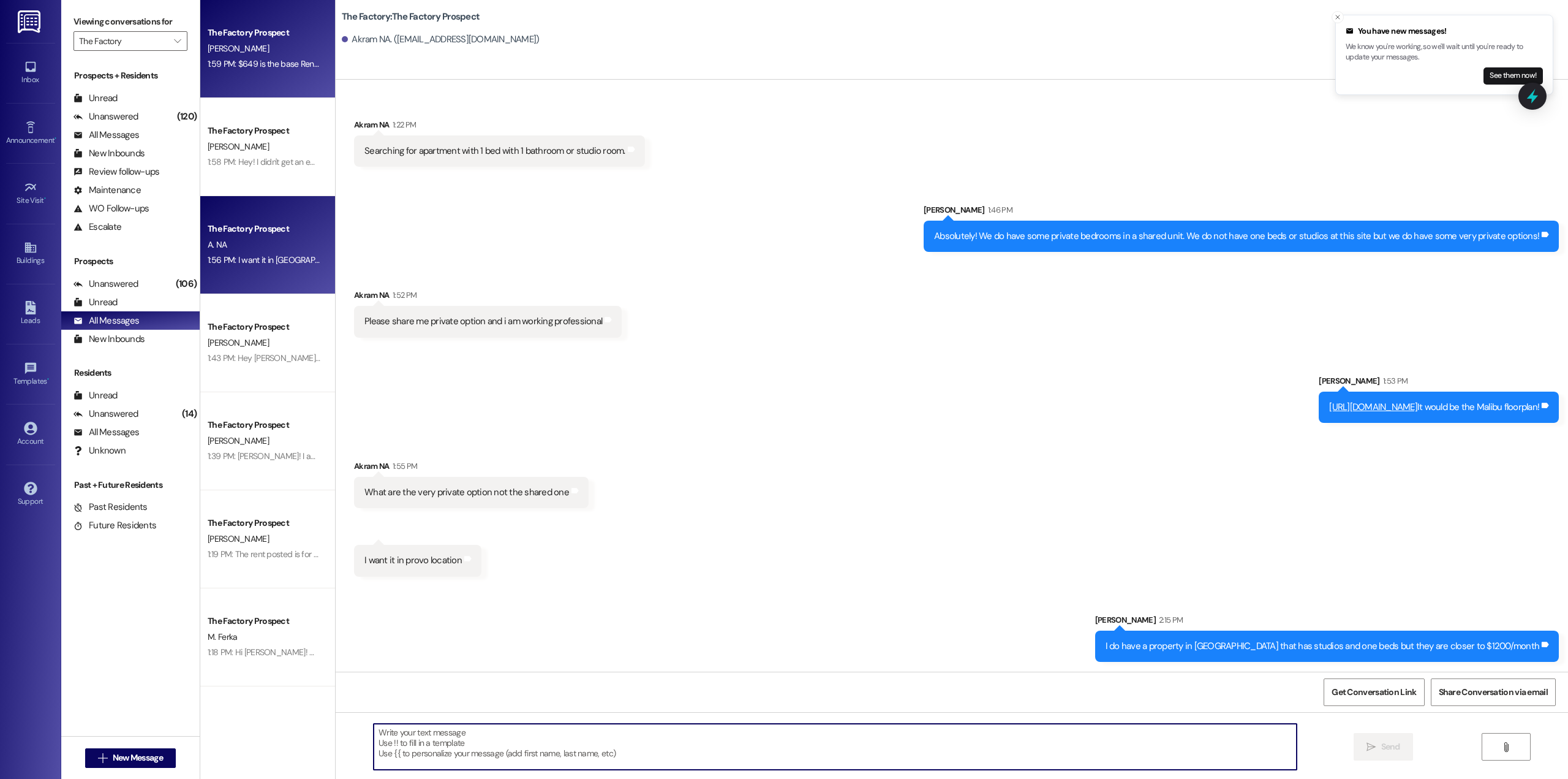
click at [232, 76] on div "The Factory Prospect [PERSON_NAME] 1:59 PM: $649 is the base Rent Optional Park…" at bounding box center [267, 49] width 135 height 98
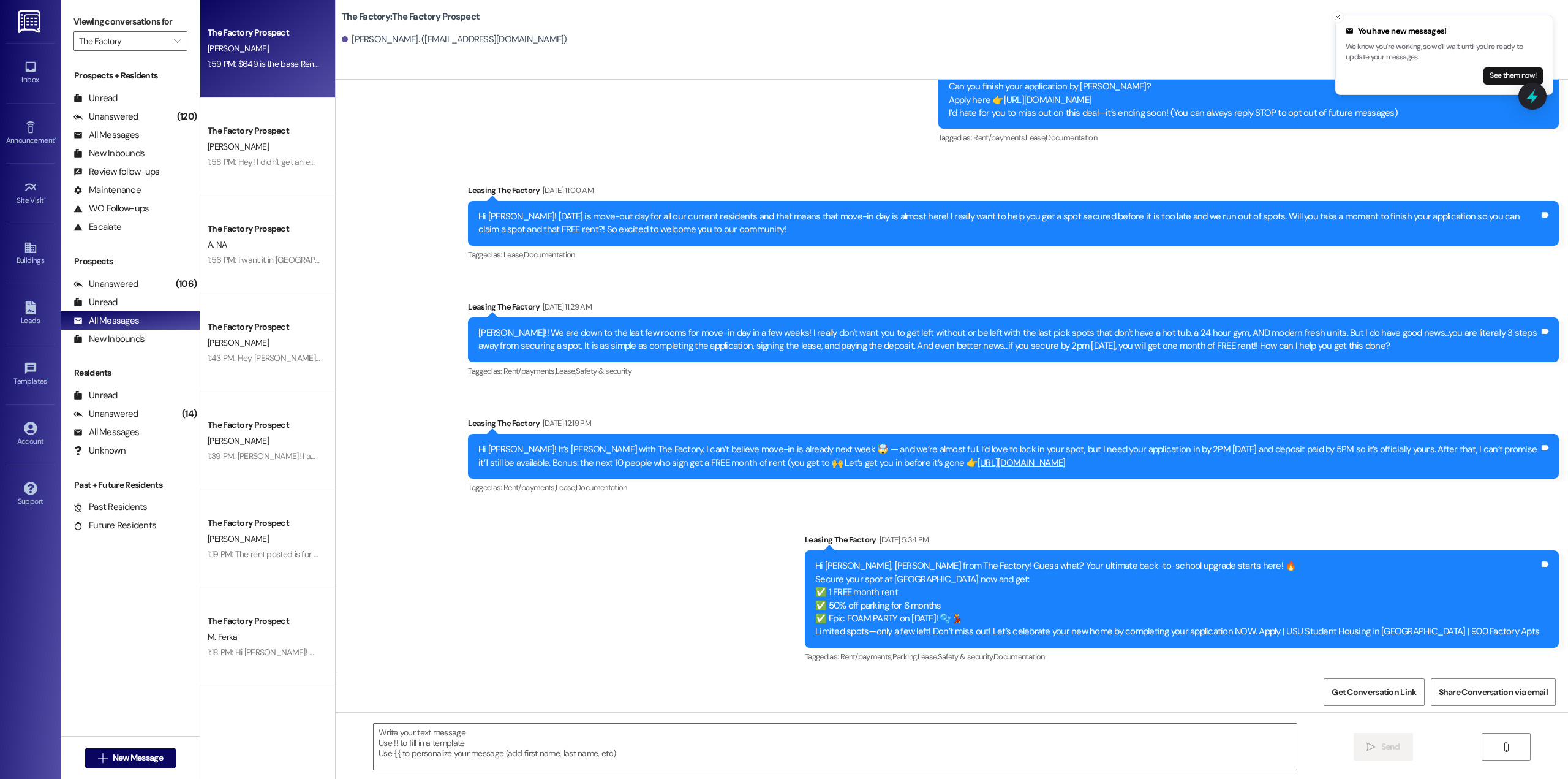
scroll to position [1963, 0]
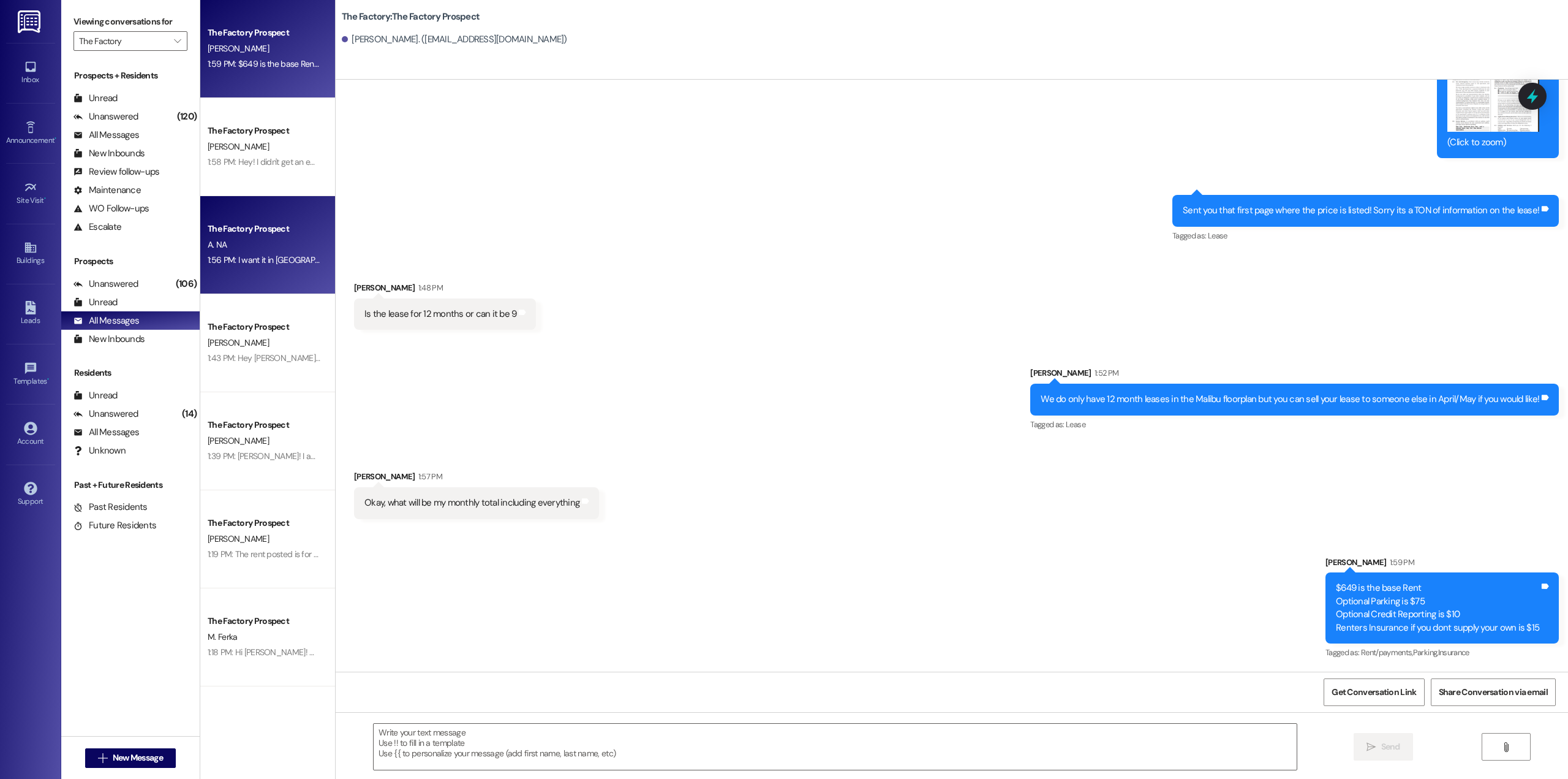
click at [251, 253] on div "1:56 PM: I want it in provo location 1:56 PM: I want it in [GEOGRAPHIC_DATA] lo…" at bounding box center [264, 260] width 116 height 16
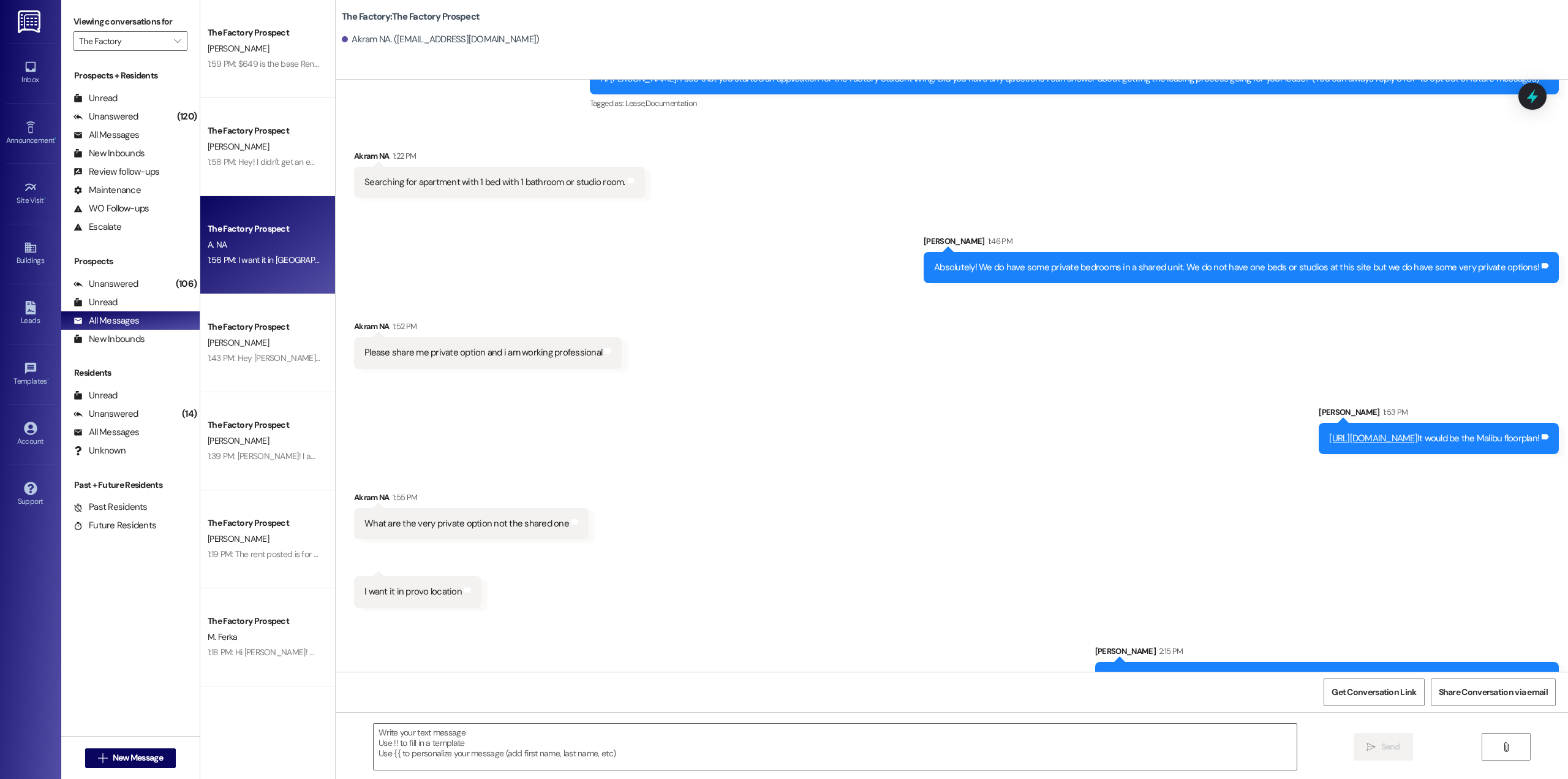
scroll to position [120, 0]
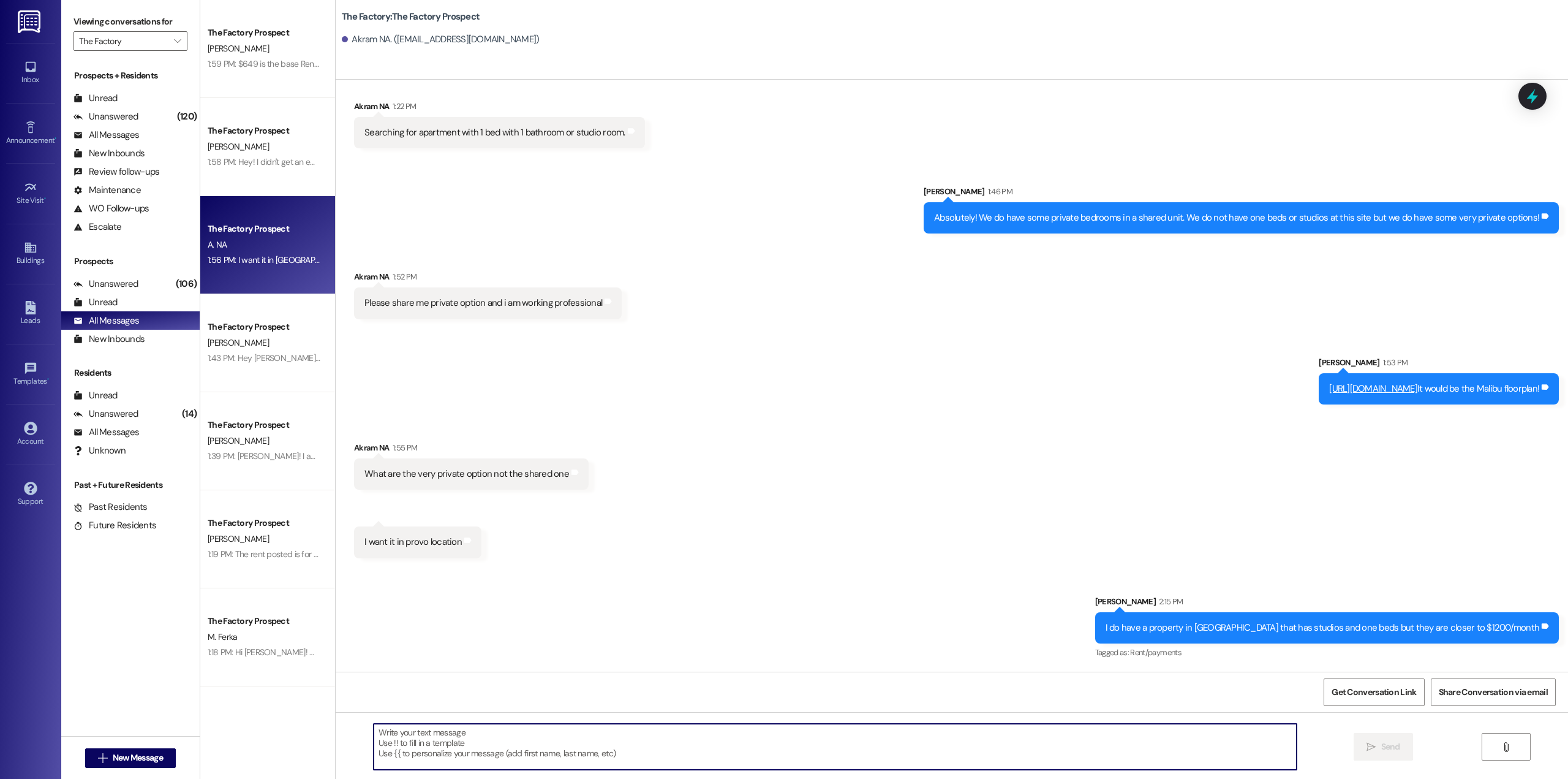
click at [734, 755] on textarea at bounding box center [835, 747] width 923 height 46
paste textarea "[URL][DOMAIN_NAME]"
type textarea "[URL][DOMAIN_NAME]"
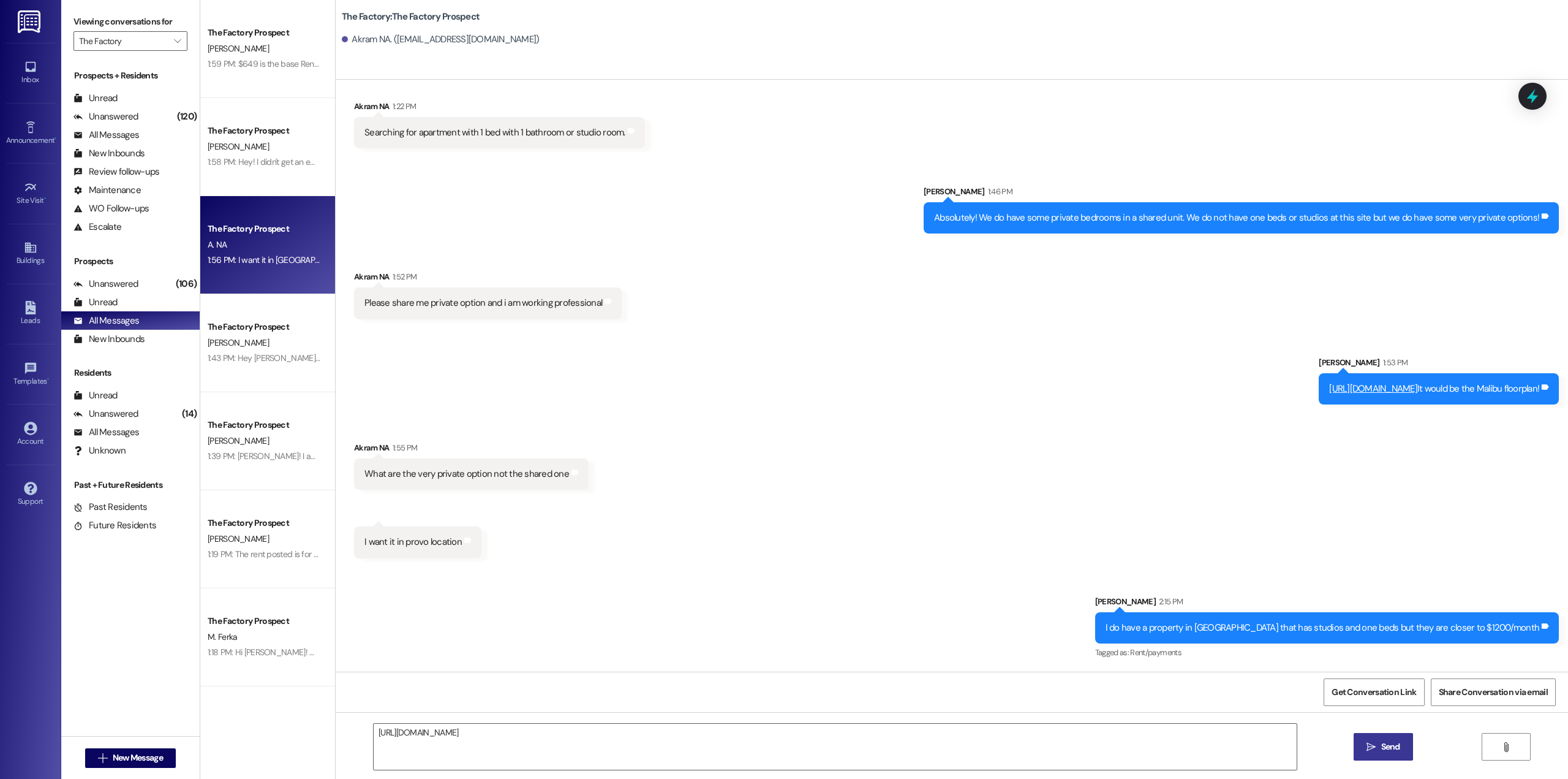
click at [1361, 753] on button " Send" at bounding box center [1383, 747] width 60 height 27
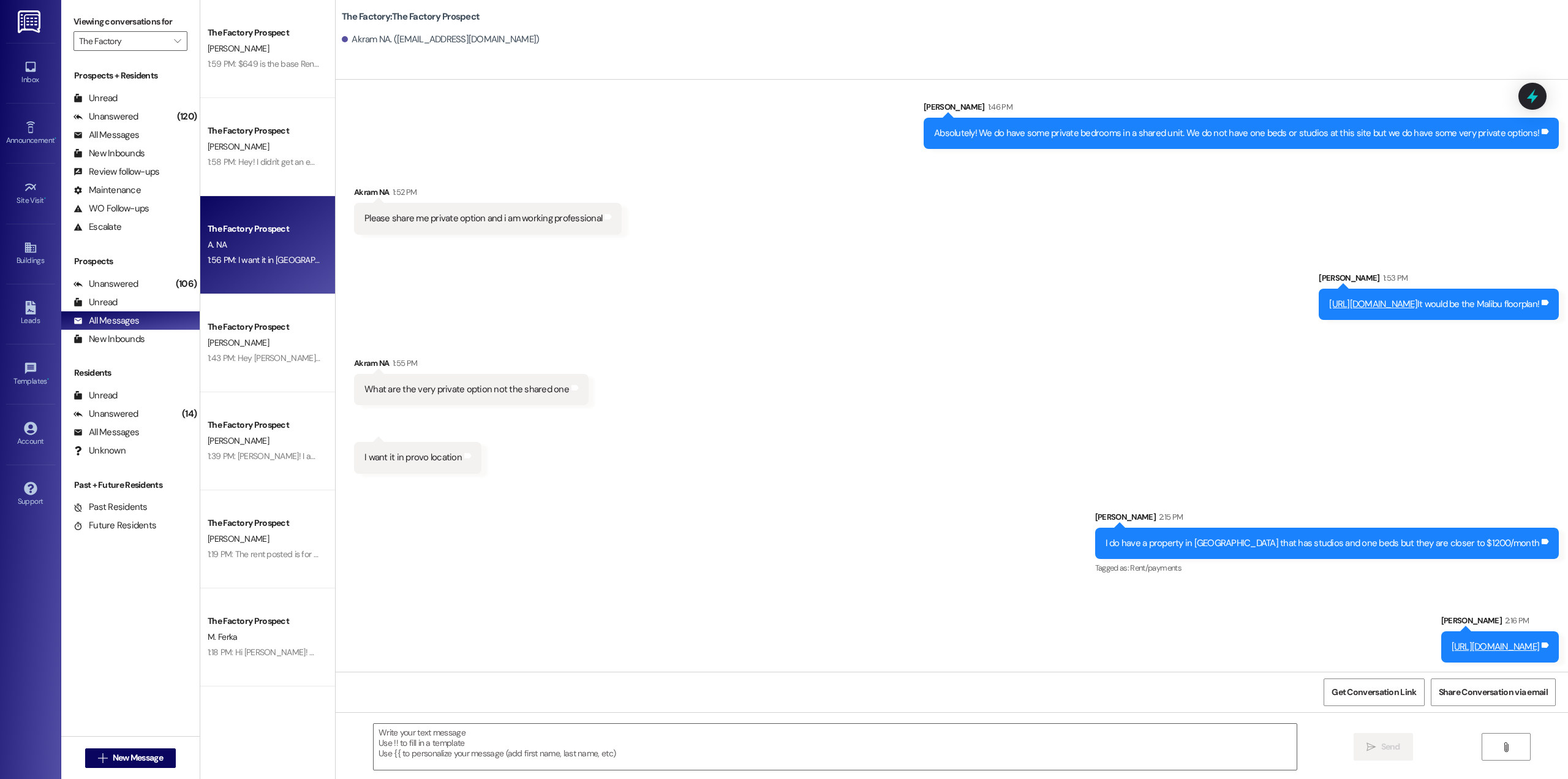
scroll to position [206, 0]
click at [251, 76] on div "The Factory Prospect [PERSON_NAME] 1:59 PM: $649 is the base Rent Optional Park…" at bounding box center [267, 49] width 135 height 98
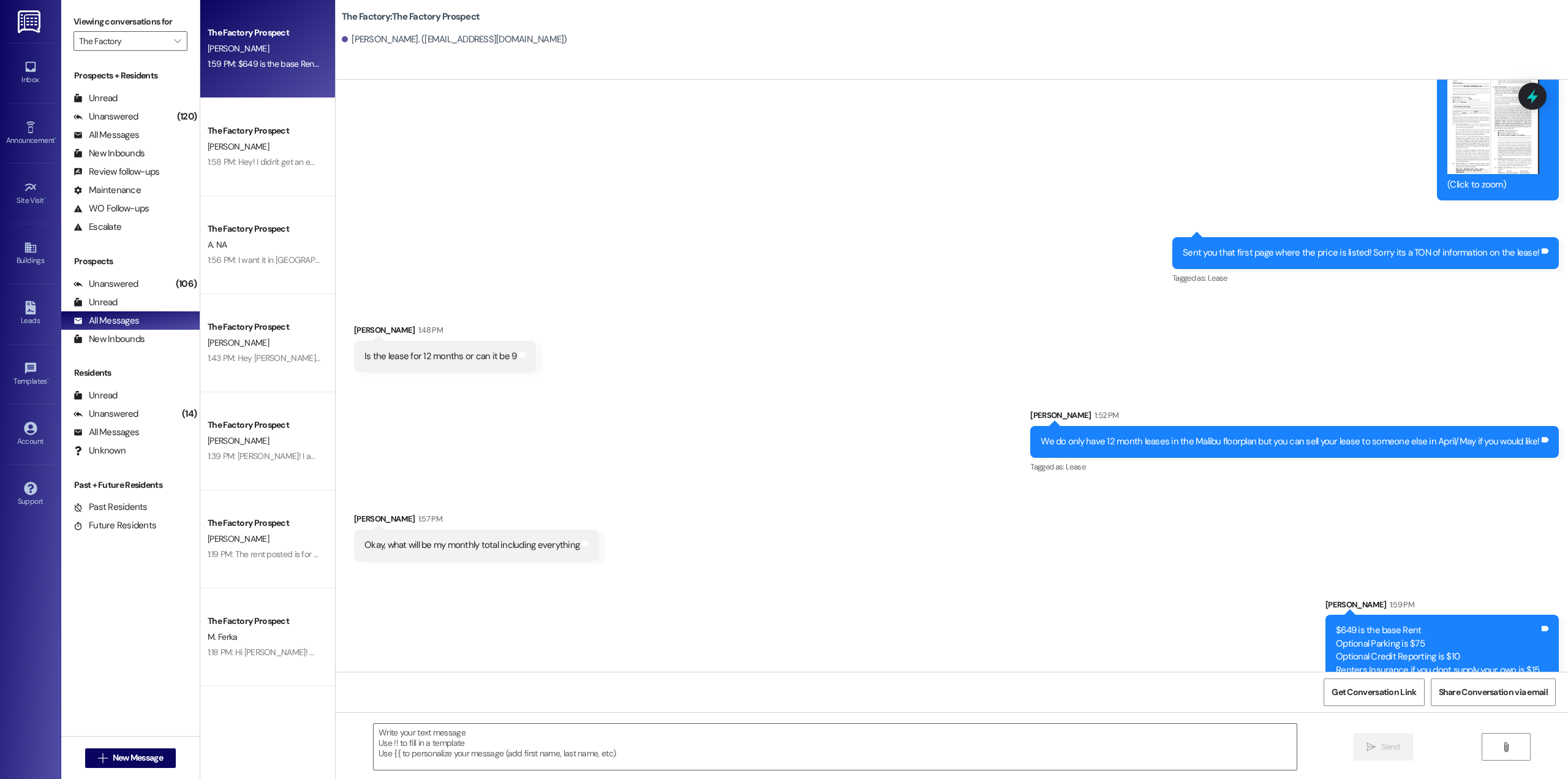
scroll to position [1963, 0]
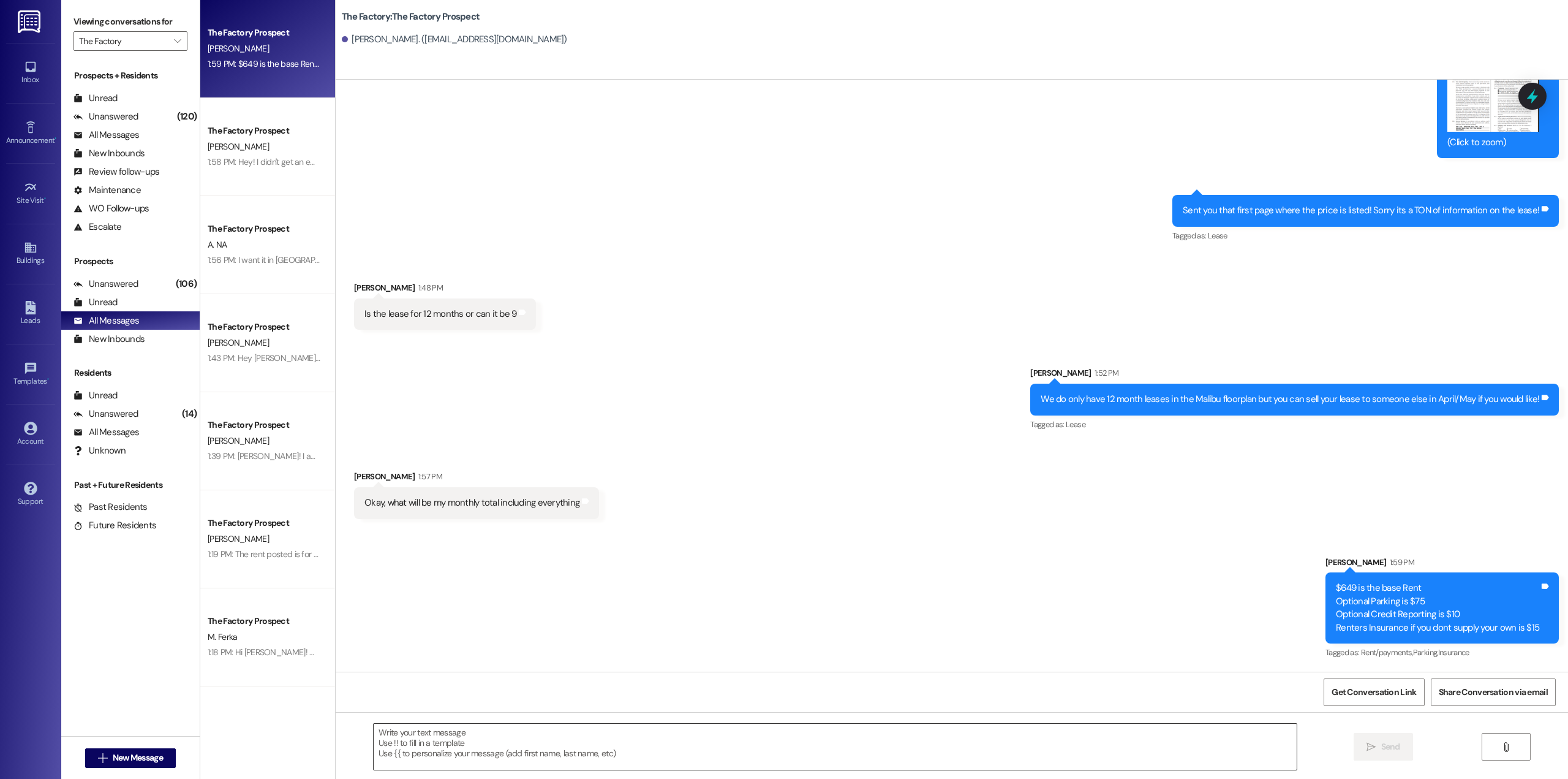
click at [757, 734] on textarea at bounding box center [835, 747] width 923 height 46
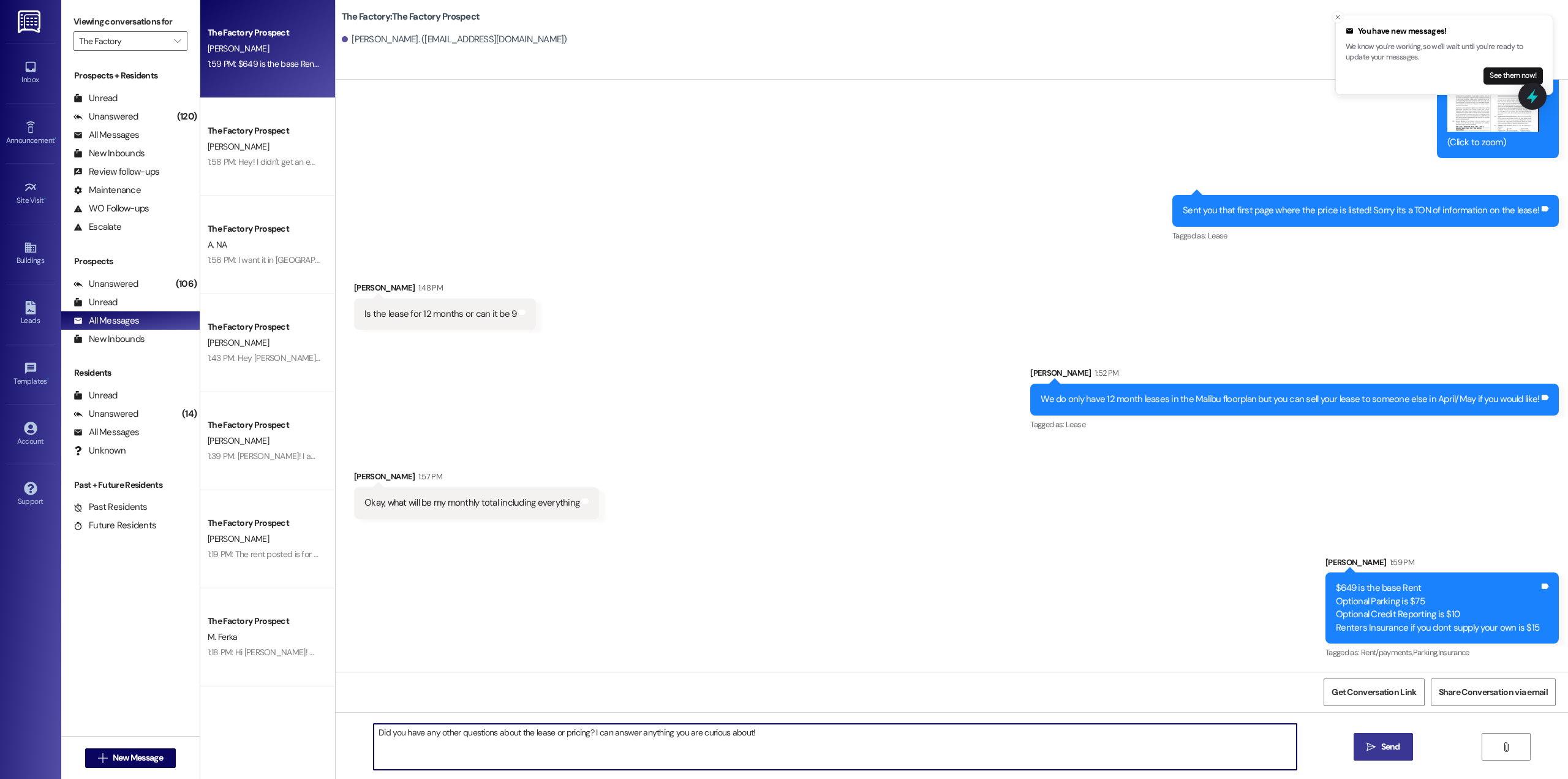
type textarea "Did you have any other questions about the lease or pricing? I can answer anyth…"
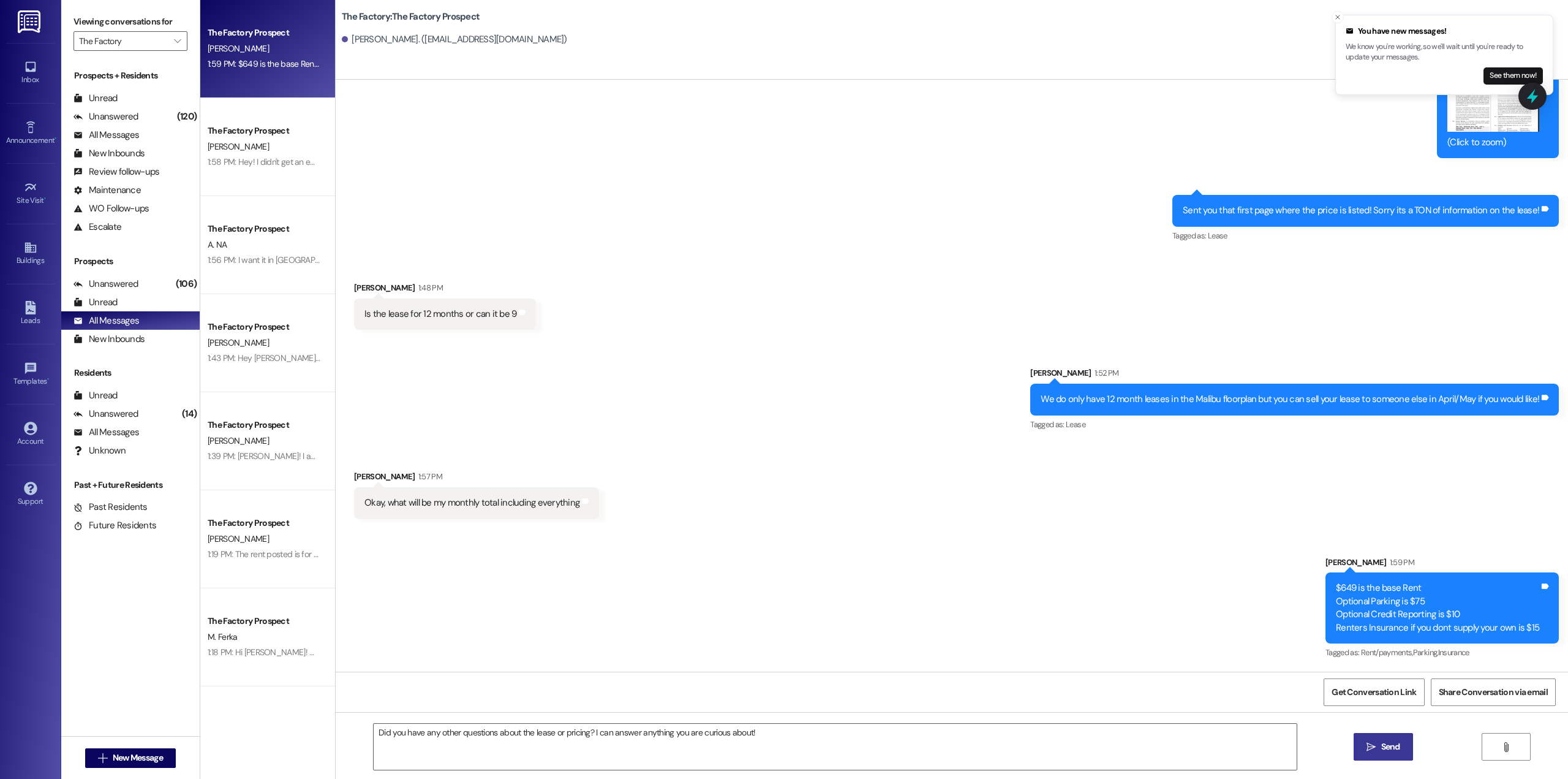
click at [1387, 739] on button " Send" at bounding box center [1383, 747] width 60 height 27
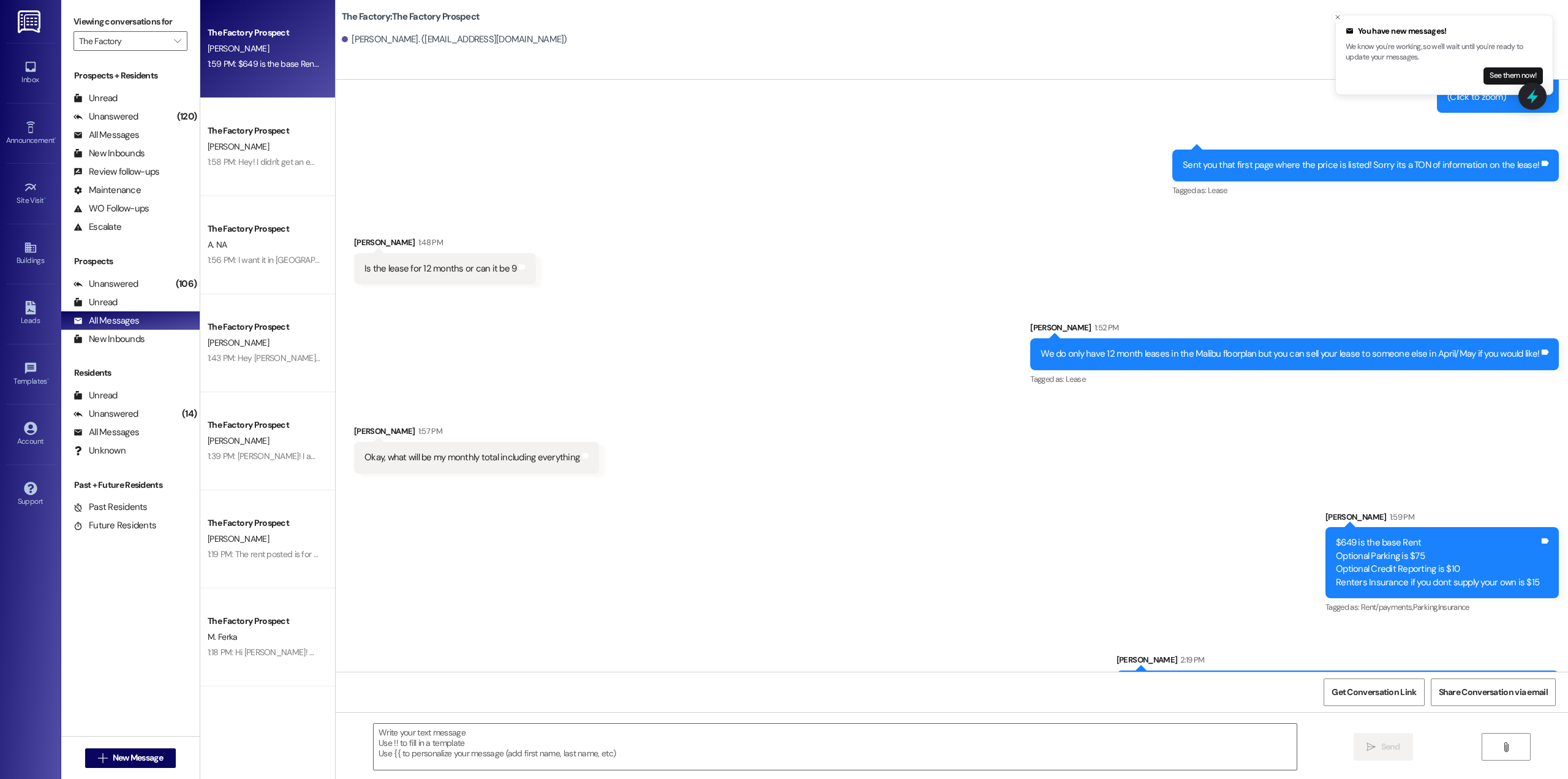
scroll to position [2048, 0]
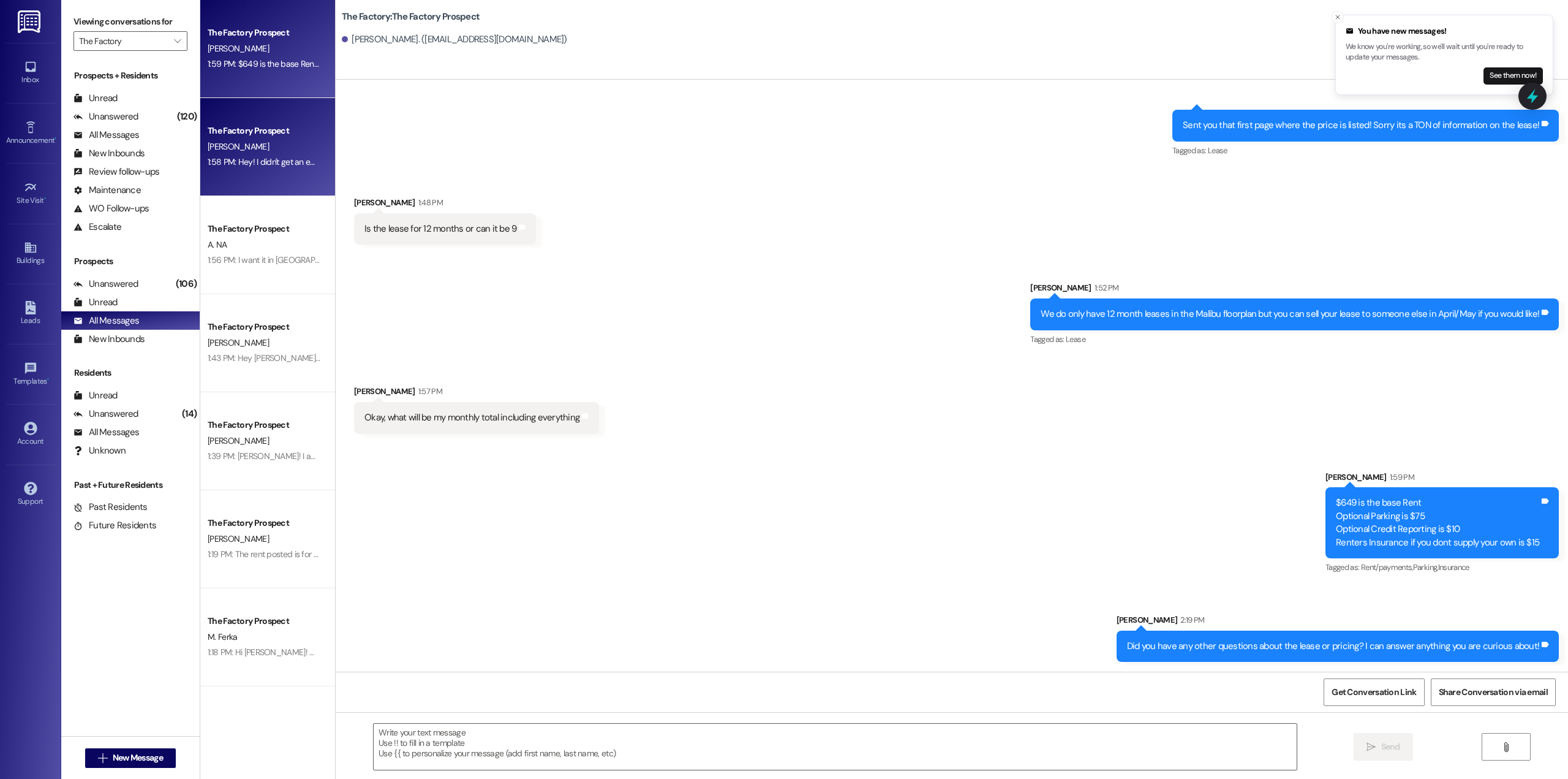
click at [244, 145] on div "[PERSON_NAME]" at bounding box center [264, 146] width 116 height 16
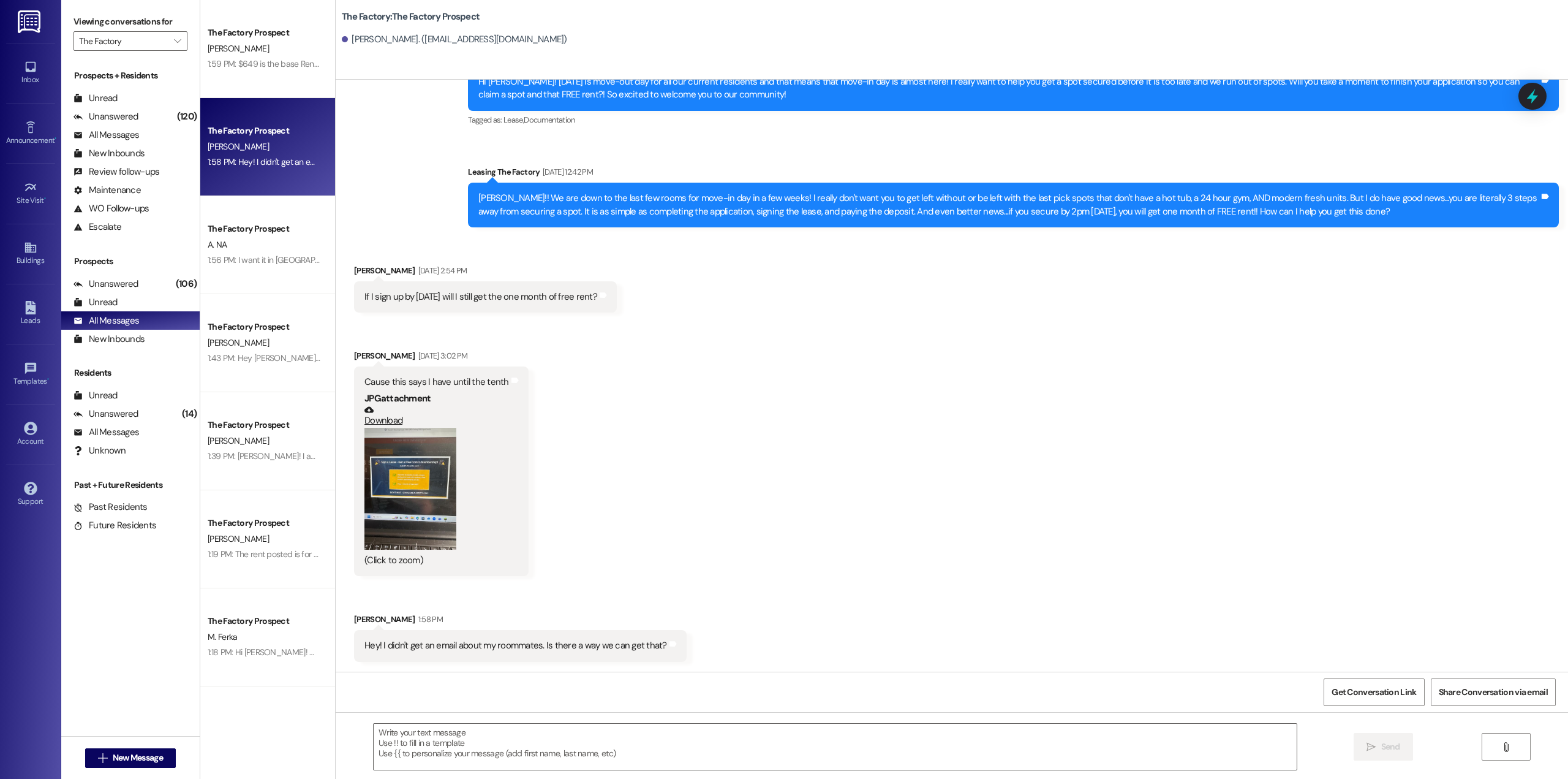
scroll to position [943, 0]
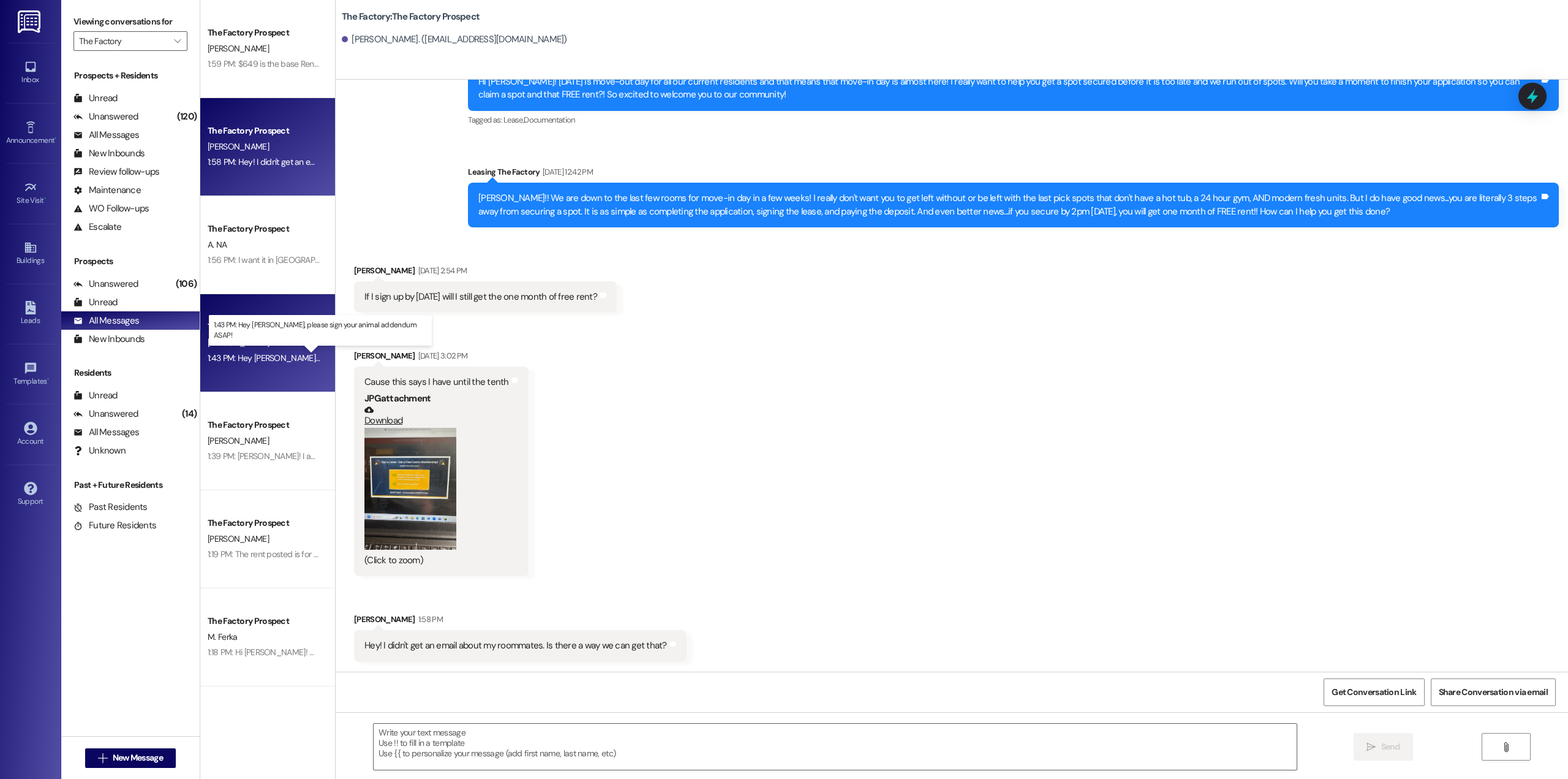
click at [272, 358] on div "1:43 PM: Hey [PERSON_NAME], please sign your animal addendum ASAP! 1:43 PM: Hey…" at bounding box center [338, 358] width 259 height 11
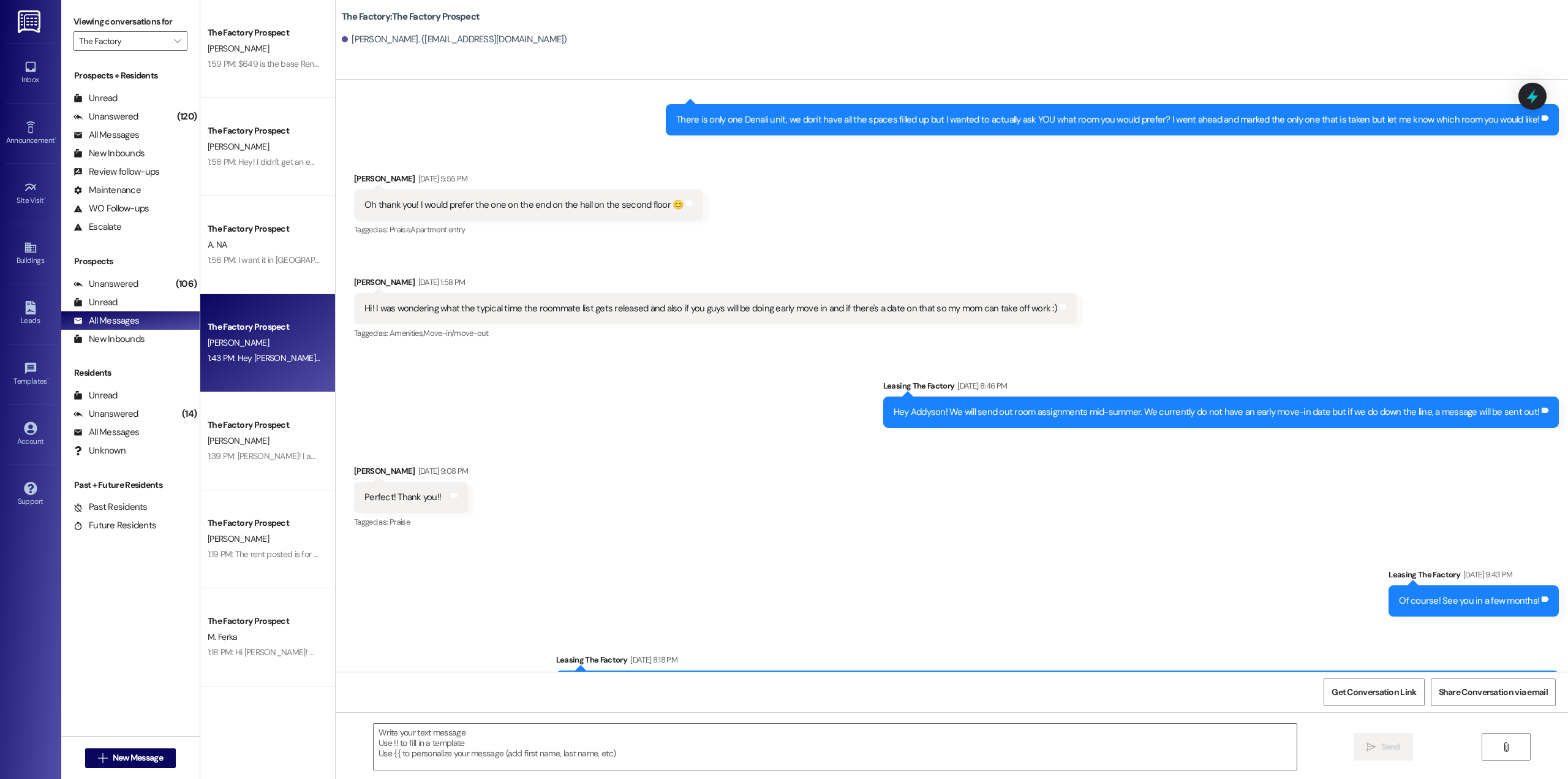
scroll to position [1521, 0]
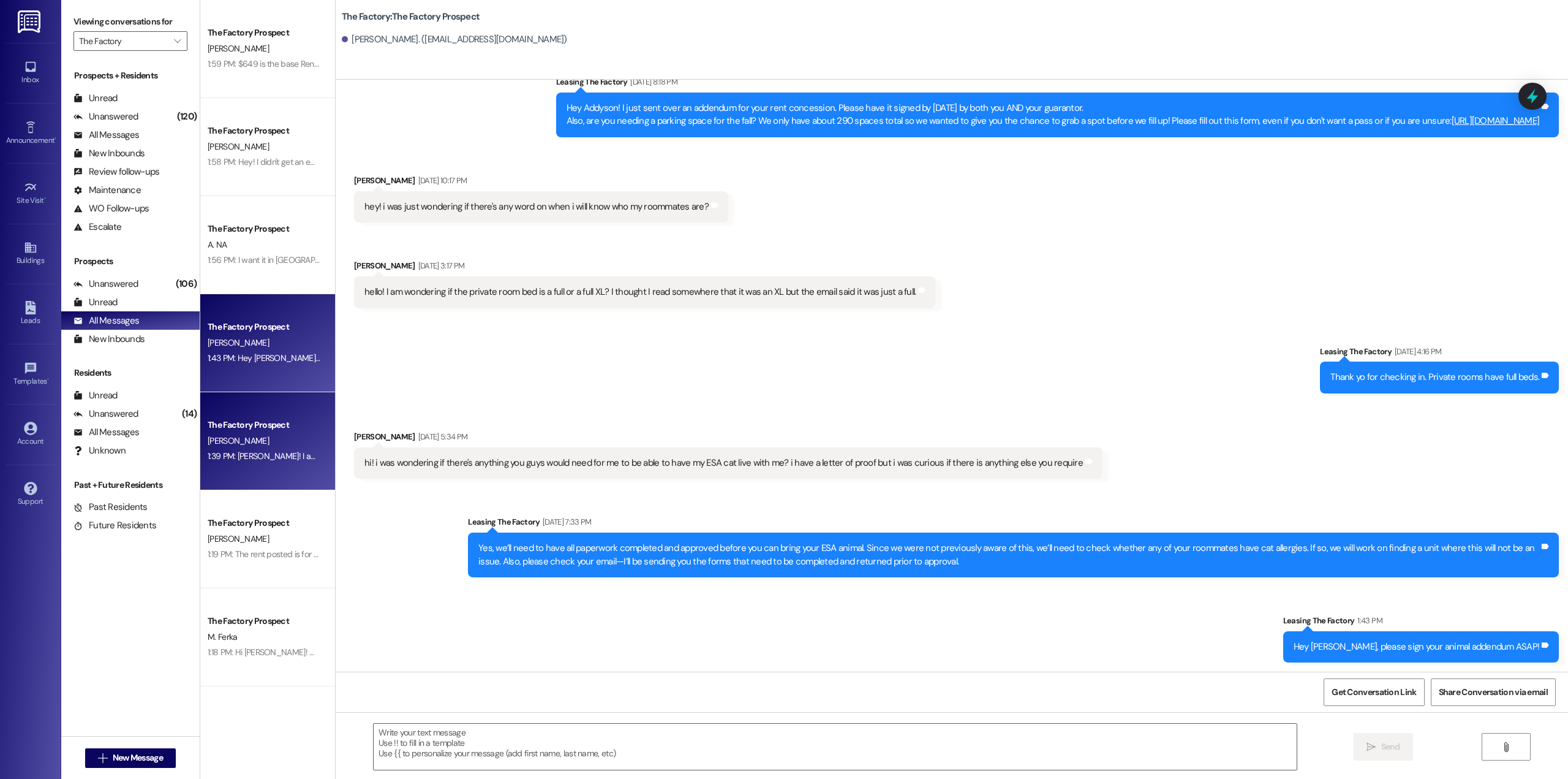
click at [282, 462] on div "1:39 PM: [PERSON_NAME]! I am so sorry to bug you, I just got approval to give y…" at bounding box center [264, 456] width 116 height 16
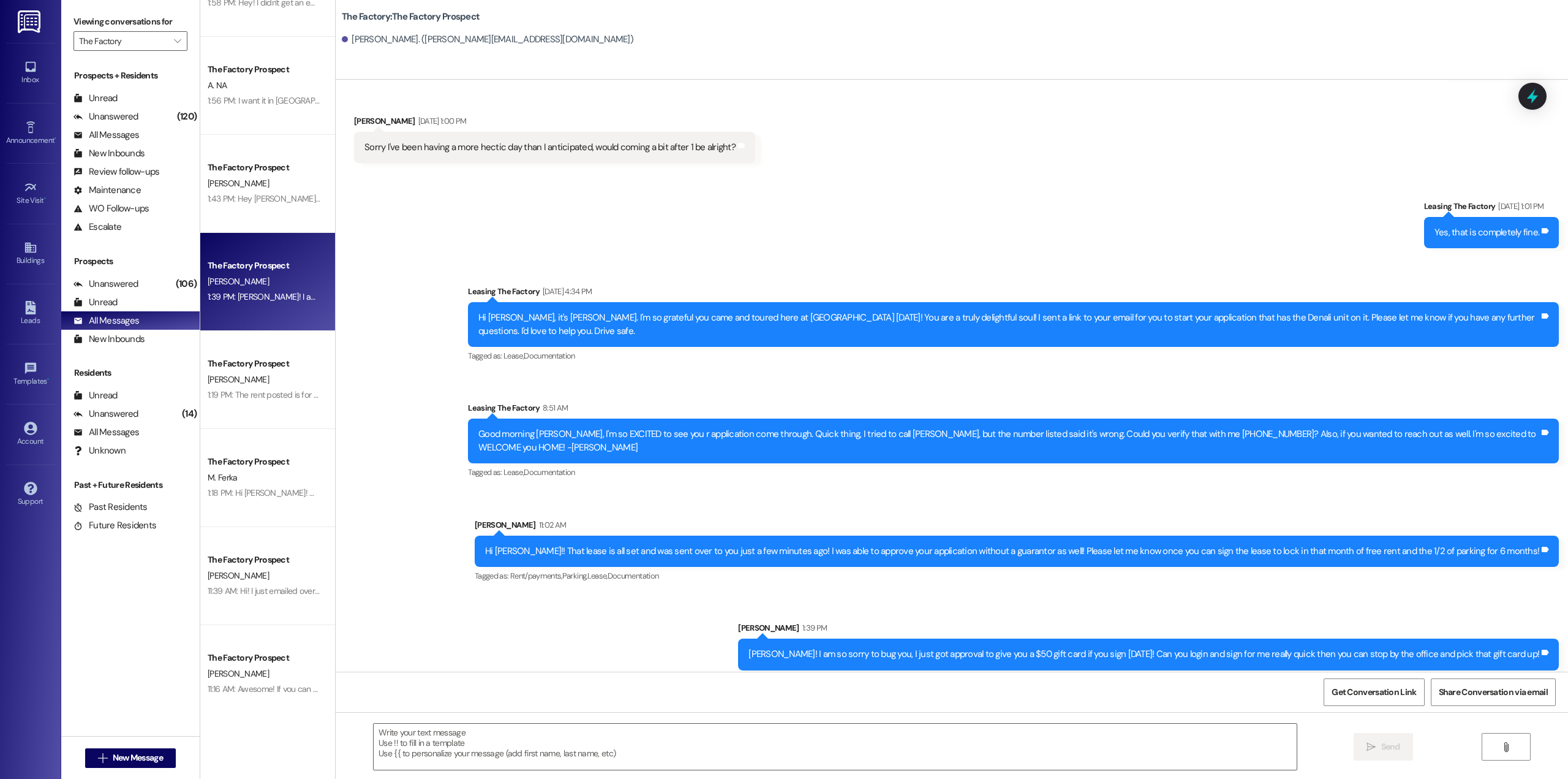
scroll to position [0, 0]
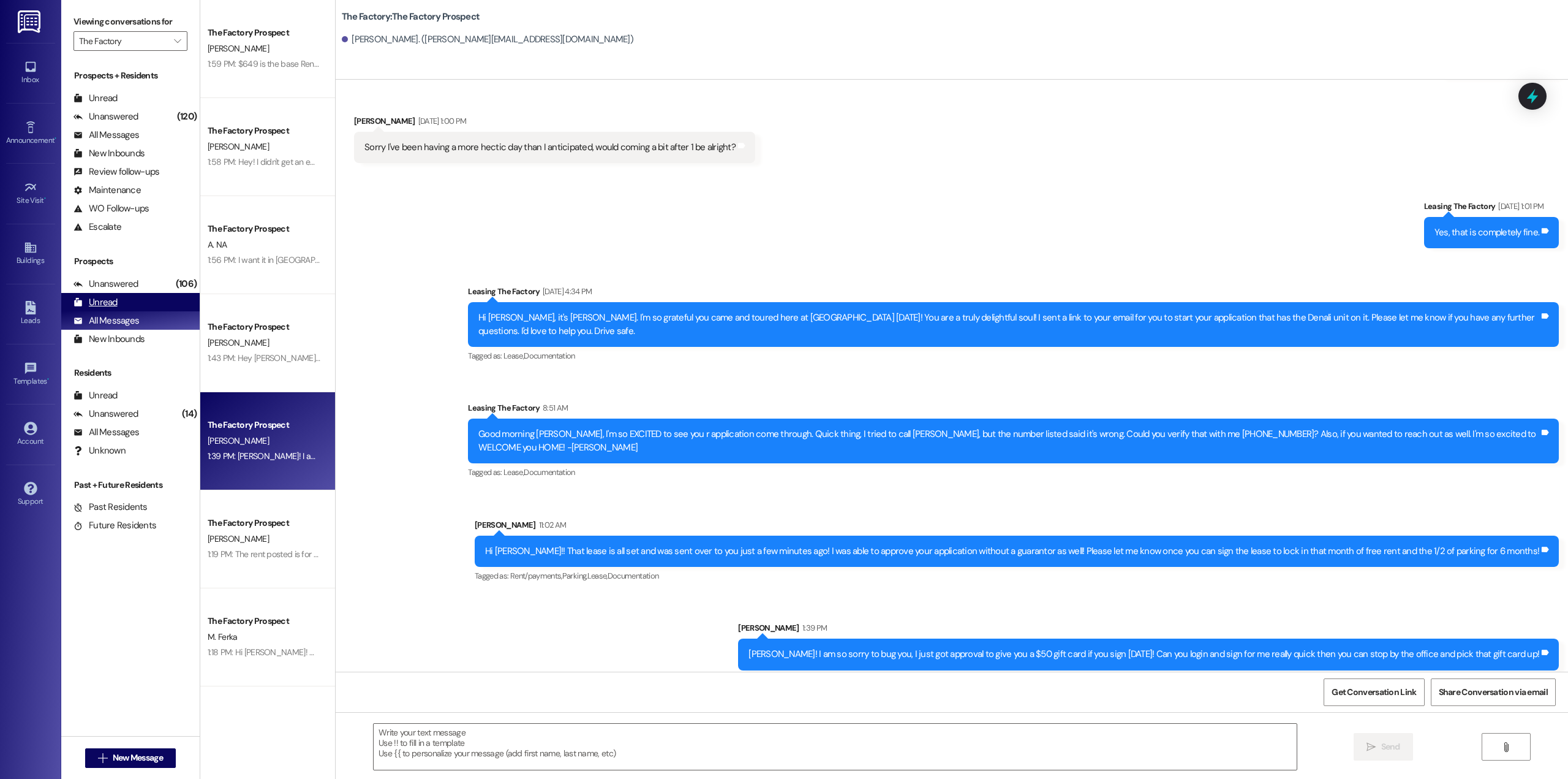
click at [116, 296] on div "Unread" at bounding box center [95, 302] width 44 height 13
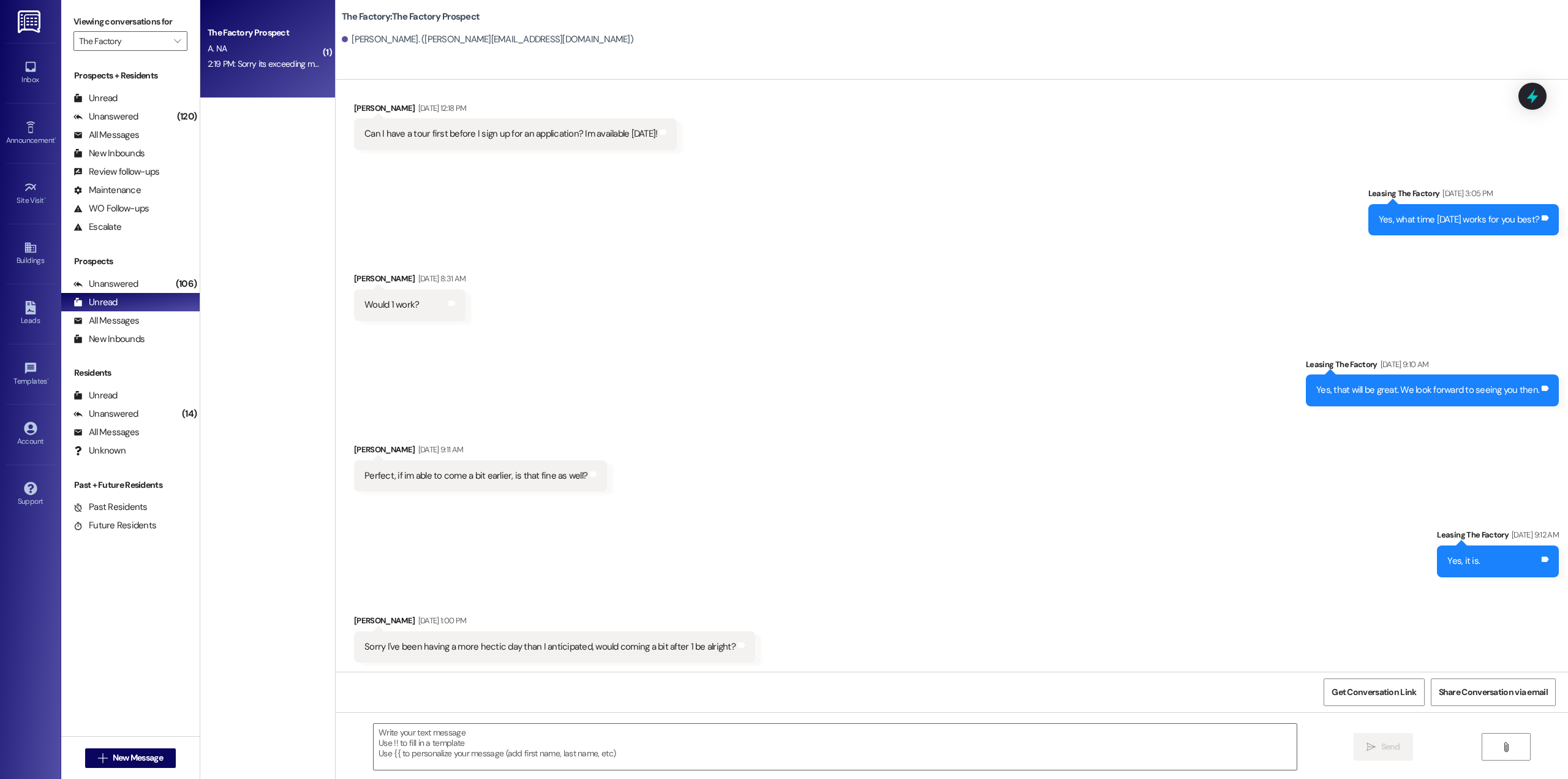
click at [262, 70] on div "2:19 PM: Sorry its exceeding my budget 2:19 PM: Sorry its exceeding my budget" at bounding box center [264, 64] width 116 height 16
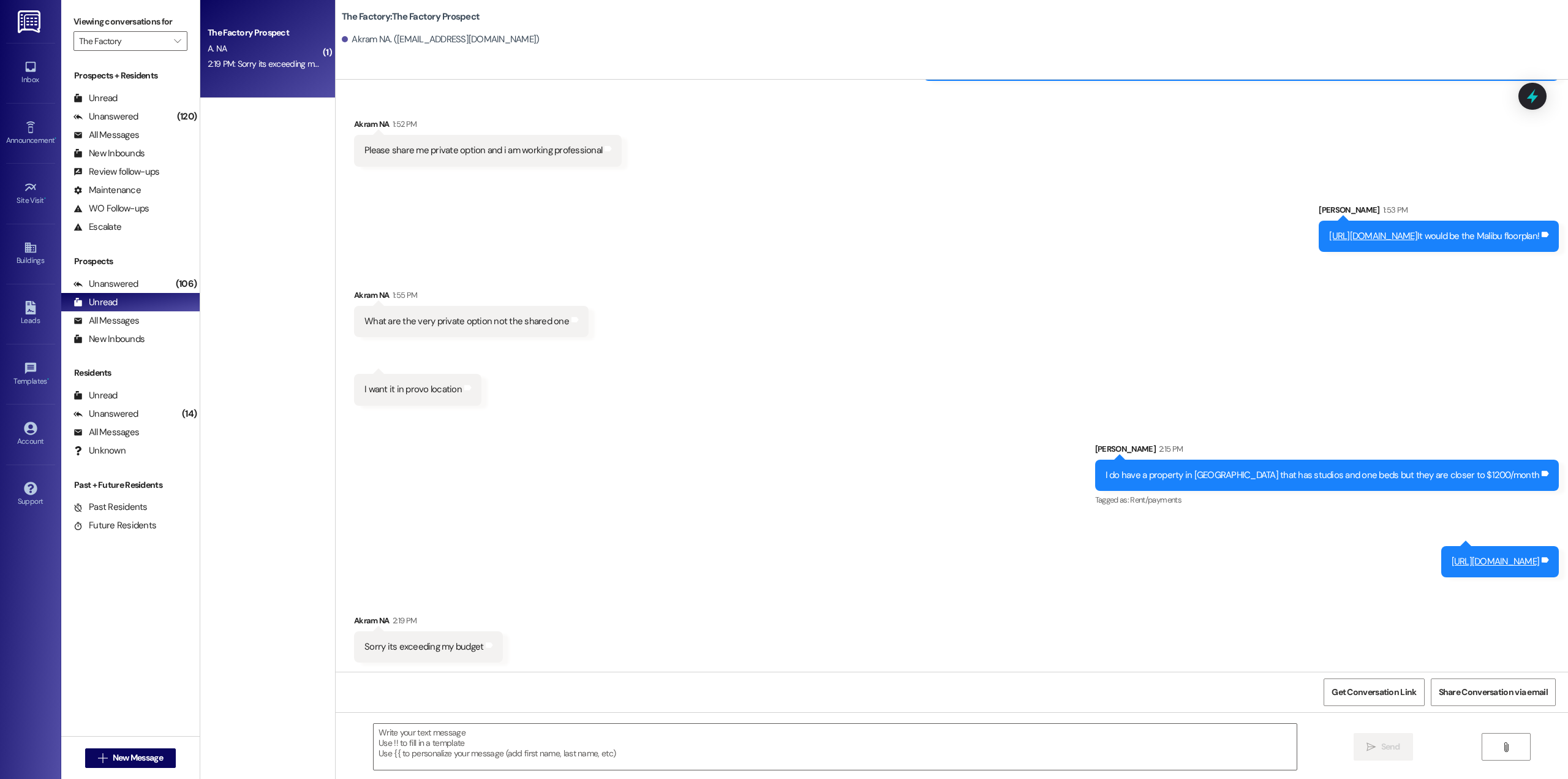
scroll to position [274, 0]
click at [517, 740] on textarea at bounding box center [835, 747] width 923 height 46
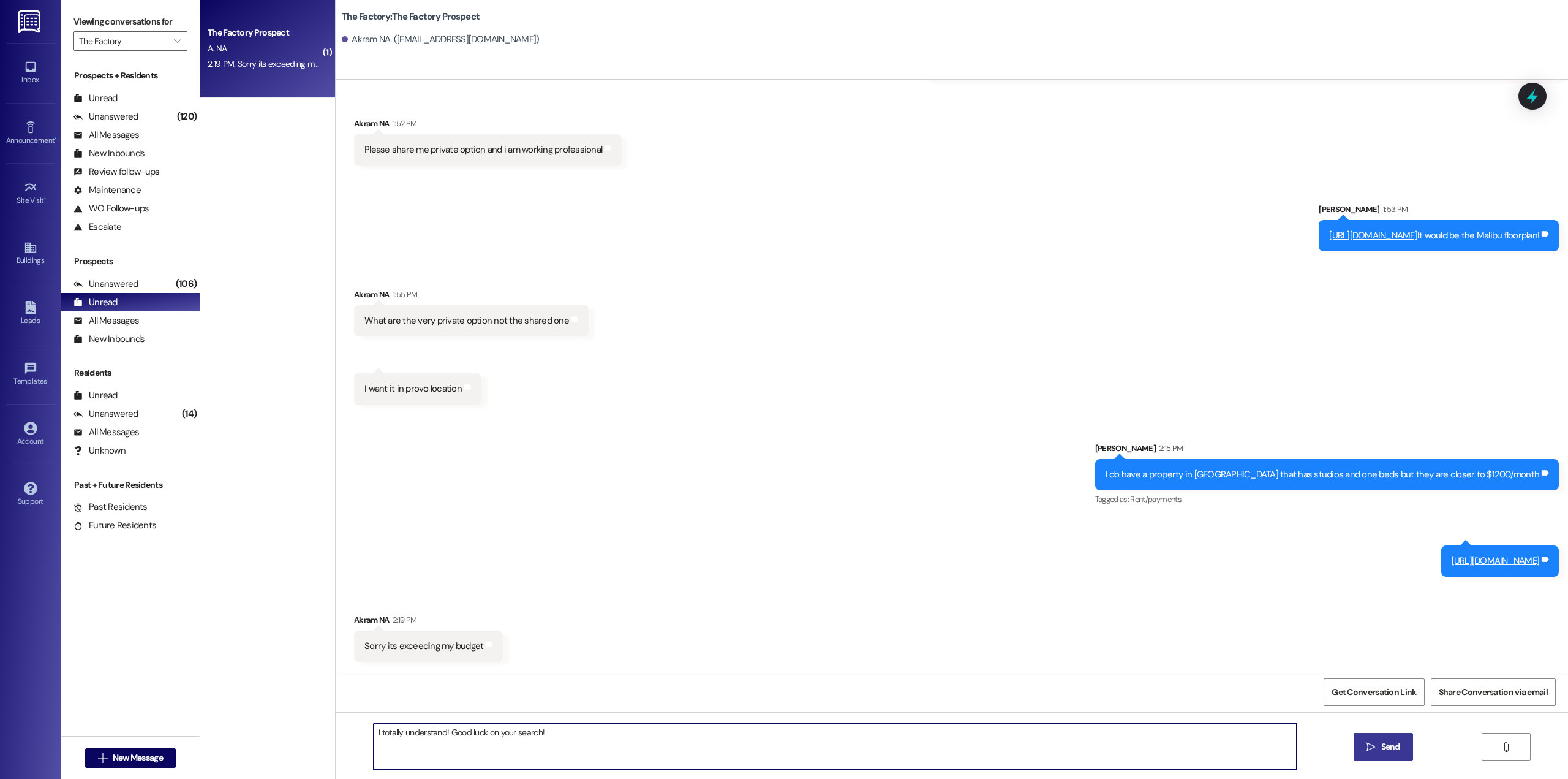
type textarea "I totally understand! Good luck on your search!"
click at [1376, 754] on button " Send" at bounding box center [1383, 747] width 60 height 27
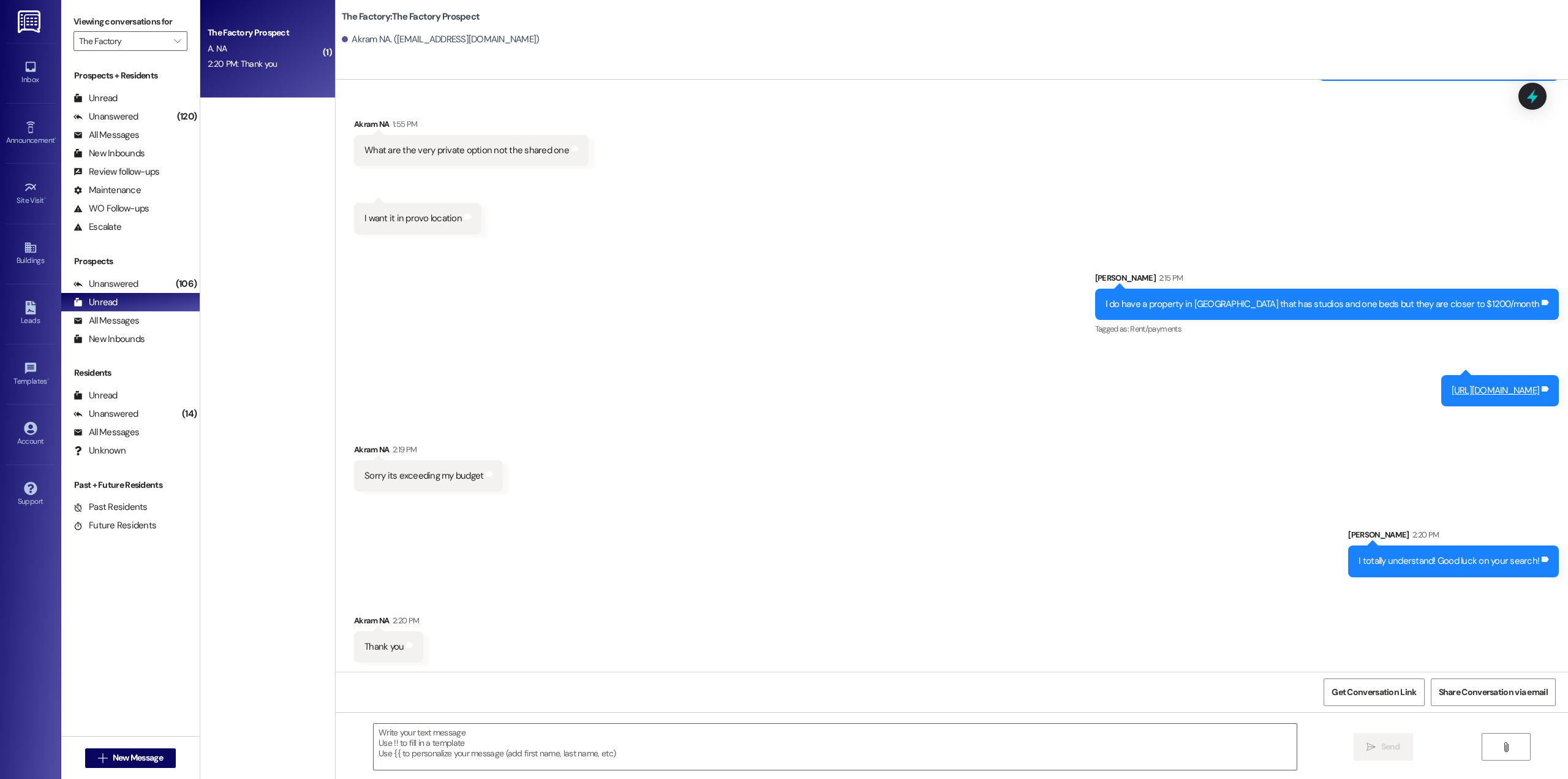
scroll to position [445, 0]
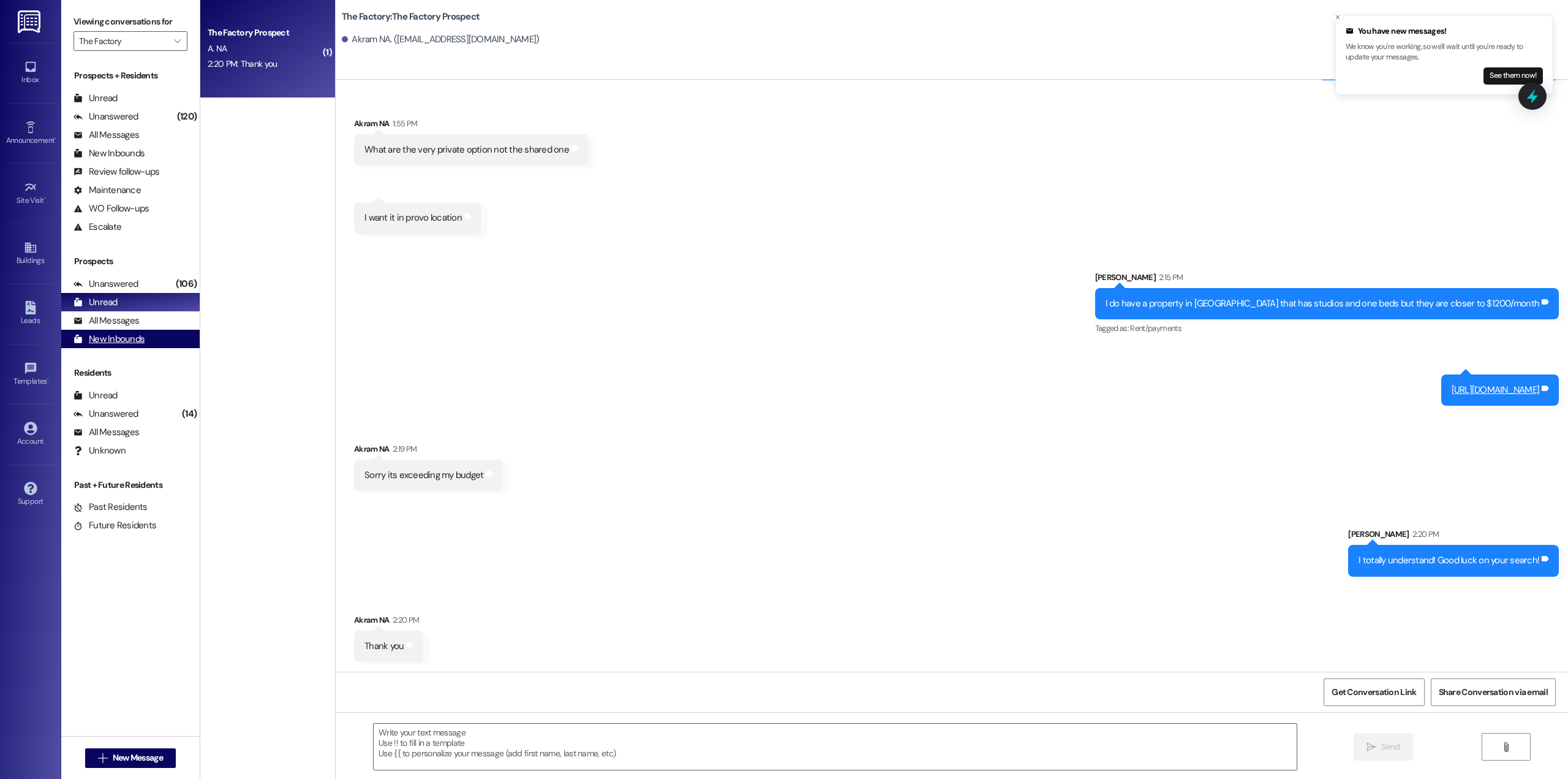
click at [128, 330] on div "New Inbounds (0)" at bounding box center [130, 339] width 138 height 19
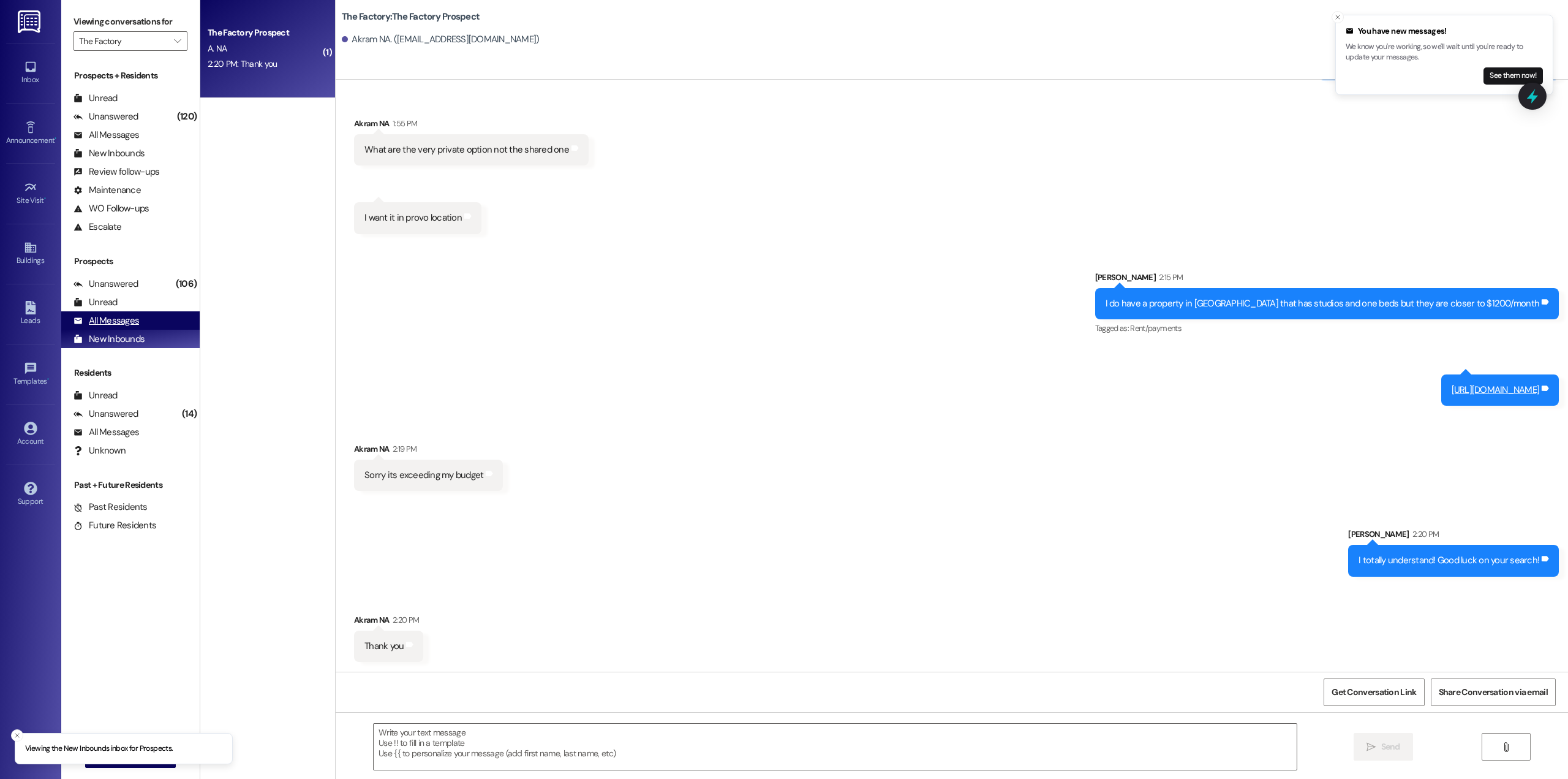
click at [133, 317] on div "All Messages" at bounding box center [106, 320] width 66 height 13
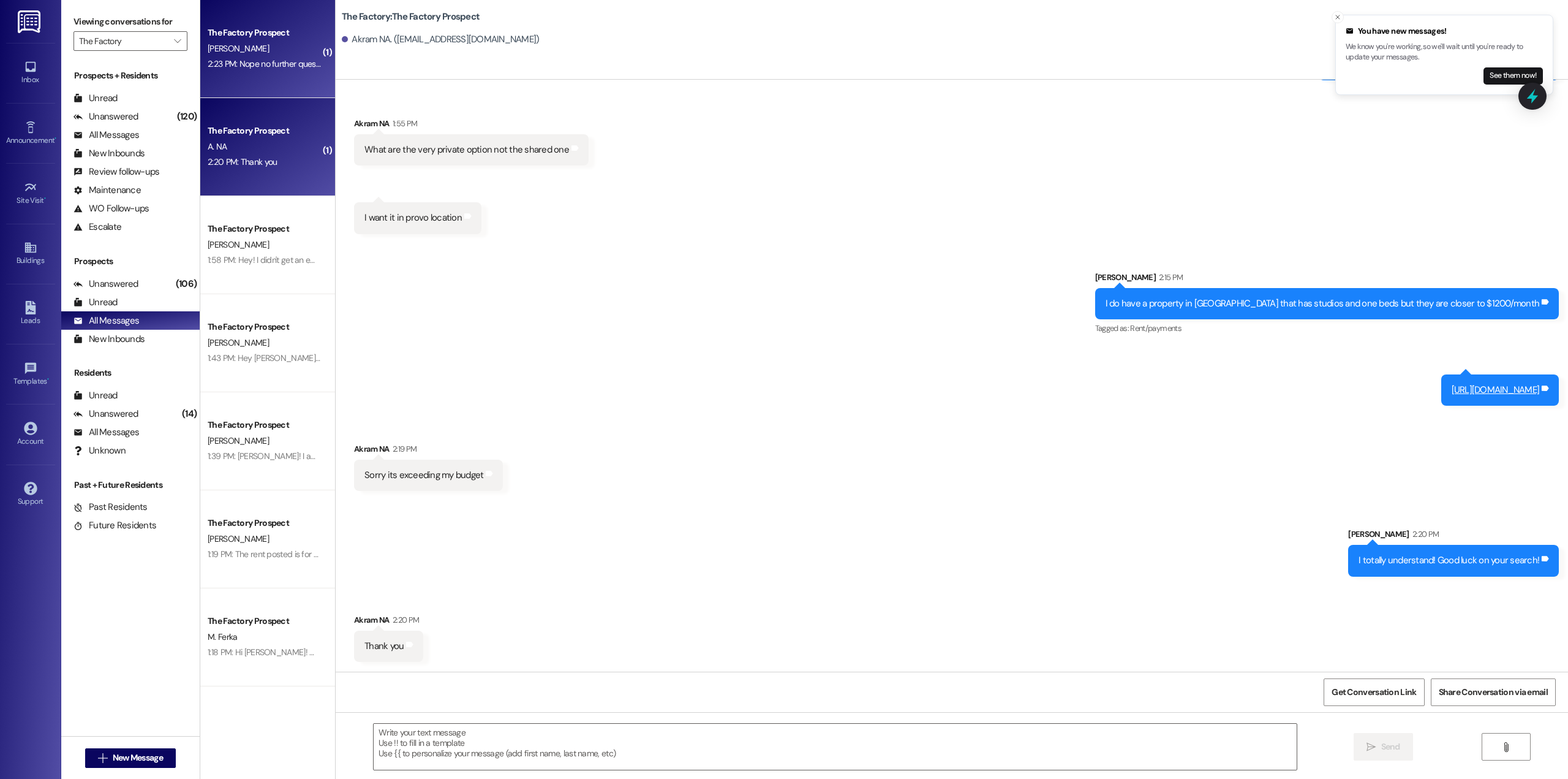
click at [256, 50] on div "[PERSON_NAME]" at bounding box center [264, 48] width 116 height 16
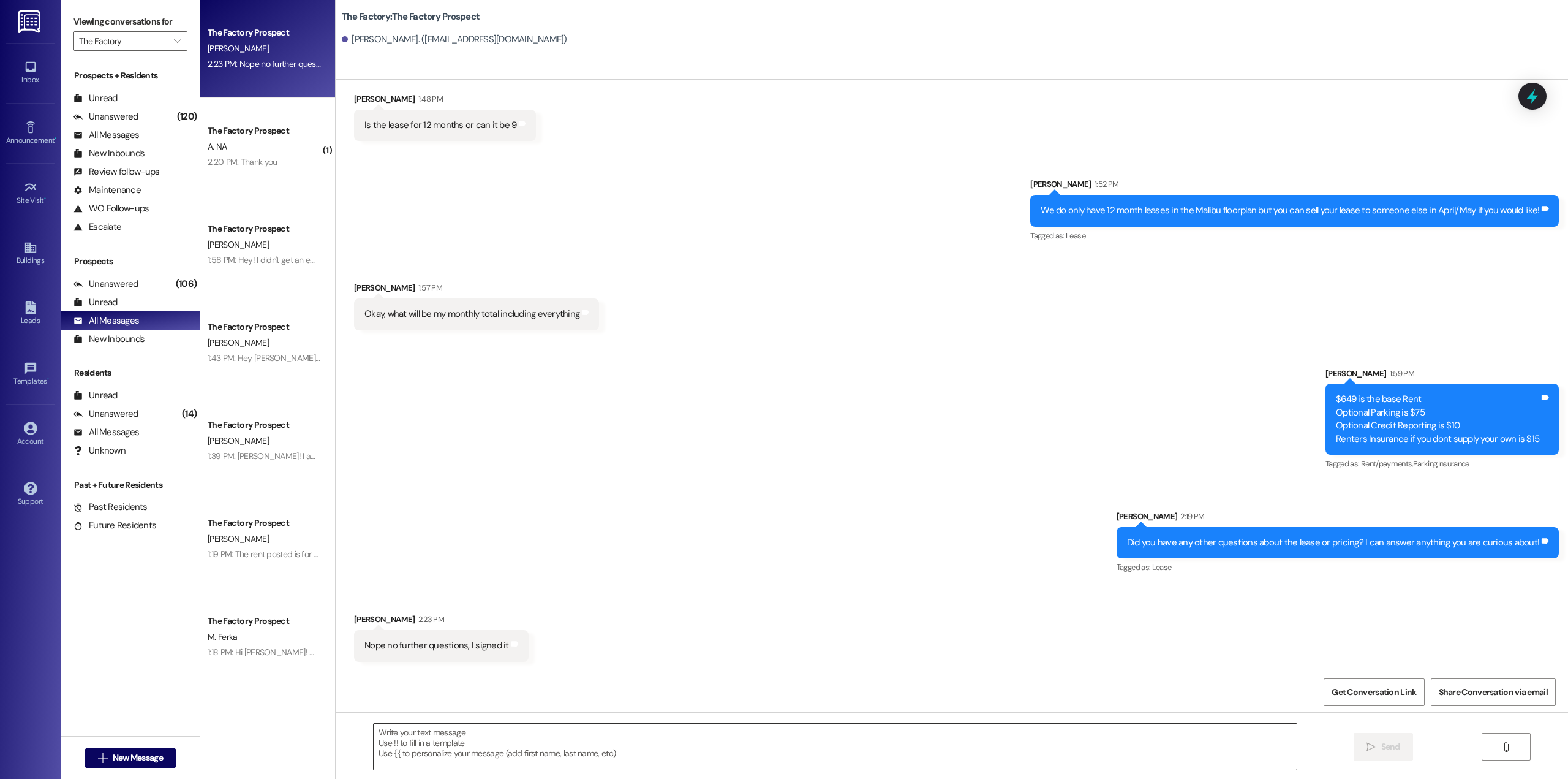
click at [625, 729] on textarea at bounding box center [835, 747] width 923 height 46
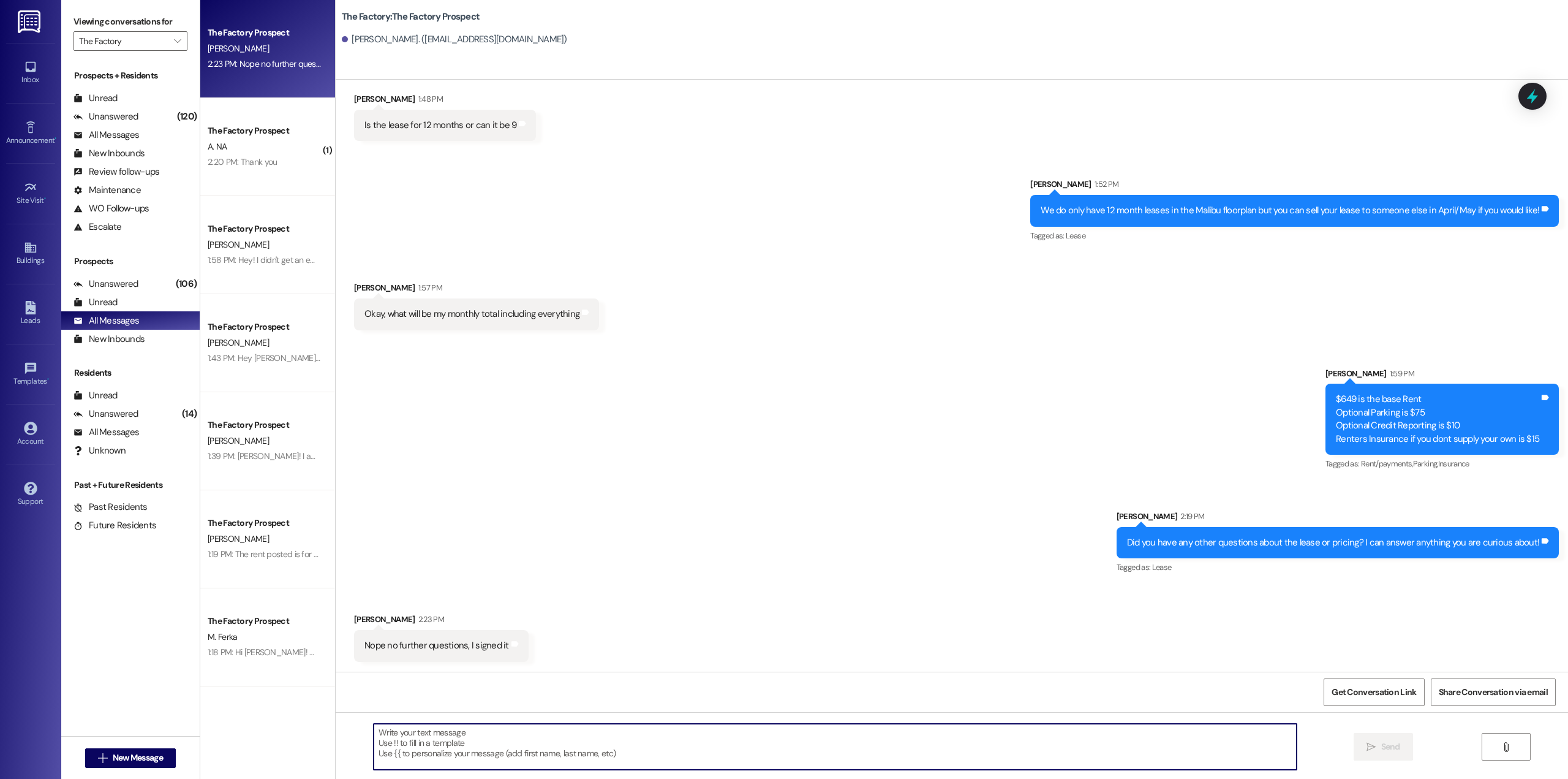
paste textarea "[URL][DOMAIN_NAME]"
click at [891, 737] on textarea "Amazing!! The last step is to pay that security deposit! Here is the link to pa…" at bounding box center [835, 747] width 923 height 46
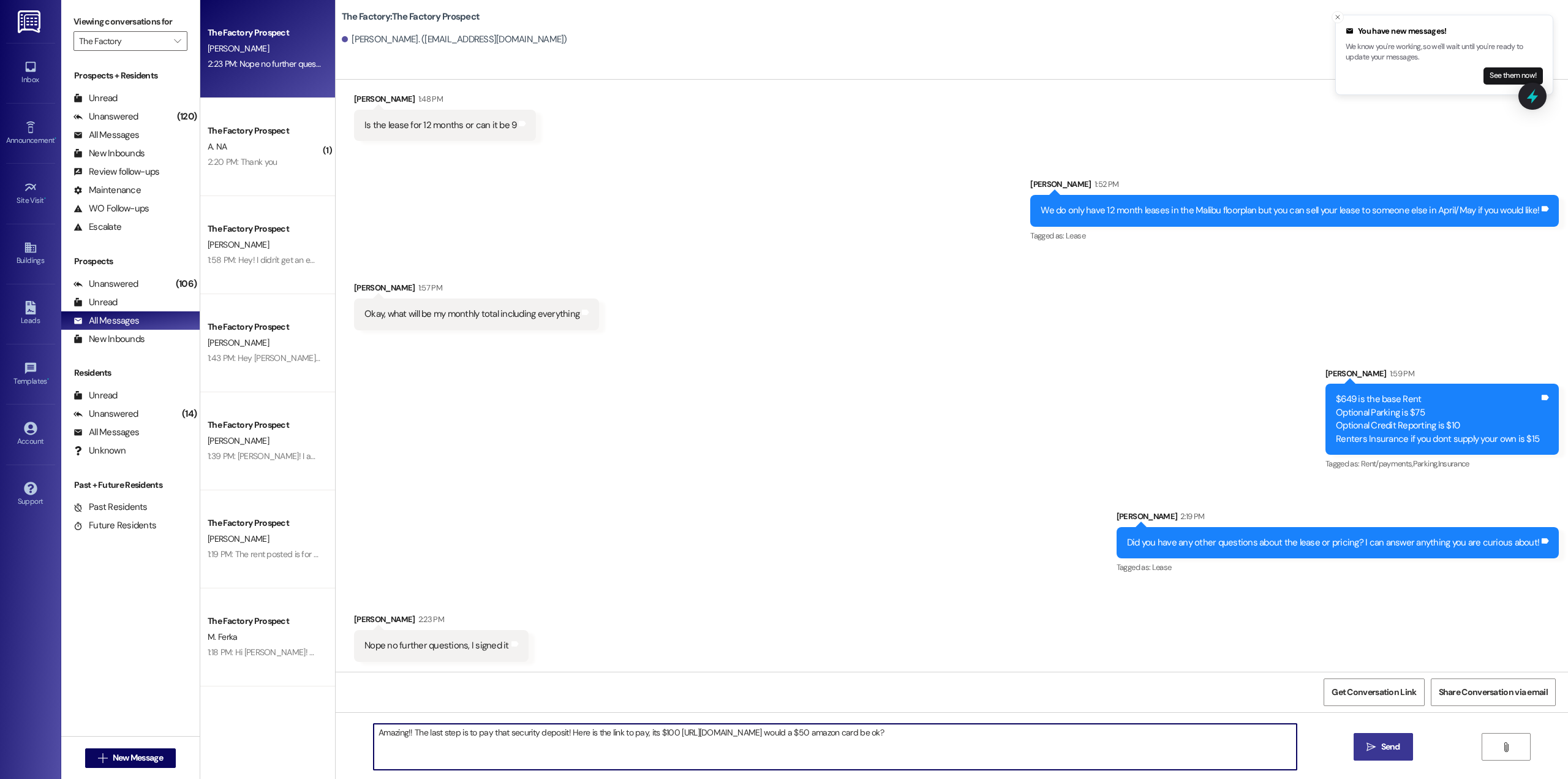
type textarea "Amazing!! The last step is to pay that security deposit! Here is the link to pa…"
click at [1390, 760] on button " Send" at bounding box center [1383, 747] width 60 height 27
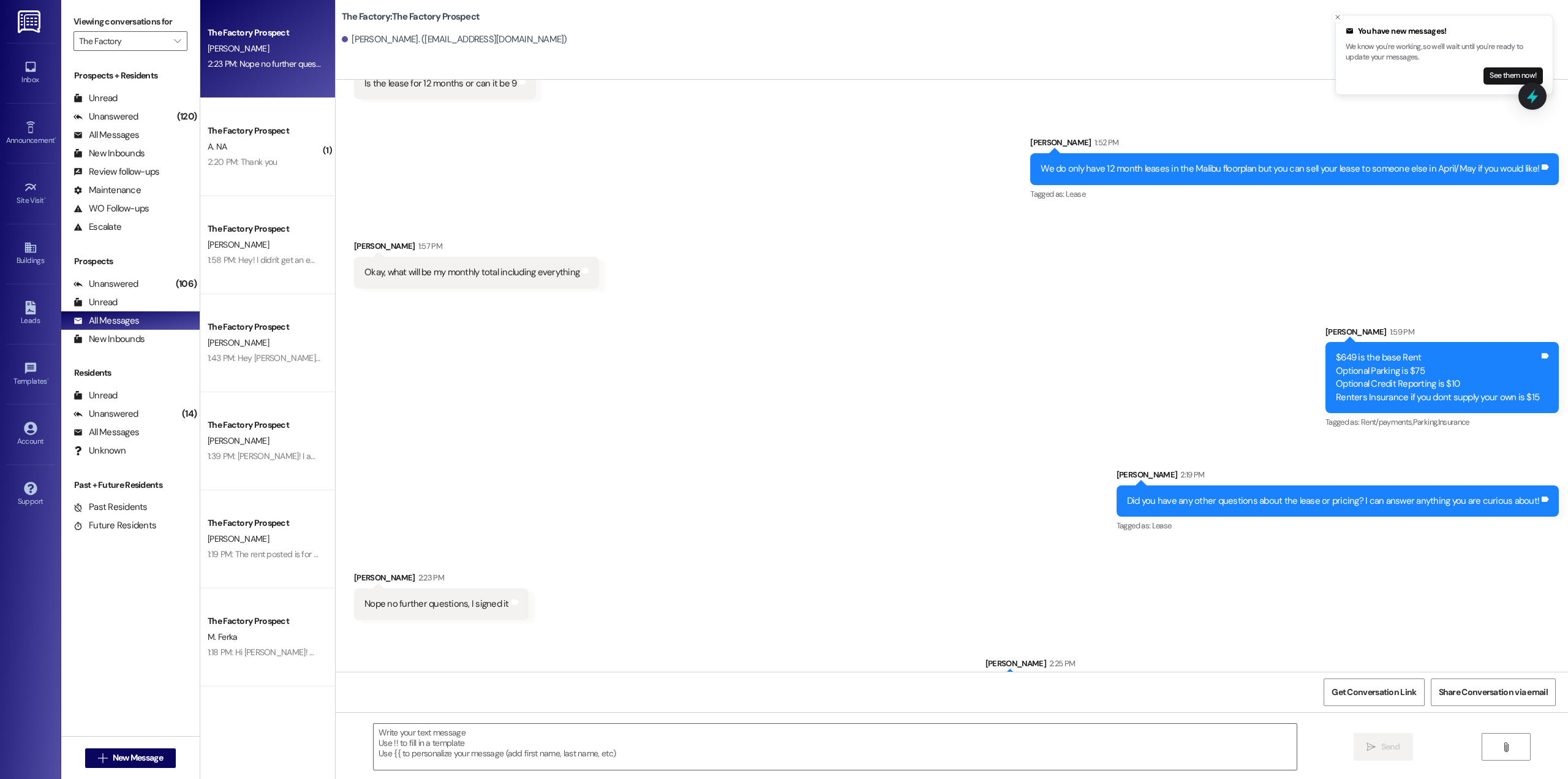
scroll to position [2236, 0]
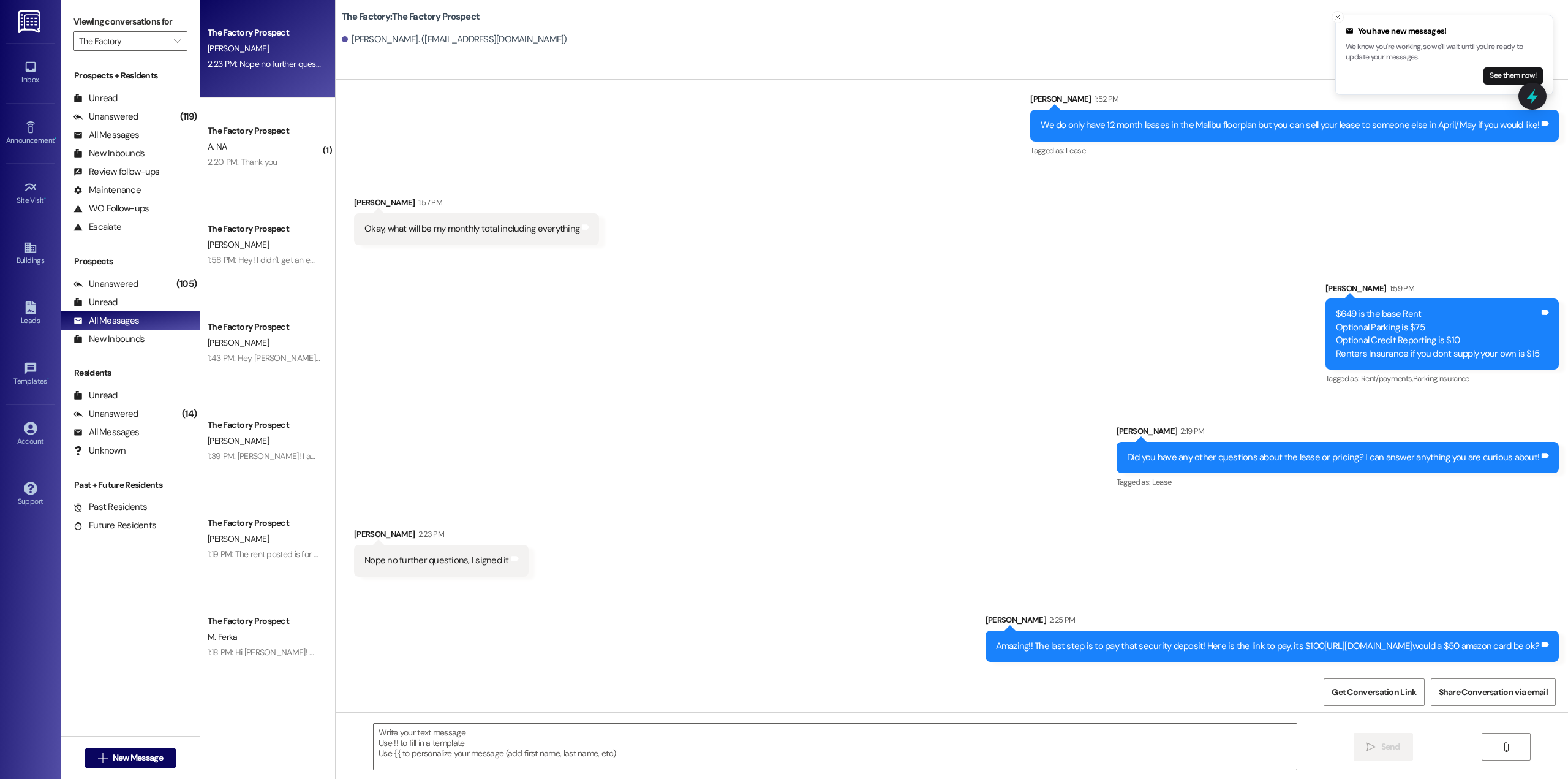
click at [277, 59] on div "2:23 PM: Nope no further questions, I signed it 2:23 PM: Nope no further questi…" at bounding box center [289, 64] width 162 height 11
click at [251, 164] on div "2:20 PM: Thank you 2:20 PM: Thank you" at bounding box center [243, 162] width 69 height 11
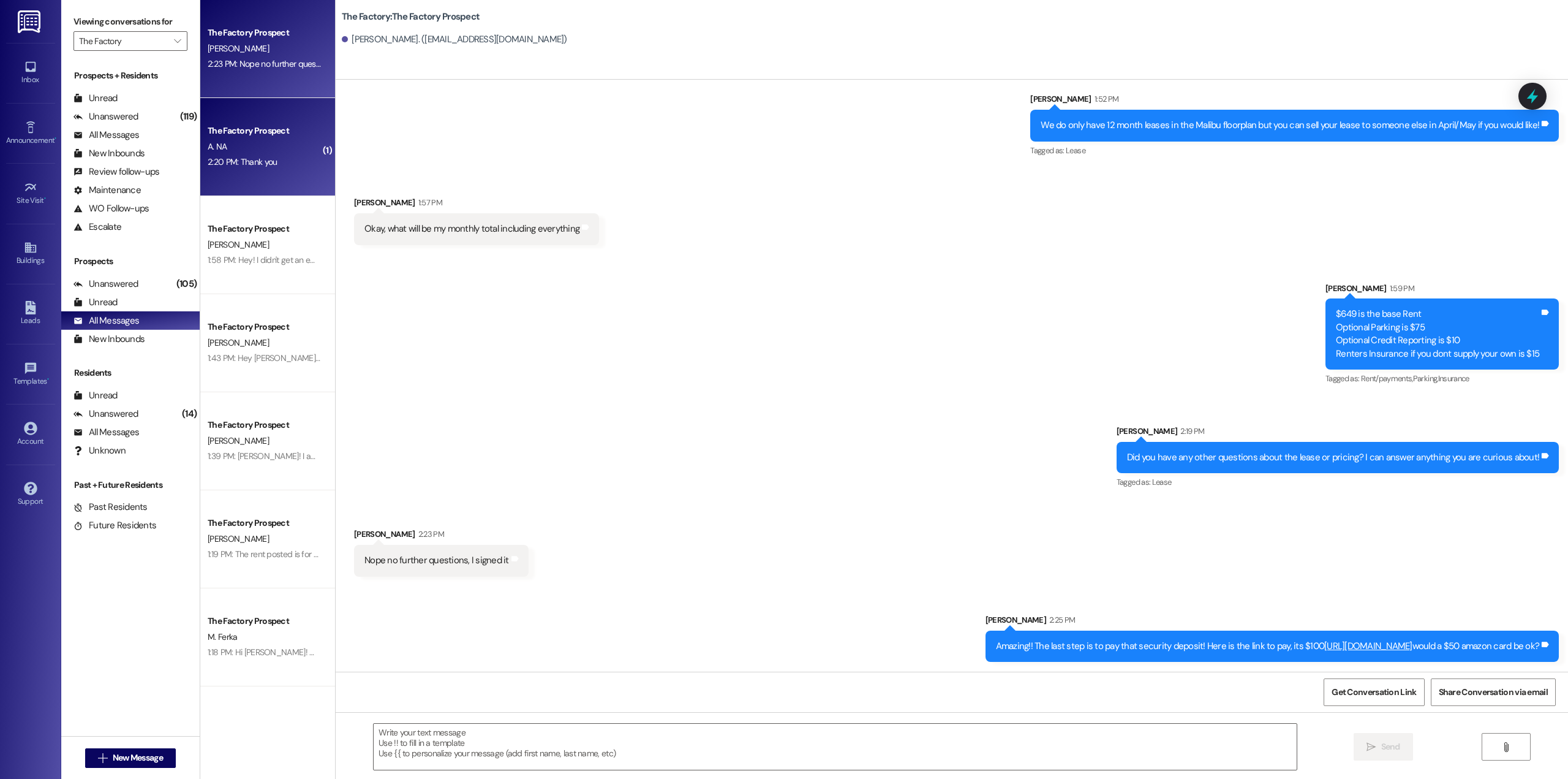
click at [256, 79] on div "The Factory Prospect [PERSON_NAME] 2:23 PM: Nope no further questions, I signed…" at bounding box center [267, 49] width 135 height 98
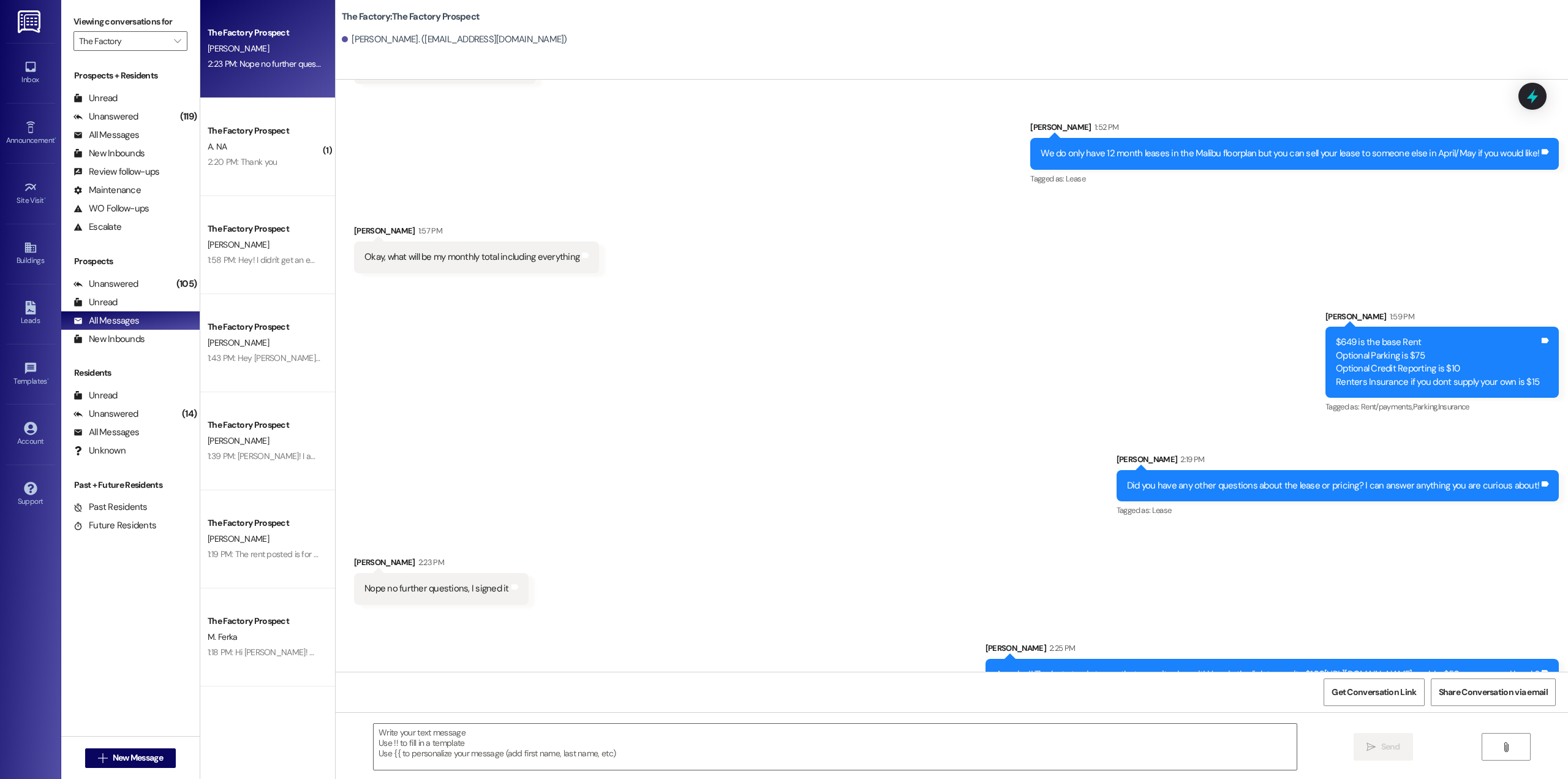
scroll to position [2254, 0]
